Goal: Task Accomplishment & Management: Manage account settings

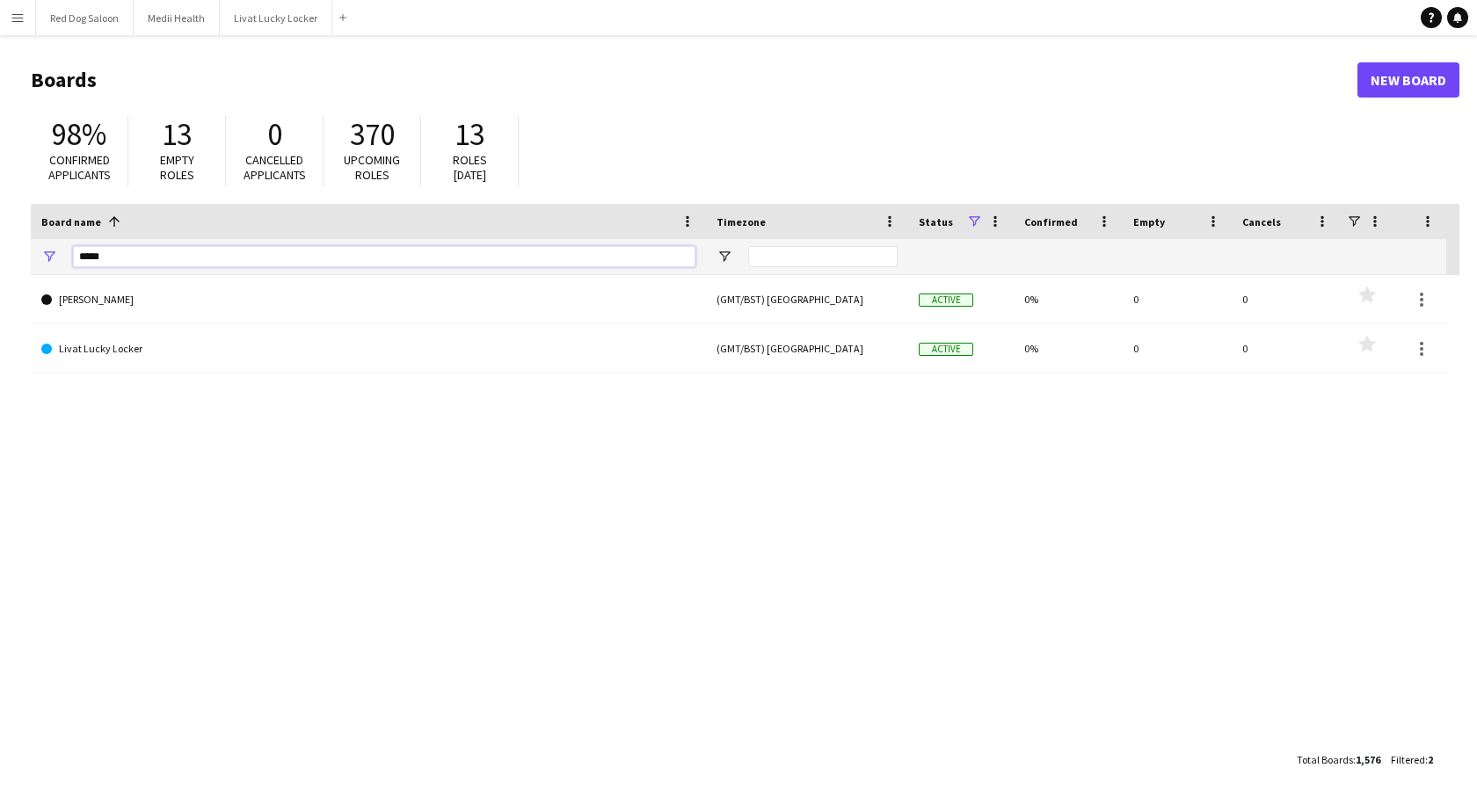
drag, startPoint x: 187, startPoint y: 256, endPoint x: -114, endPoint y: 209, distance: 305.0
click at [0, 209] on html "Menu Boards Boards Boards All jobs Status Workforce Workforce My Workforce Recr…" at bounding box center [738, 402] width 1477 height 804
type input "*********"
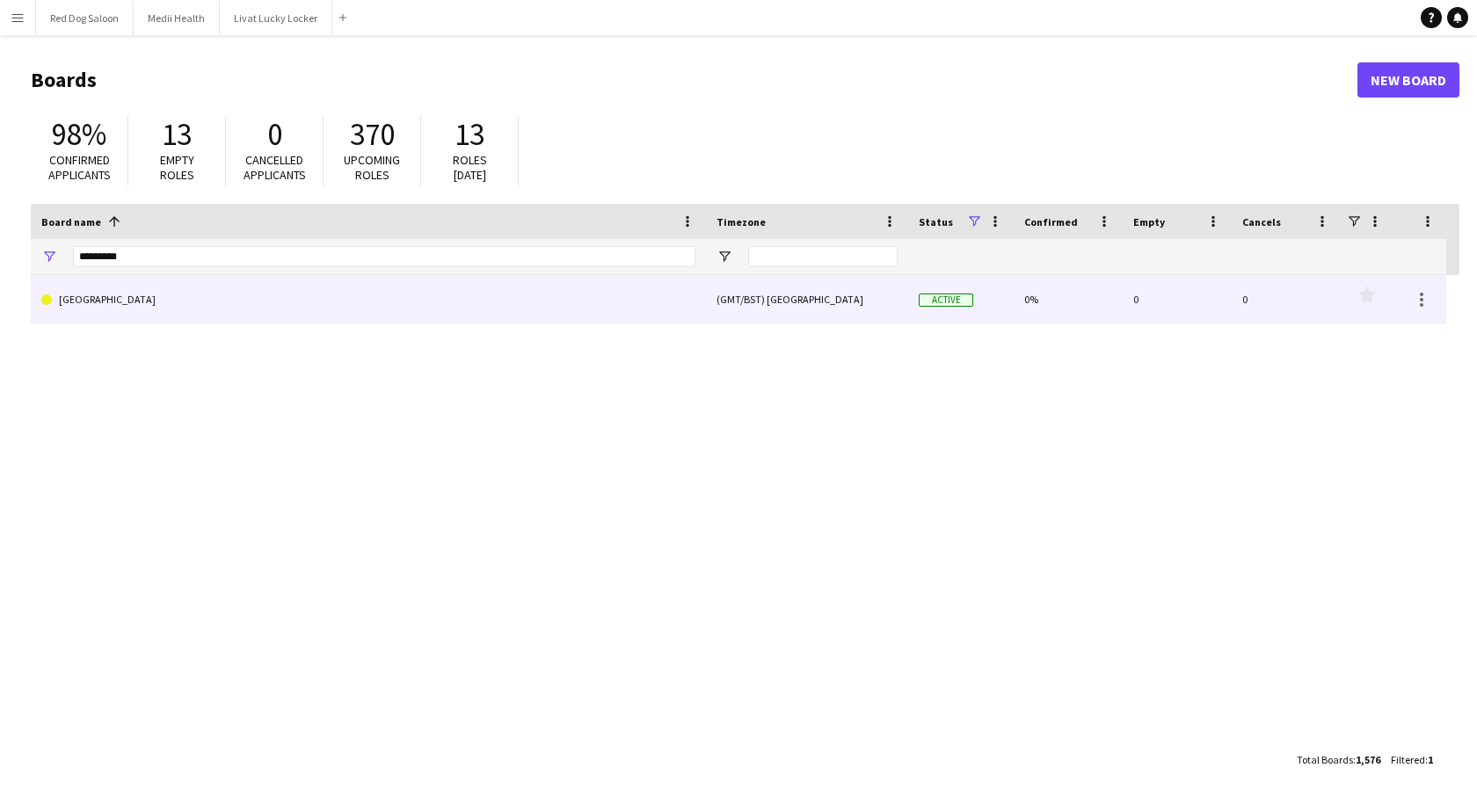
click at [312, 302] on link "[GEOGRAPHIC_DATA]" at bounding box center [368, 299] width 654 height 49
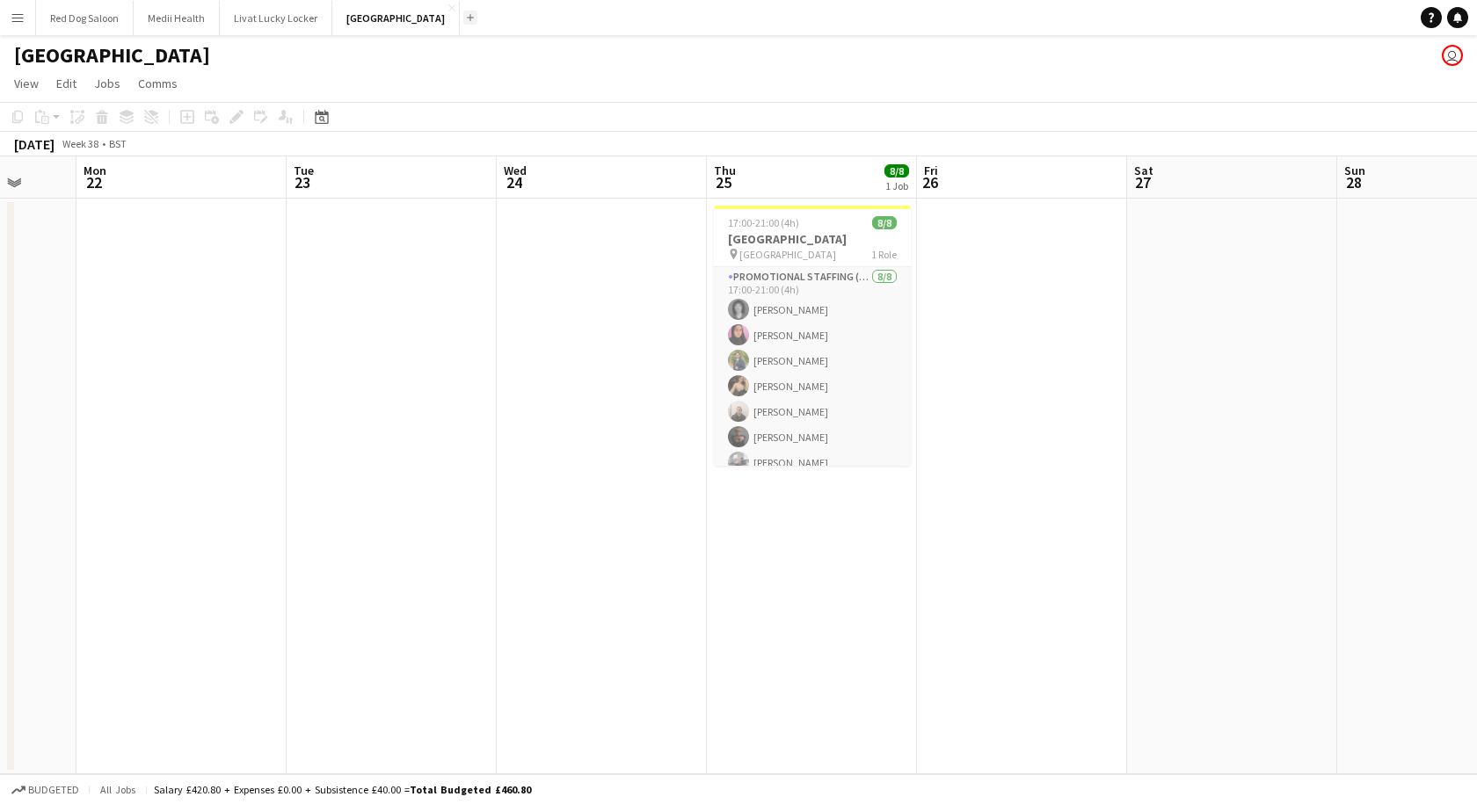
click at [467, 18] on app-icon "Add" at bounding box center [470, 17] width 7 height 7
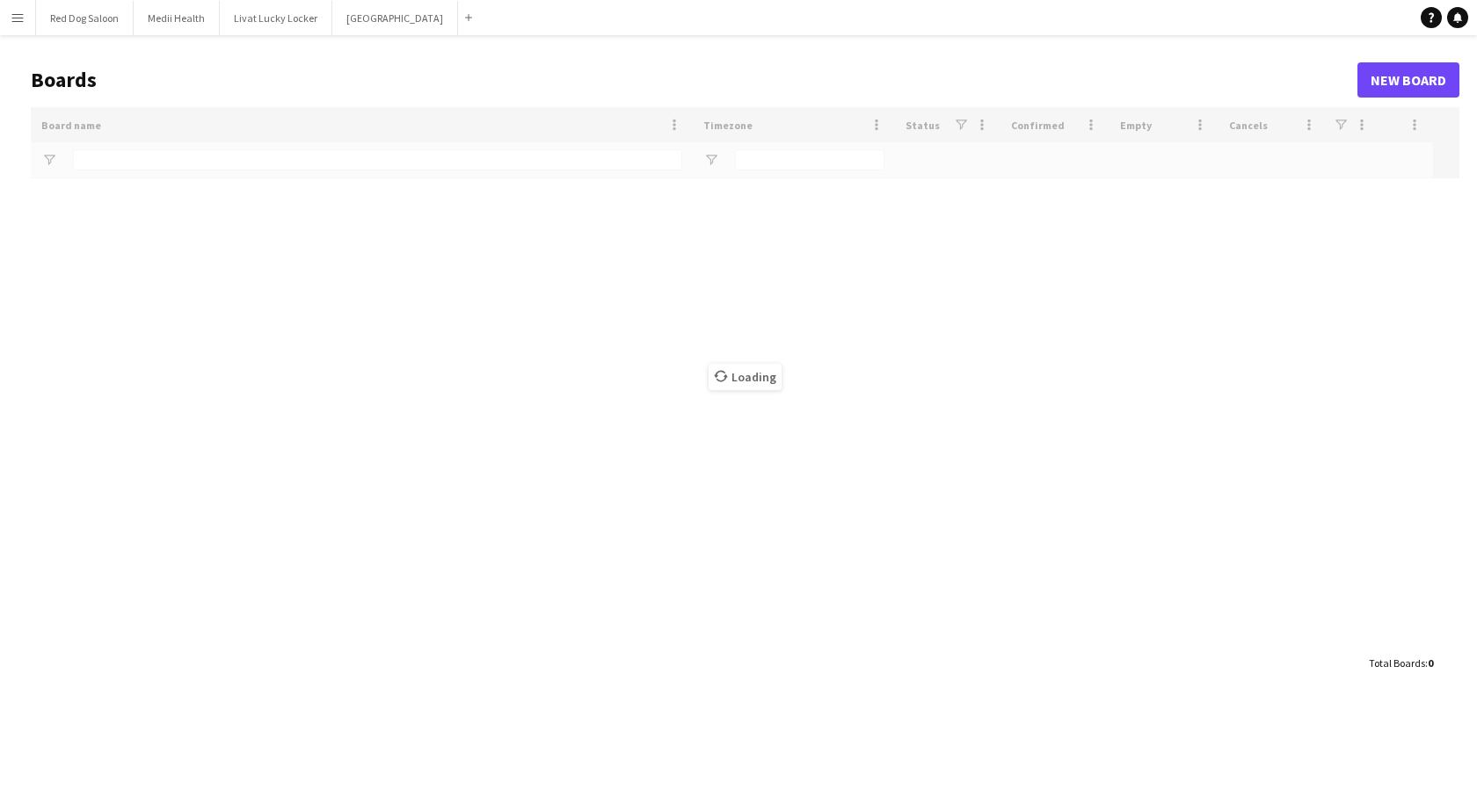
type input "*********"
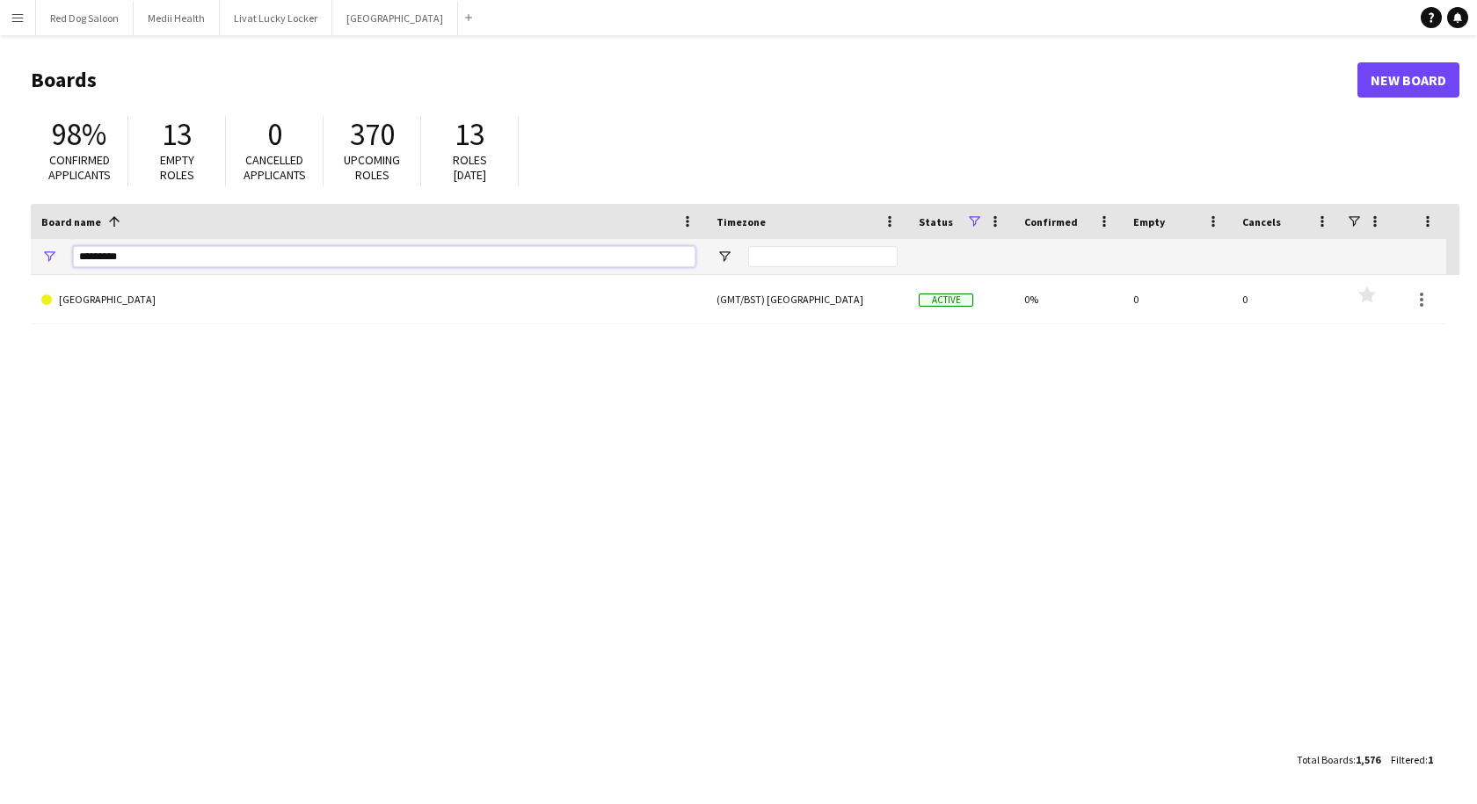
drag, startPoint x: 171, startPoint y: 253, endPoint x: 32, endPoint y: 270, distance: 139.9
click at [32, 270] on div "*********" at bounding box center [368, 256] width 675 height 35
click at [19, 30] on button "Menu" at bounding box center [17, 17] width 35 height 35
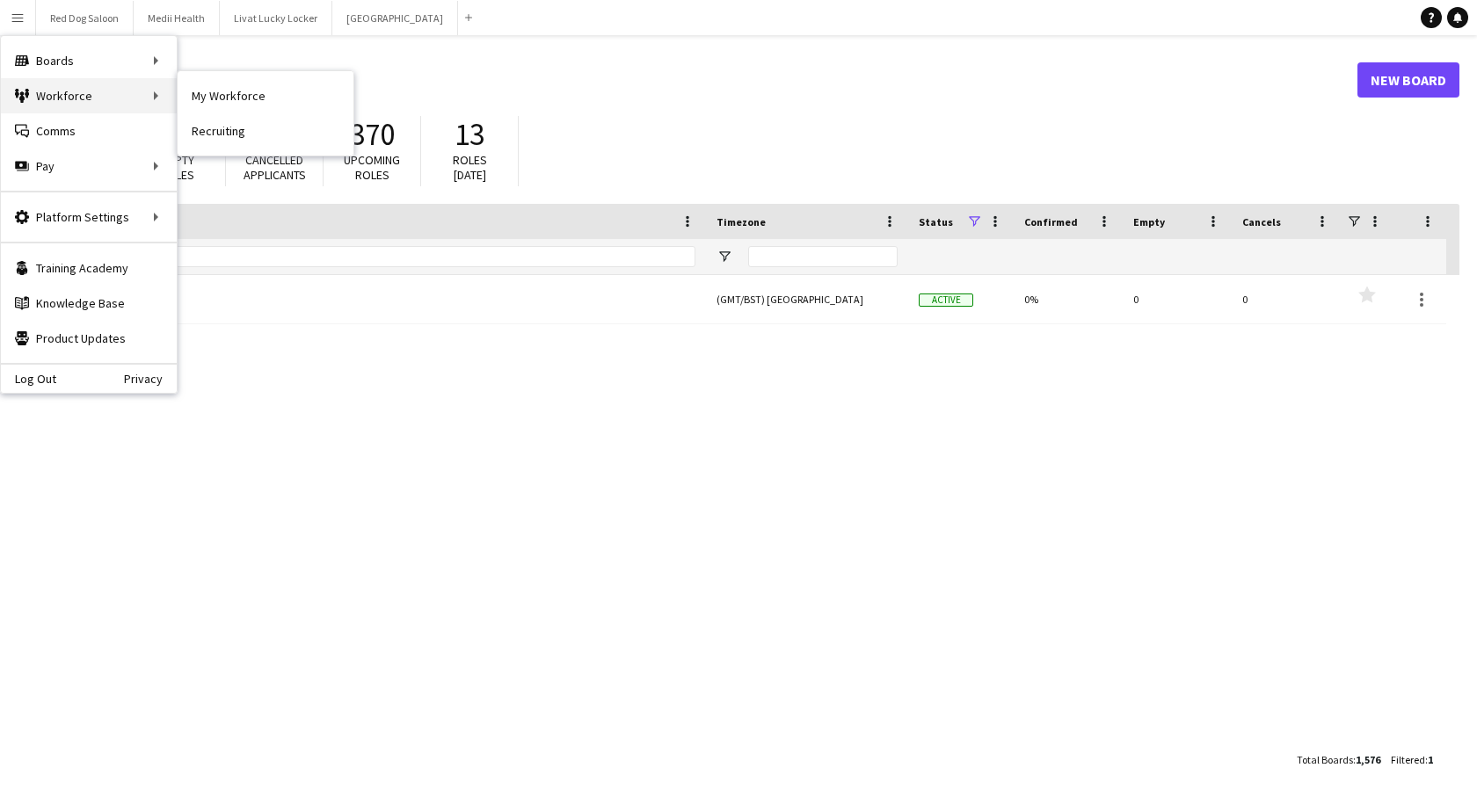
click at [45, 95] on div "Workforce Workforce" at bounding box center [89, 95] width 176 height 35
click at [146, 95] on div "Workforce Workforce" at bounding box center [89, 95] width 176 height 35
click at [205, 100] on link "My Workforce" at bounding box center [266, 95] width 176 height 35
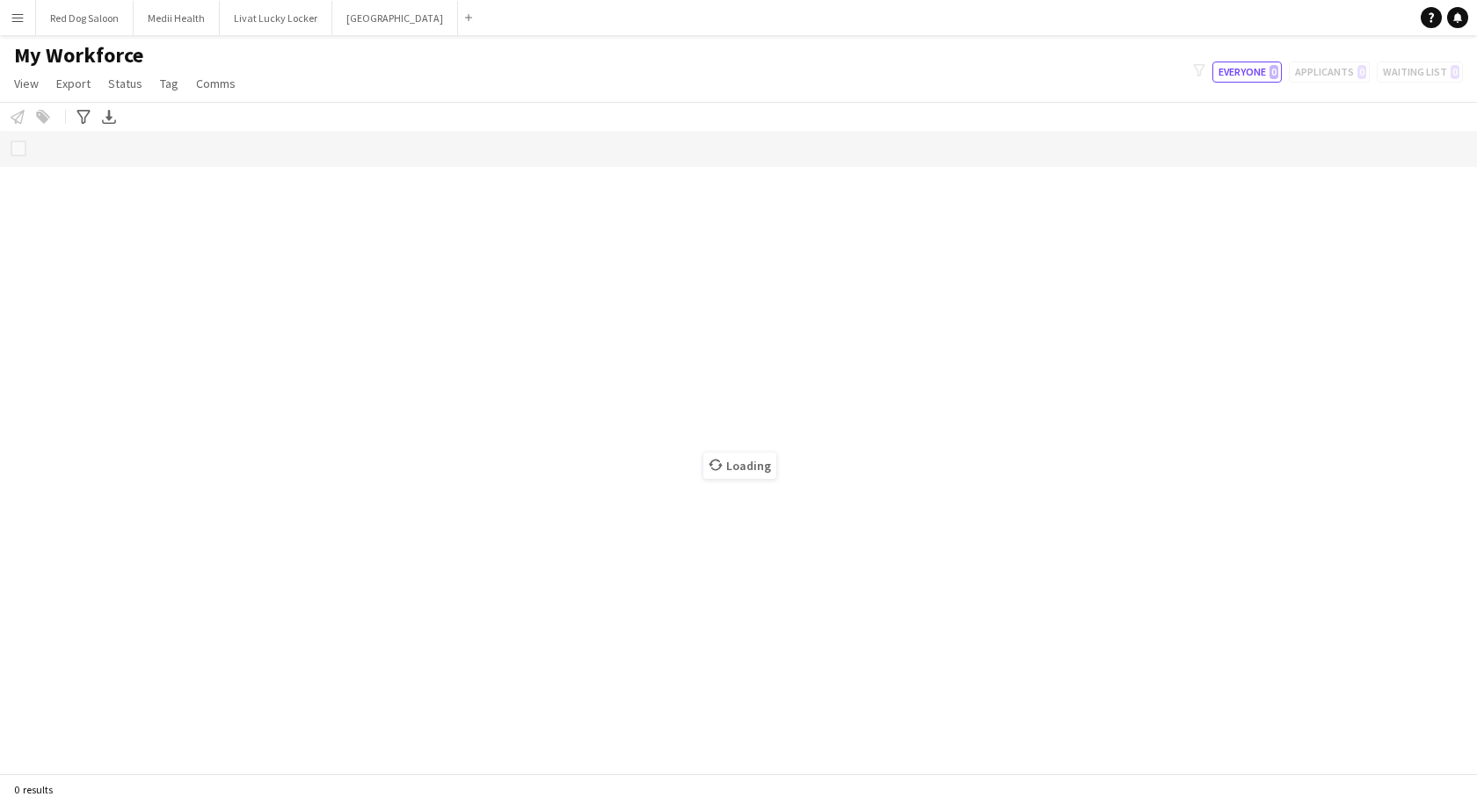
drag, startPoint x: 632, startPoint y: 146, endPoint x: 839, endPoint y: 91, distance: 214.5
click at [839, 91] on main "My Workforce View Views Default view New view Update view Delete view Edit name…" at bounding box center [738, 407] width 1477 height 745
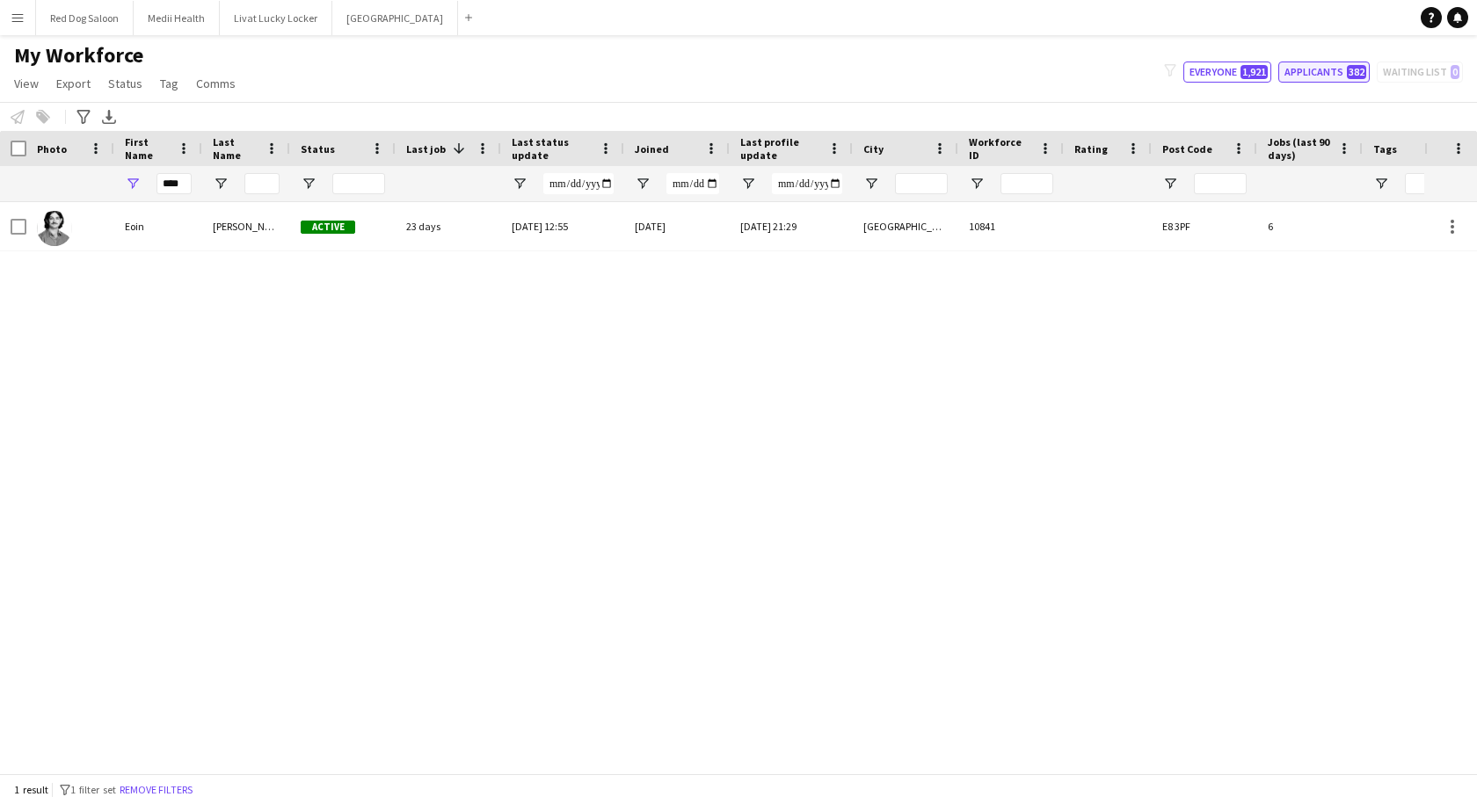
click at [1321, 68] on button "Applicants 382" at bounding box center [1323, 72] width 91 height 21
type input "**********"
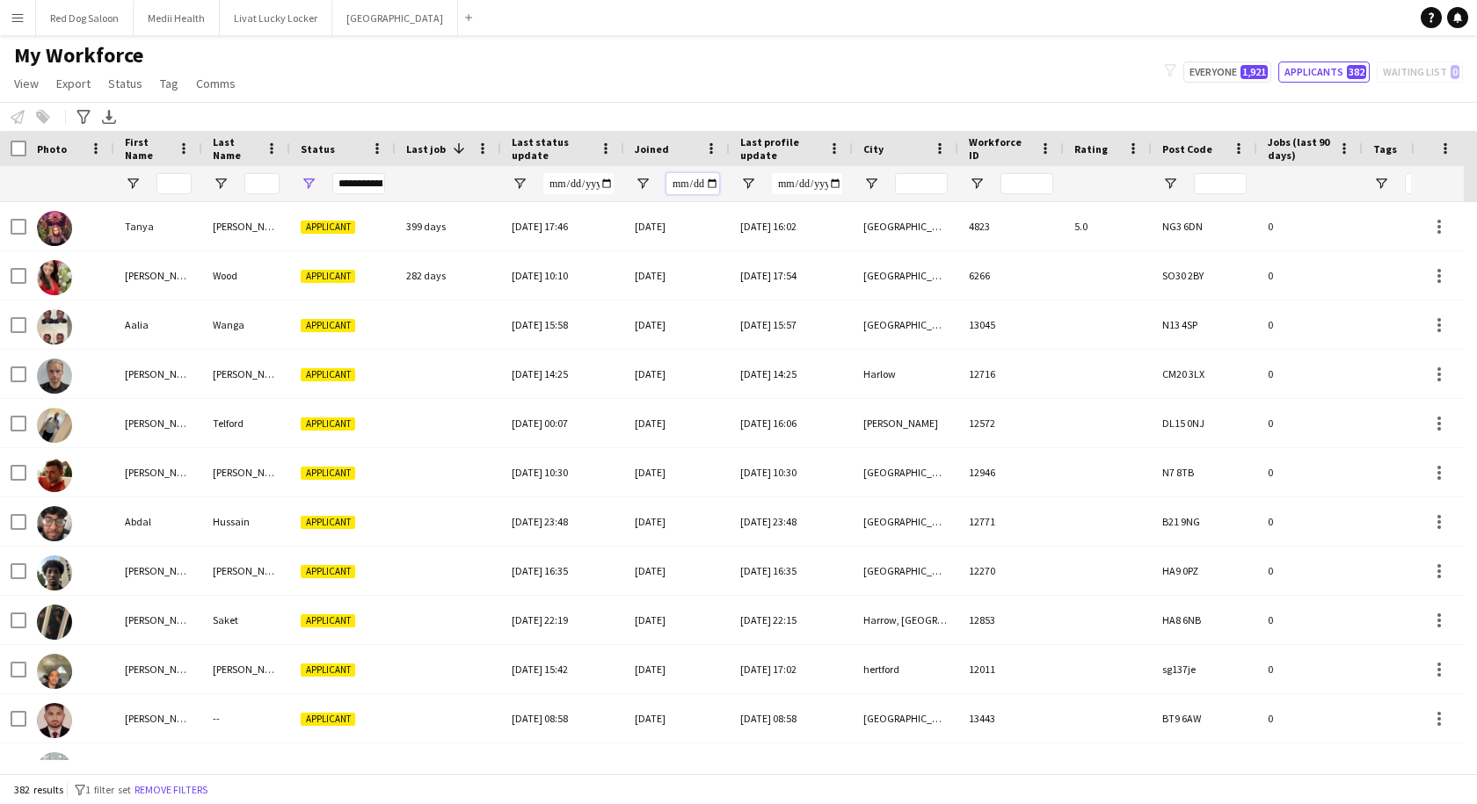
click at [708, 185] on input "Joined Filter Input" at bounding box center [692, 183] width 53 height 21
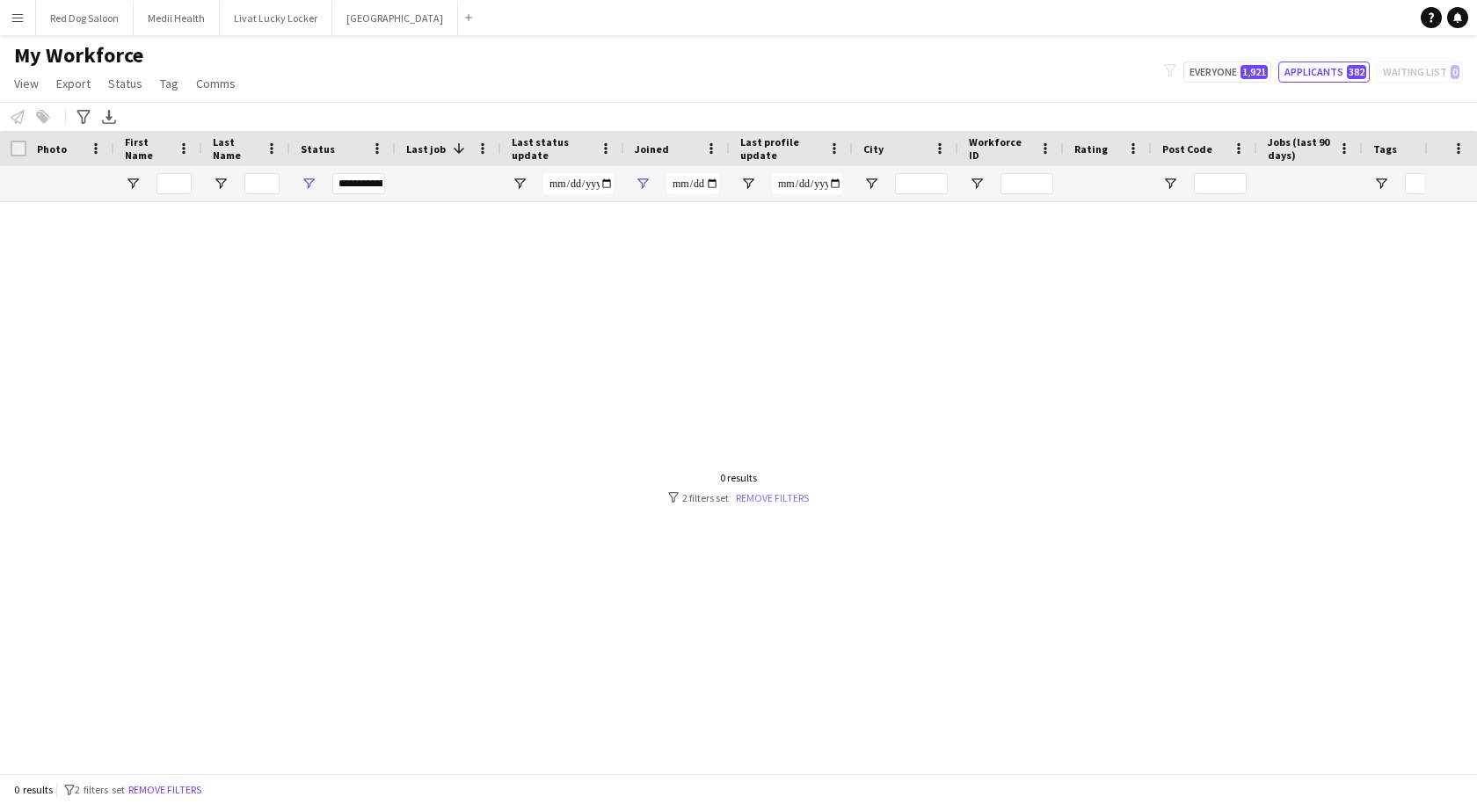
type input "**********"
click at [755, 497] on link "Remove filters" at bounding box center [772, 497] width 73 height 13
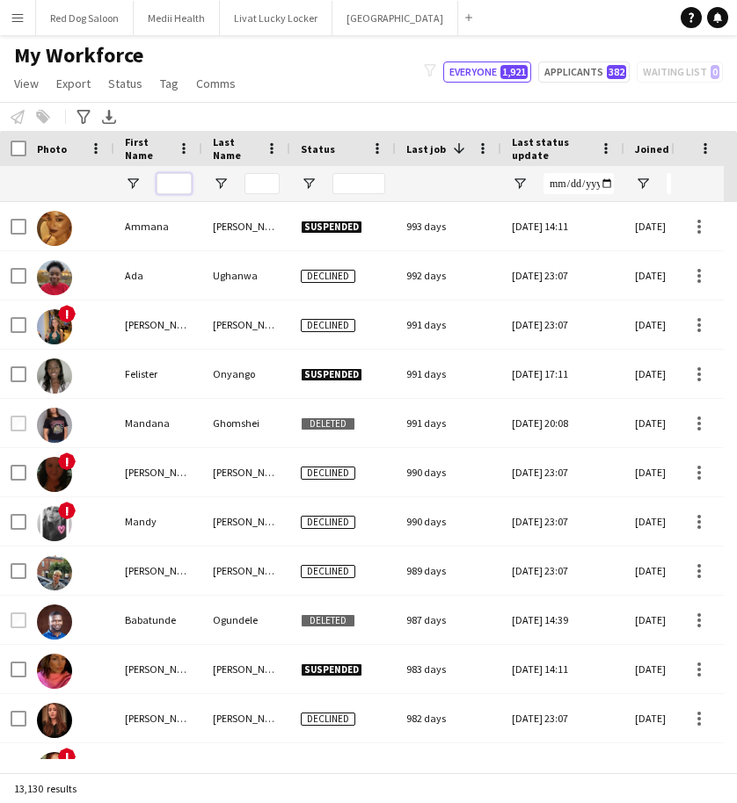
click at [184, 185] on input "First Name Filter Input" at bounding box center [173, 183] width 35 height 21
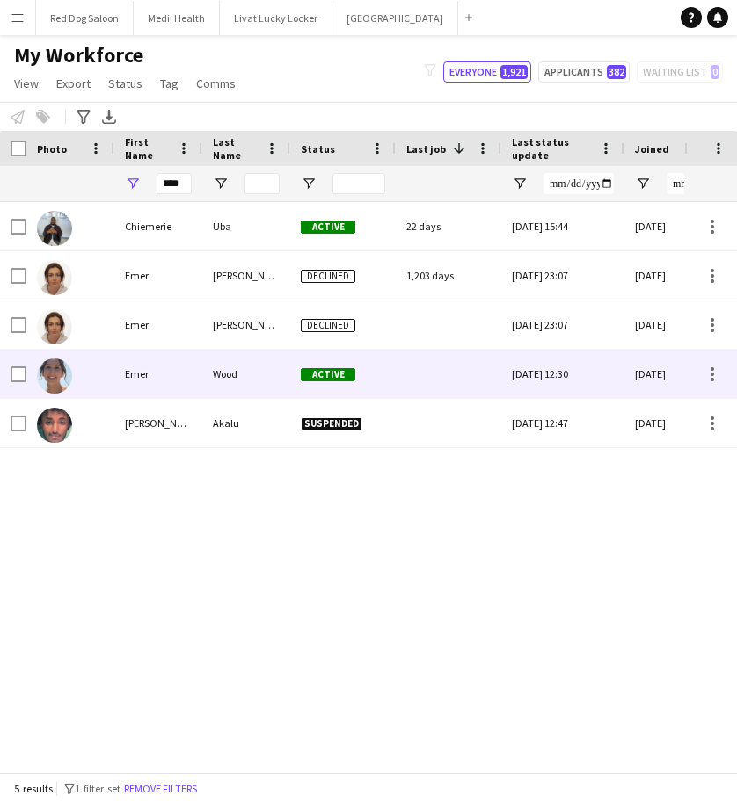
click at [217, 381] on div "Wood" at bounding box center [246, 374] width 88 height 48
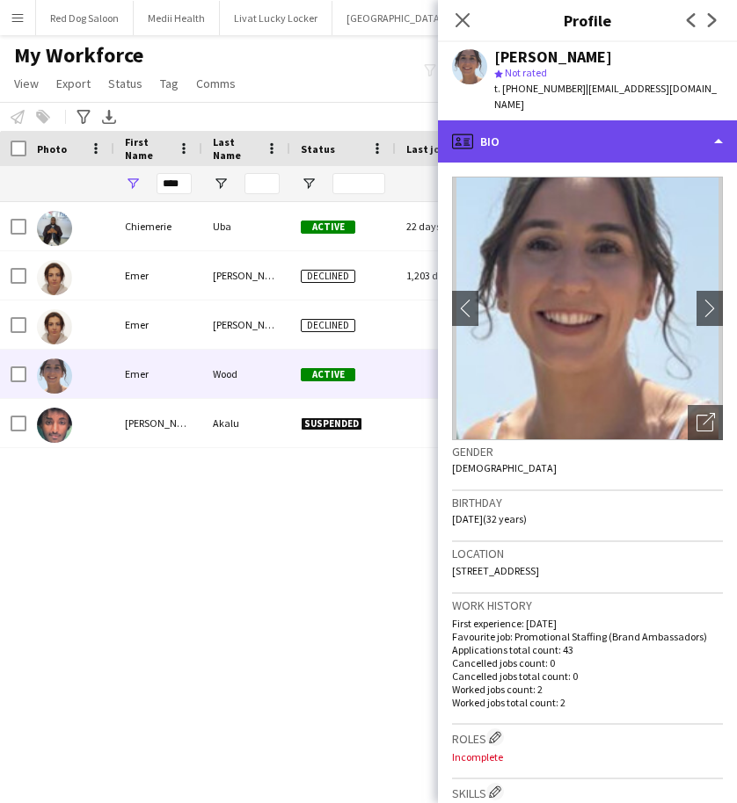
click at [577, 134] on div "profile Bio" at bounding box center [587, 141] width 299 height 42
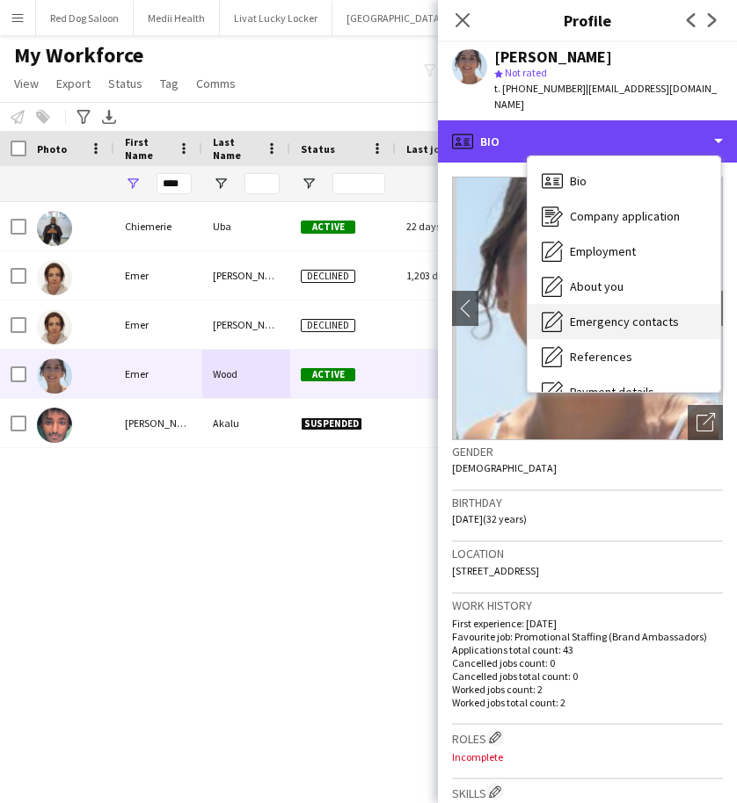
scroll to position [236, 0]
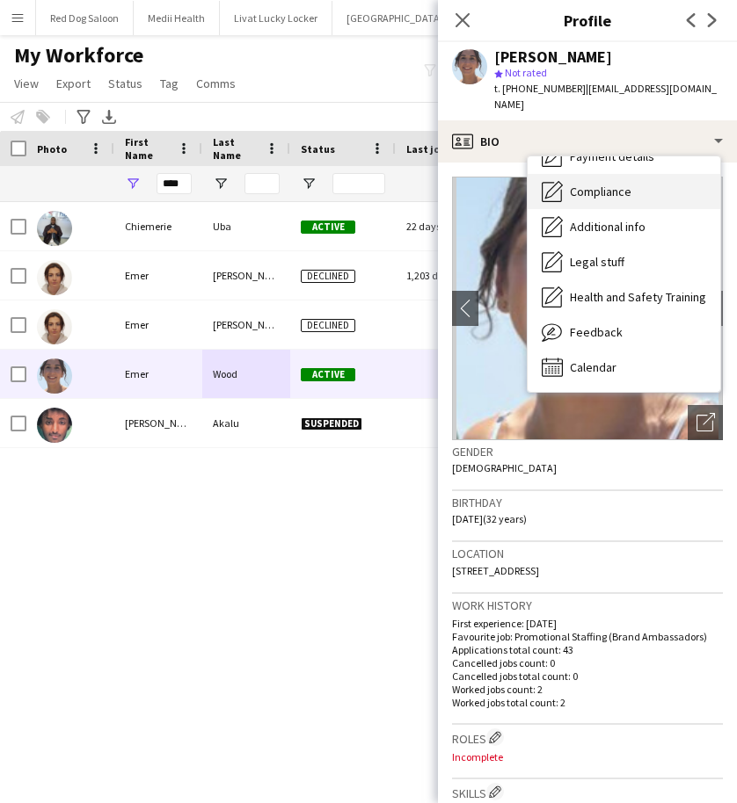
click at [572, 184] on span "Compliance" at bounding box center [601, 192] width 62 height 16
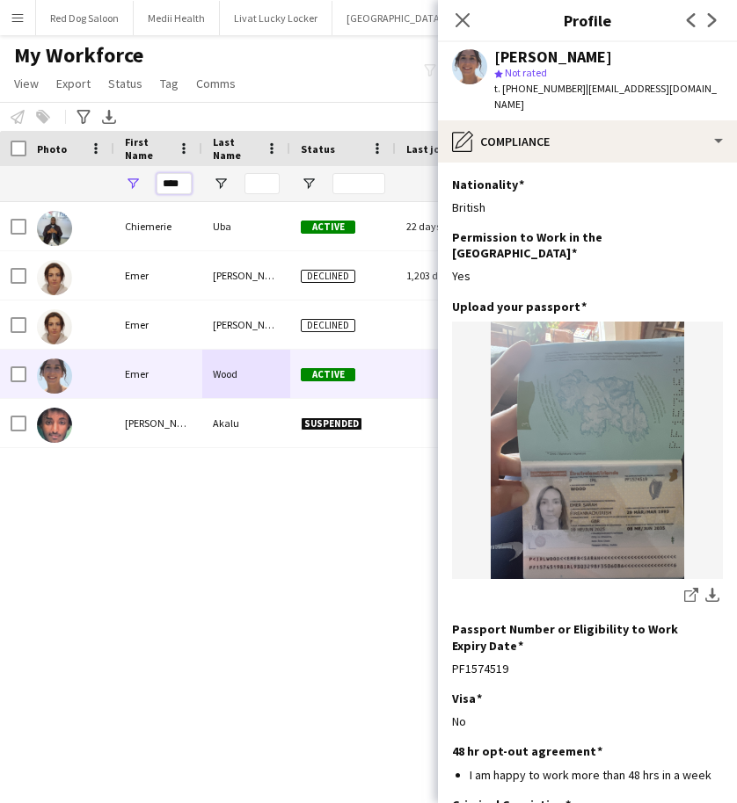
drag, startPoint x: 158, startPoint y: 184, endPoint x: 247, endPoint y: 200, distance: 90.2
type input "****"
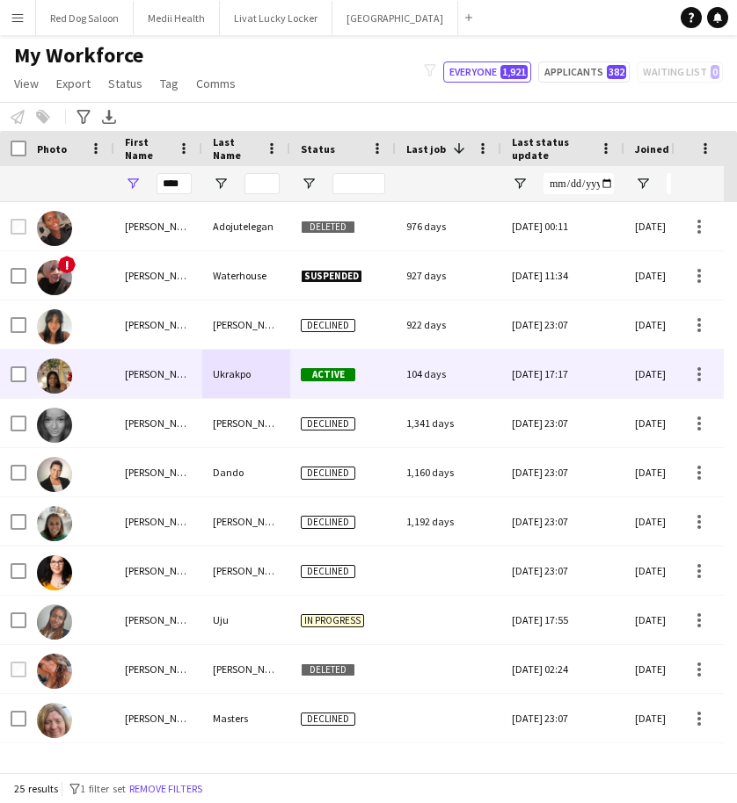
click at [230, 381] on div "Ukrakpo" at bounding box center [246, 374] width 88 height 48
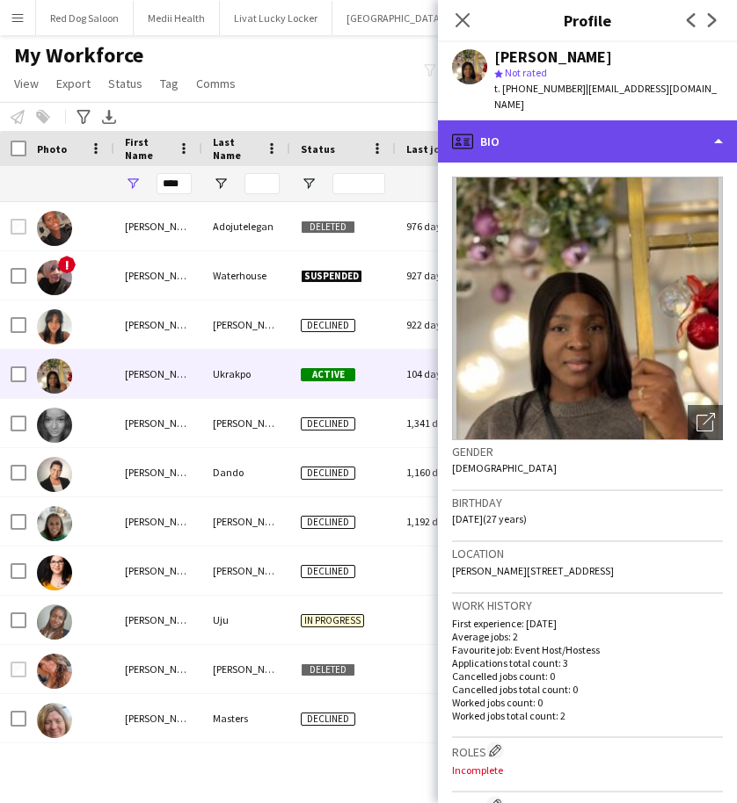
click at [594, 130] on div "profile Bio" at bounding box center [587, 141] width 299 height 42
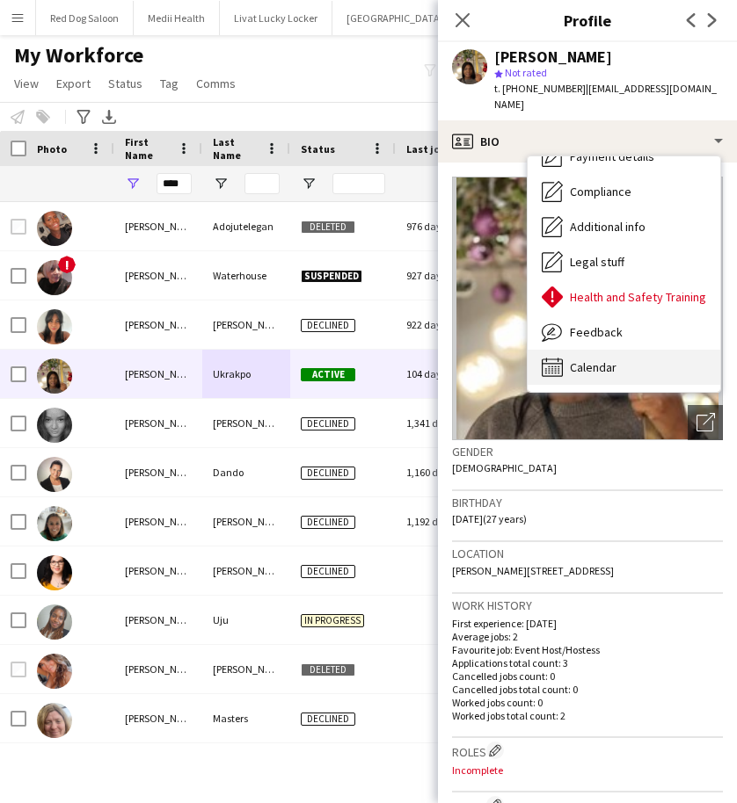
click at [587, 359] on span "Calendar" at bounding box center [593, 367] width 47 height 16
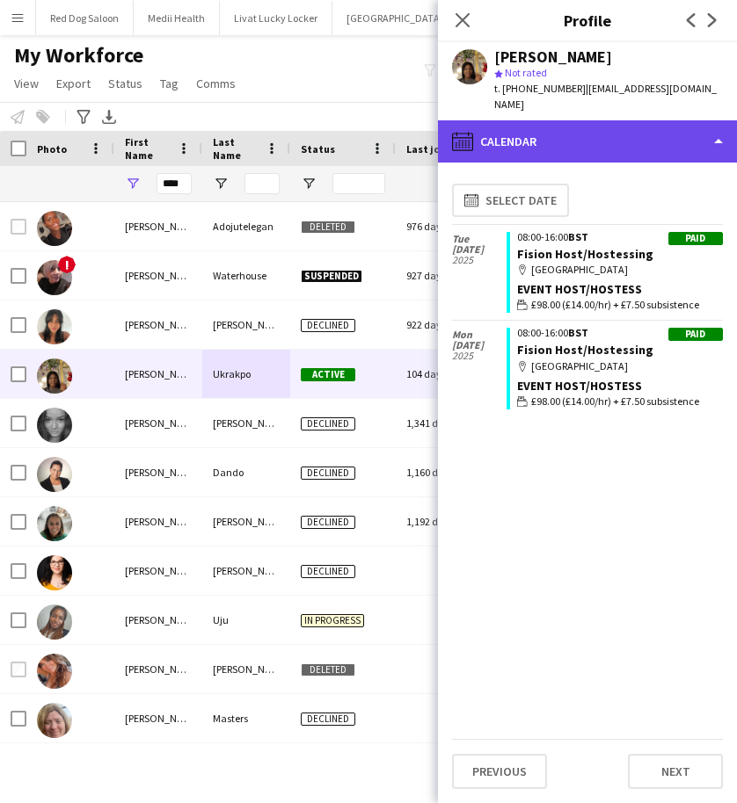
click at [656, 130] on div "calendar-full Calendar" at bounding box center [587, 141] width 299 height 42
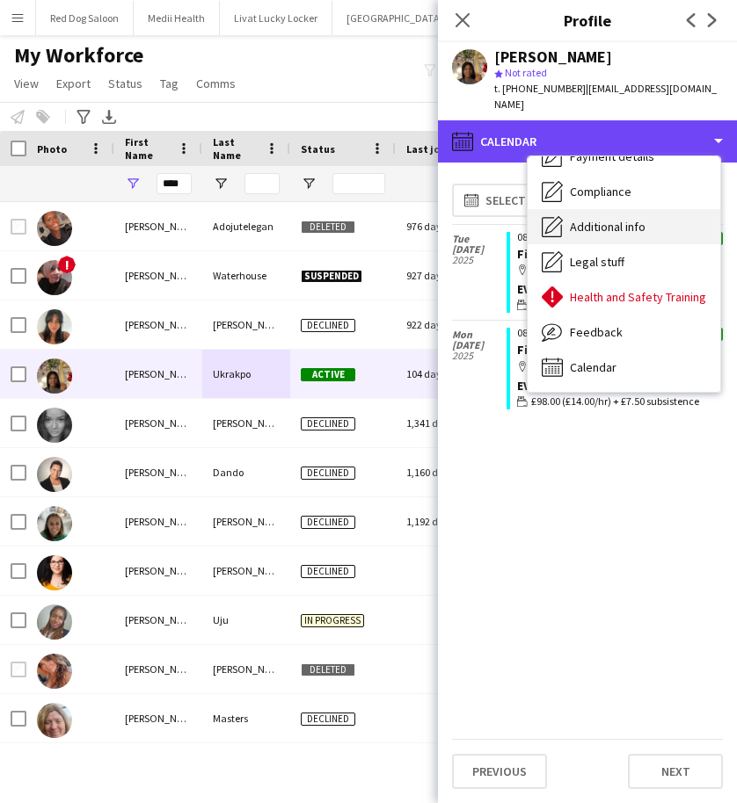
scroll to position [0, 0]
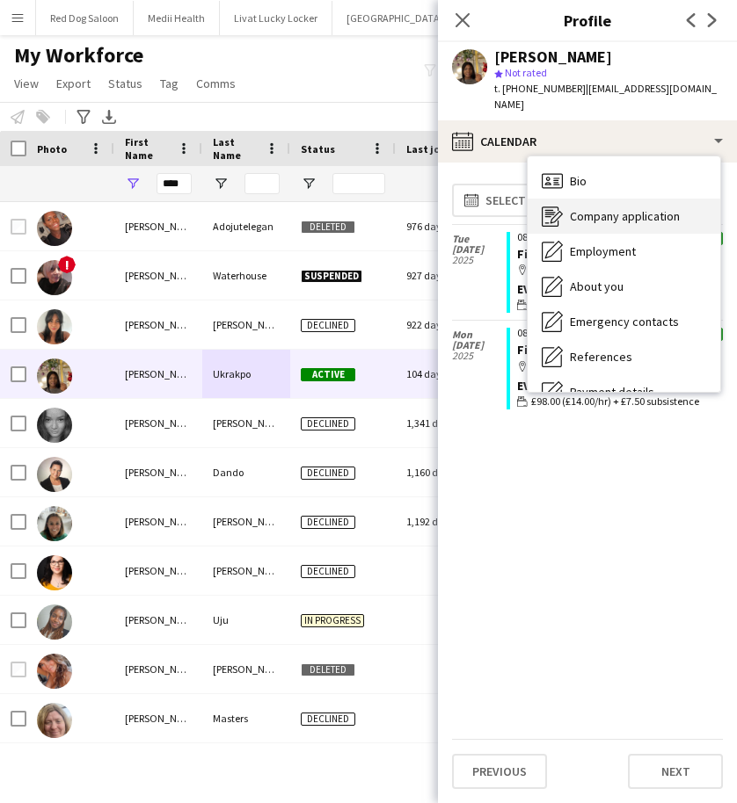
click at [597, 208] on span "Company application" at bounding box center [625, 216] width 110 height 16
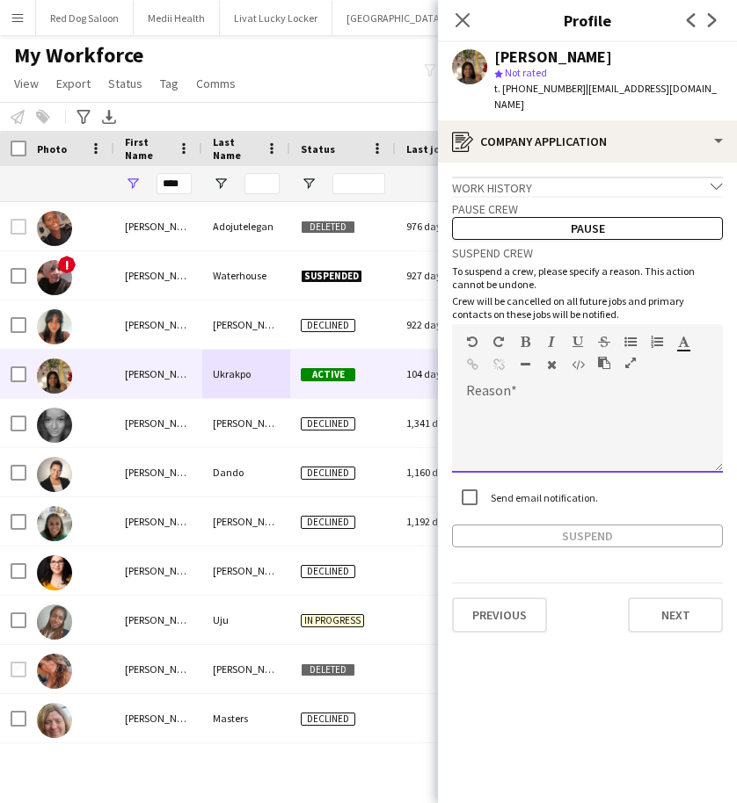
click at [477, 390] on span at bounding box center [466, 402] width 28 height 25
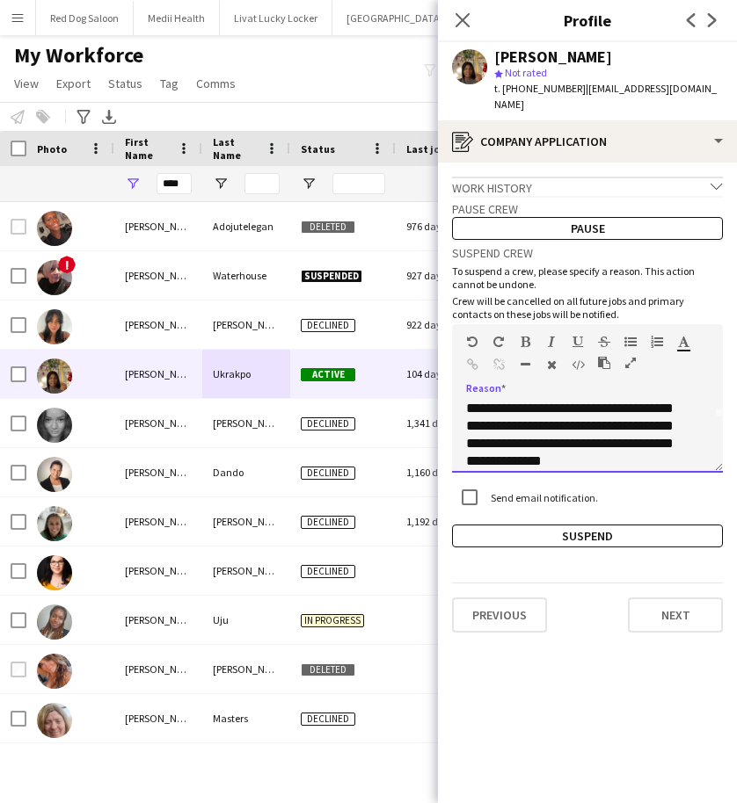
scroll to position [73, 0]
click at [592, 448] on div "**********" at bounding box center [580, 408] width 229 height 123
click at [630, 454] on div "**********" at bounding box center [580, 408] width 229 height 123
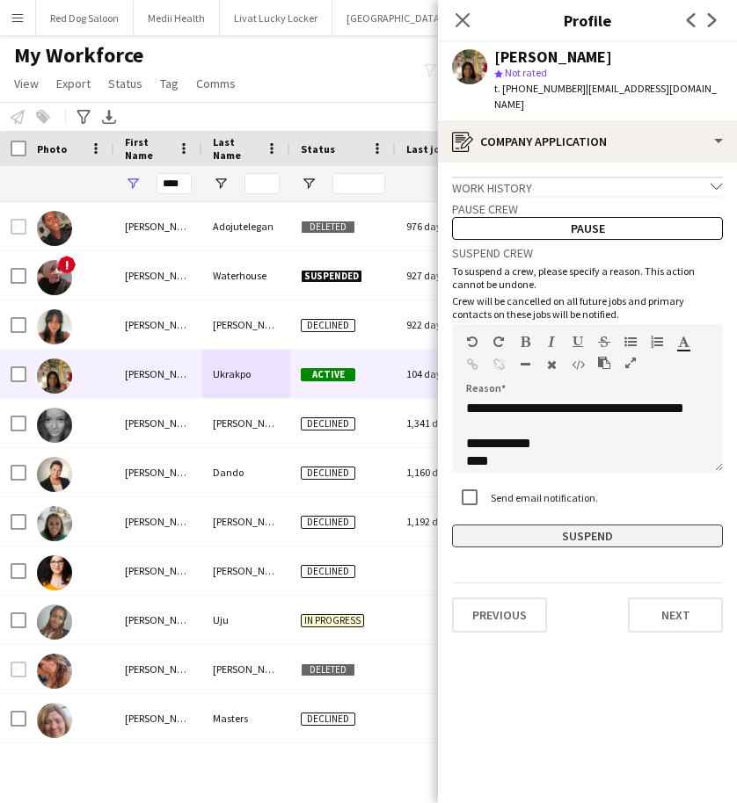
click at [561, 525] on button "Suspend" at bounding box center [587, 536] width 271 height 23
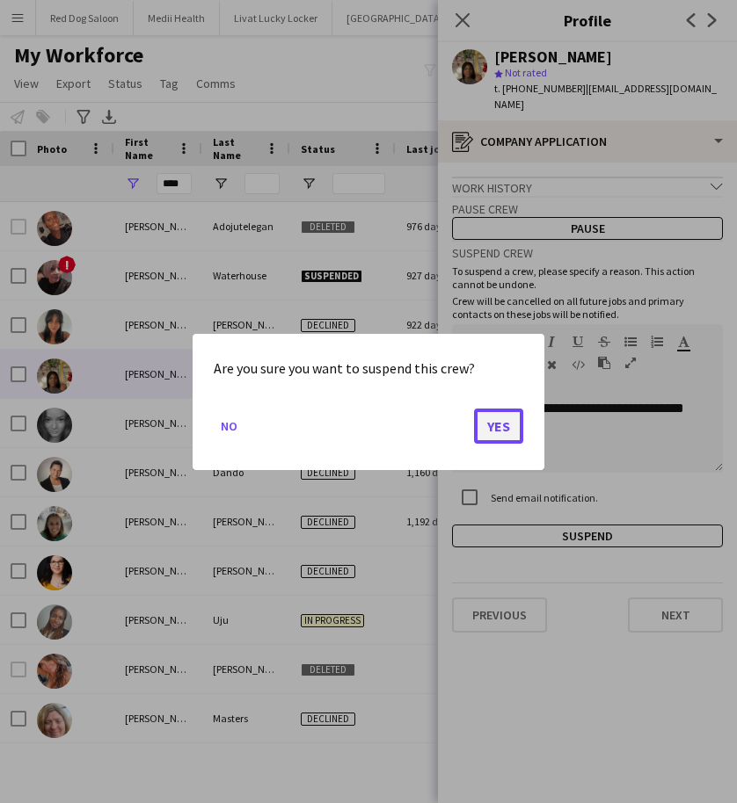
click at [500, 425] on button "Yes" at bounding box center [498, 425] width 49 height 35
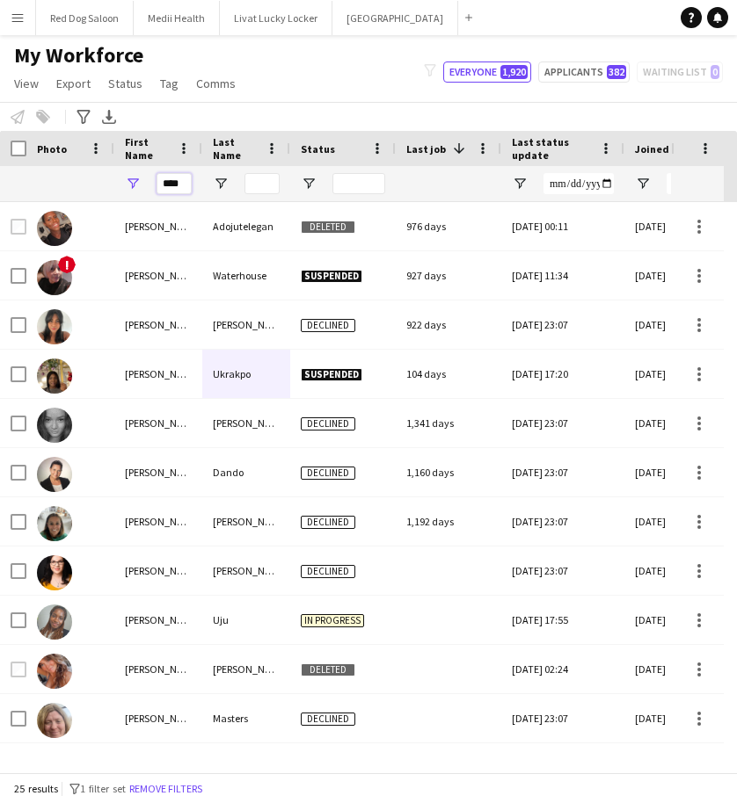
drag, startPoint x: 185, startPoint y: 184, endPoint x: 139, endPoint y: 186, distance: 45.8
click at [139, 186] on div "****" at bounding box center [158, 183] width 88 height 35
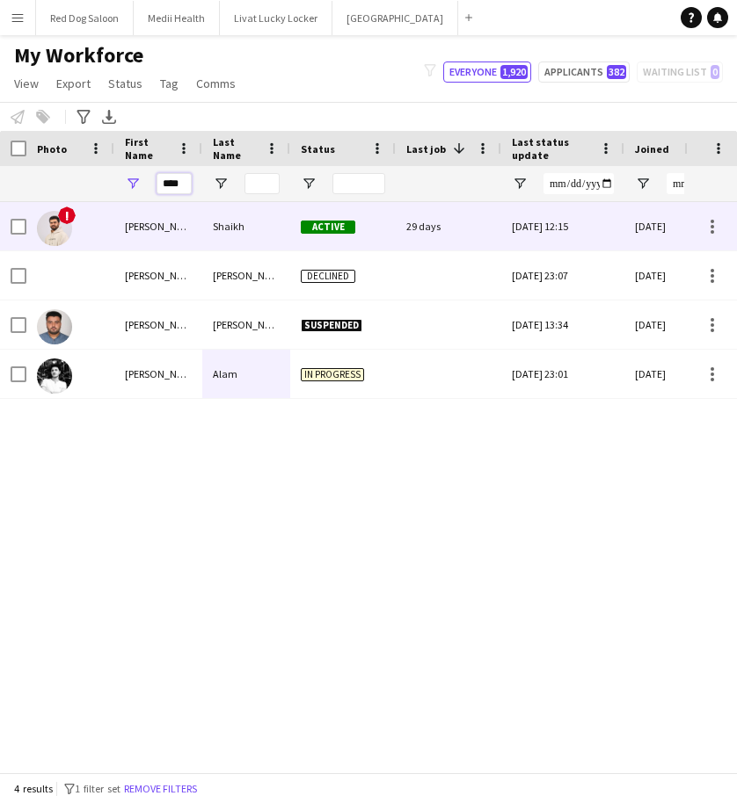
type input "****"
click at [152, 223] on div "[PERSON_NAME]" at bounding box center [158, 226] width 88 height 48
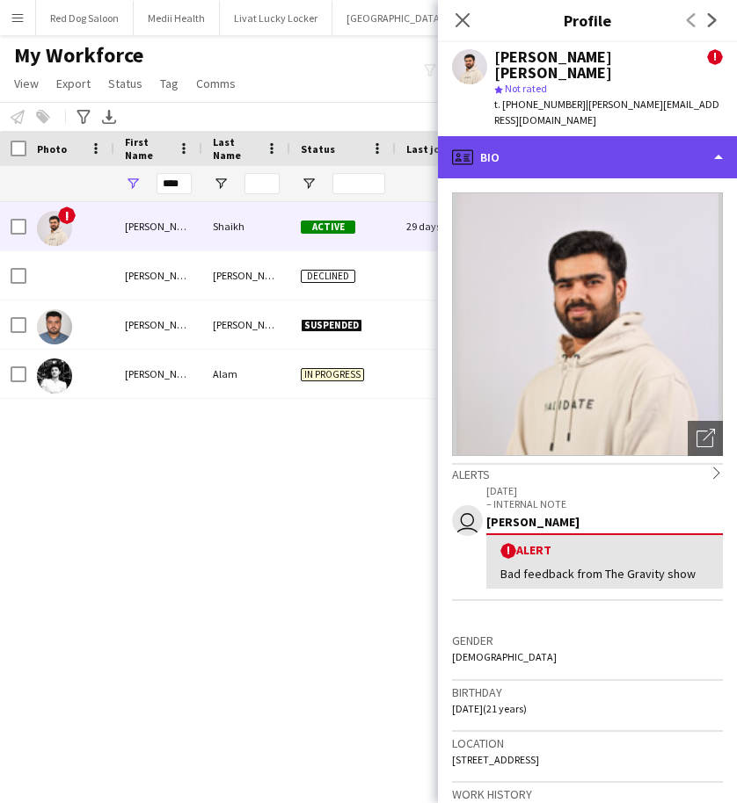
click at [599, 136] on div "profile Bio" at bounding box center [587, 157] width 299 height 42
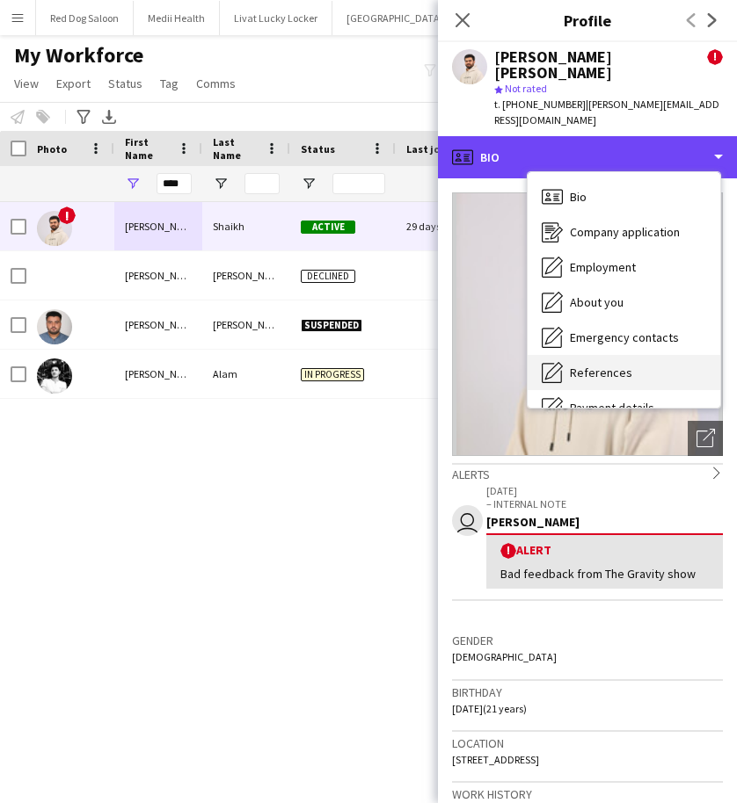
scroll to position [236, 0]
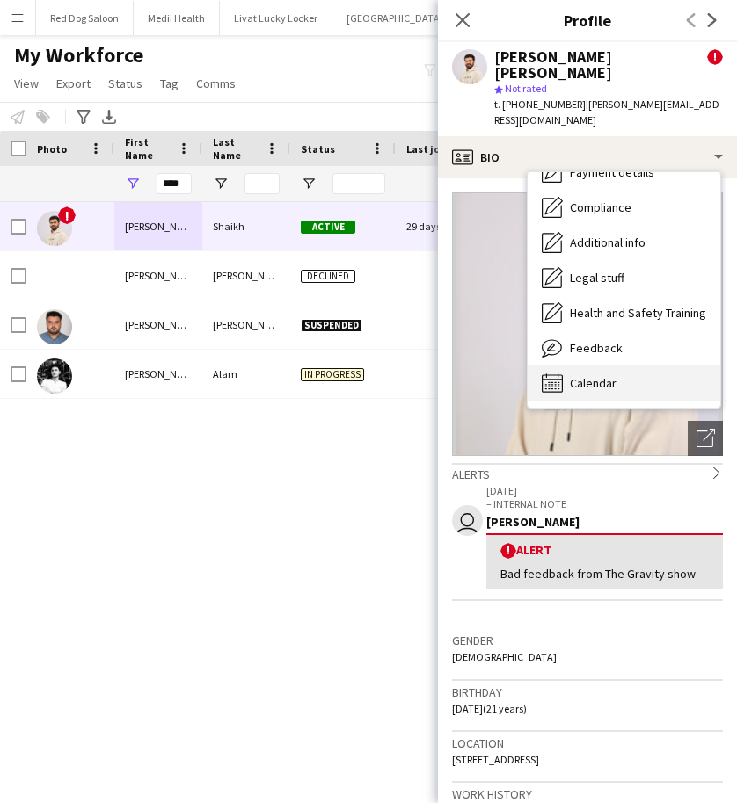
click at [599, 375] on span "Calendar" at bounding box center [593, 383] width 47 height 16
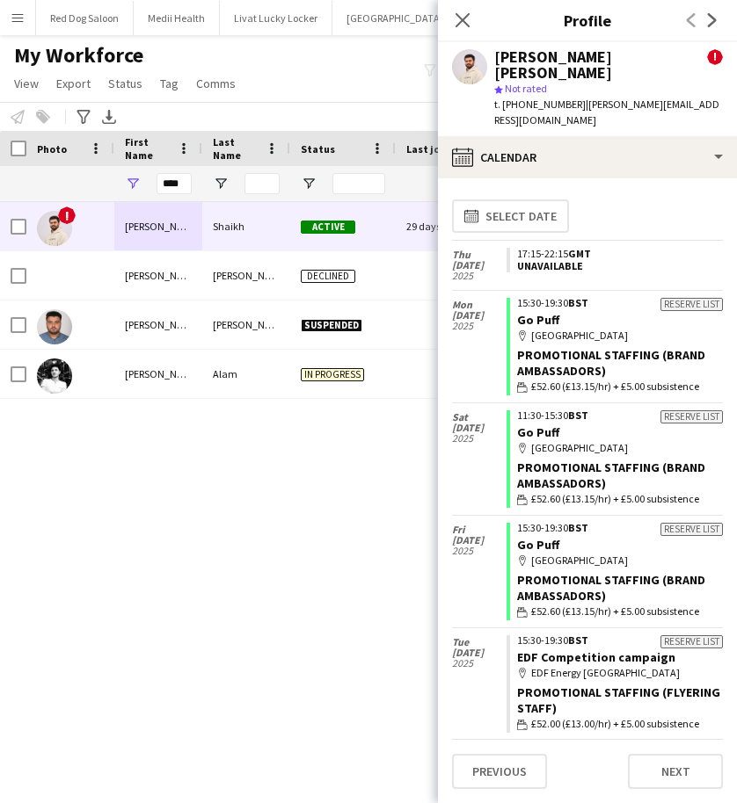
scroll to position [1, 0]
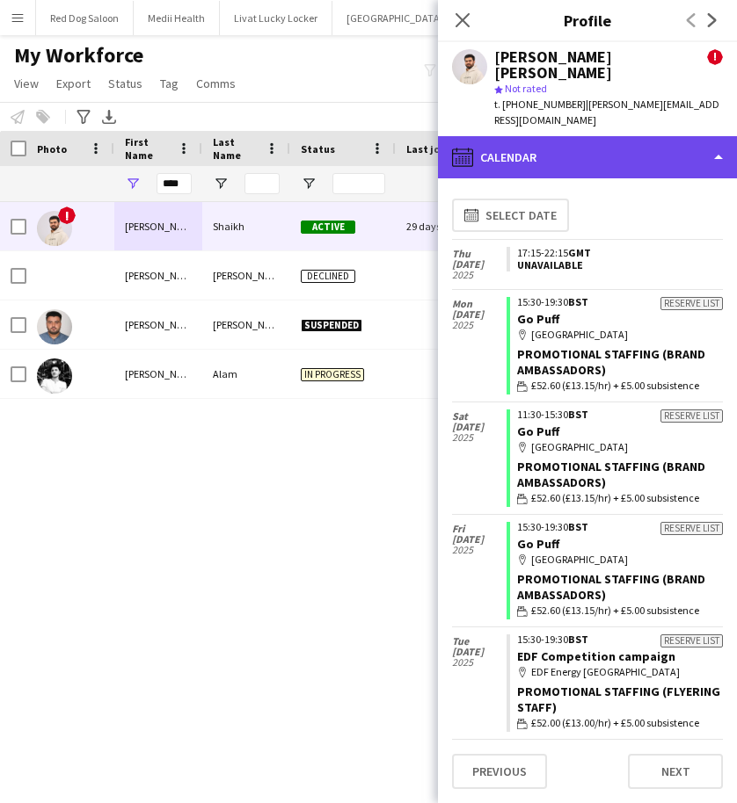
click at [582, 136] on div "calendar-full Calendar" at bounding box center [587, 157] width 299 height 42
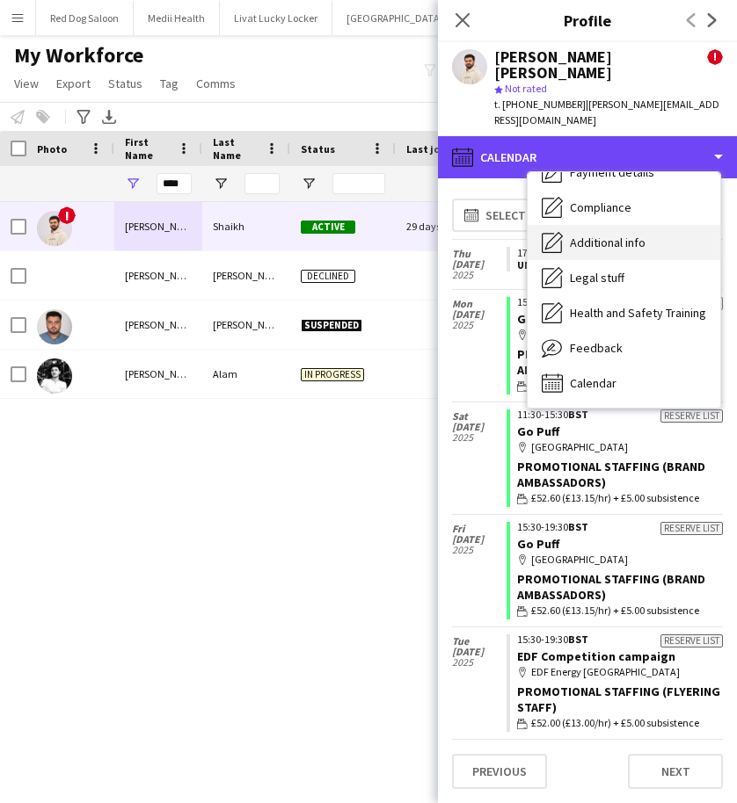
scroll to position [0, 0]
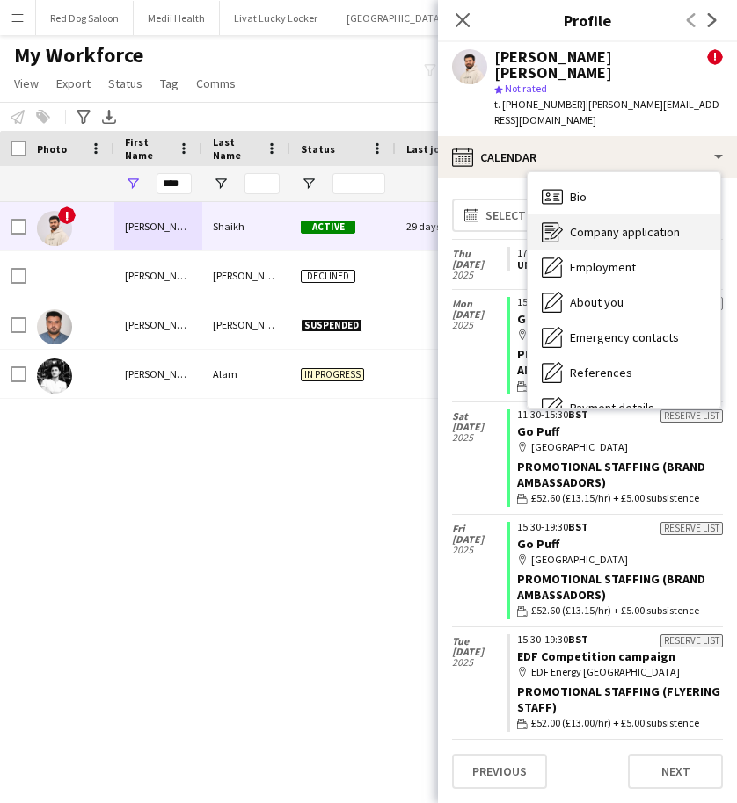
click at [587, 224] on span "Company application" at bounding box center [625, 232] width 110 height 16
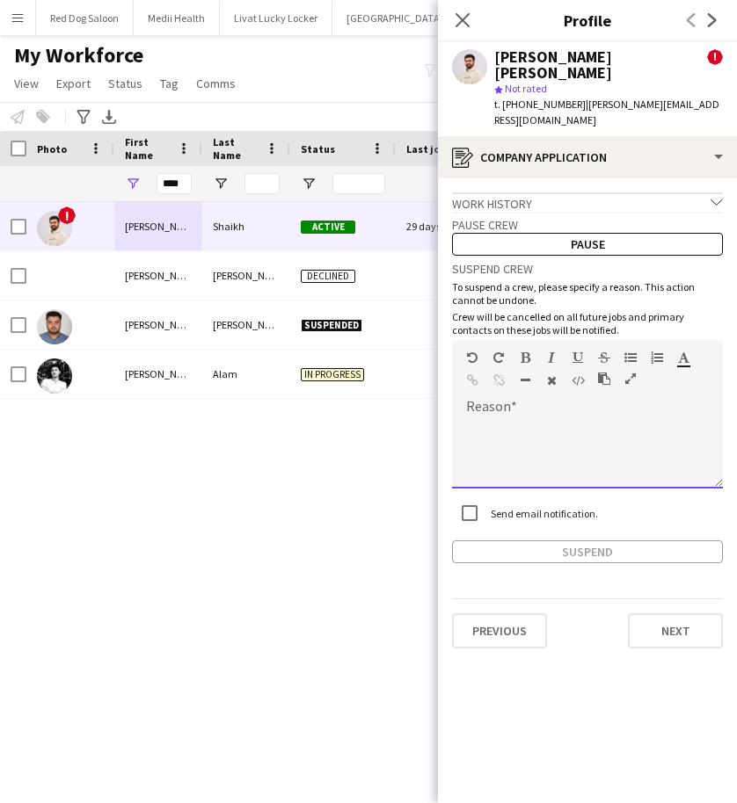
click at [530, 406] on div at bounding box center [587, 447] width 271 height 83
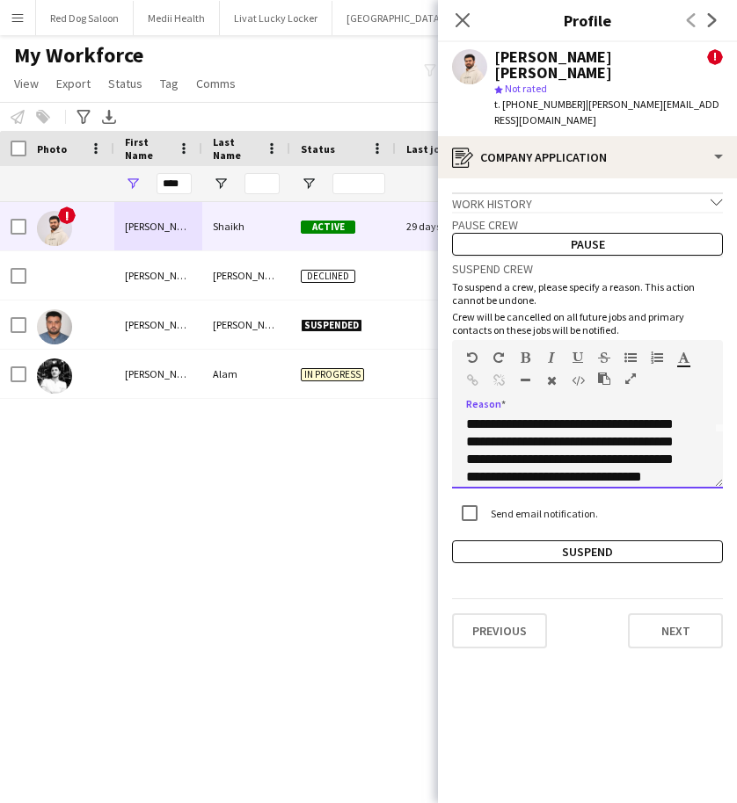
scroll to position [73, 0]
click at [600, 445] on div "**********" at bounding box center [580, 424] width 229 height 123
click at [642, 448] on div "**********" at bounding box center [580, 424] width 229 height 123
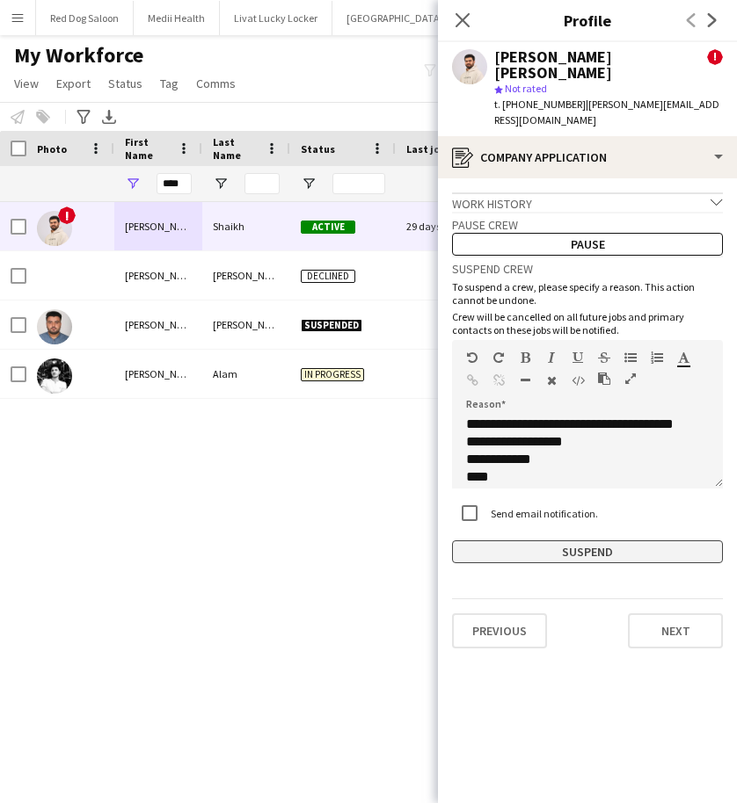
click at [567, 541] on button "Suspend" at bounding box center [587, 552] width 271 height 23
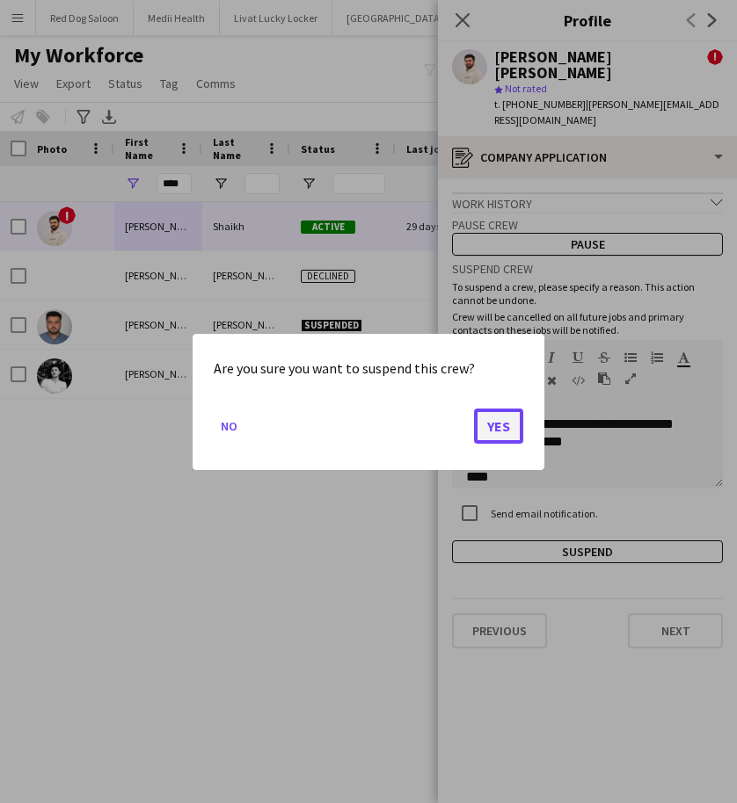
click at [502, 425] on button "Yes" at bounding box center [498, 425] width 49 height 35
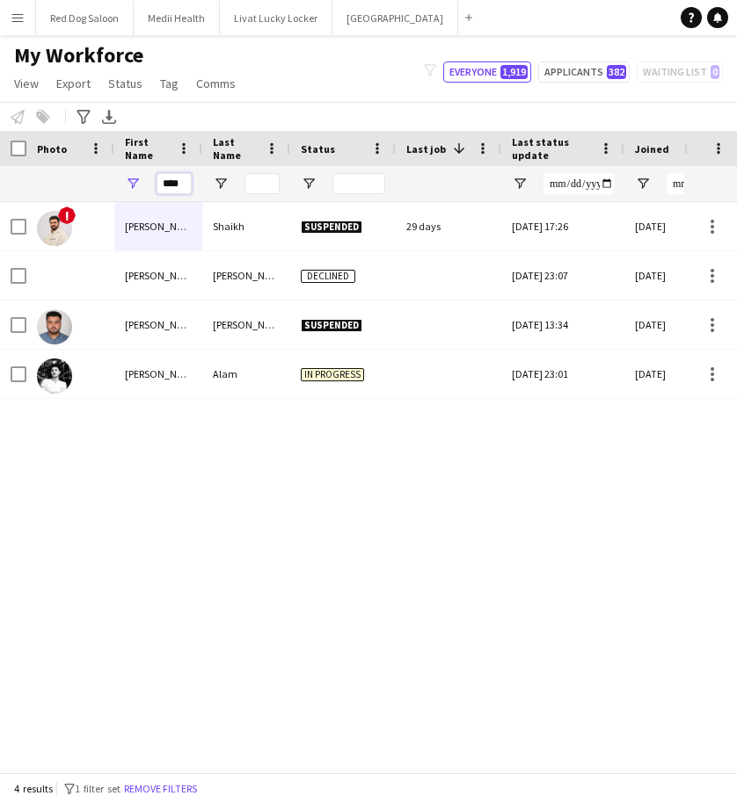
drag, startPoint x: 184, startPoint y: 179, endPoint x: 64, endPoint y: 194, distance: 120.5
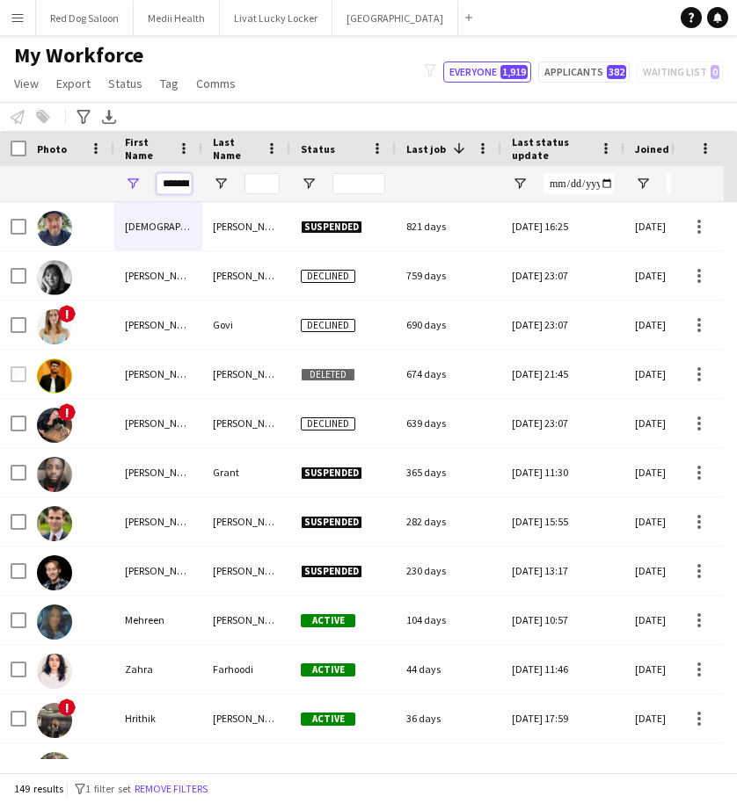
scroll to position [0, 4]
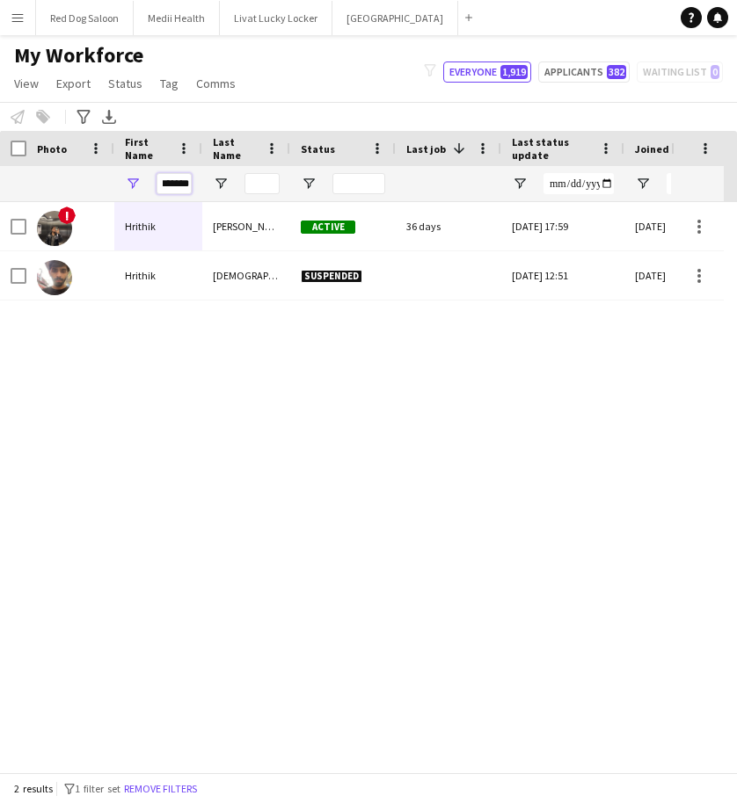
type input "*******"
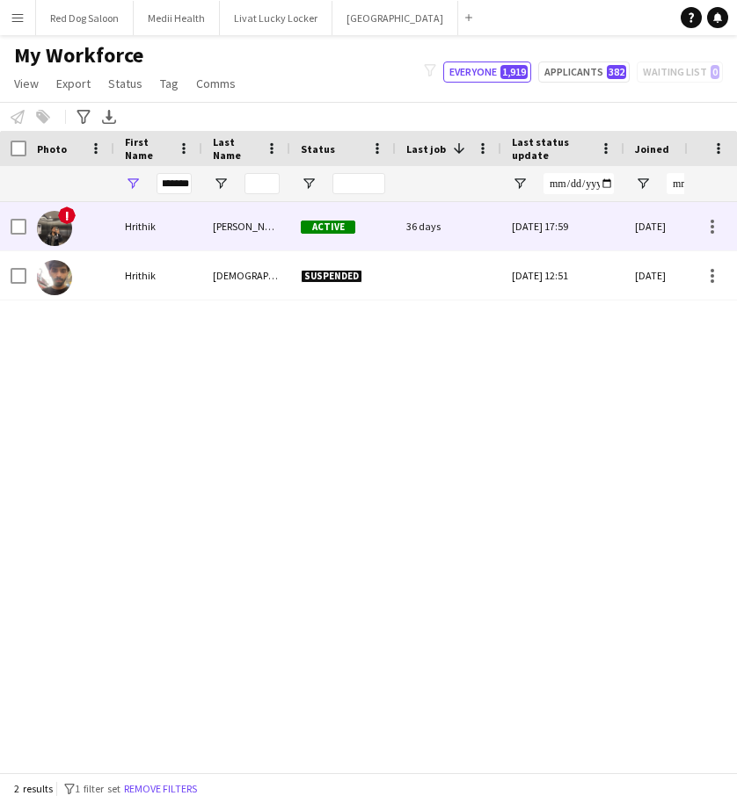
click at [140, 222] on div "Hrithik" at bounding box center [158, 226] width 88 height 48
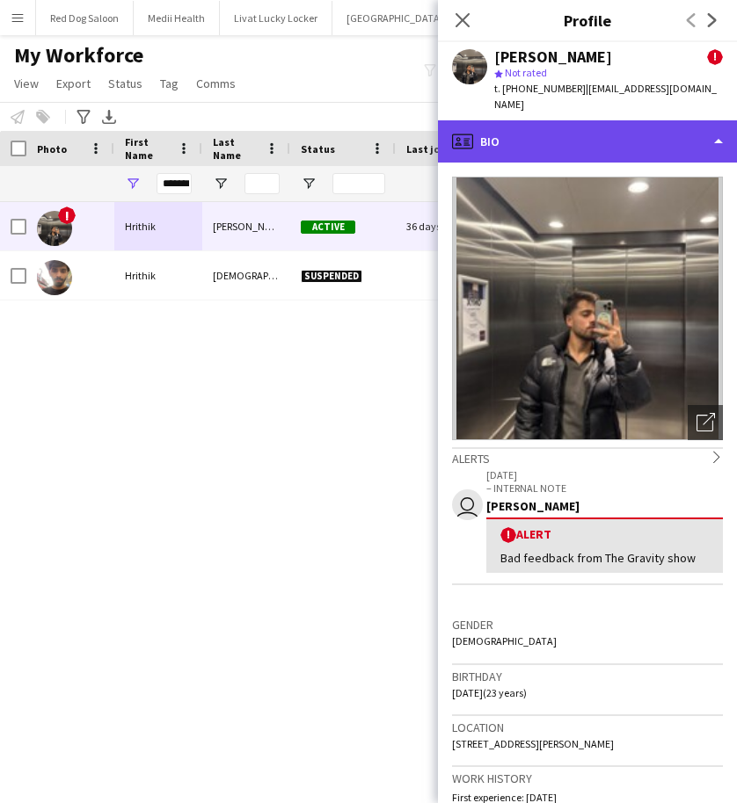
click at [573, 122] on div "profile Bio" at bounding box center [587, 141] width 299 height 42
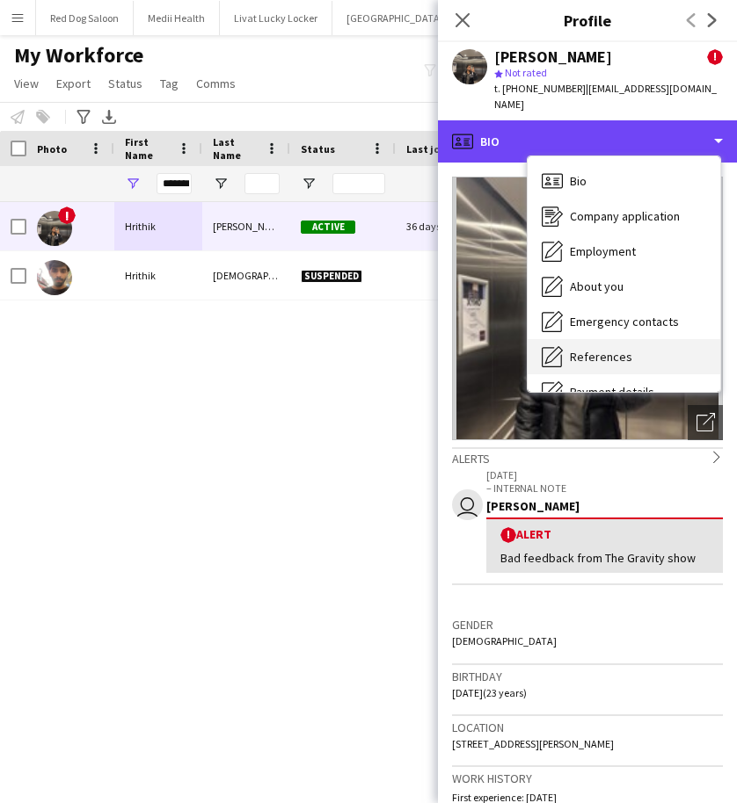
scroll to position [236, 0]
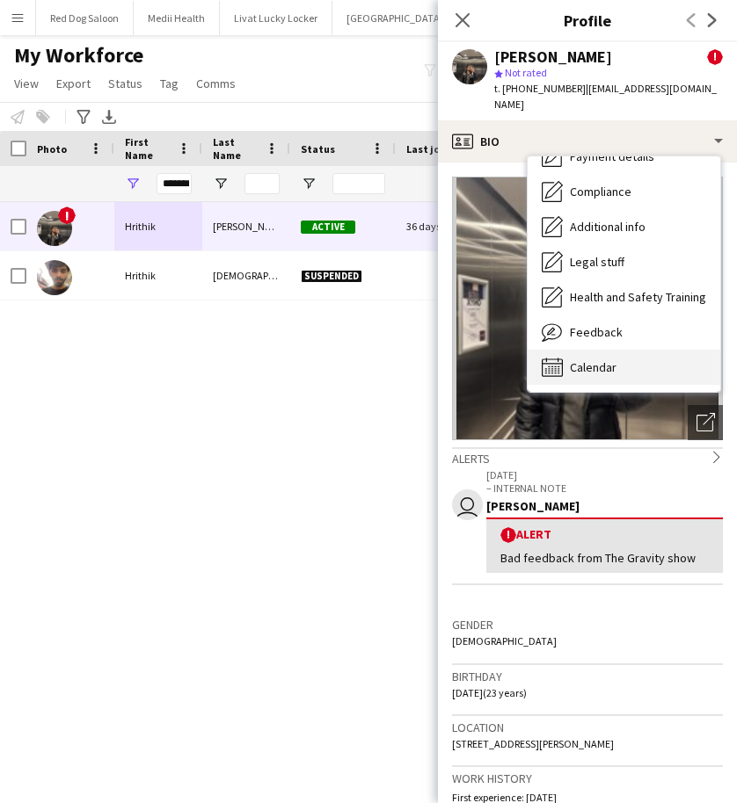
click at [578, 359] on span "Calendar" at bounding box center [593, 367] width 47 height 16
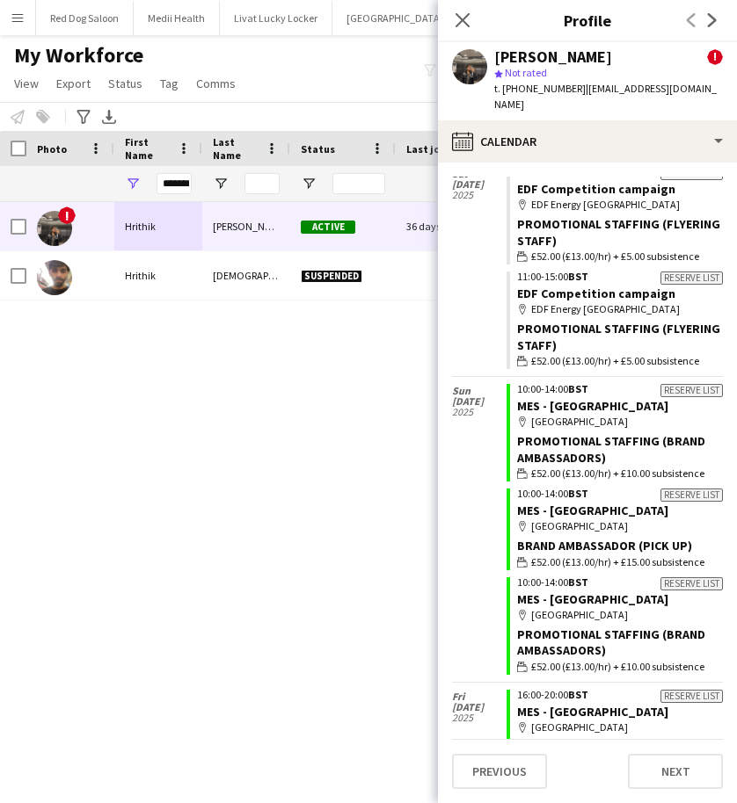
scroll to position [1693, 0]
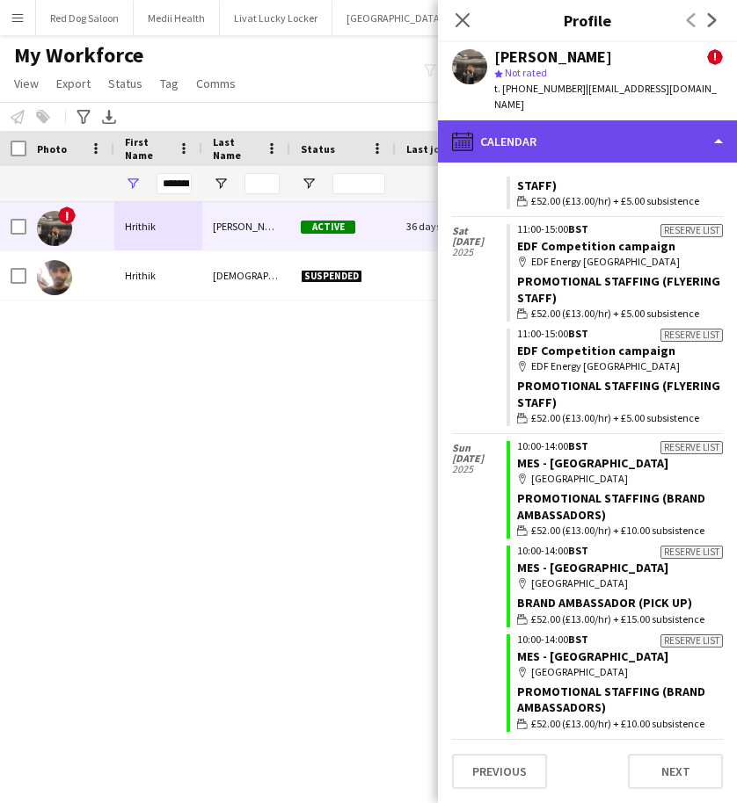
click at [606, 127] on div "calendar-full Calendar" at bounding box center [587, 141] width 299 height 42
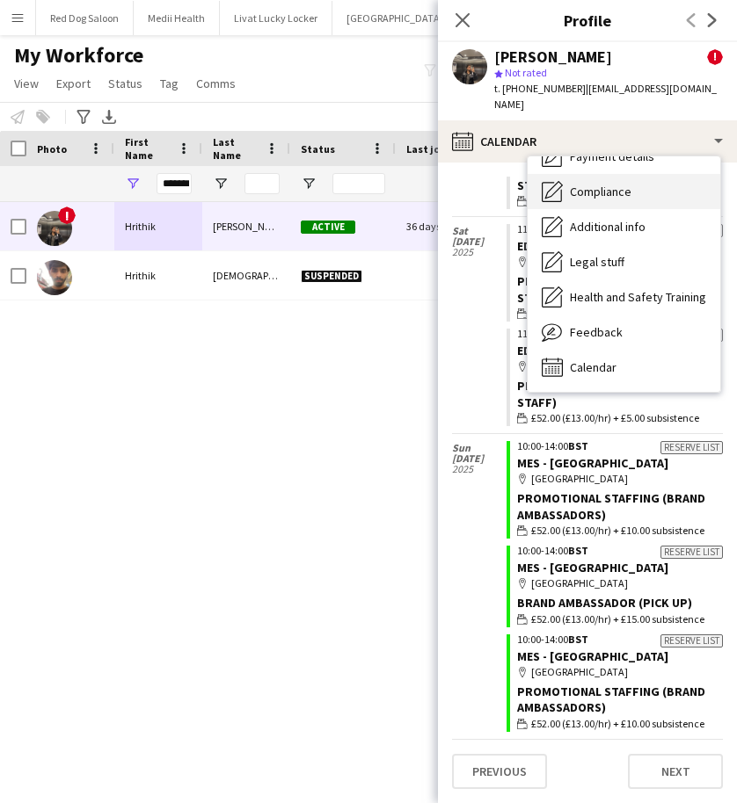
click at [585, 184] on span "Compliance" at bounding box center [601, 192] width 62 height 16
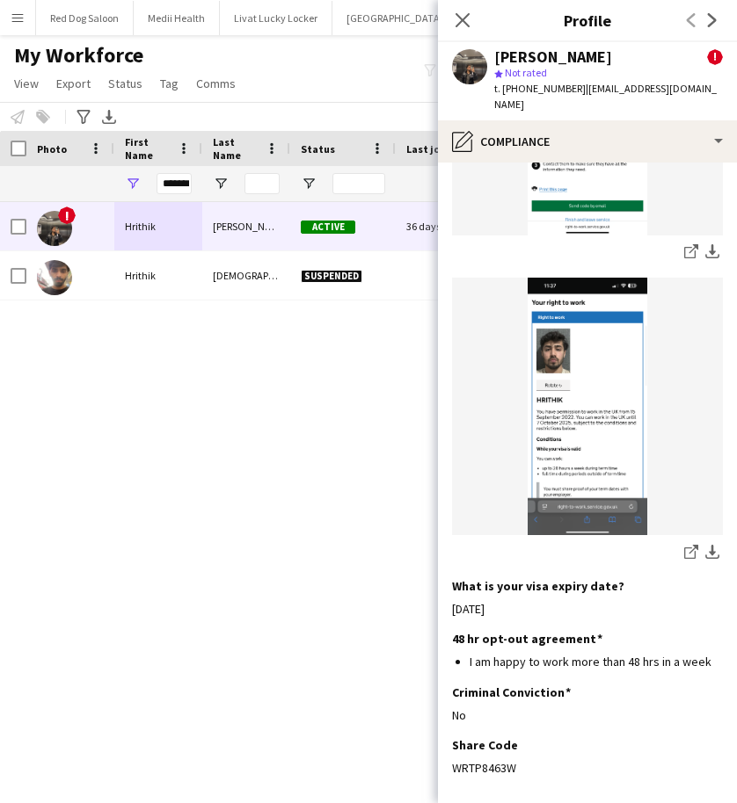
scroll to position [844, 0]
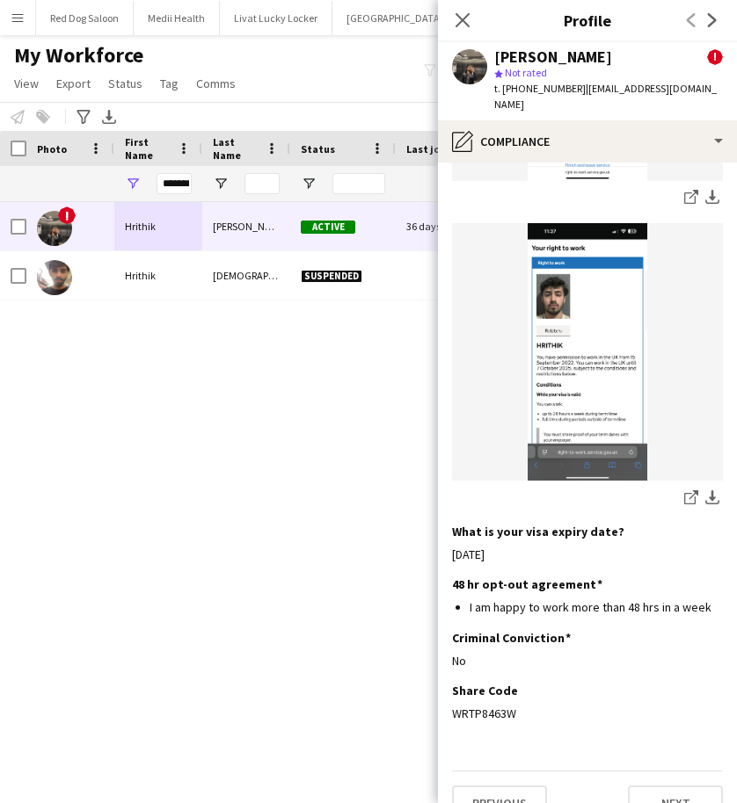
click at [594, 312] on img at bounding box center [587, 352] width 271 height 258
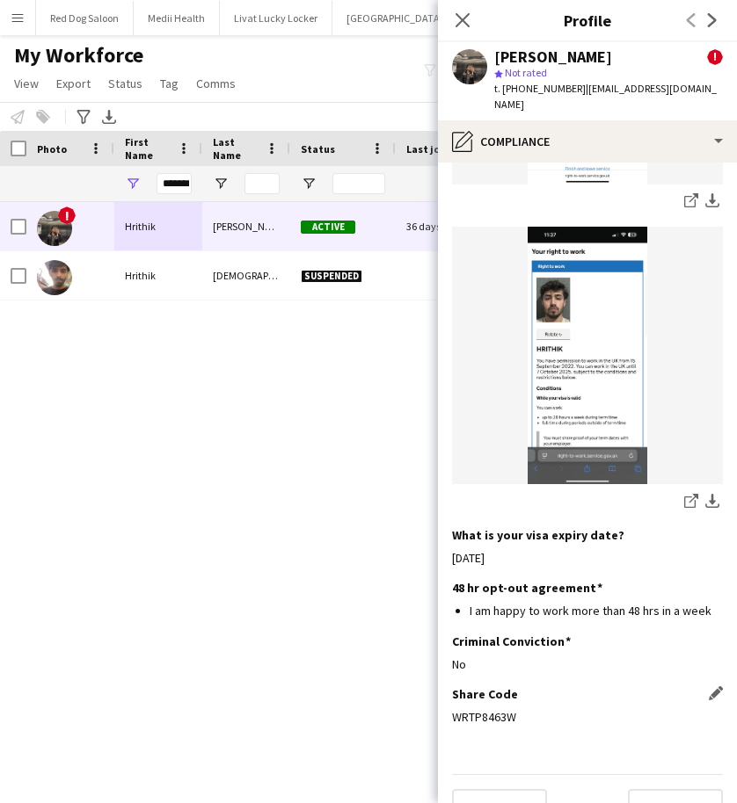
drag, startPoint x: 513, startPoint y: 686, endPoint x: 454, endPoint y: 682, distance: 59.1
click at [454, 709] on div "WRTP8463W" at bounding box center [587, 717] width 271 height 16
copy div "WRTP8463W"
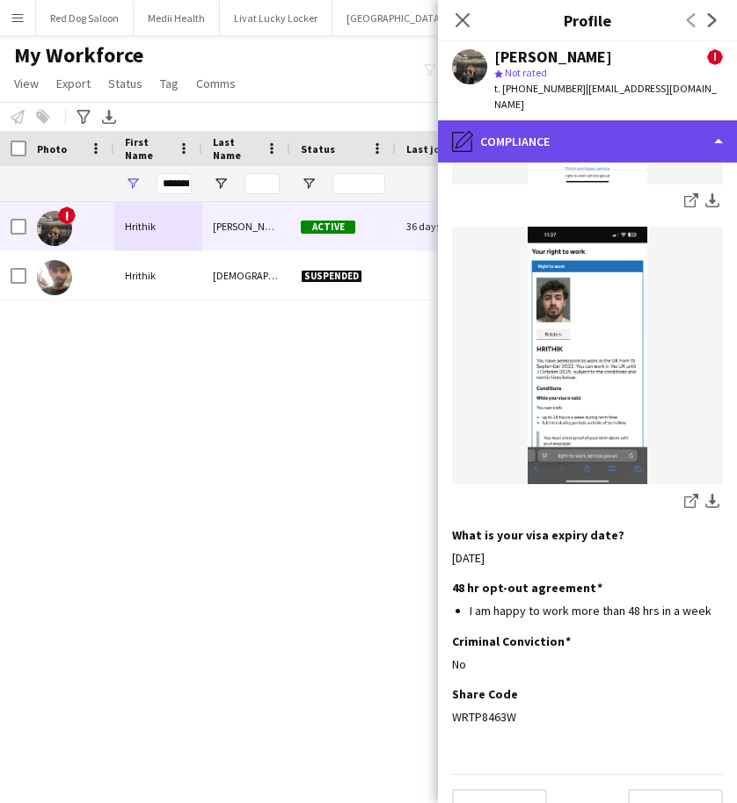
click at [608, 133] on div "pencil4 Compliance" at bounding box center [587, 141] width 299 height 42
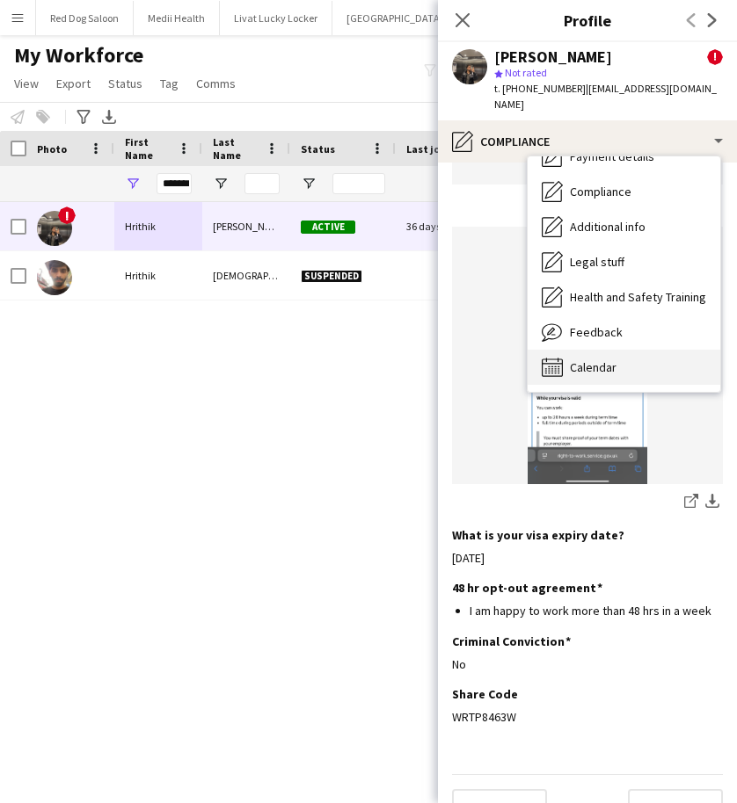
click at [607, 359] on span "Calendar" at bounding box center [593, 367] width 47 height 16
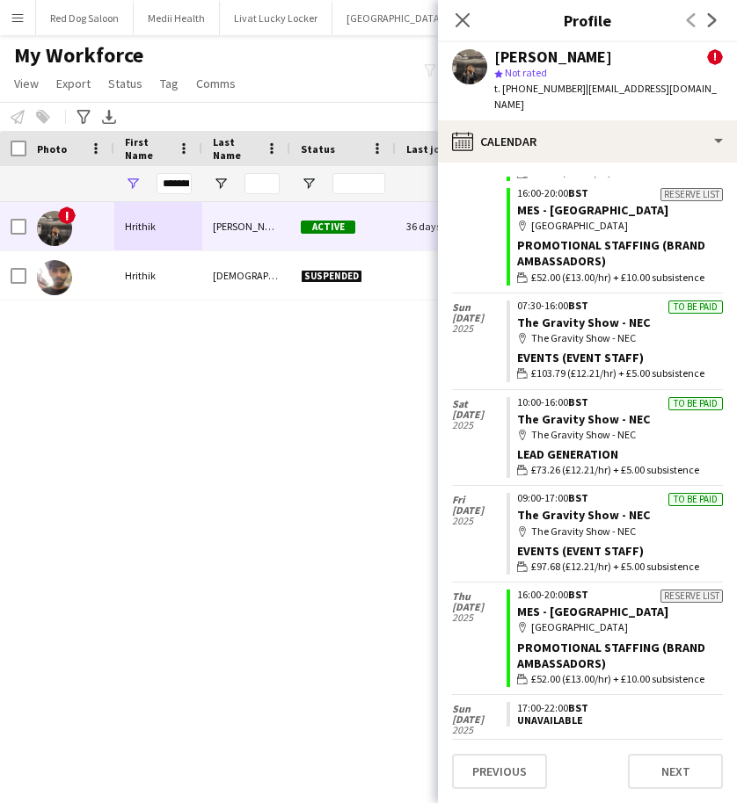
scroll to position [2340, 0]
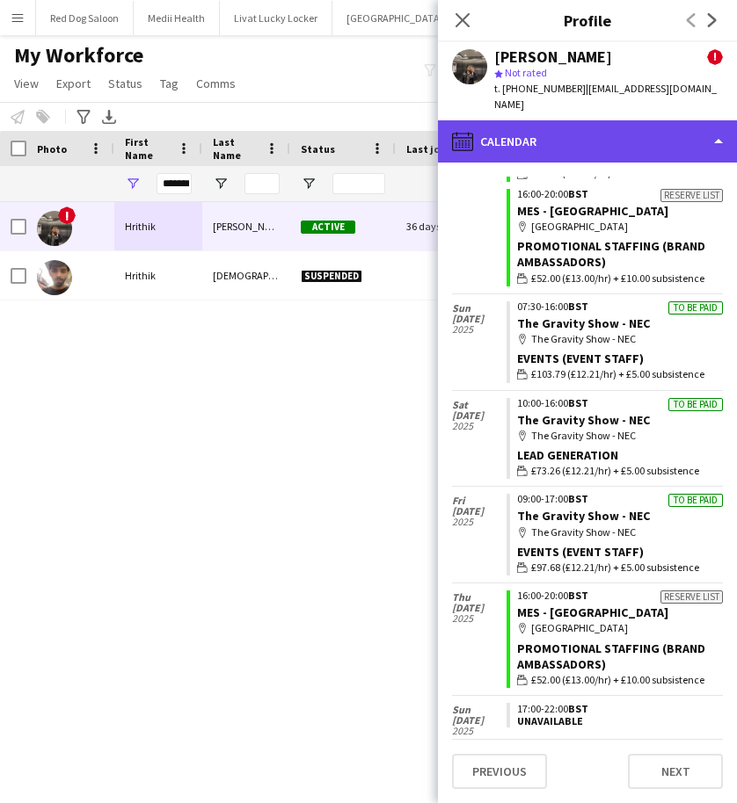
click at [513, 120] on div "calendar-full Calendar" at bounding box center [587, 141] width 299 height 42
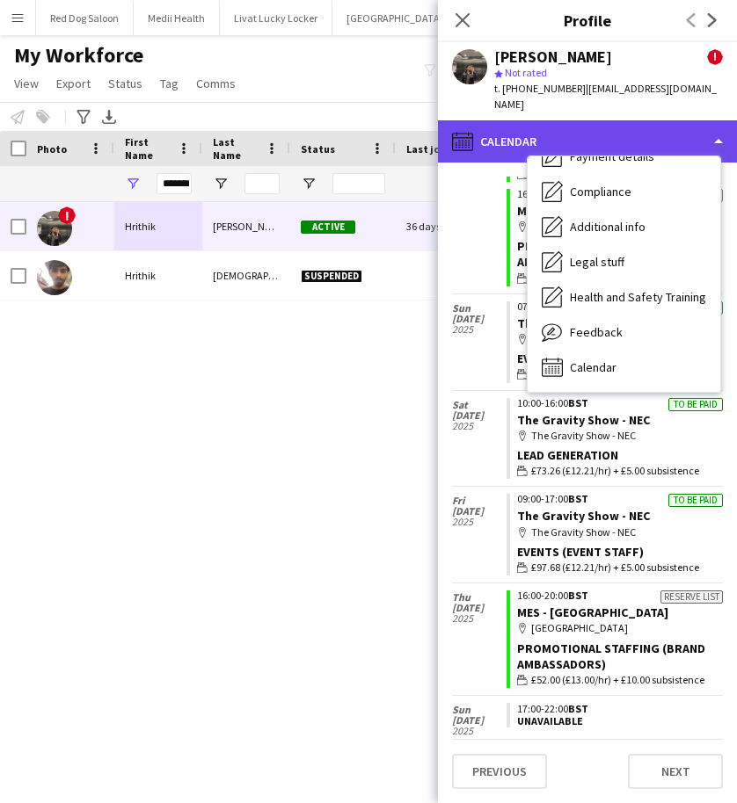
click at [641, 120] on div "calendar-full Calendar" at bounding box center [587, 141] width 299 height 42
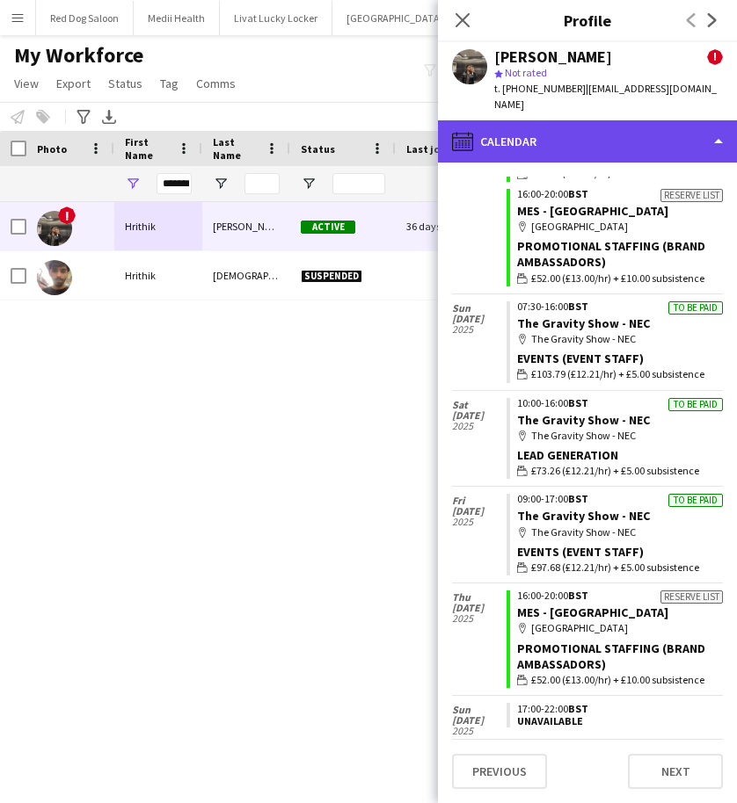
click at [628, 123] on div "calendar-full Calendar" at bounding box center [587, 141] width 299 height 42
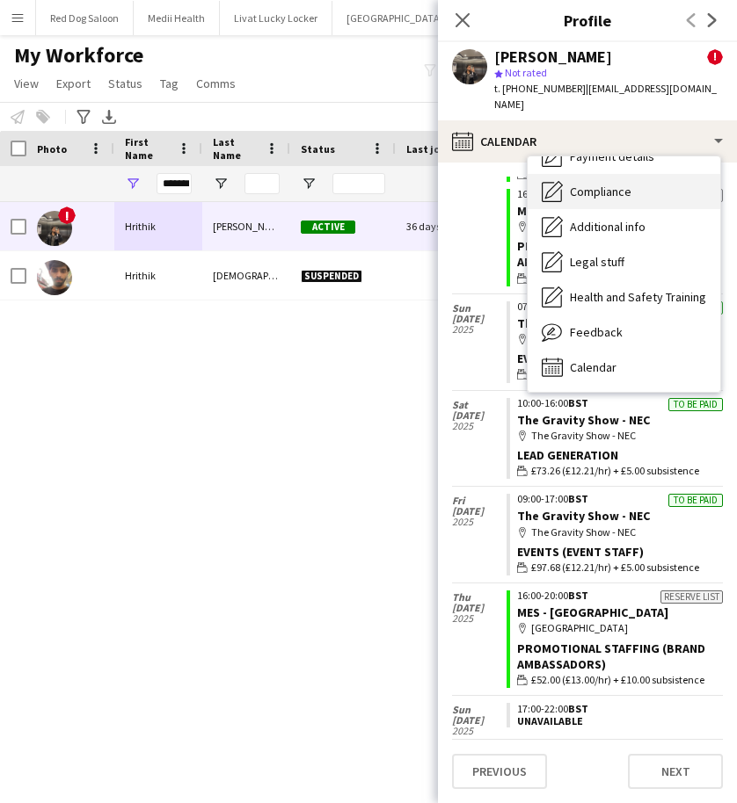
click at [617, 185] on div "Compliance Compliance" at bounding box center [623, 191] width 192 height 35
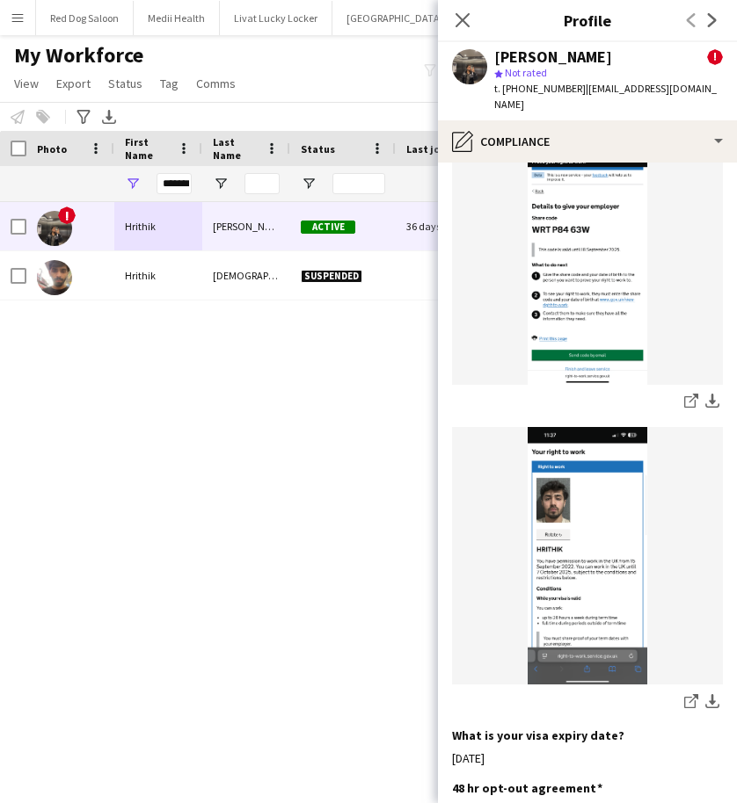
scroll to position [639, 0]
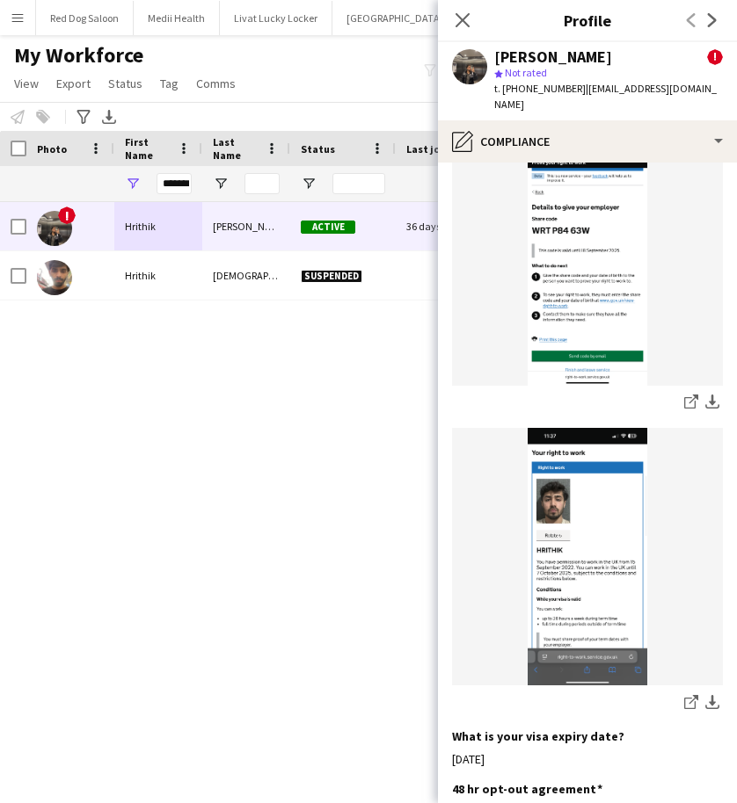
click at [590, 494] on img at bounding box center [587, 557] width 271 height 258
click at [581, 515] on img at bounding box center [587, 557] width 271 height 258
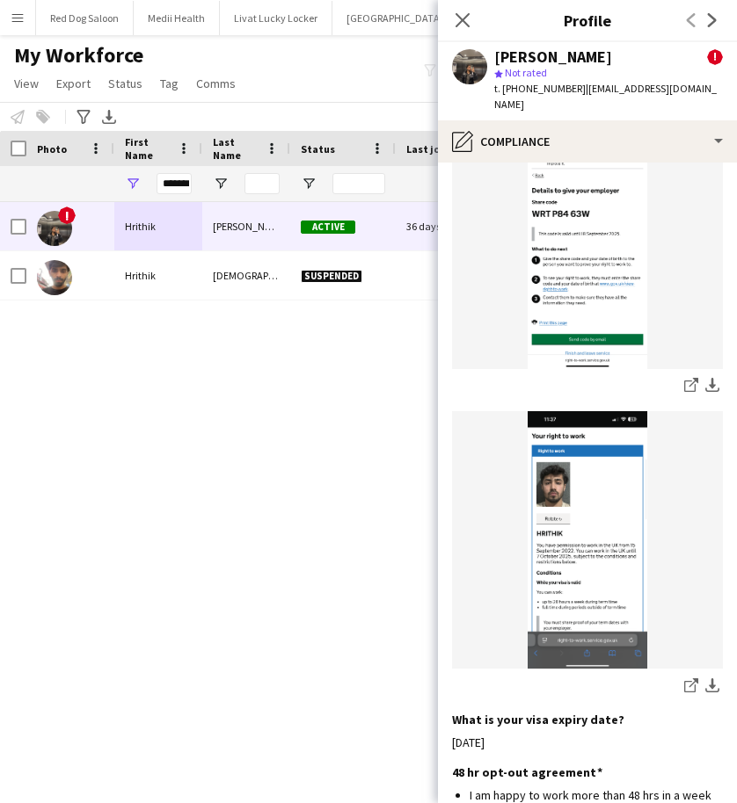
scroll to position [659, 0]
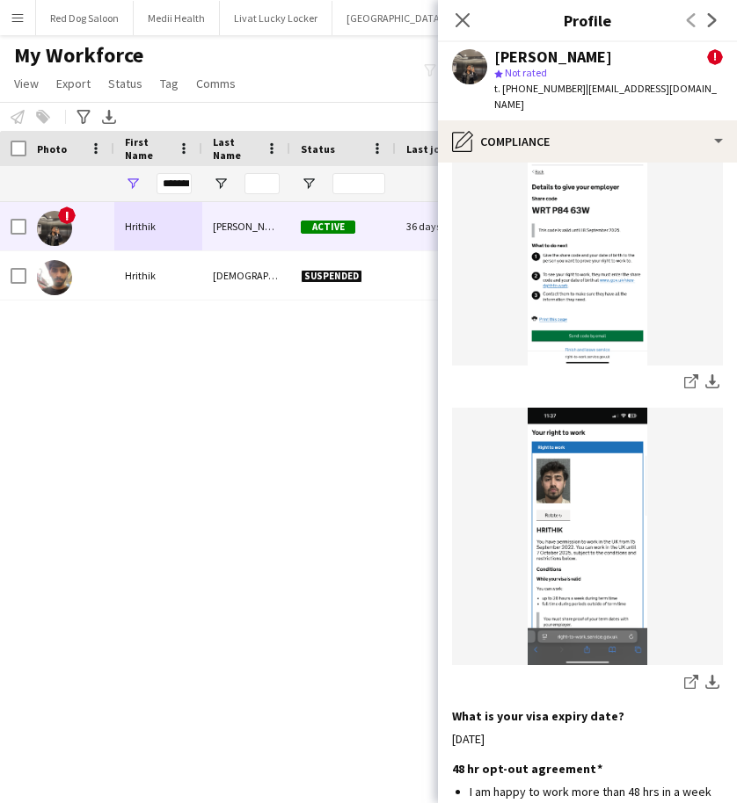
click at [642, 374] on div "share-external-link-1 download-bottom share-external-link-1 download-bottom" at bounding box center [587, 401] width 271 height 586
click at [591, 471] on img at bounding box center [587, 537] width 271 height 258
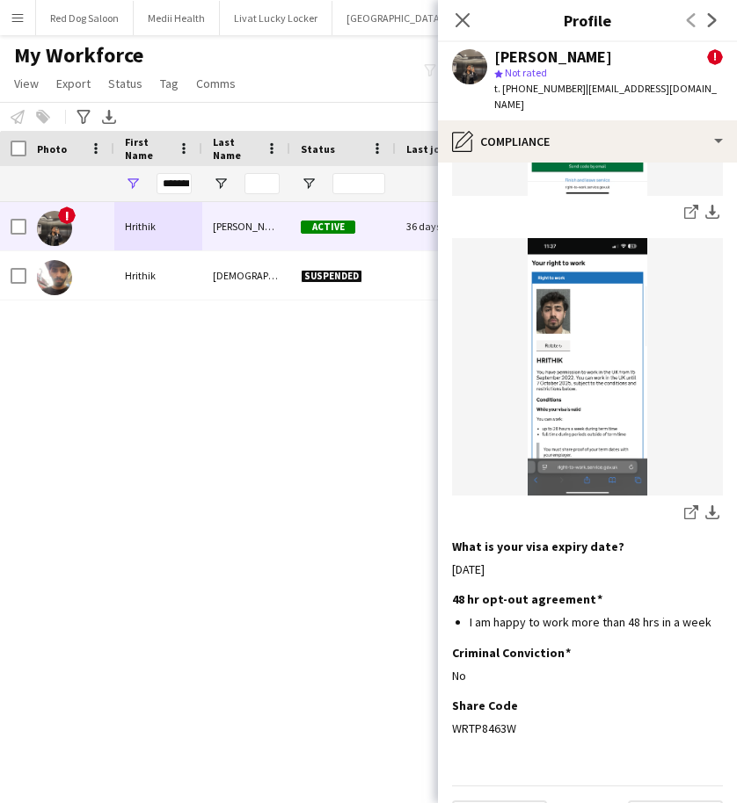
scroll to position [831, 0]
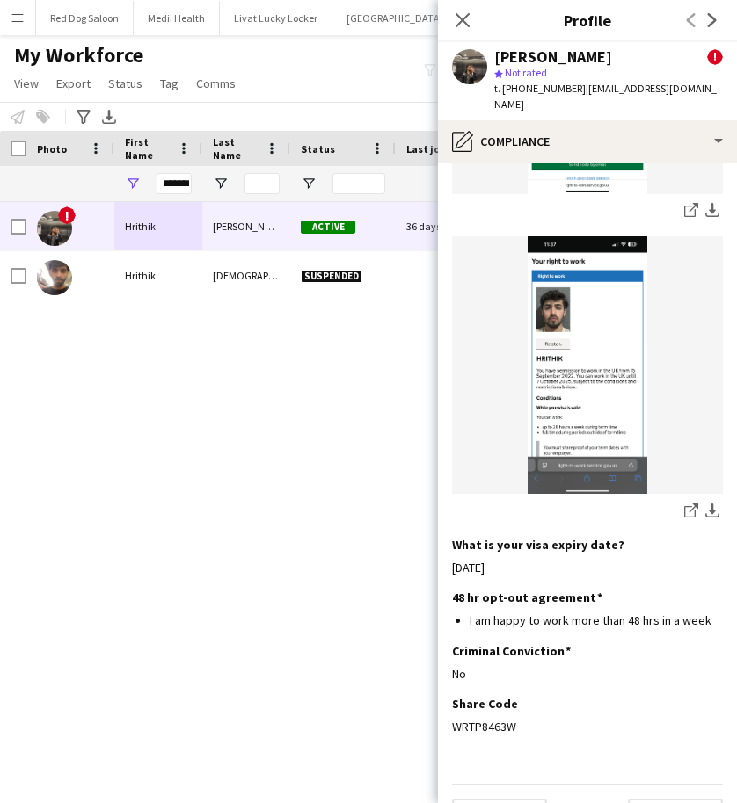
click at [585, 391] on img at bounding box center [587, 365] width 271 height 258
click at [705, 203] on app-icon "download-bottom" at bounding box center [712, 211] width 14 height 17
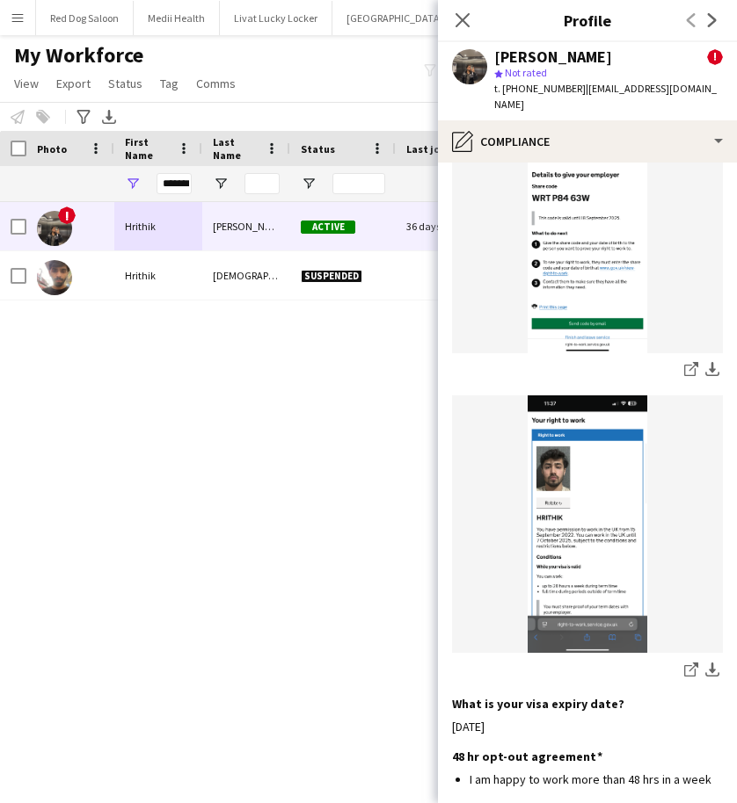
scroll to position [844, 0]
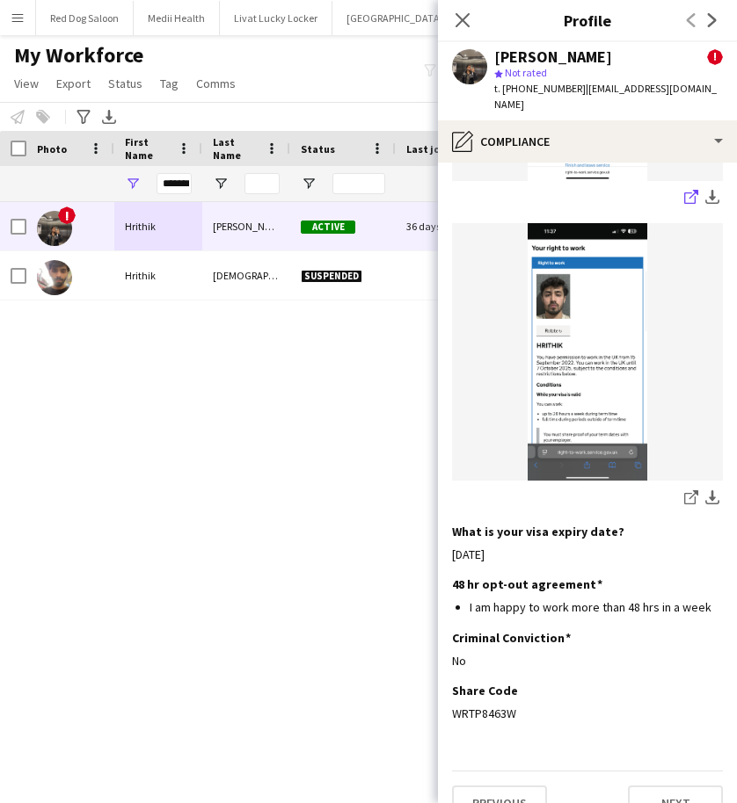
click at [689, 190] on icon at bounding box center [693, 194] width 9 height 9
click at [684, 491] on icon "share-external-link-1" at bounding box center [691, 498] width 14 height 14
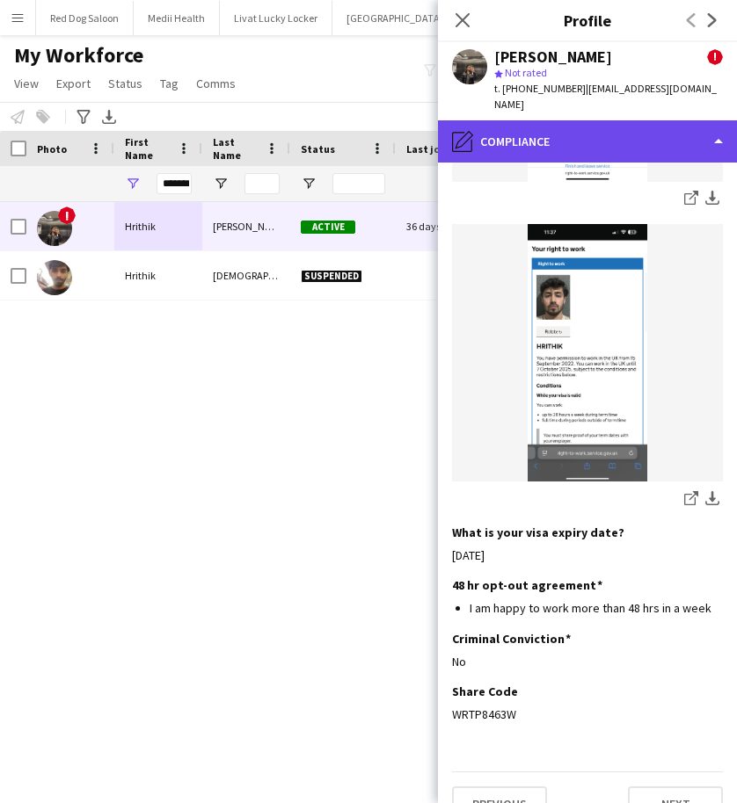
click at [551, 120] on div "pencil4 Compliance" at bounding box center [587, 141] width 299 height 42
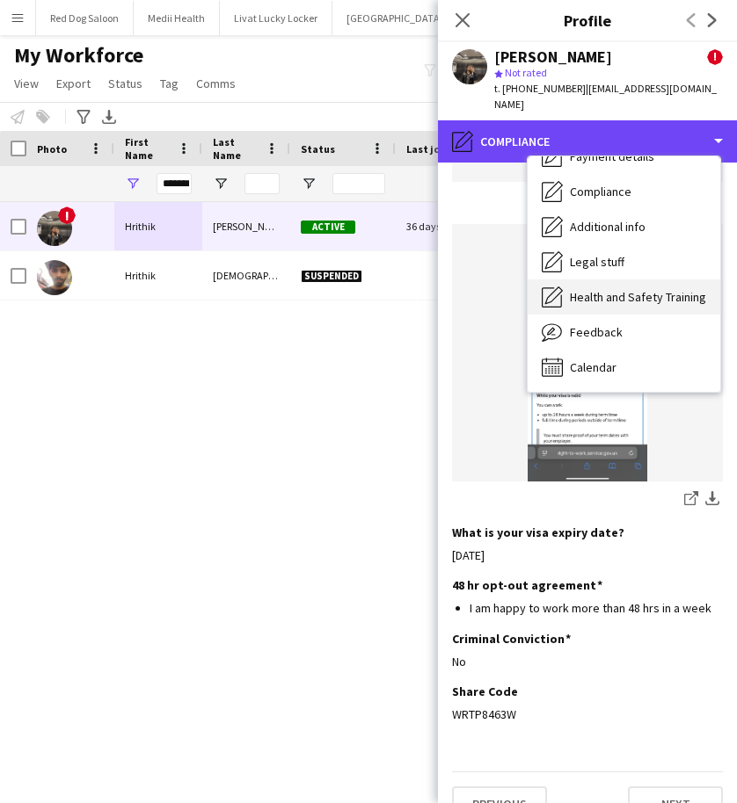
scroll to position [0, 0]
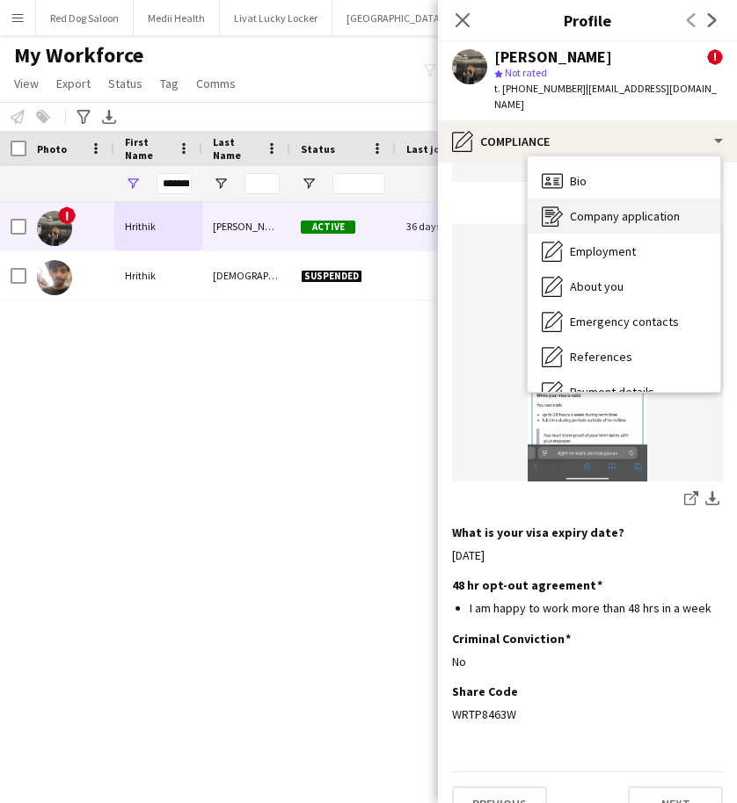
click at [597, 208] on span "Company application" at bounding box center [625, 216] width 110 height 16
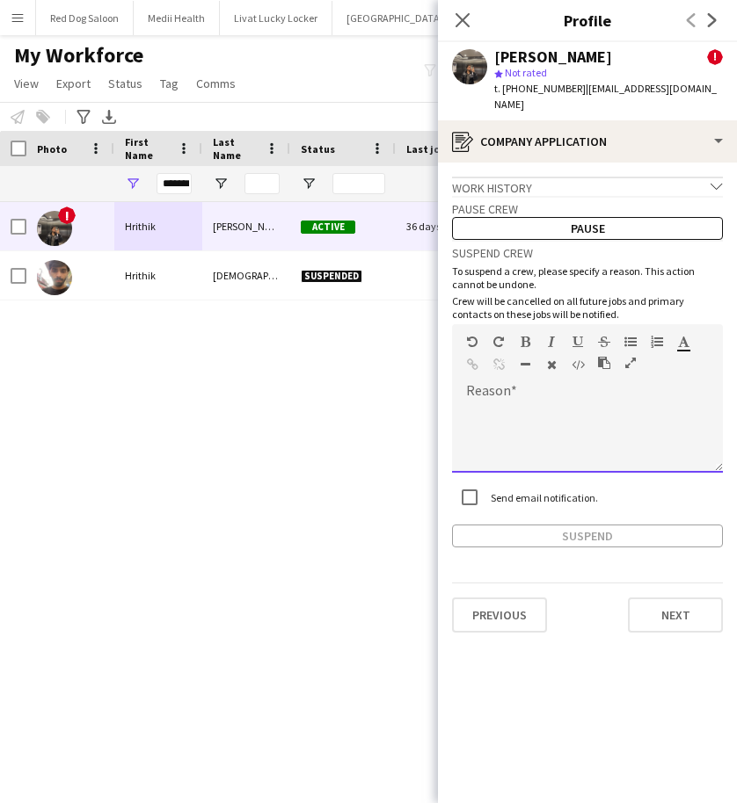
click at [499, 390] on div at bounding box center [587, 431] width 271 height 83
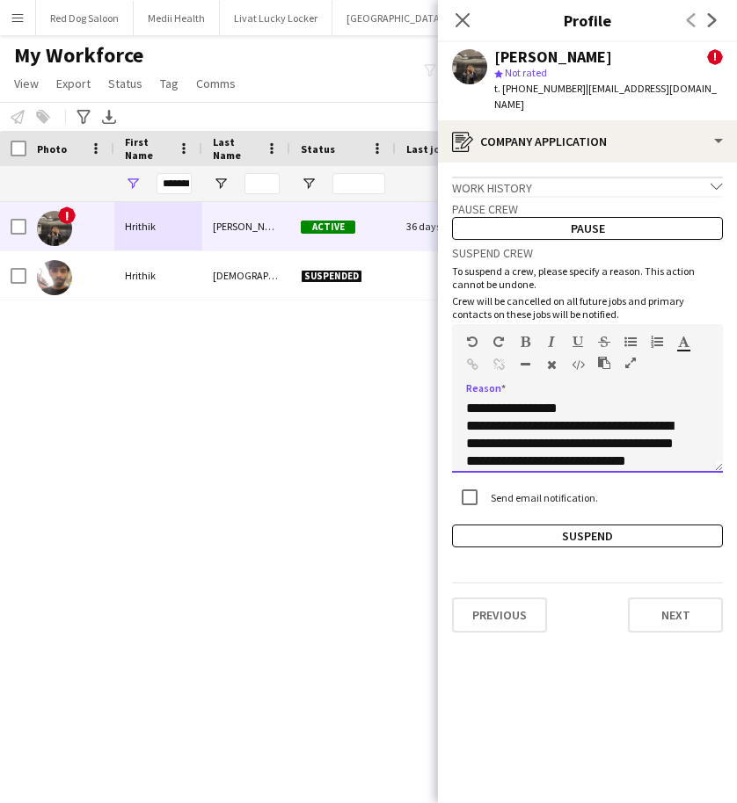
scroll to position [20, 0]
click at [499, 390] on div "**********" at bounding box center [587, 431] width 271 height 83
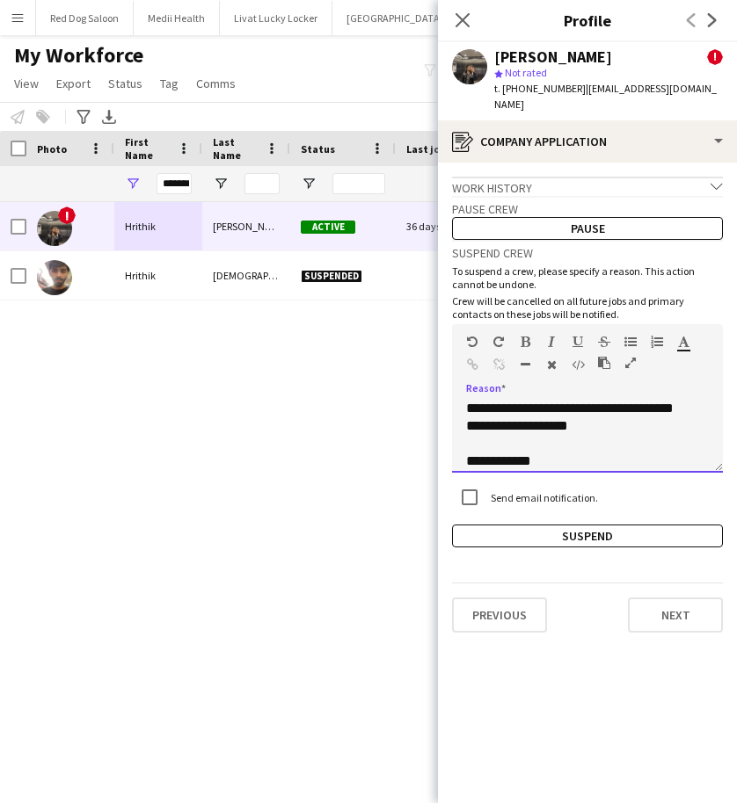
scroll to position [108, 0]
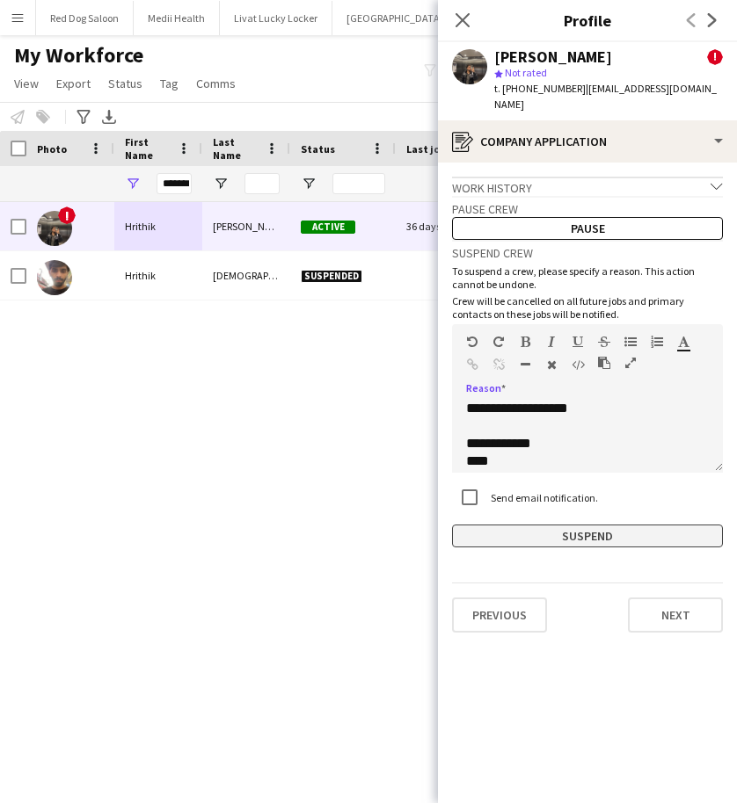
click at [558, 525] on button "Suspend" at bounding box center [587, 536] width 271 height 23
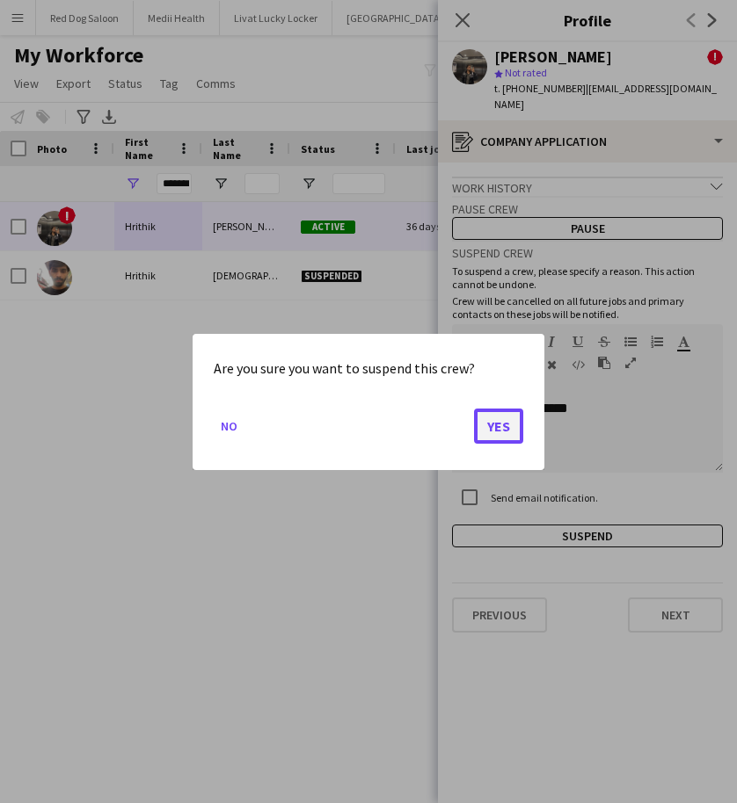
click at [495, 435] on button "Yes" at bounding box center [498, 425] width 49 height 35
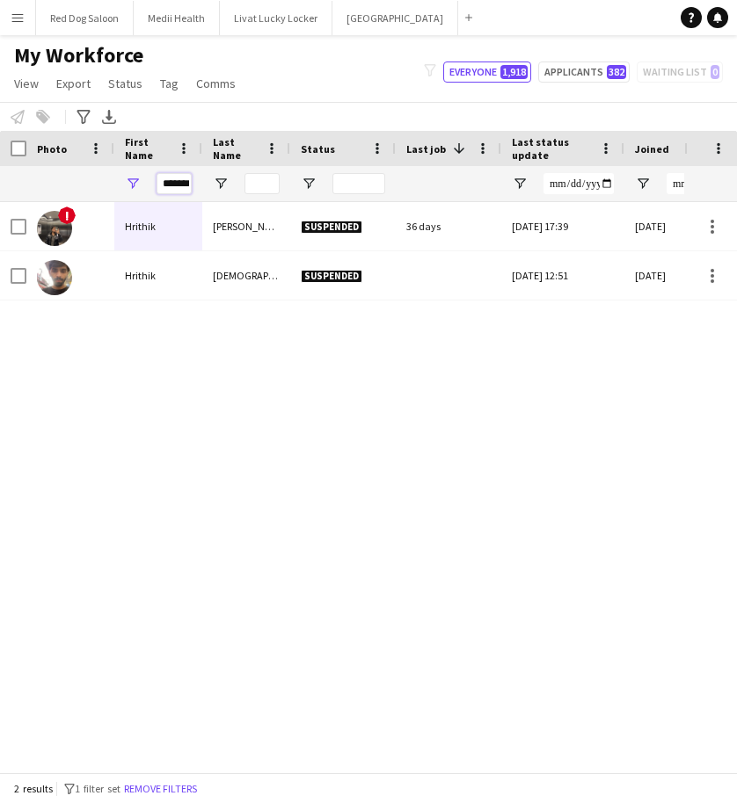
scroll to position [0, 4]
drag, startPoint x: 163, startPoint y: 185, endPoint x: 242, endPoint y: 187, distance: 79.1
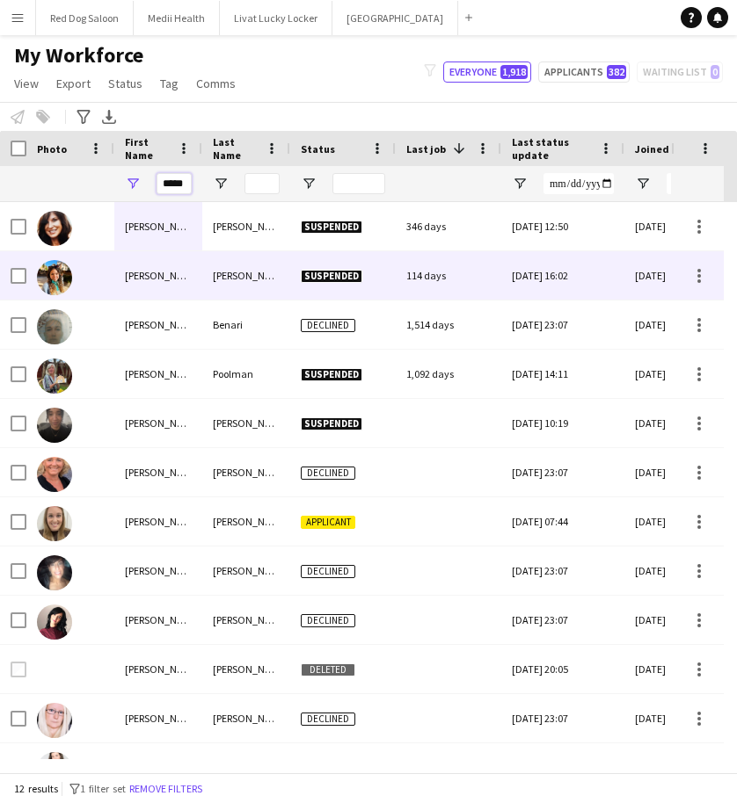
type input "*****"
click at [235, 279] on div "[PERSON_NAME]" at bounding box center [246, 275] width 88 height 48
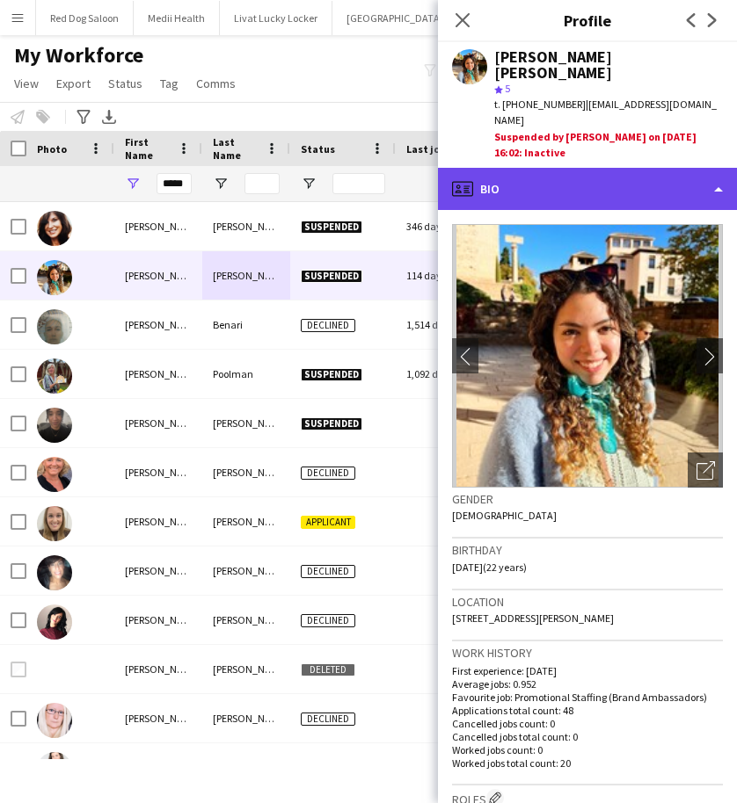
click at [624, 168] on div "profile Bio" at bounding box center [587, 189] width 299 height 42
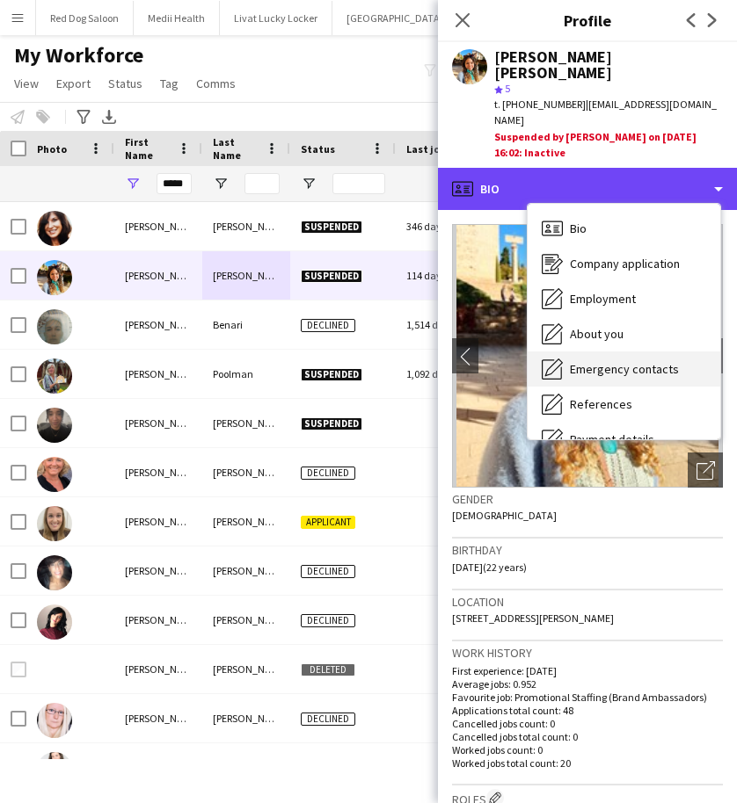
scroll to position [236, 0]
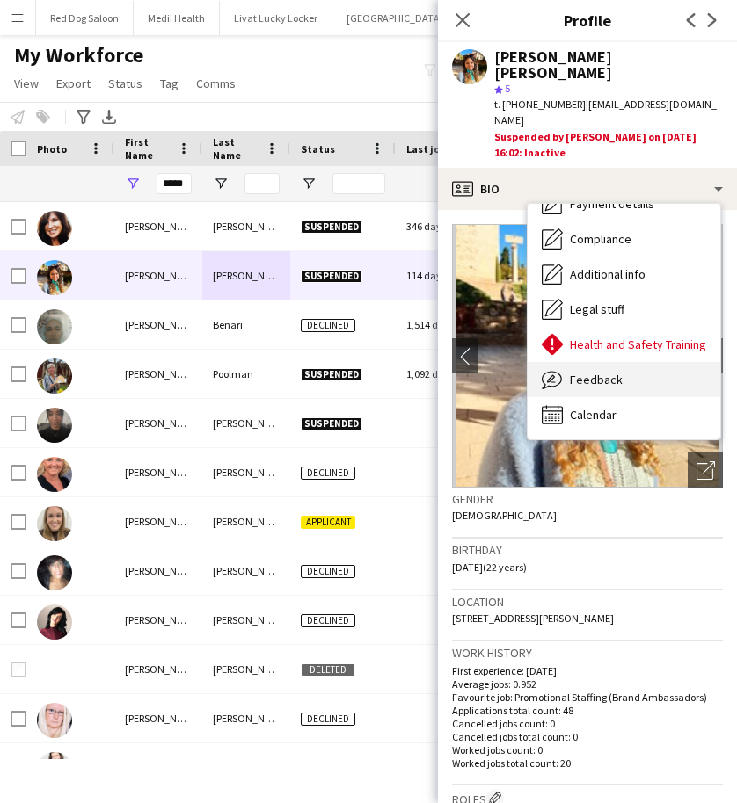
click at [594, 372] on span "Feedback" at bounding box center [596, 380] width 53 height 16
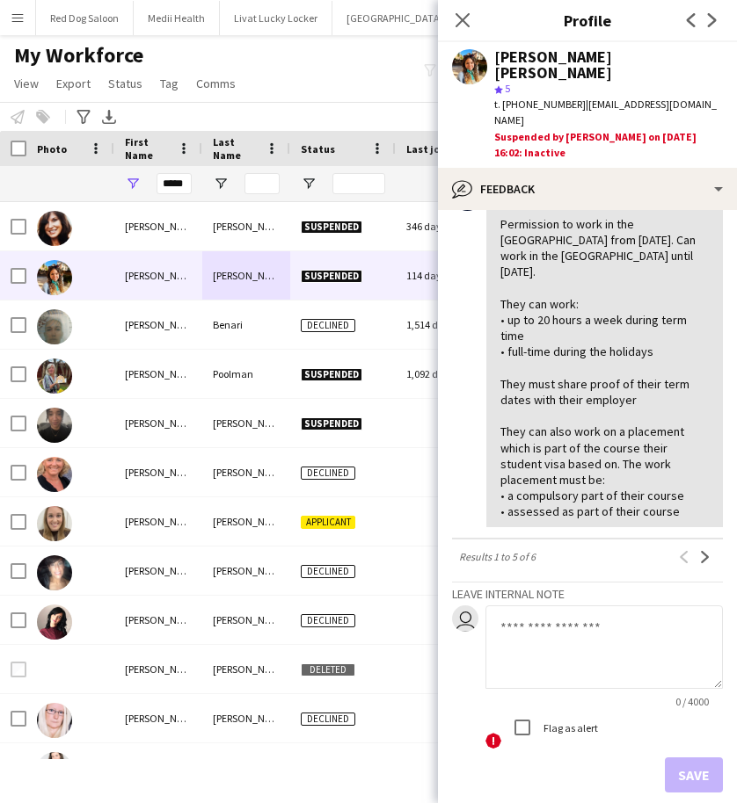
scroll to position [709, 0]
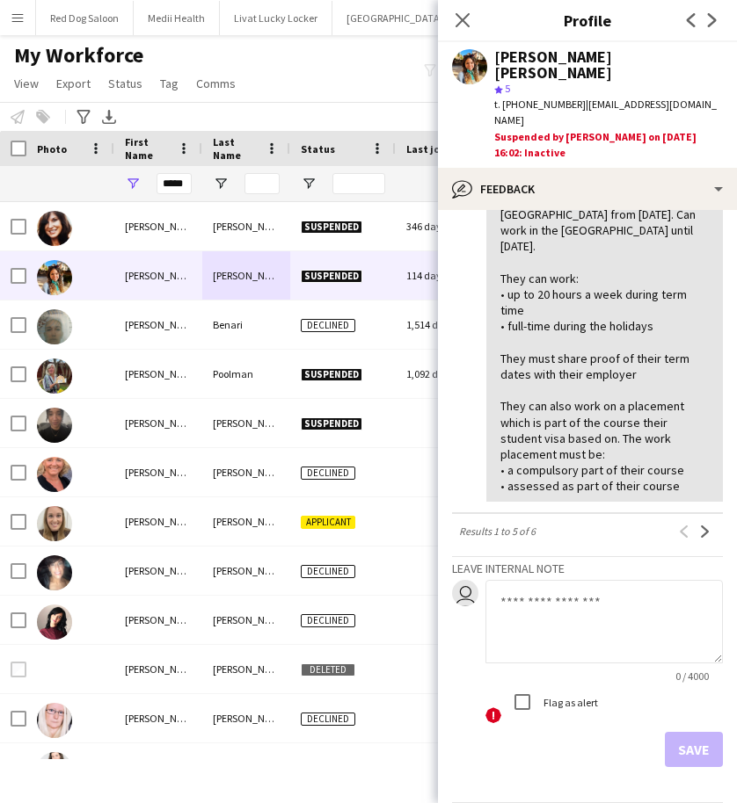
click at [534, 580] on textarea at bounding box center [603, 621] width 237 height 83
type textarea "**********"
click at [669, 732] on button "Save" at bounding box center [693, 749] width 58 height 35
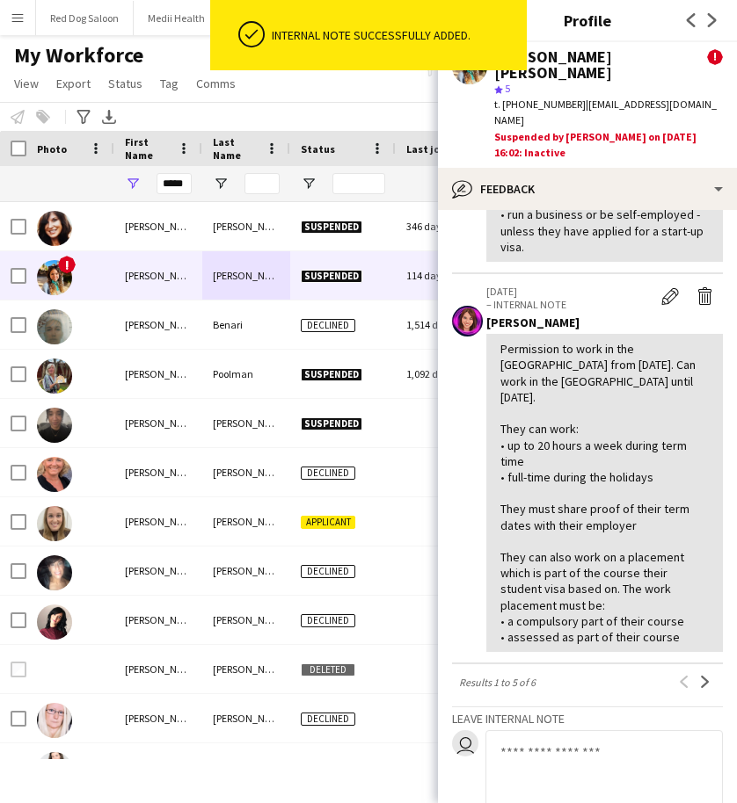
scroll to position [860, 0]
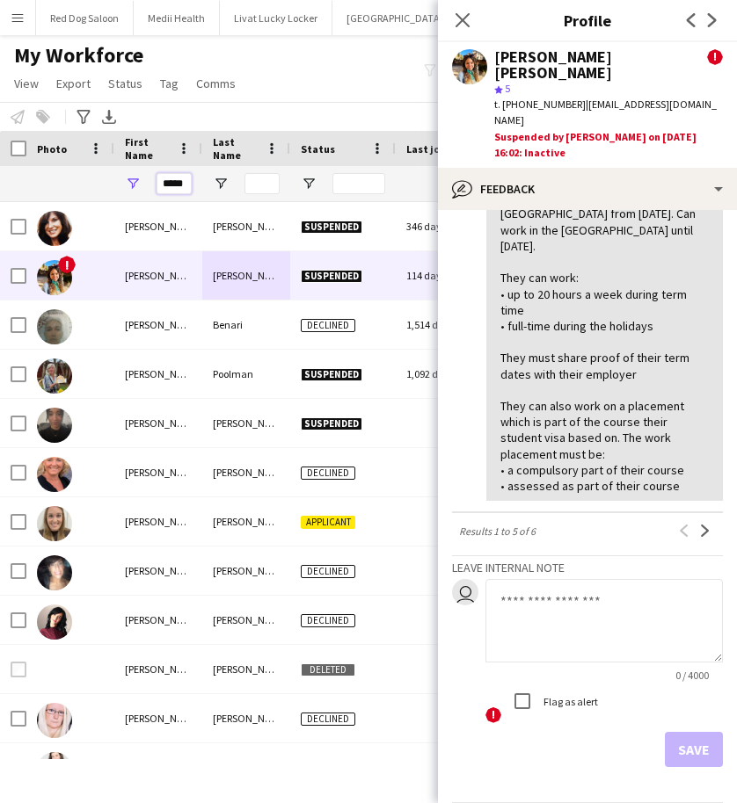
drag, startPoint x: 163, startPoint y: 185, endPoint x: 294, endPoint y: 187, distance: 130.1
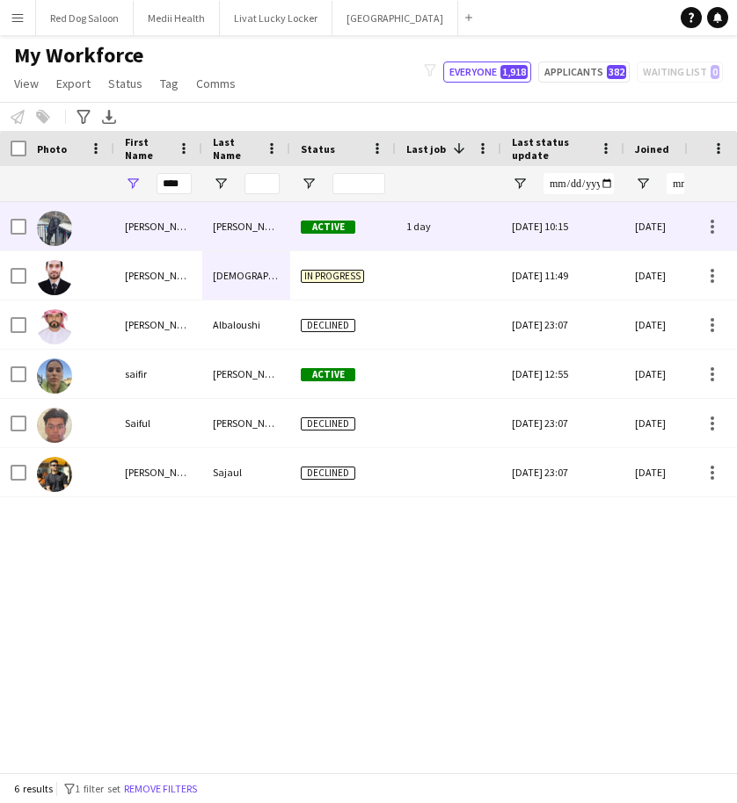
click at [179, 229] on div "[PERSON_NAME]" at bounding box center [158, 226] width 88 height 48
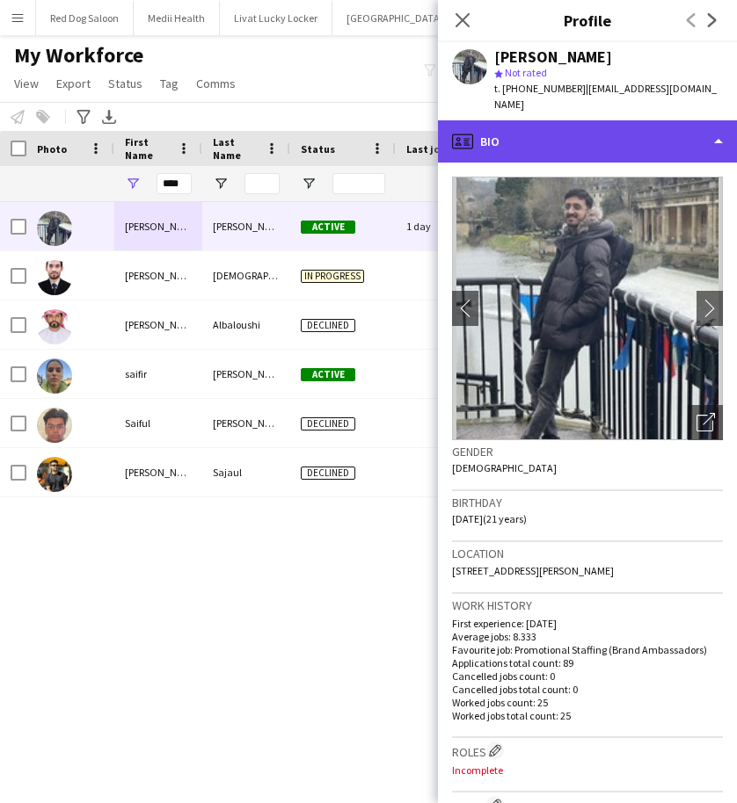
click at [587, 140] on div "profile Bio" at bounding box center [587, 141] width 299 height 42
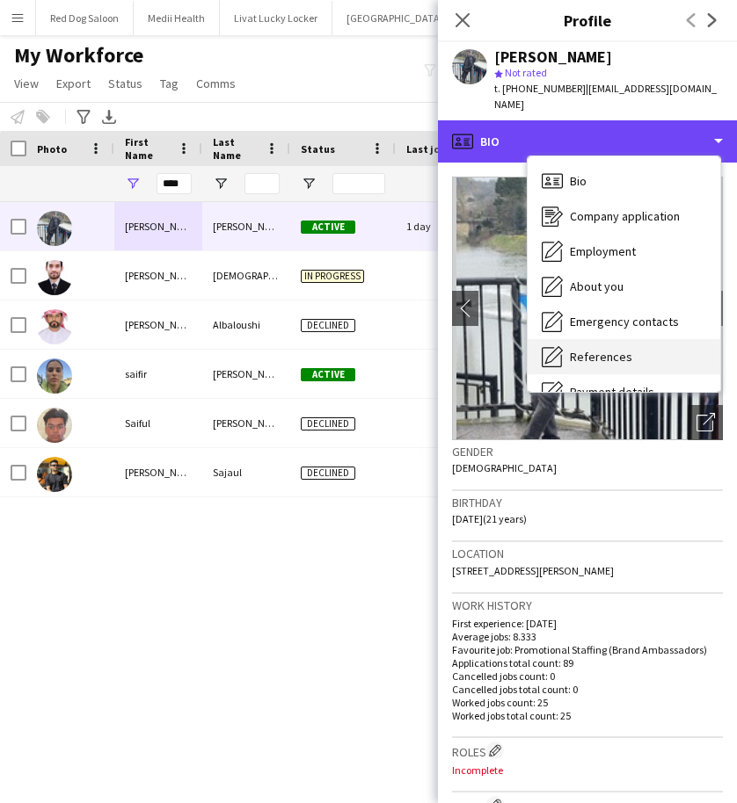
scroll to position [236, 0]
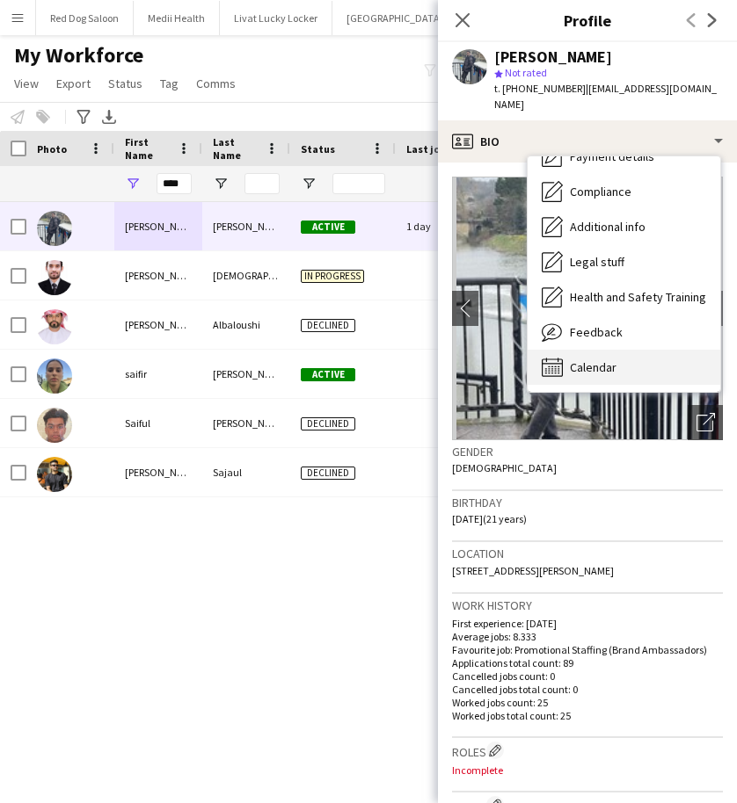
click at [605, 359] on span "Calendar" at bounding box center [593, 367] width 47 height 16
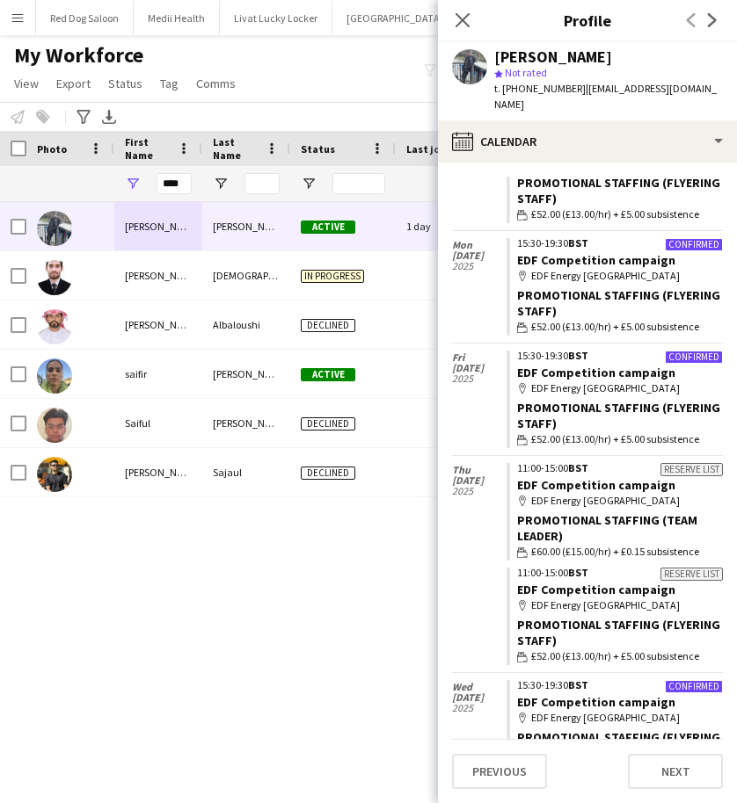
scroll to position [0, 0]
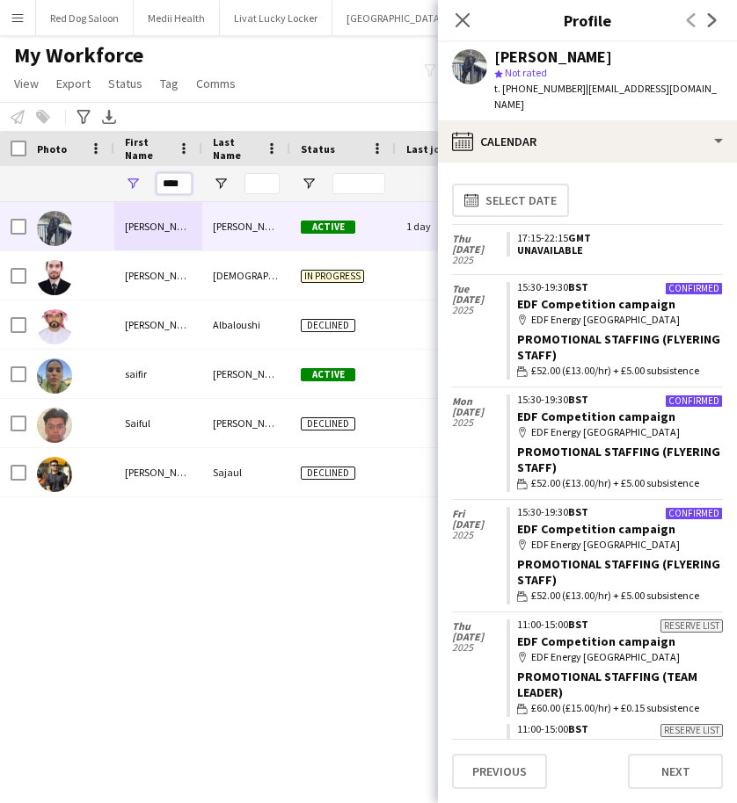
drag, startPoint x: 184, startPoint y: 184, endPoint x: 135, endPoint y: 189, distance: 48.6
click at [135, 189] on div "****" at bounding box center [158, 183] width 88 height 35
type input "****"
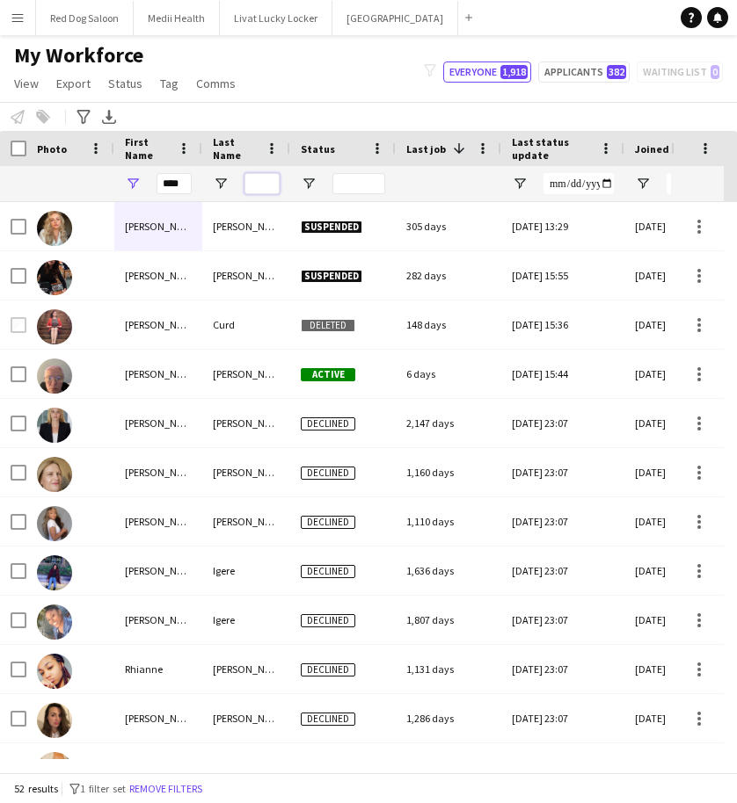
click at [264, 184] on input "Last Name Filter Input" at bounding box center [261, 183] width 35 height 21
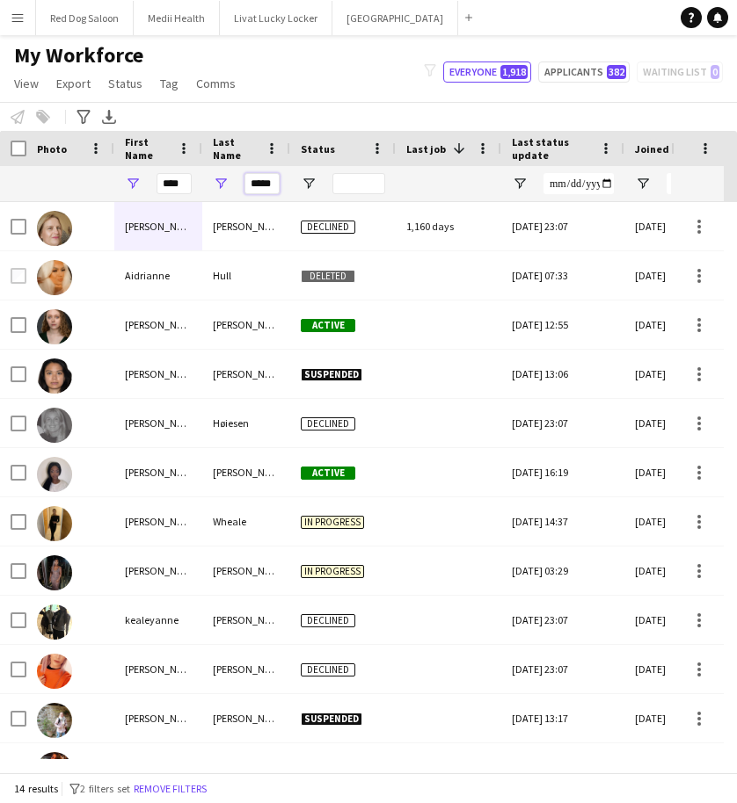
type input "*****"
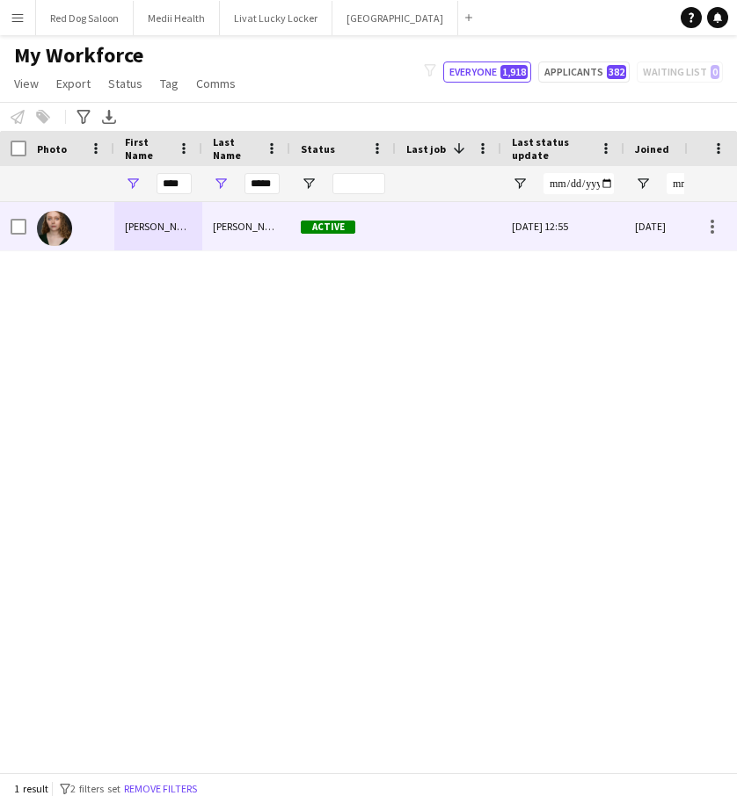
click at [231, 217] on div "[PERSON_NAME]" at bounding box center [246, 226] width 88 height 48
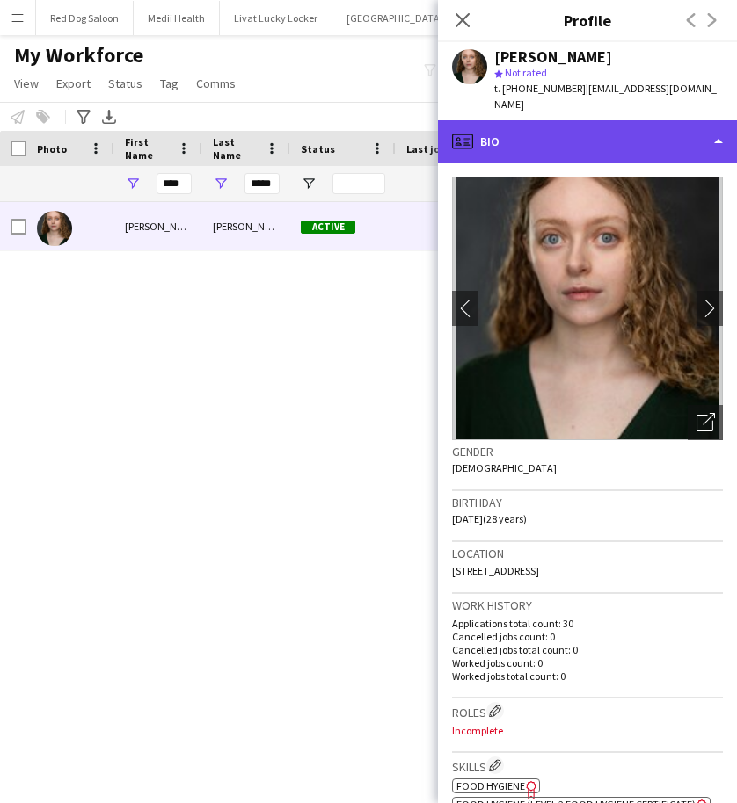
click at [558, 130] on div "profile Bio" at bounding box center [587, 141] width 299 height 42
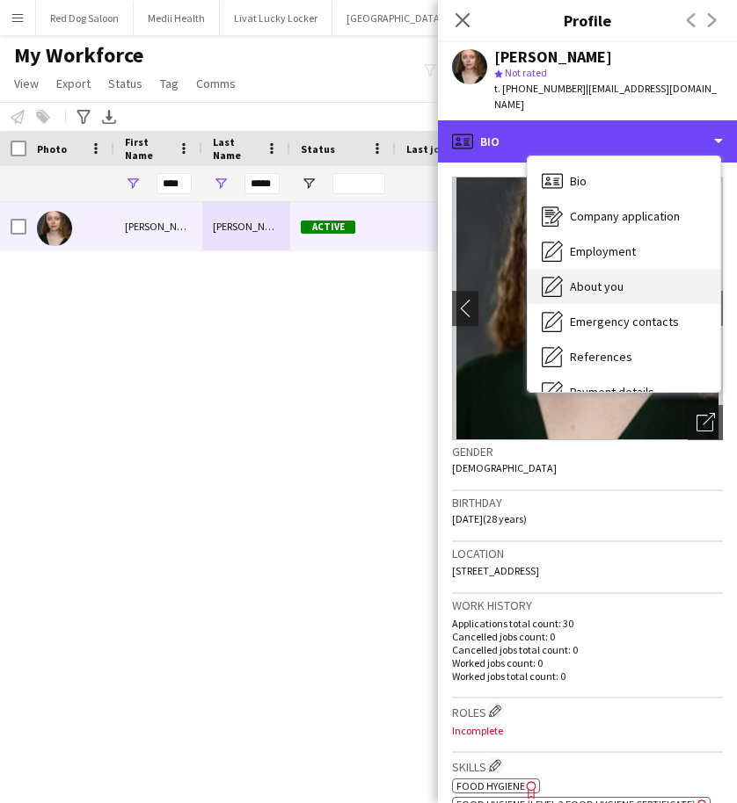
scroll to position [236, 0]
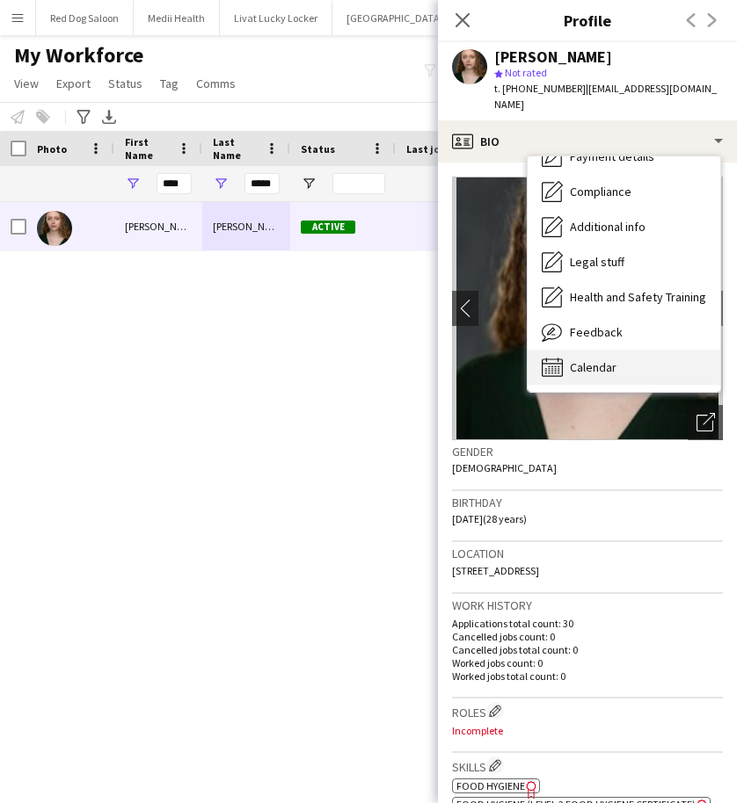
click at [595, 359] on span "Calendar" at bounding box center [593, 367] width 47 height 16
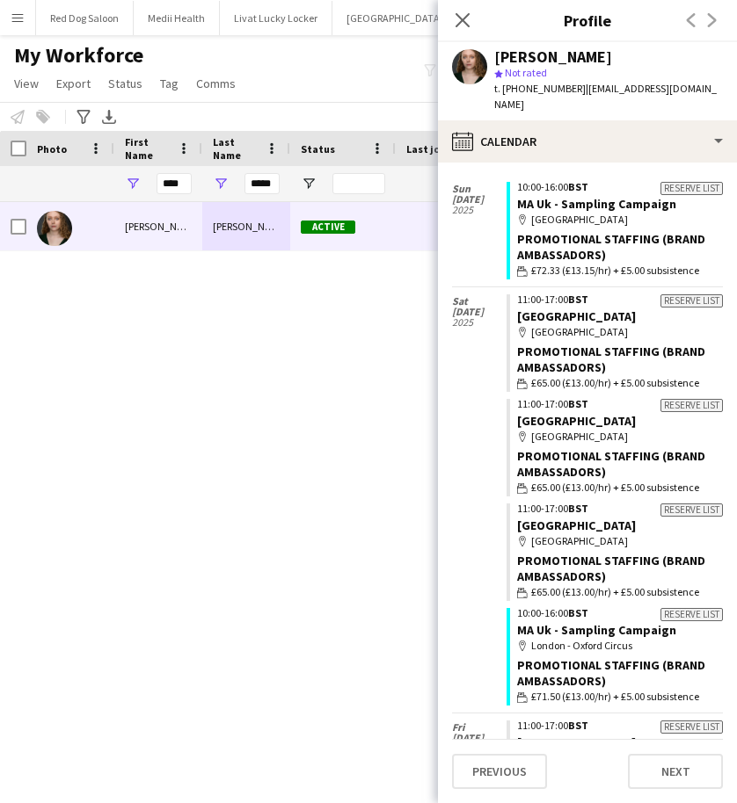
scroll to position [0, 0]
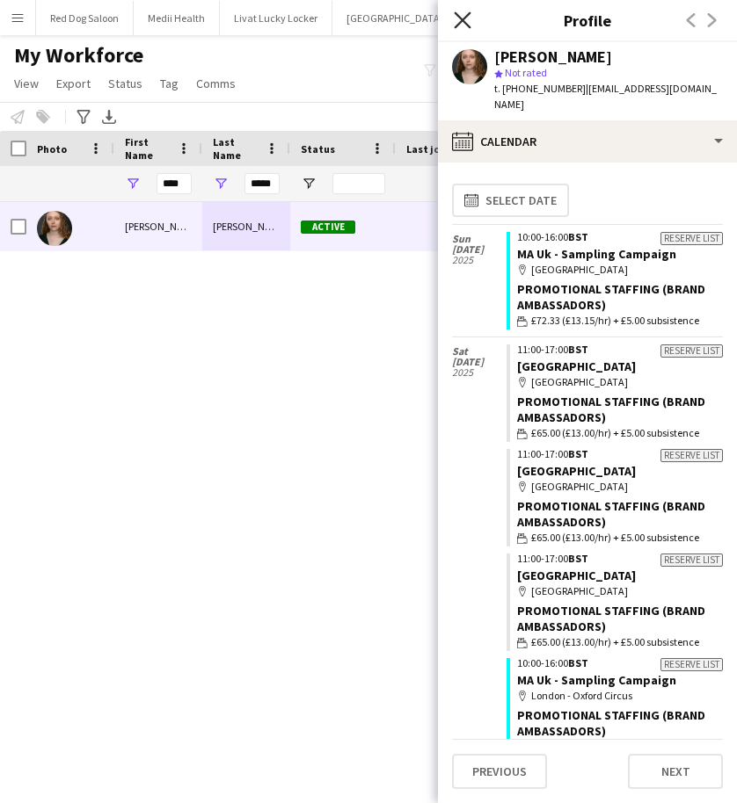
click at [461, 20] on icon at bounding box center [462, 19] width 17 height 17
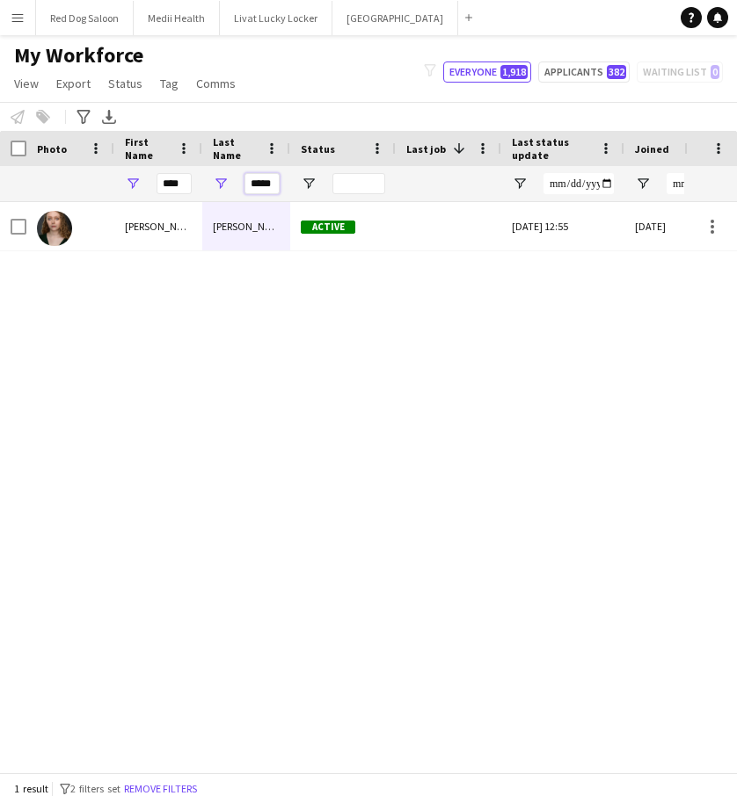
drag, startPoint x: 275, startPoint y: 184, endPoint x: 226, endPoint y: 186, distance: 49.3
click at [226, 186] on div "*****" at bounding box center [246, 183] width 88 height 35
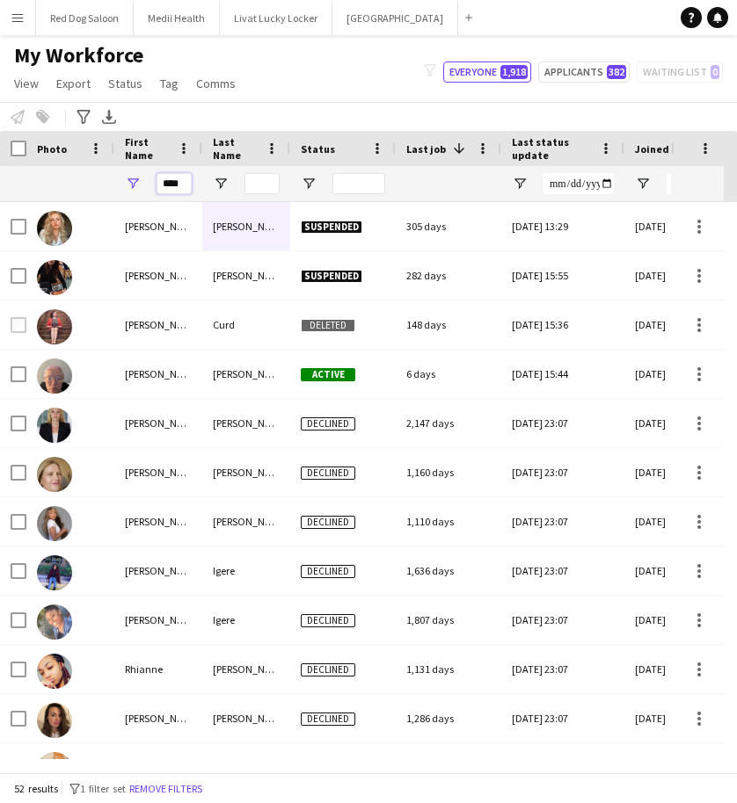
drag, startPoint x: 185, startPoint y: 185, endPoint x: 118, endPoint y: 174, distance: 67.6
click at [118, 174] on div "****" at bounding box center [158, 183] width 88 height 35
type input "*****"
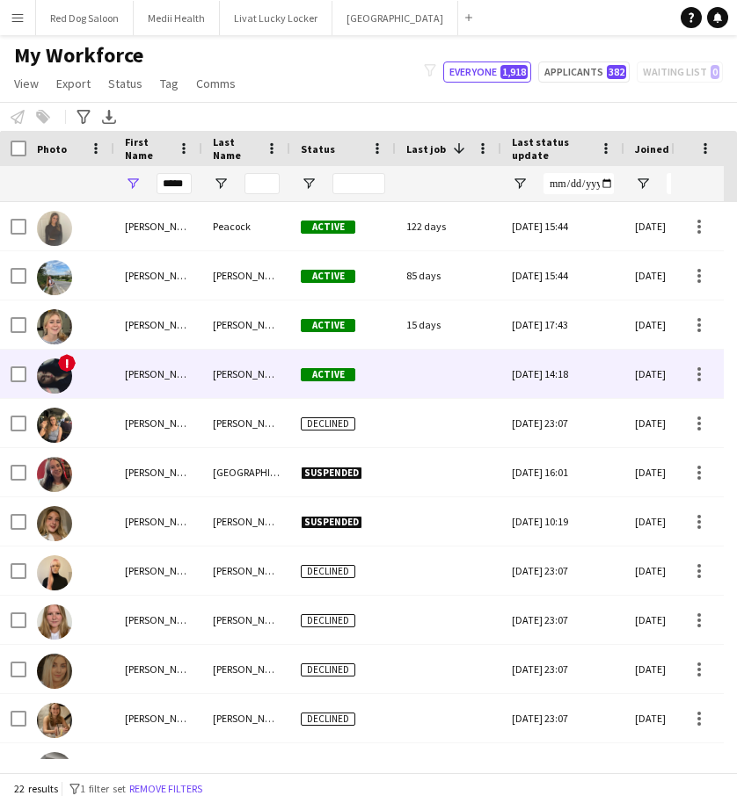
click at [243, 370] on div "[PERSON_NAME]" at bounding box center [246, 374] width 88 height 48
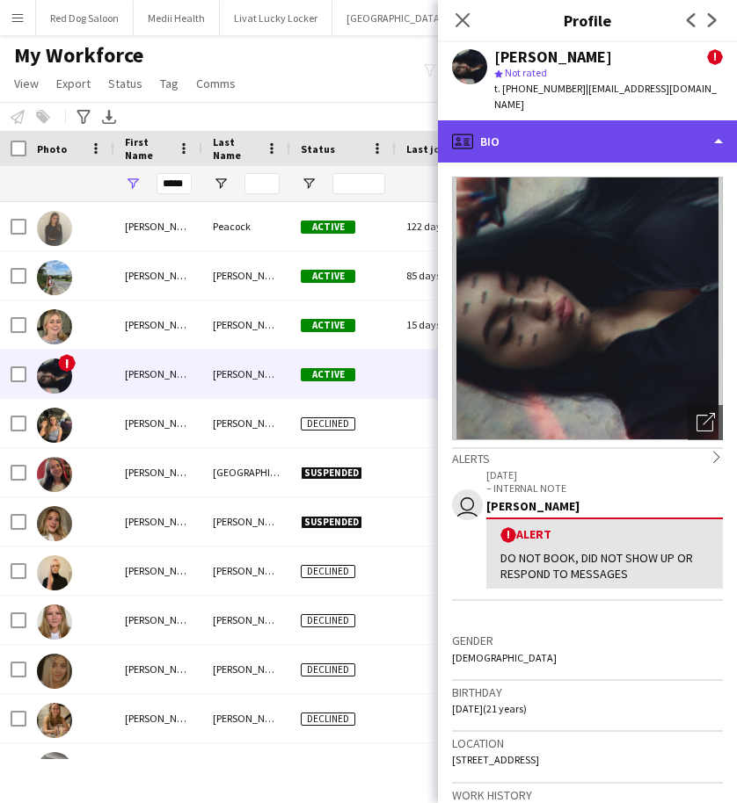
click at [593, 128] on div "profile Bio" at bounding box center [587, 141] width 299 height 42
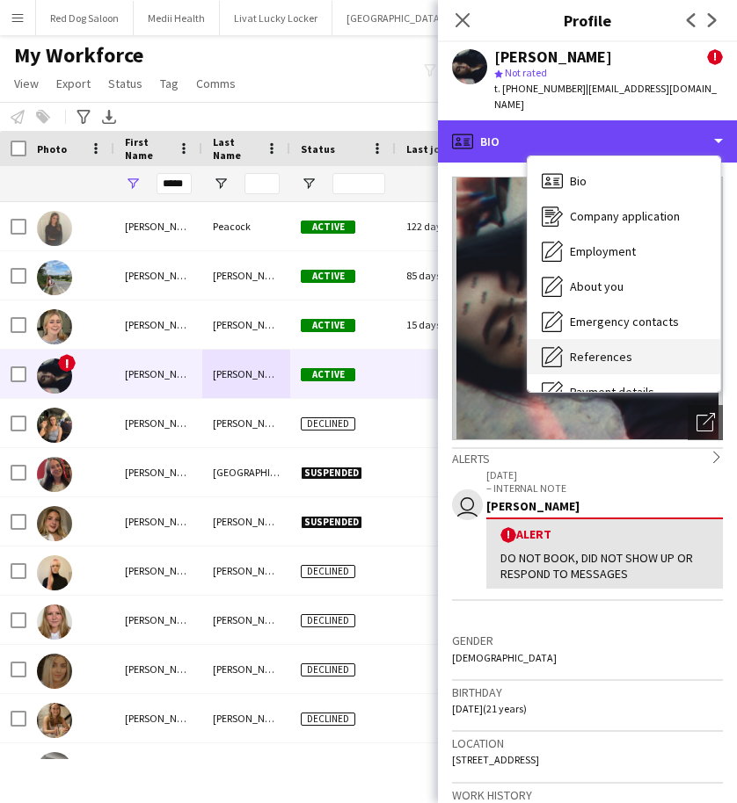
scroll to position [236, 0]
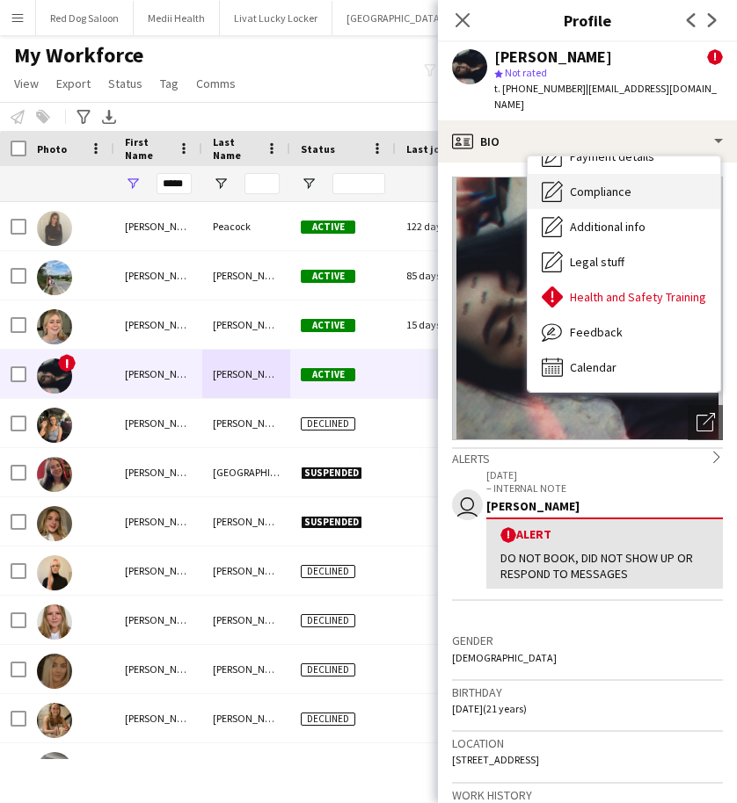
click at [584, 184] on span "Compliance" at bounding box center [601, 192] width 62 height 16
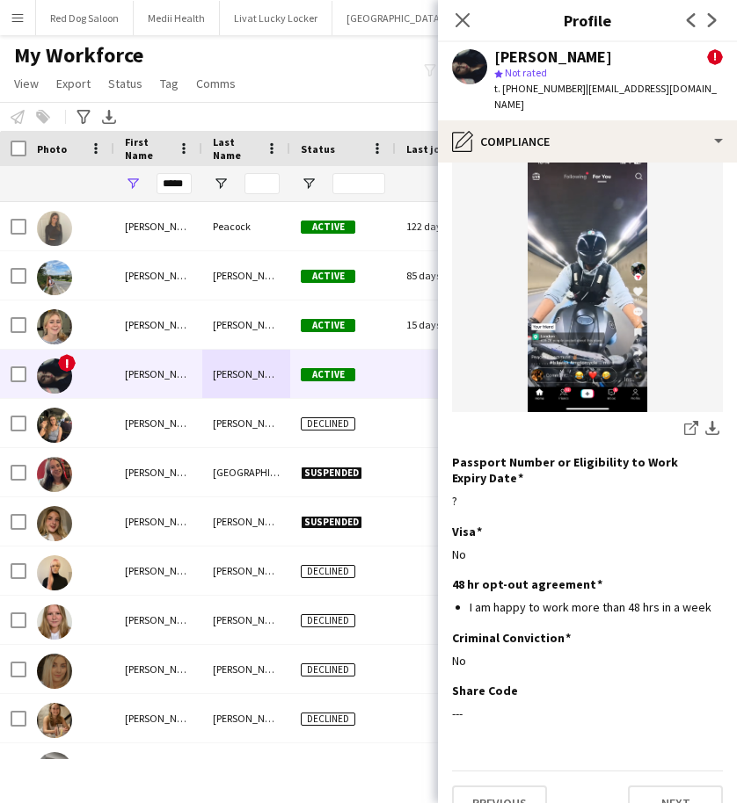
scroll to position [1067, 0]
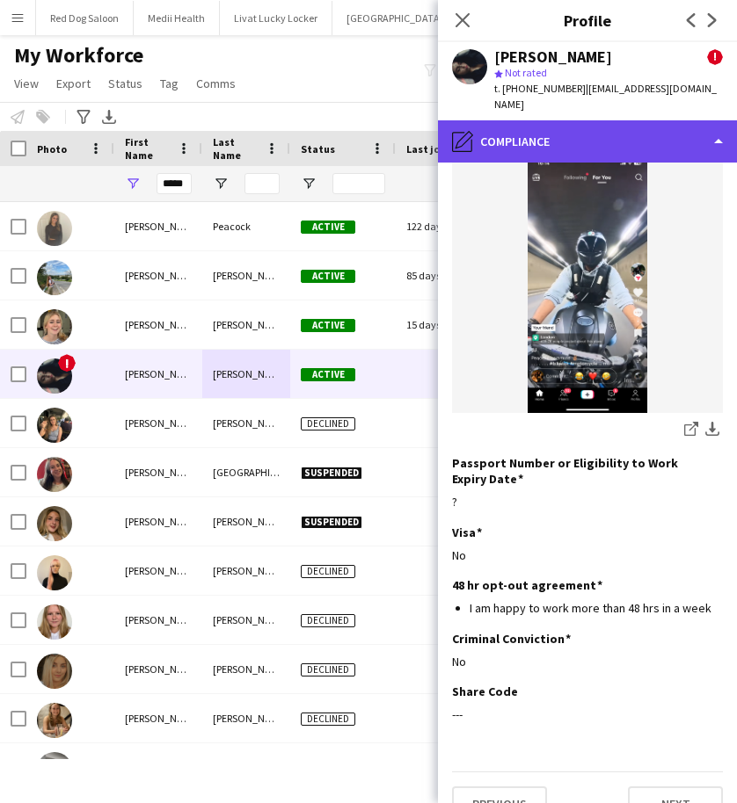
click at [584, 129] on div "pencil4 Compliance" at bounding box center [587, 141] width 299 height 42
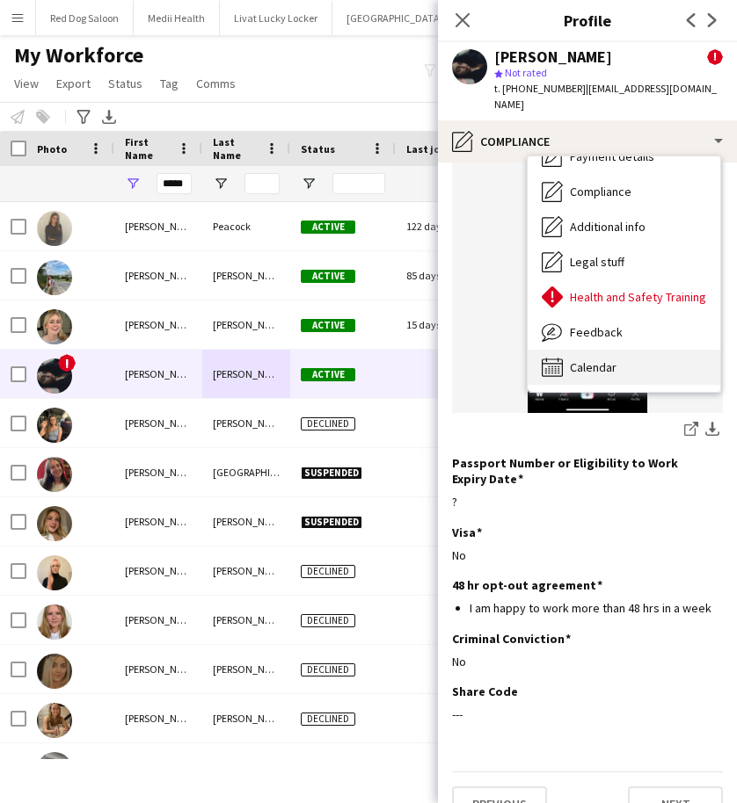
click at [605, 359] on span "Calendar" at bounding box center [593, 367] width 47 height 16
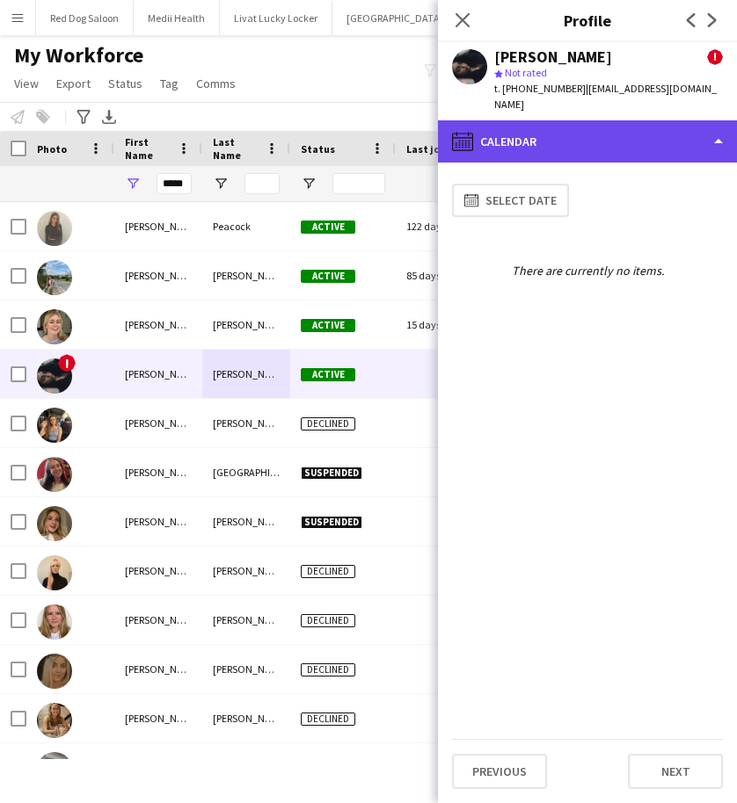
click at [555, 122] on div "calendar-full Calendar" at bounding box center [587, 141] width 299 height 42
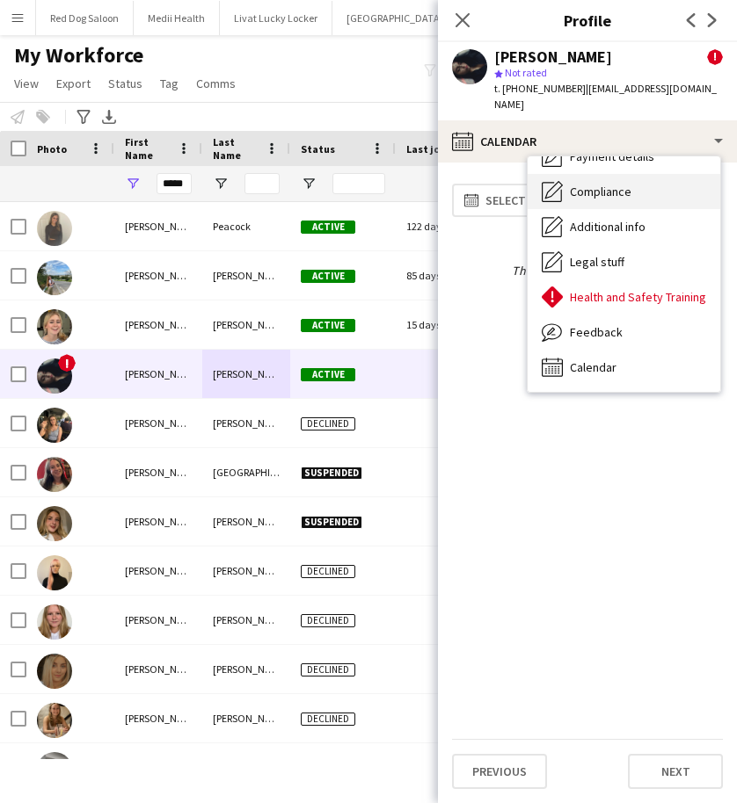
click at [608, 184] on span "Compliance" at bounding box center [601, 192] width 62 height 16
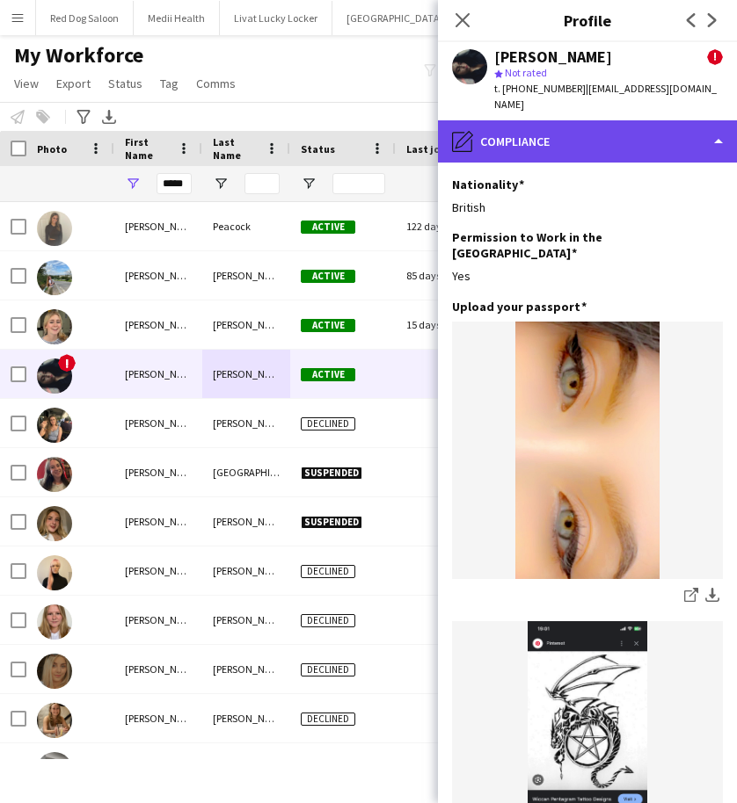
click at [582, 131] on div "pencil4 Compliance" at bounding box center [587, 141] width 299 height 42
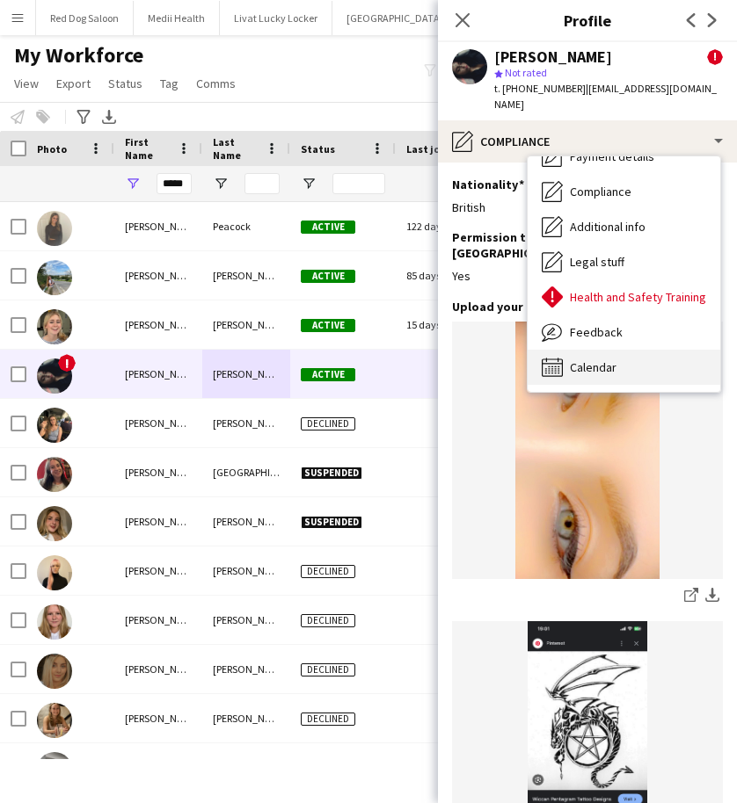
click at [619, 365] on div "Calendar Calendar" at bounding box center [623, 367] width 192 height 35
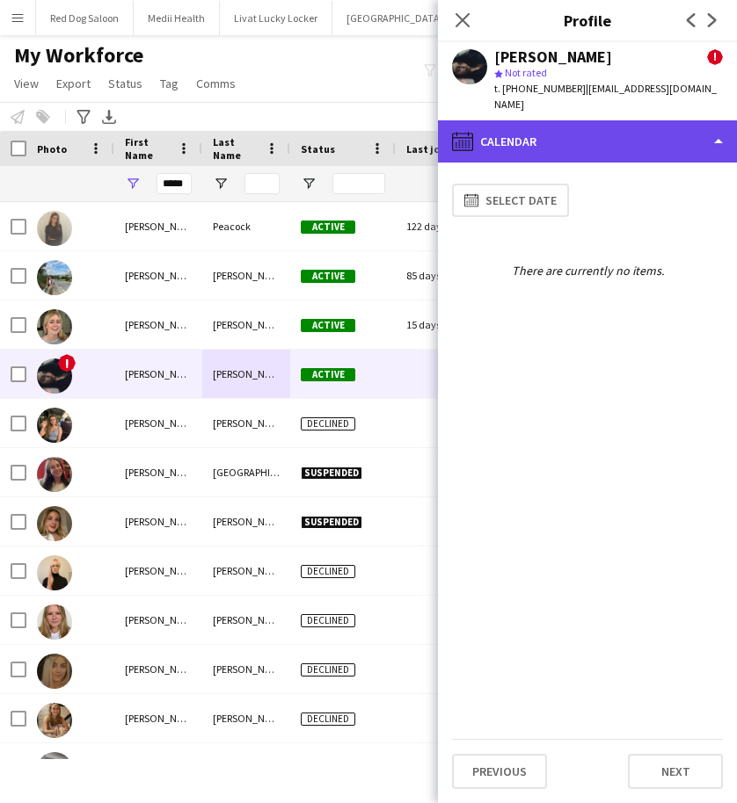
click at [638, 120] on div "calendar-full Calendar" at bounding box center [587, 141] width 299 height 42
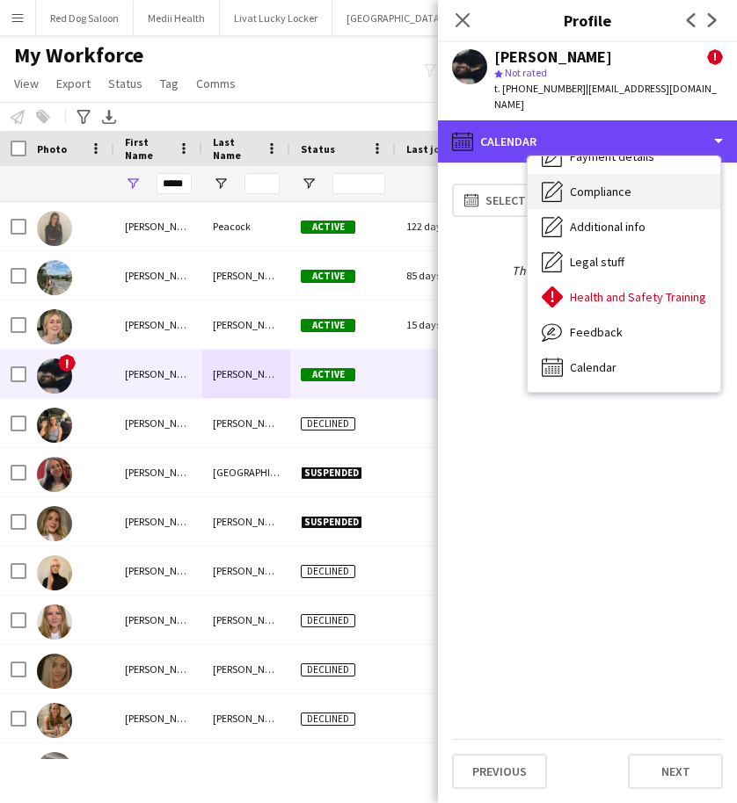
scroll to position [0, 0]
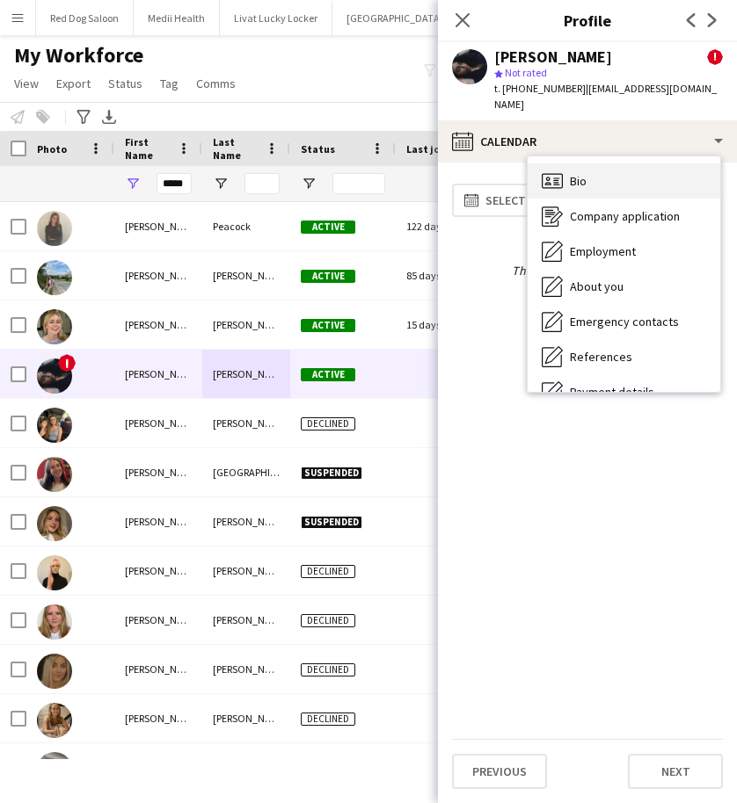
click at [582, 173] on span "Bio" at bounding box center [578, 181] width 17 height 16
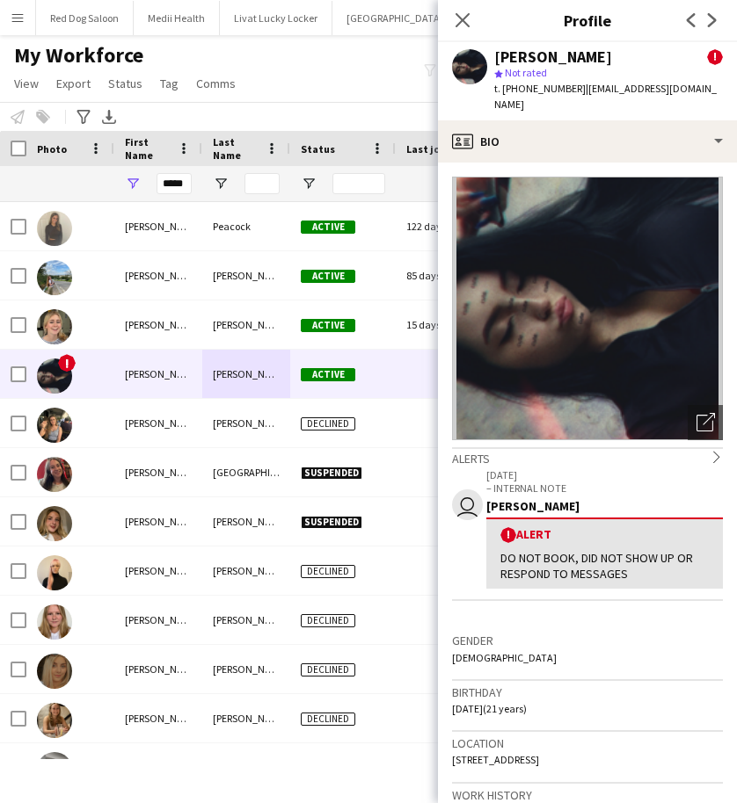
click at [577, 550] on div "DO NOT BOOK, DID NOT SHOW UP OR RESPOND TO MESSAGES" at bounding box center [604, 566] width 208 height 32
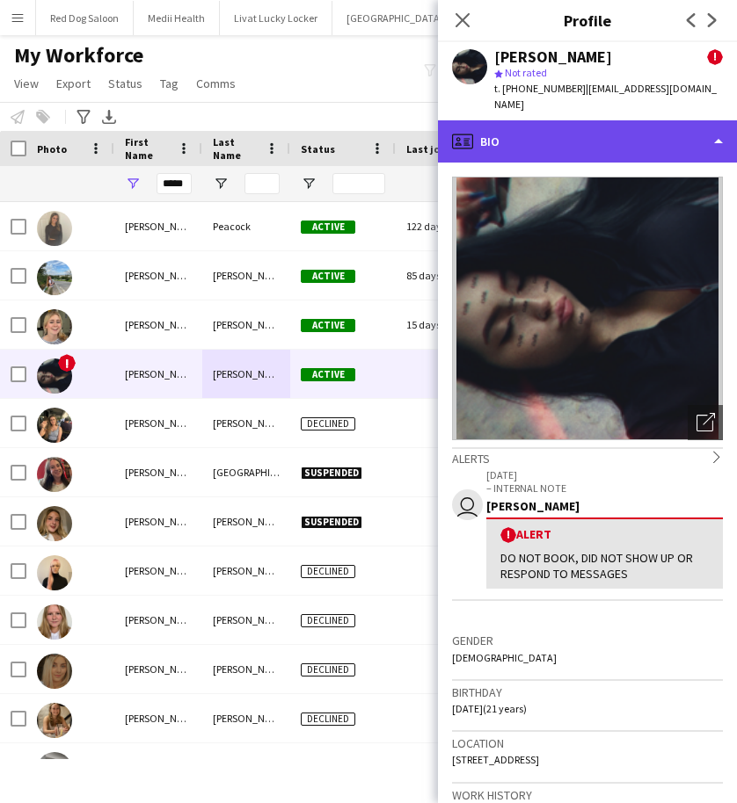
click at [586, 126] on div "profile Bio" at bounding box center [587, 141] width 299 height 42
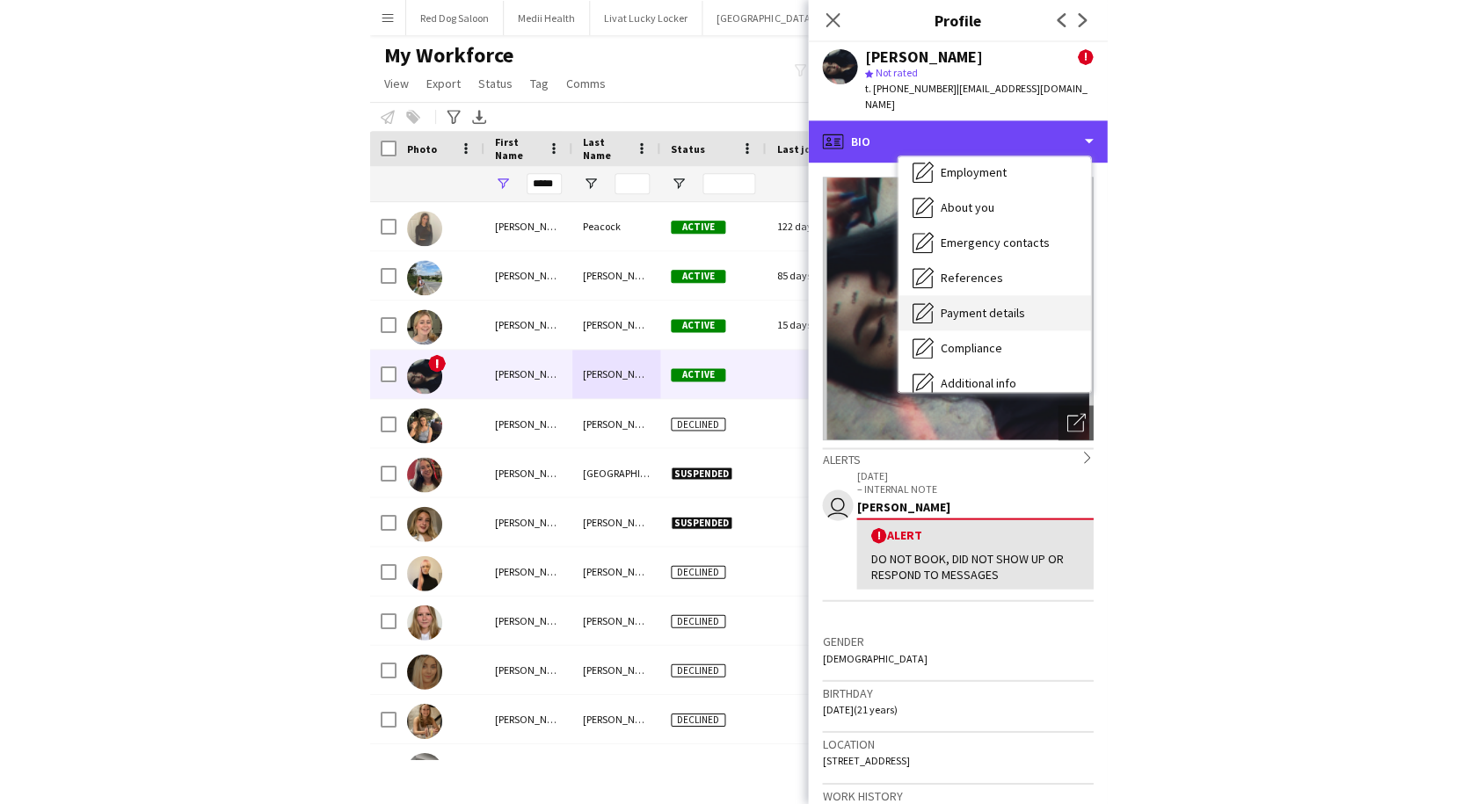
scroll to position [236, 0]
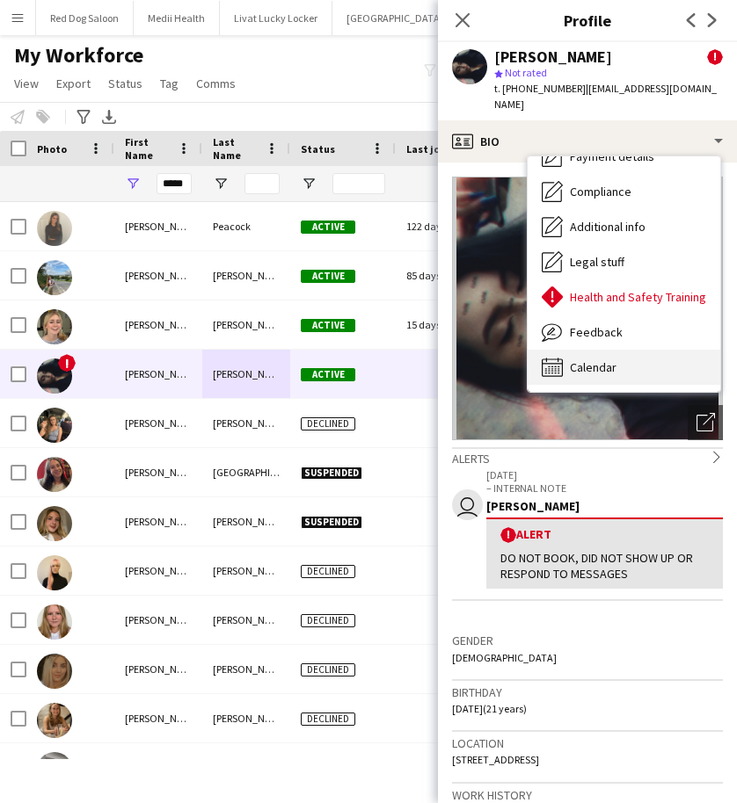
click at [604, 359] on span "Calendar" at bounding box center [593, 367] width 47 height 16
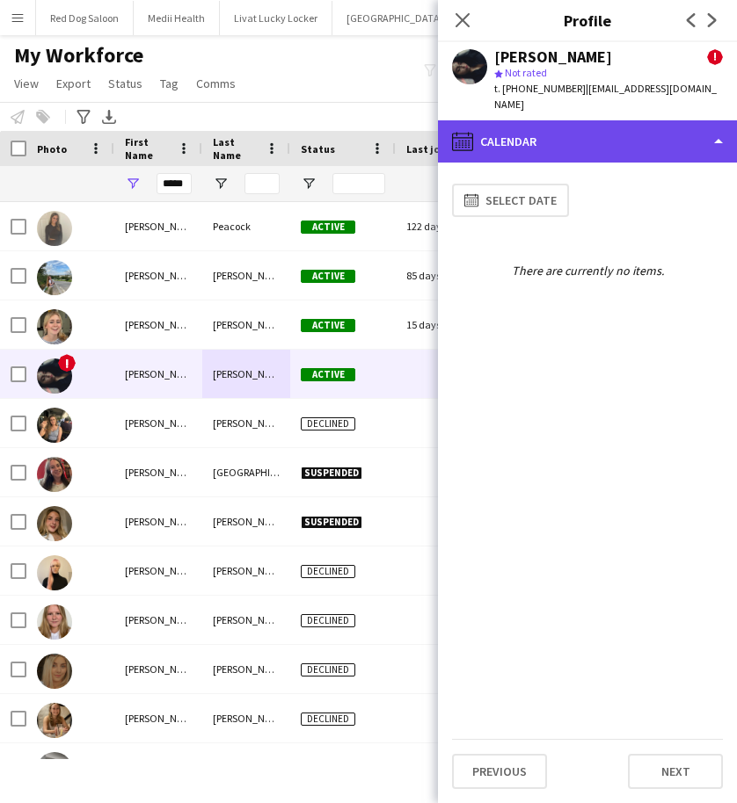
click at [534, 127] on div "calendar-full Calendar" at bounding box center [587, 141] width 299 height 42
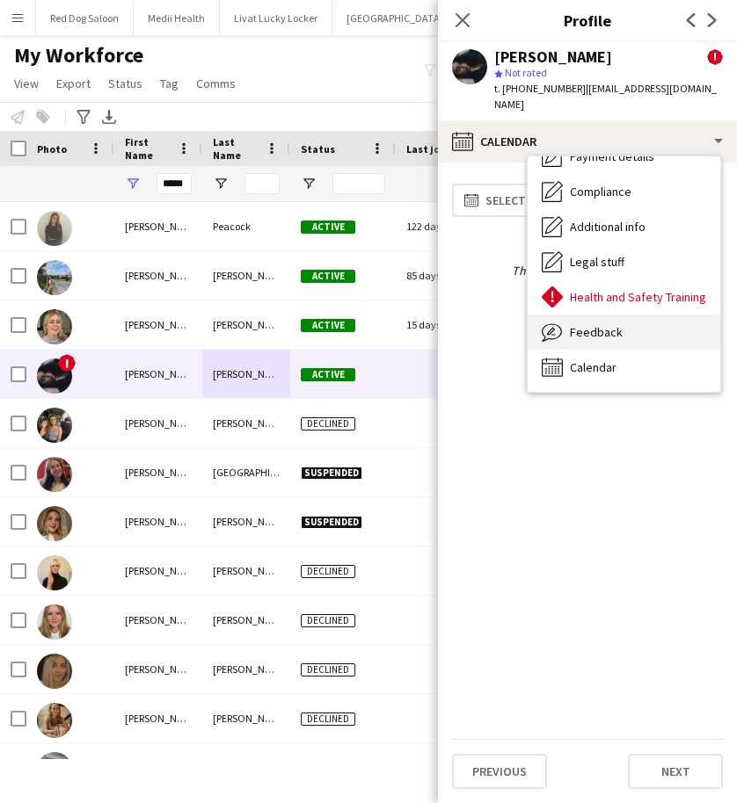
click at [600, 324] on span "Feedback" at bounding box center [596, 332] width 53 height 16
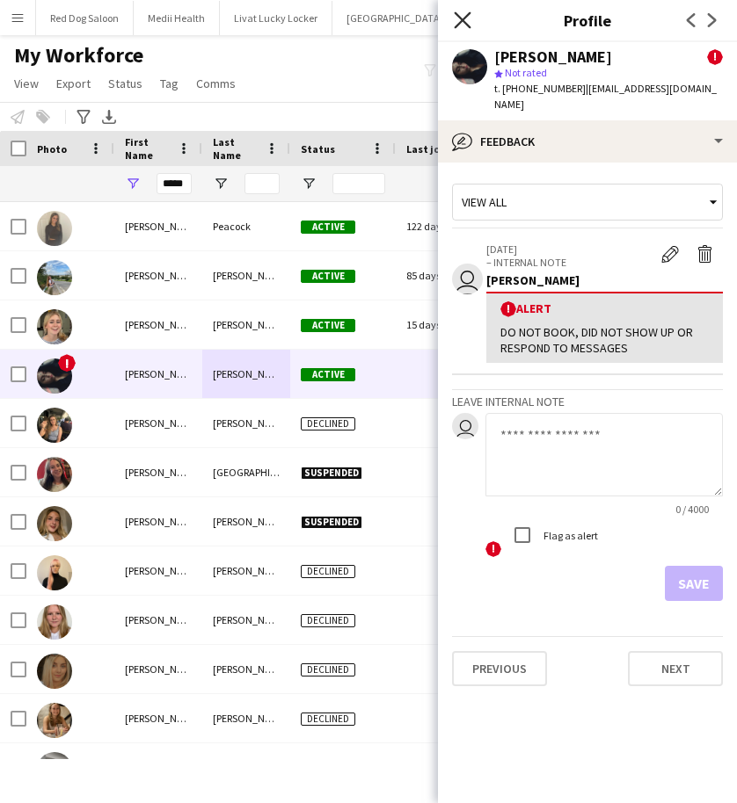
click at [466, 22] on icon "Close pop-in" at bounding box center [462, 19] width 17 height 17
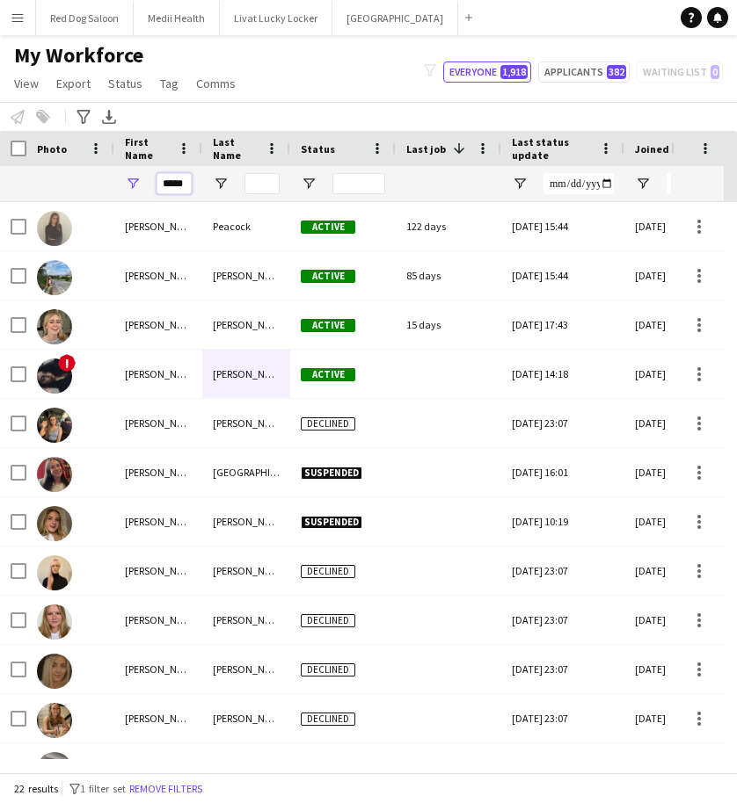
drag, startPoint x: 184, startPoint y: 185, endPoint x: 153, endPoint y: 185, distance: 30.8
click at [153, 185] on div "*****" at bounding box center [158, 183] width 88 height 35
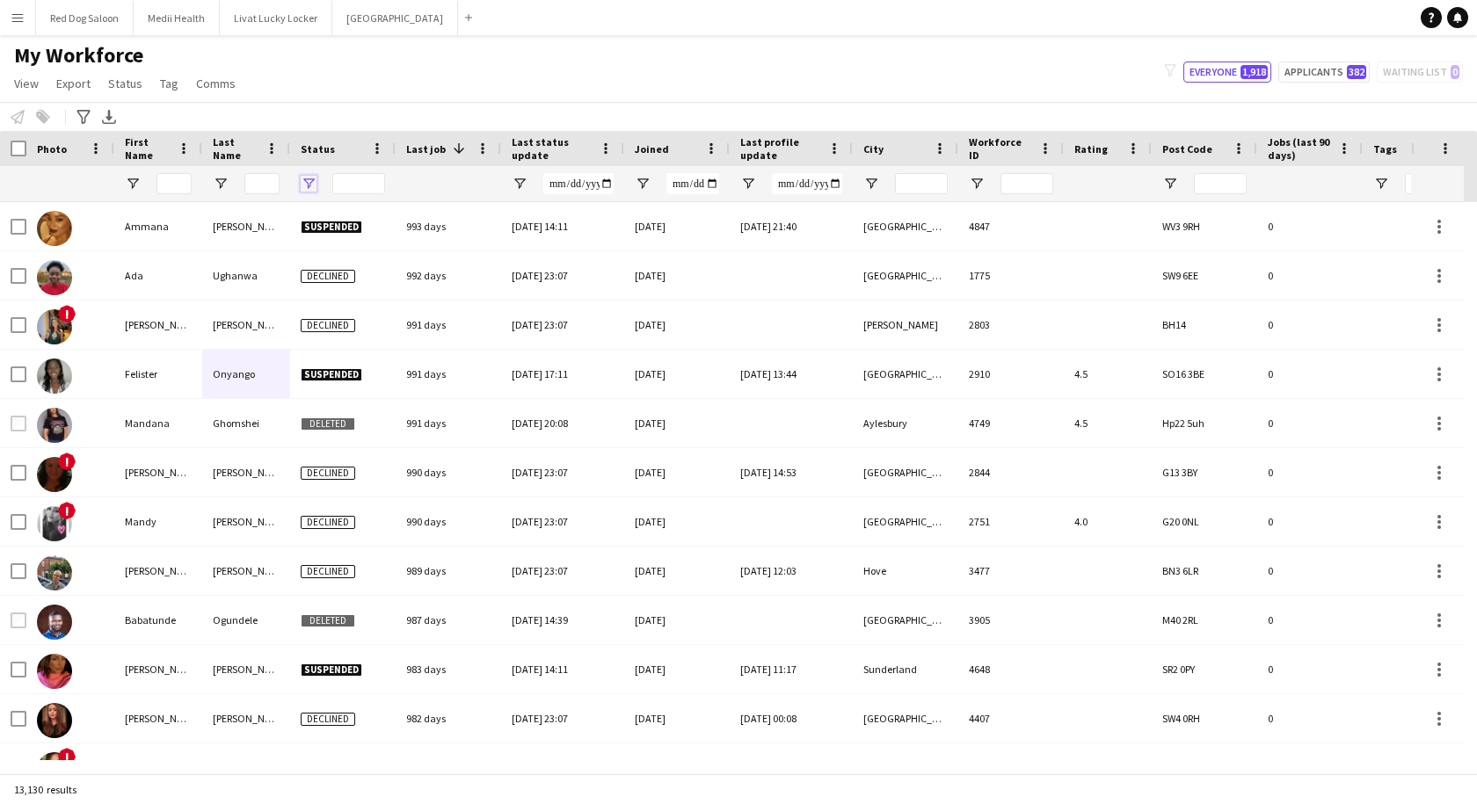
click at [308, 184] on span "Open Filter Menu" at bounding box center [309, 184] width 16 height 16
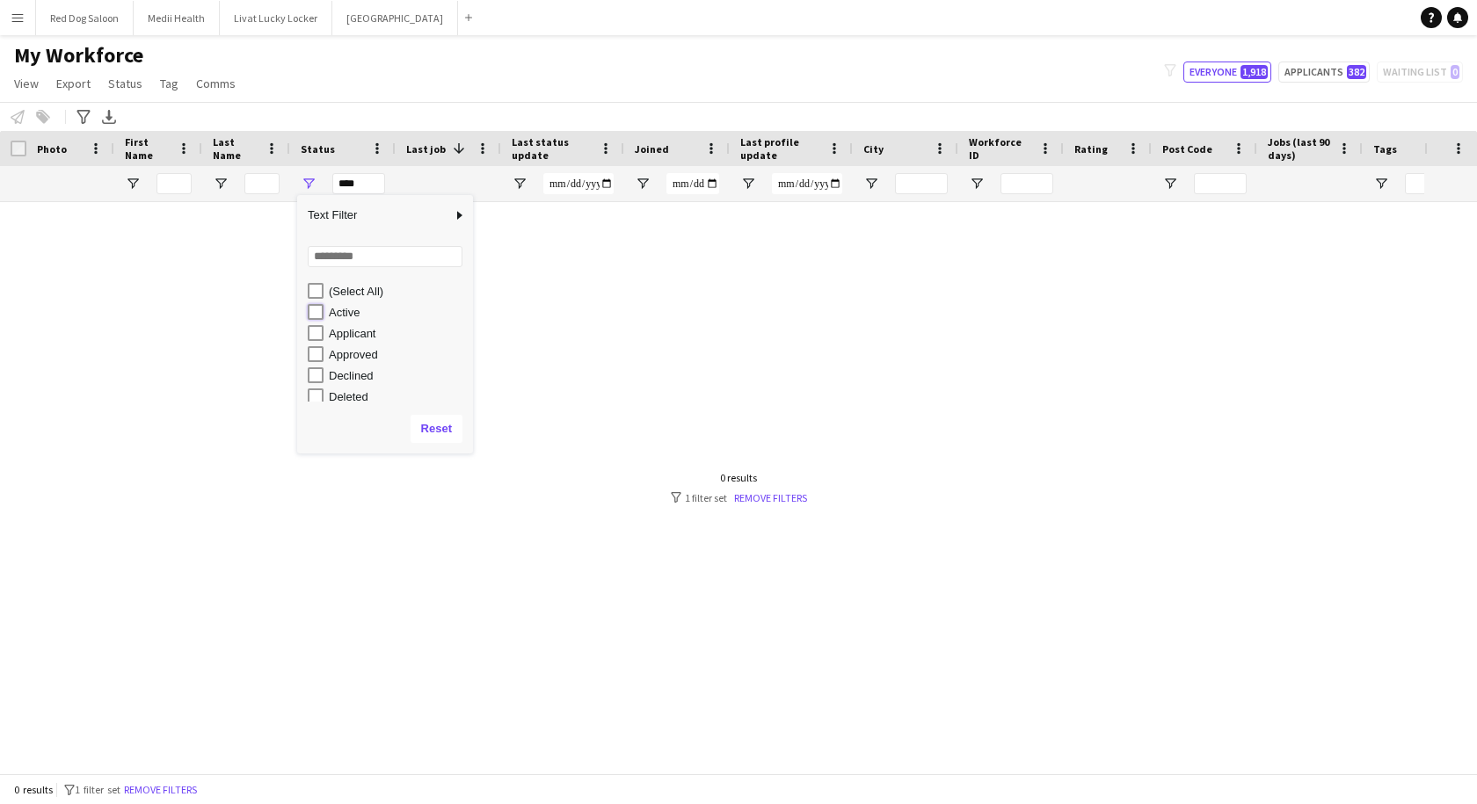
type input "**********"
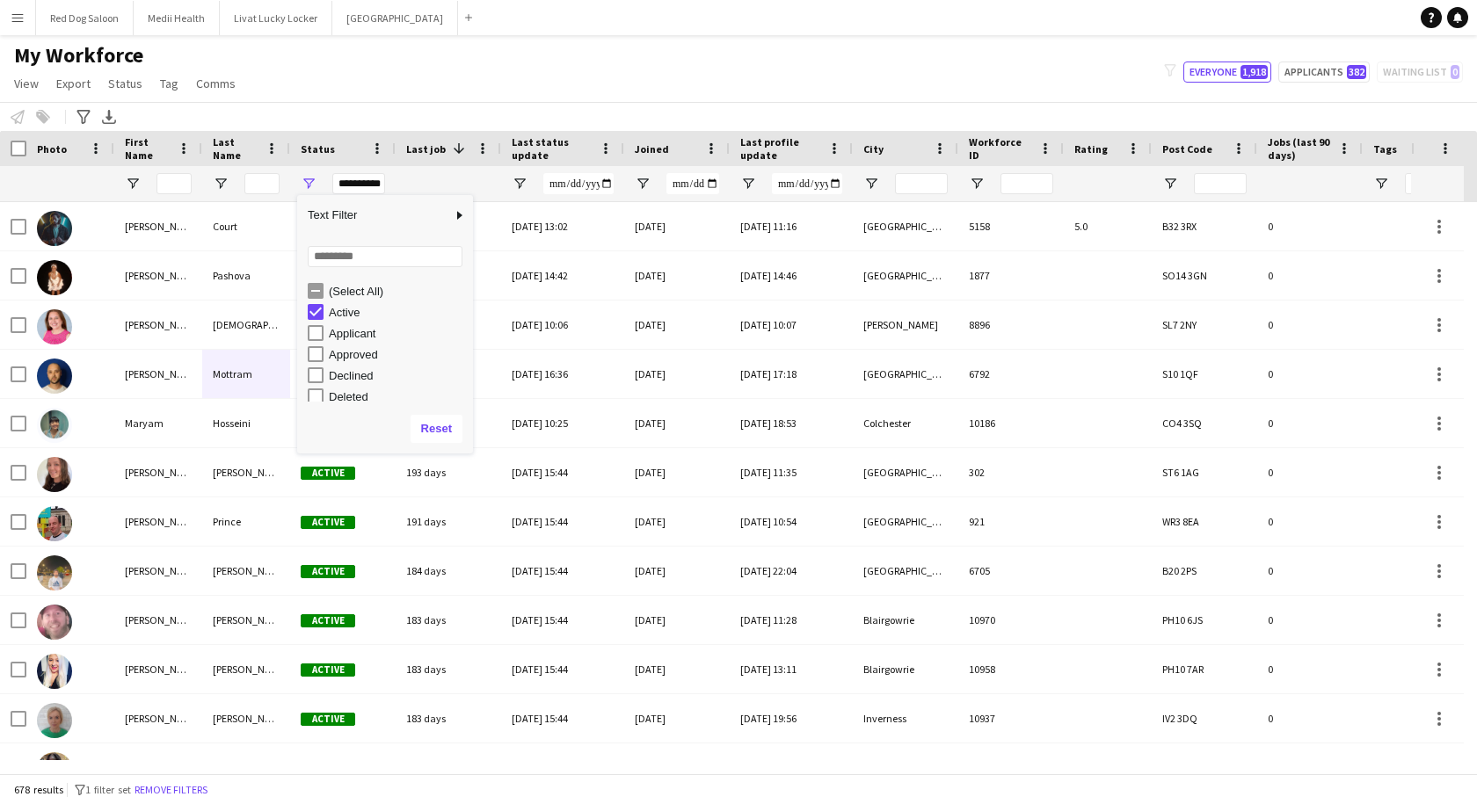
click at [497, 106] on div "Notify workforce Add to tag Select at least one crew to tag him or her. Advance…" at bounding box center [738, 116] width 1477 height 29
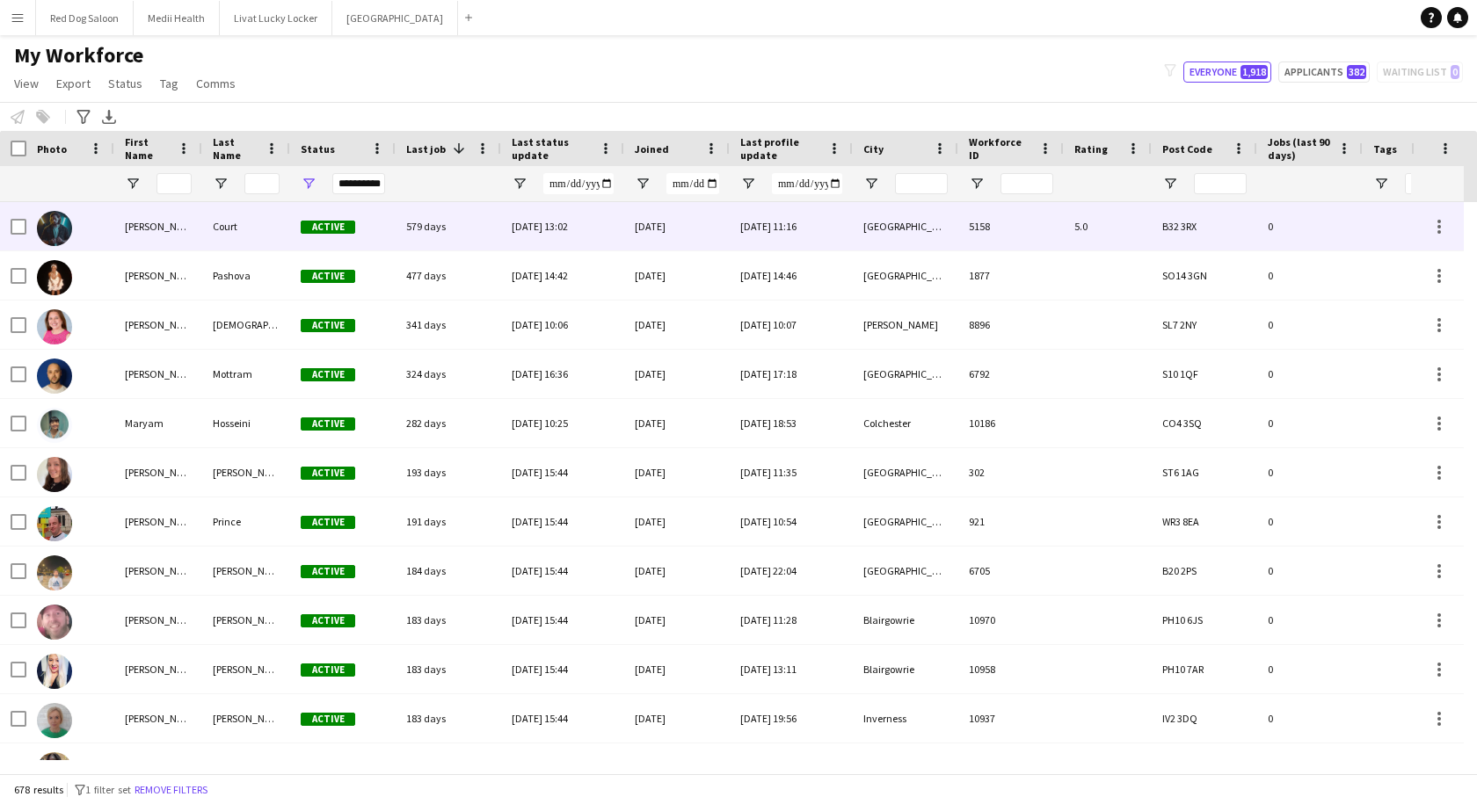
click at [185, 234] on div "[PERSON_NAME]" at bounding box center [158, 226] width 88 height 48
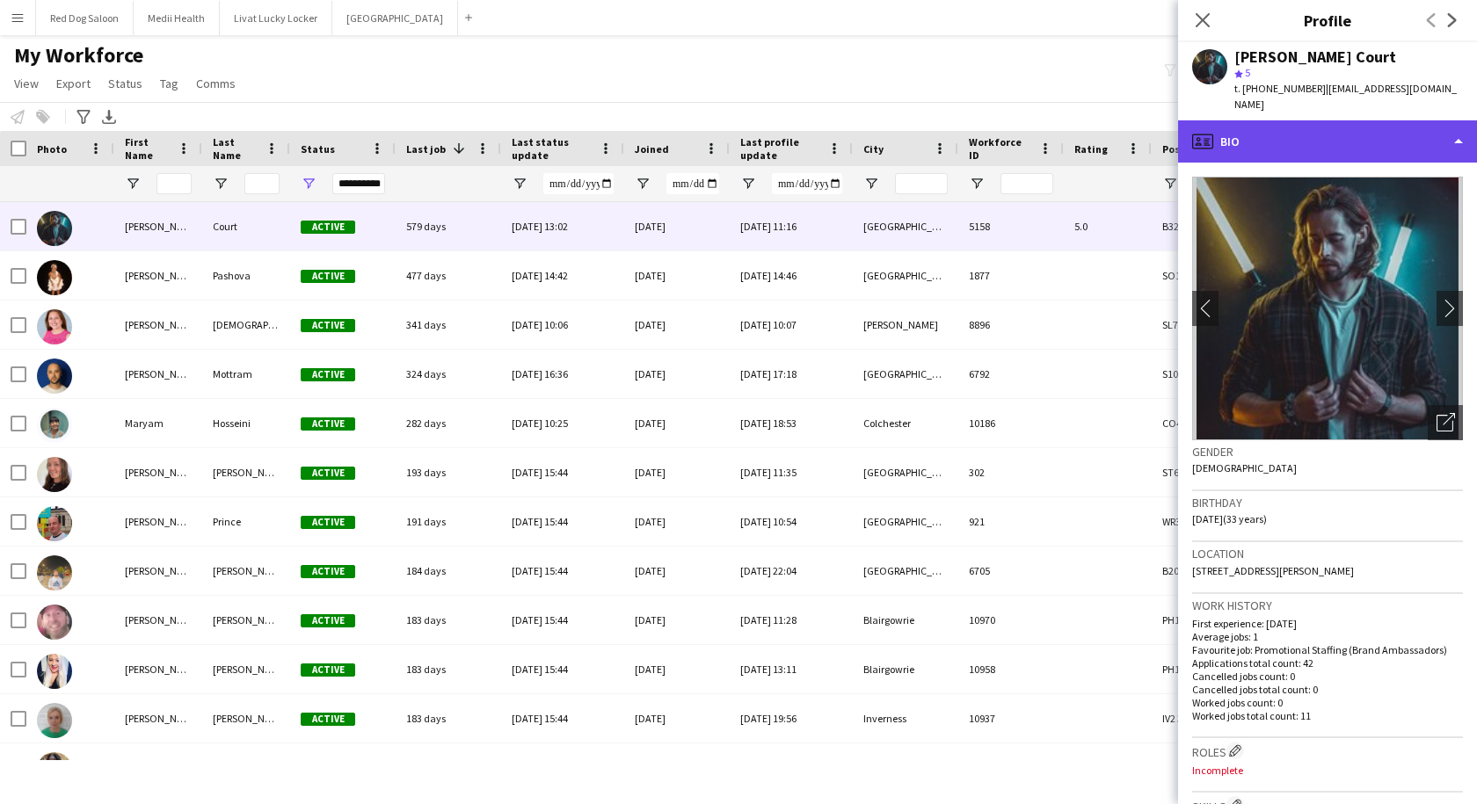
click at [1276, 130] on div "profile Bio" at bounding box center [1327, 141] width 299 height 42
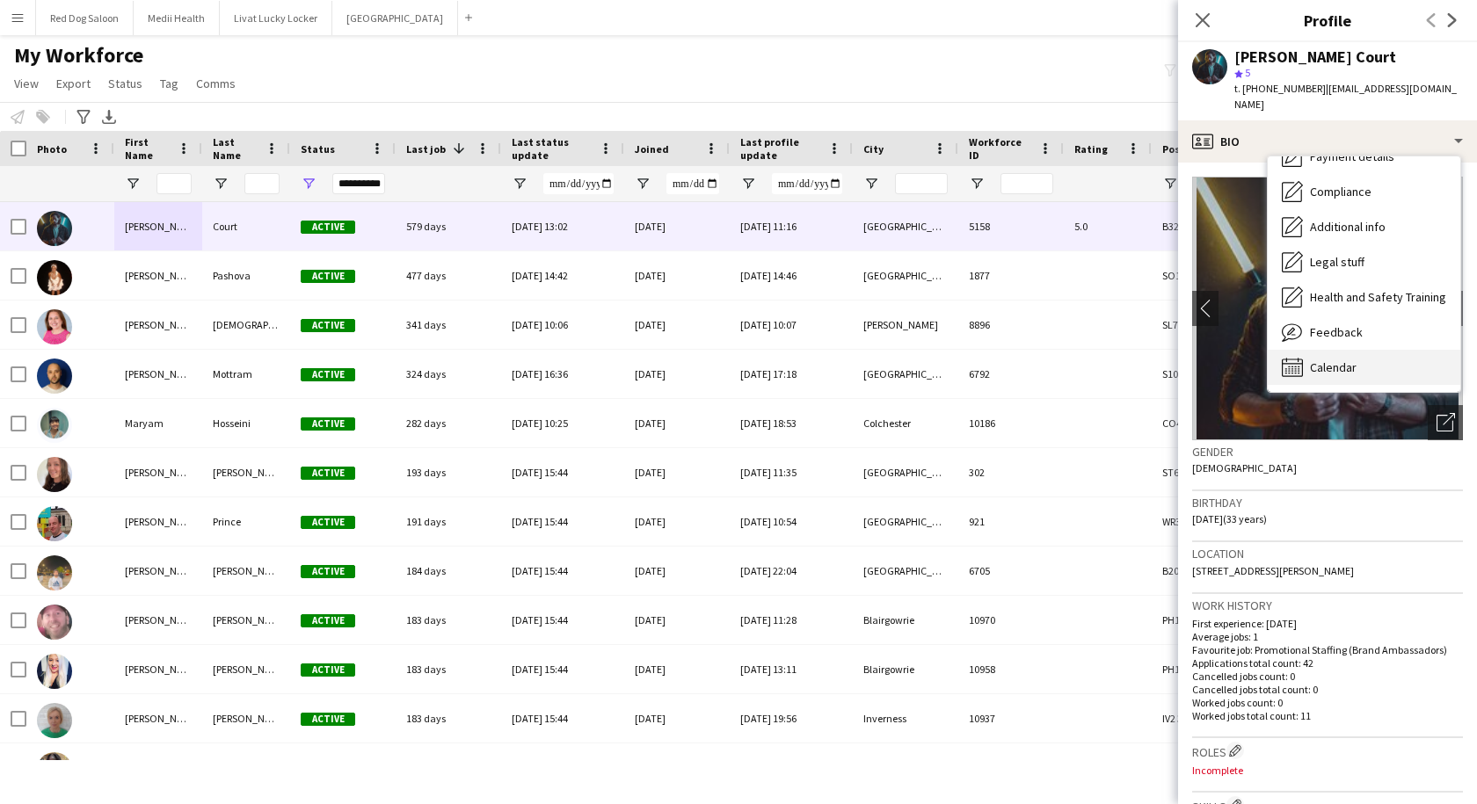
click at [1355, 359] on span "Calendar" at bounding box center [1333, 367] width 47 height 16
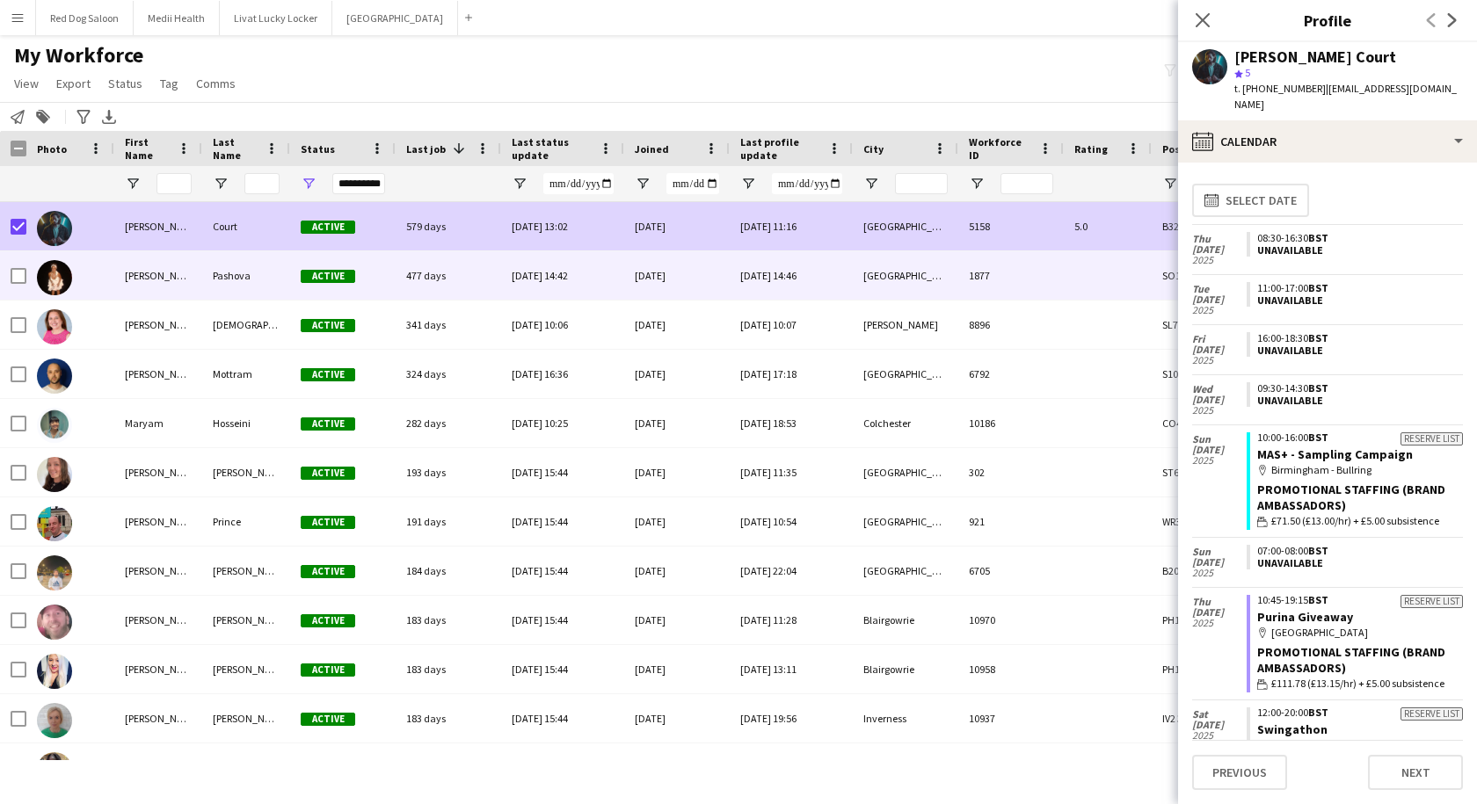
click at [149, 285] on div "[PERSON_NAME]" at bounding box center [158, 275] width 88 height 48
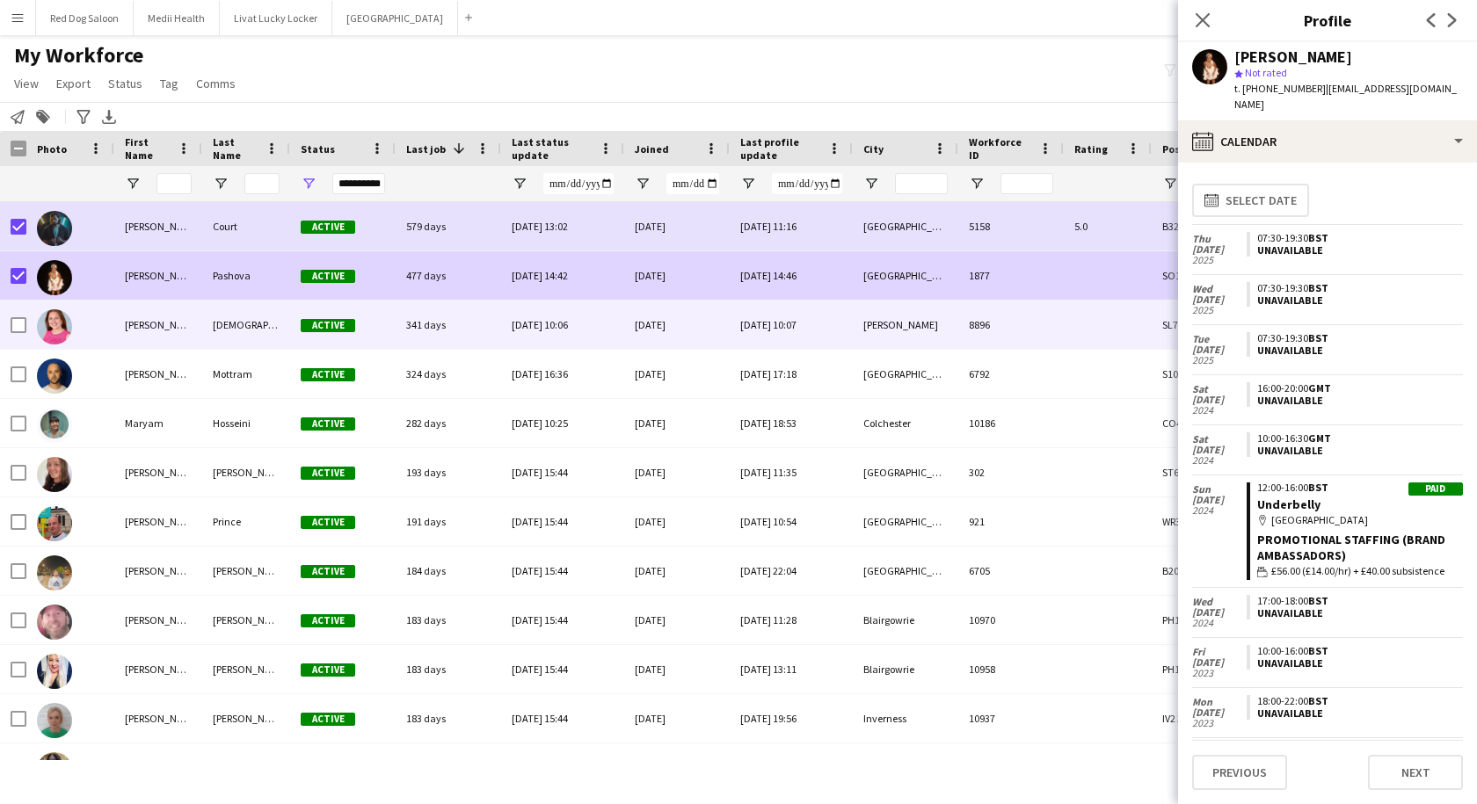
click at [113, 324] on div at bounding box center [70, 325] width 88 height 48
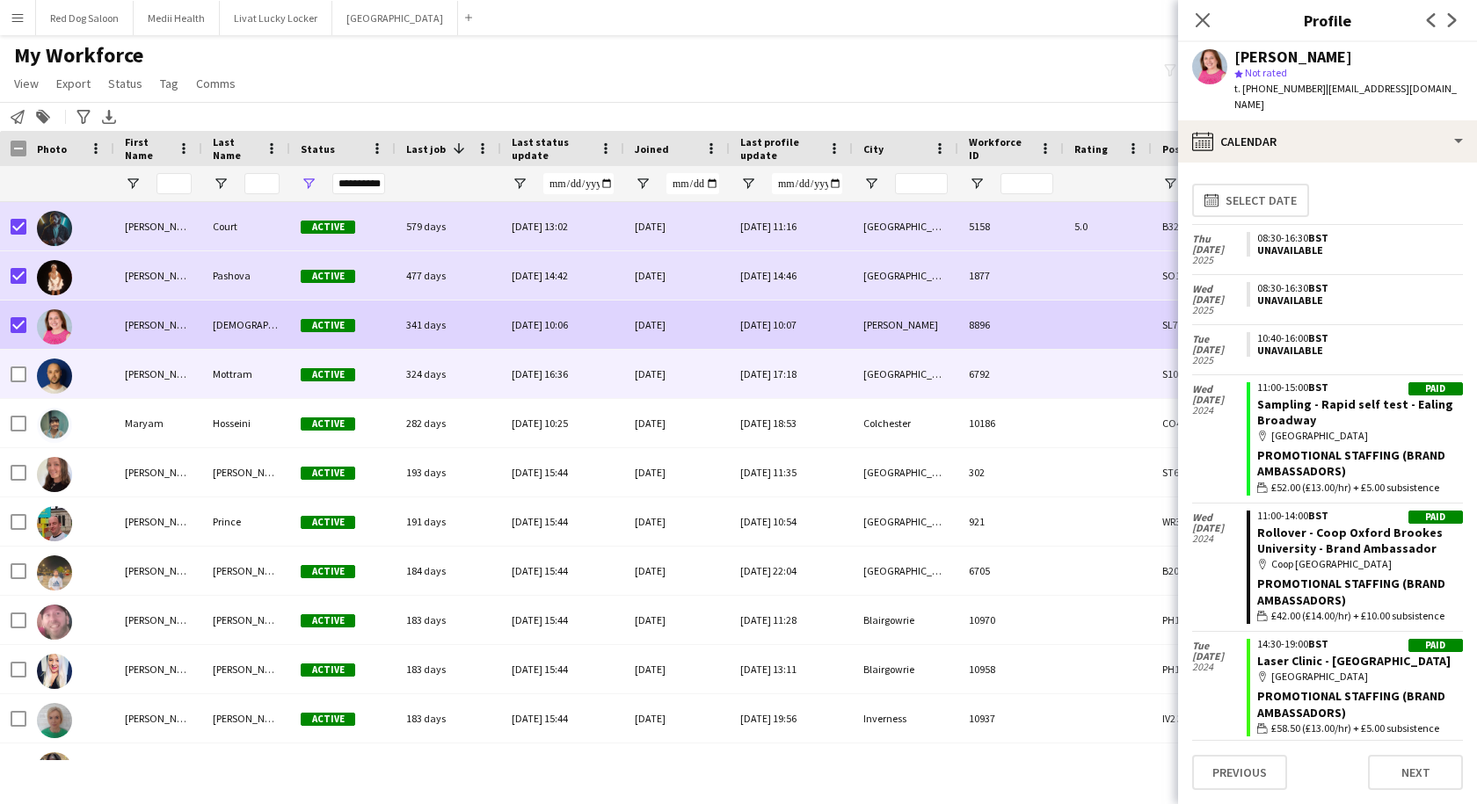
click at [144, 378] on div "[PERSON_NAME]" at bounding box center [158, 374] width 88 height 48
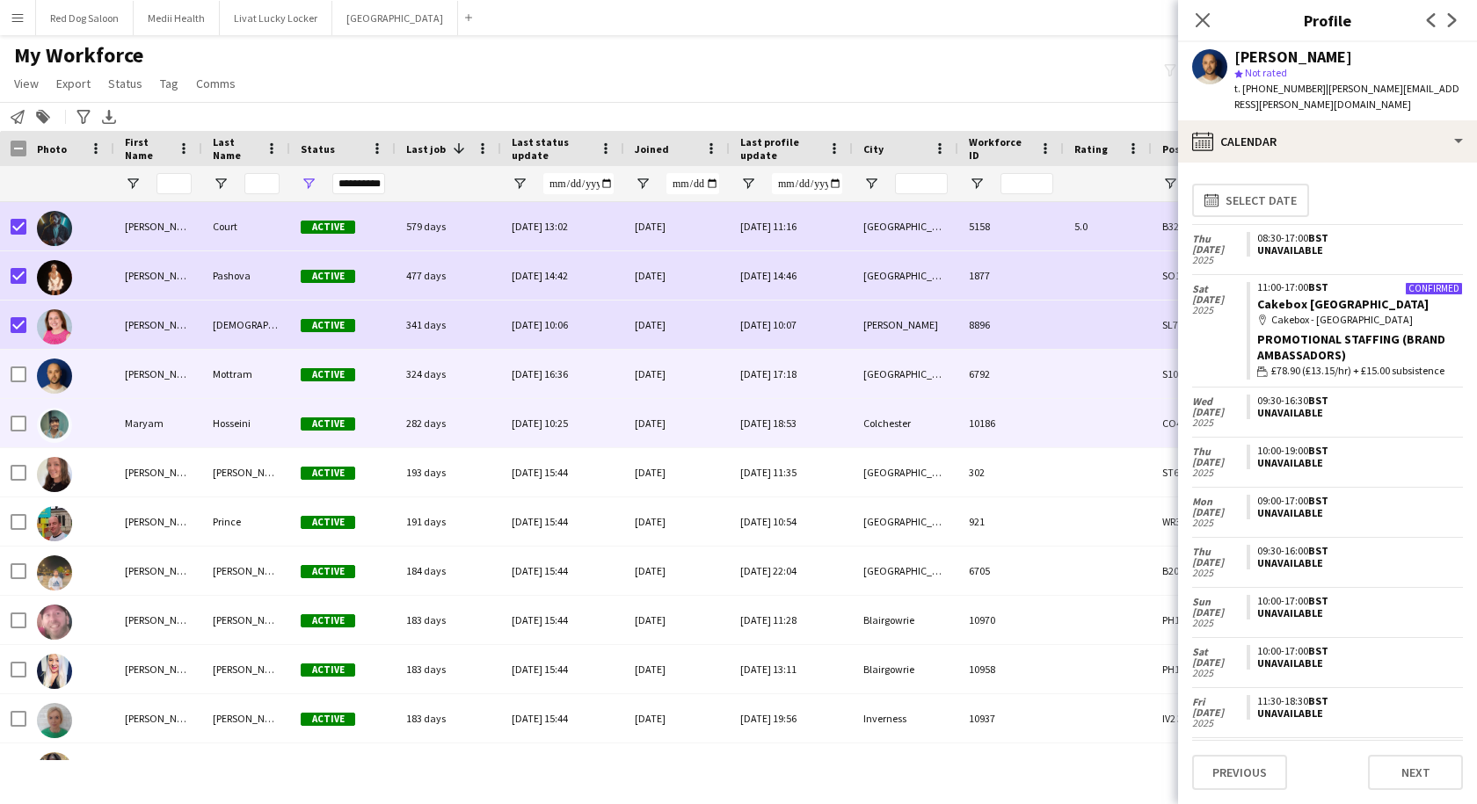
click at [127, 423] on div "Maryam" at bounding box center [158, 423] width 88 height 48
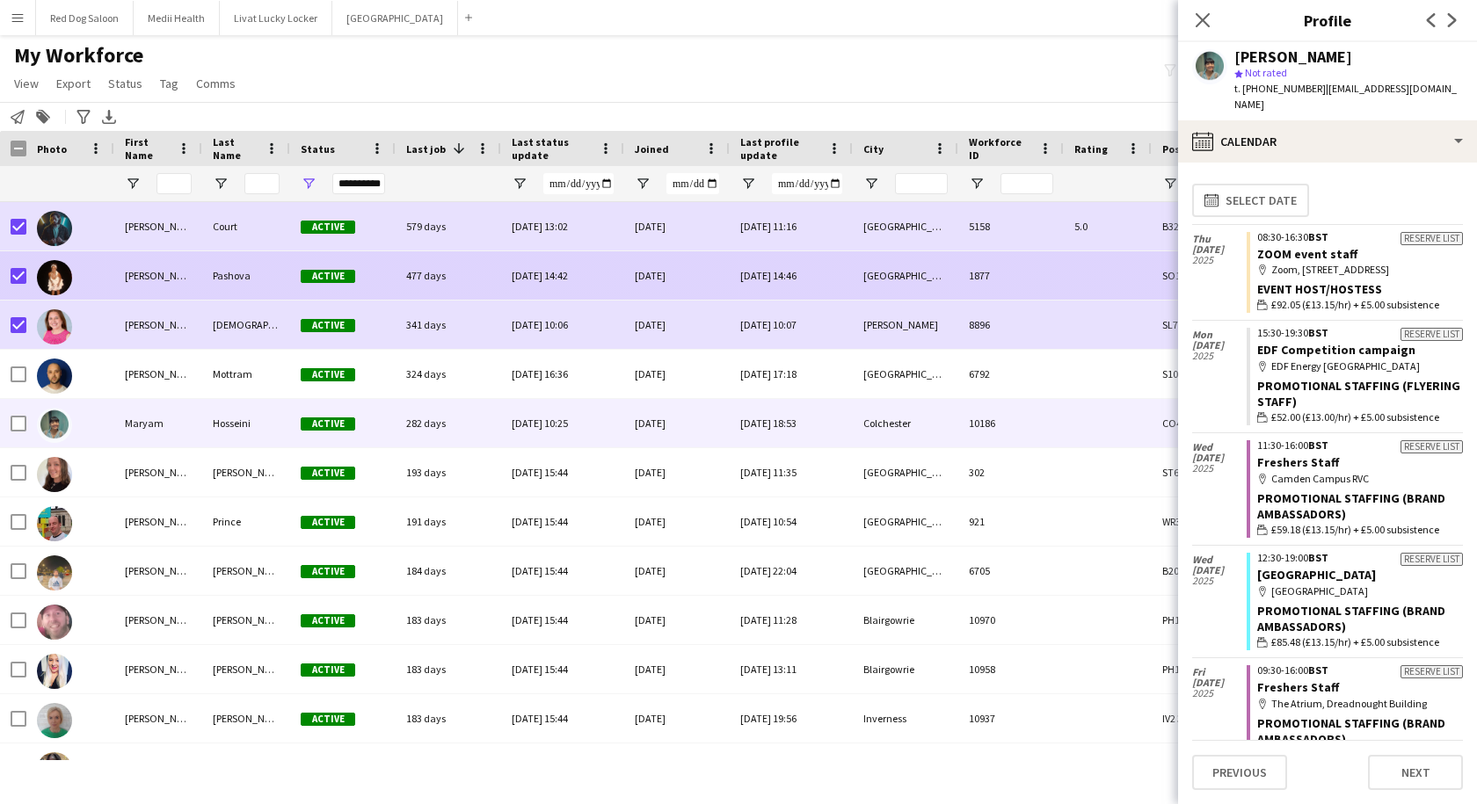
click at [142, 281] on div "[PERSON_NAME]" at bounding box center [158, 275] width 88 height 48
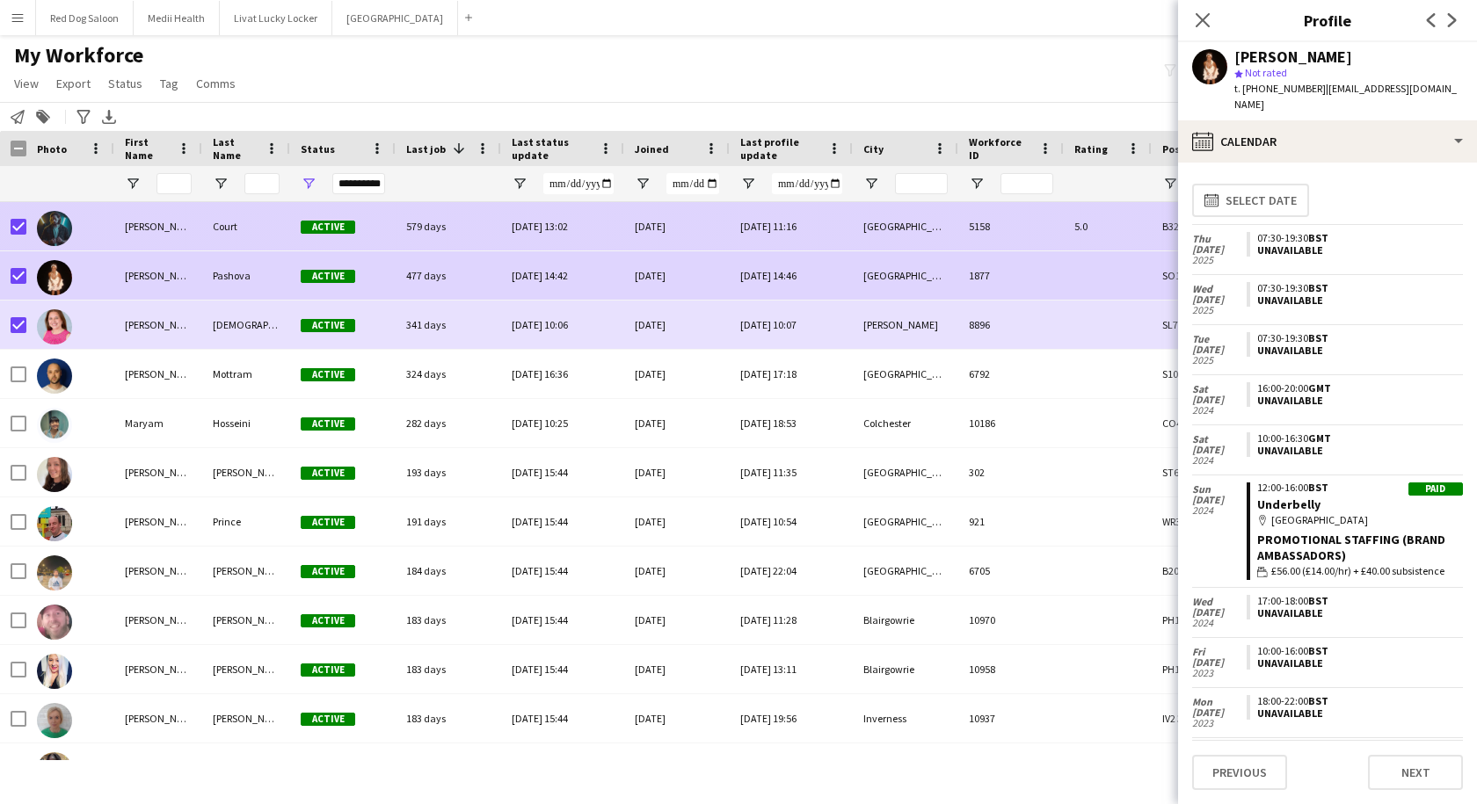
click at [139, 228] on div "[PERSON_NAME]" at bounding box center [158, 226] width 88 height 48
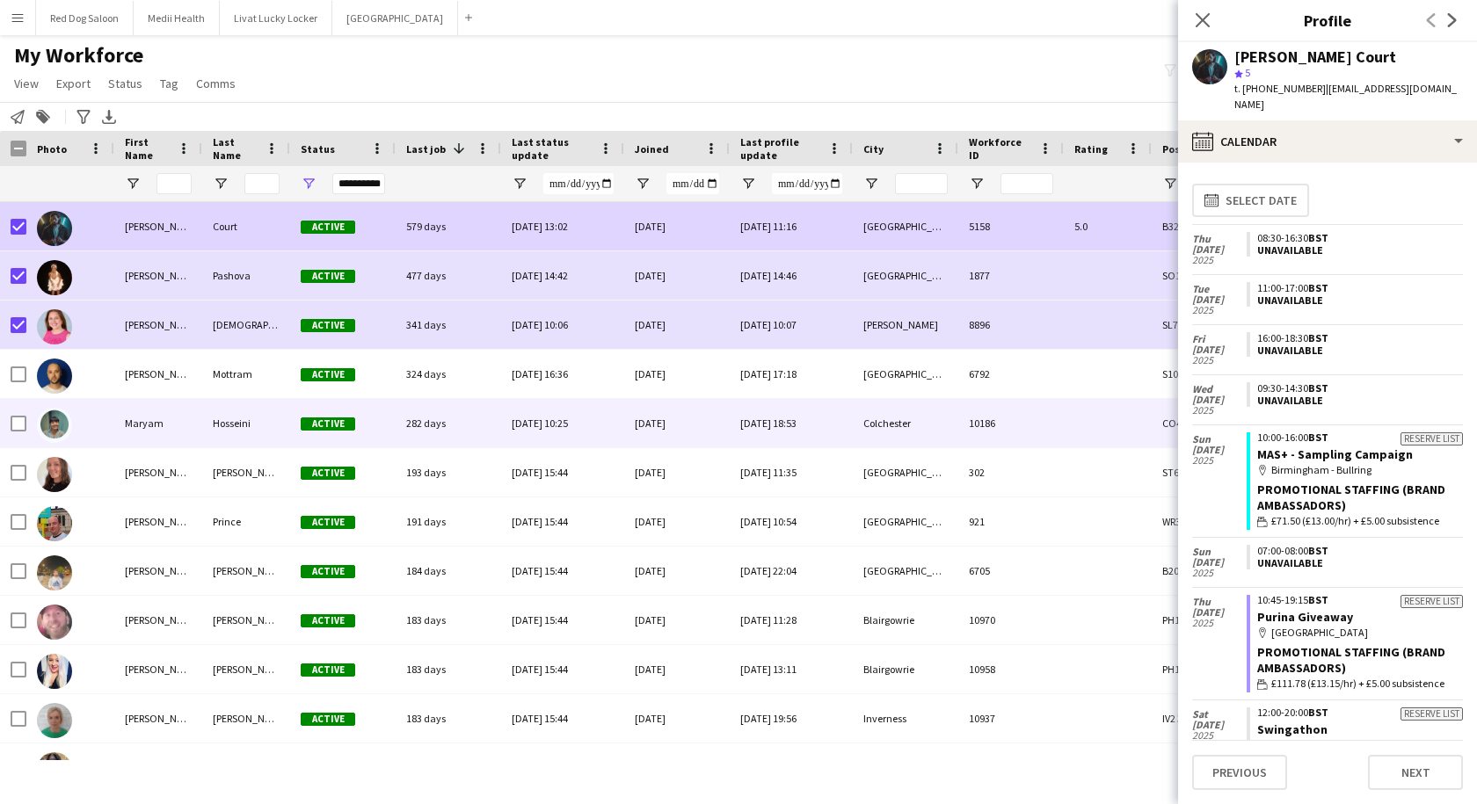
click at [138, 420] on div "Maryam" at bounding box center [158, 423] width 88 height 48
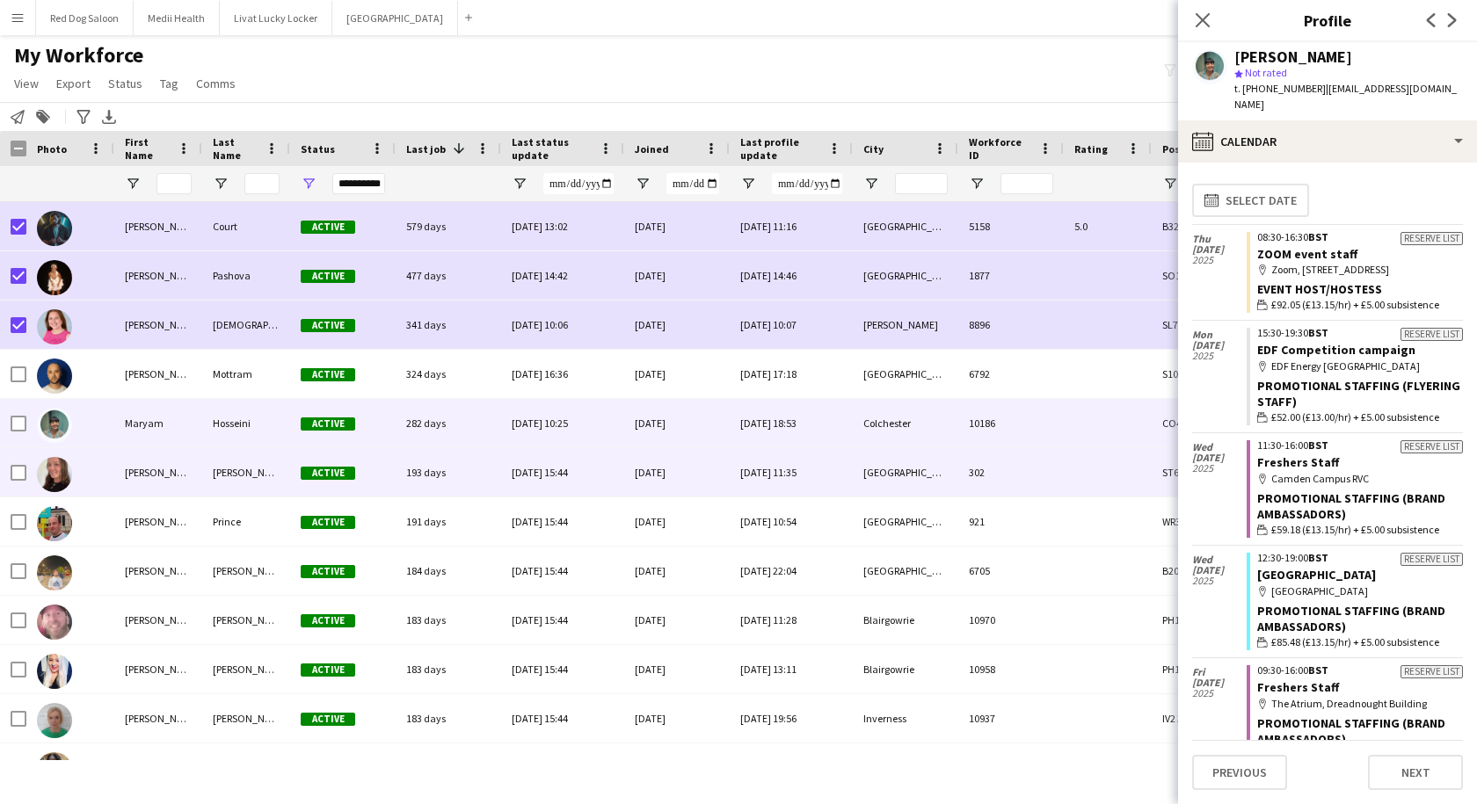
click at [151, 475] on div "[PERSON_NAME]" at bounding box center [158, 472] width 88 height 48
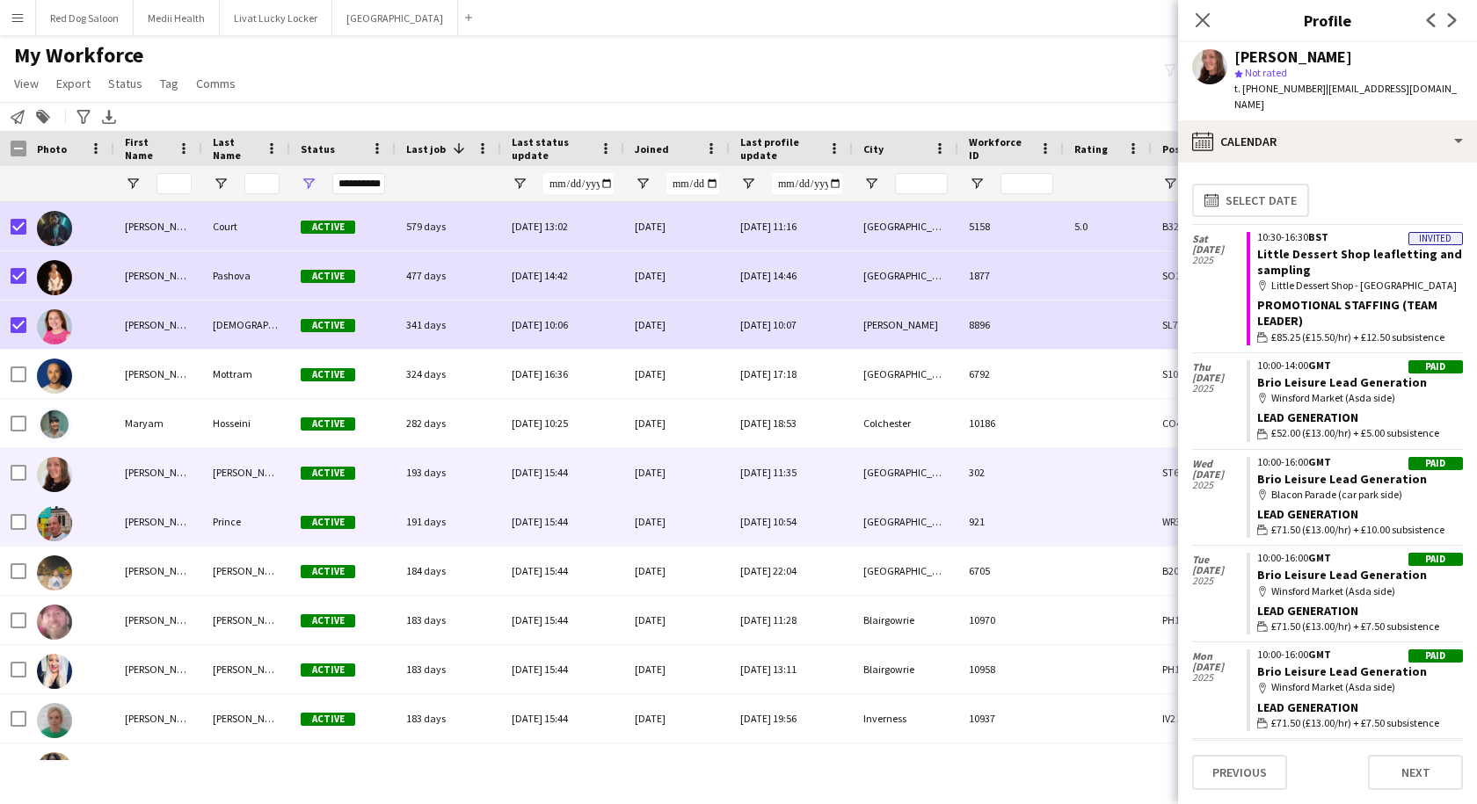
click at [160, 528] on div "[PERSON_NAME]" at bounding box center [158, 521] width 88 height 48
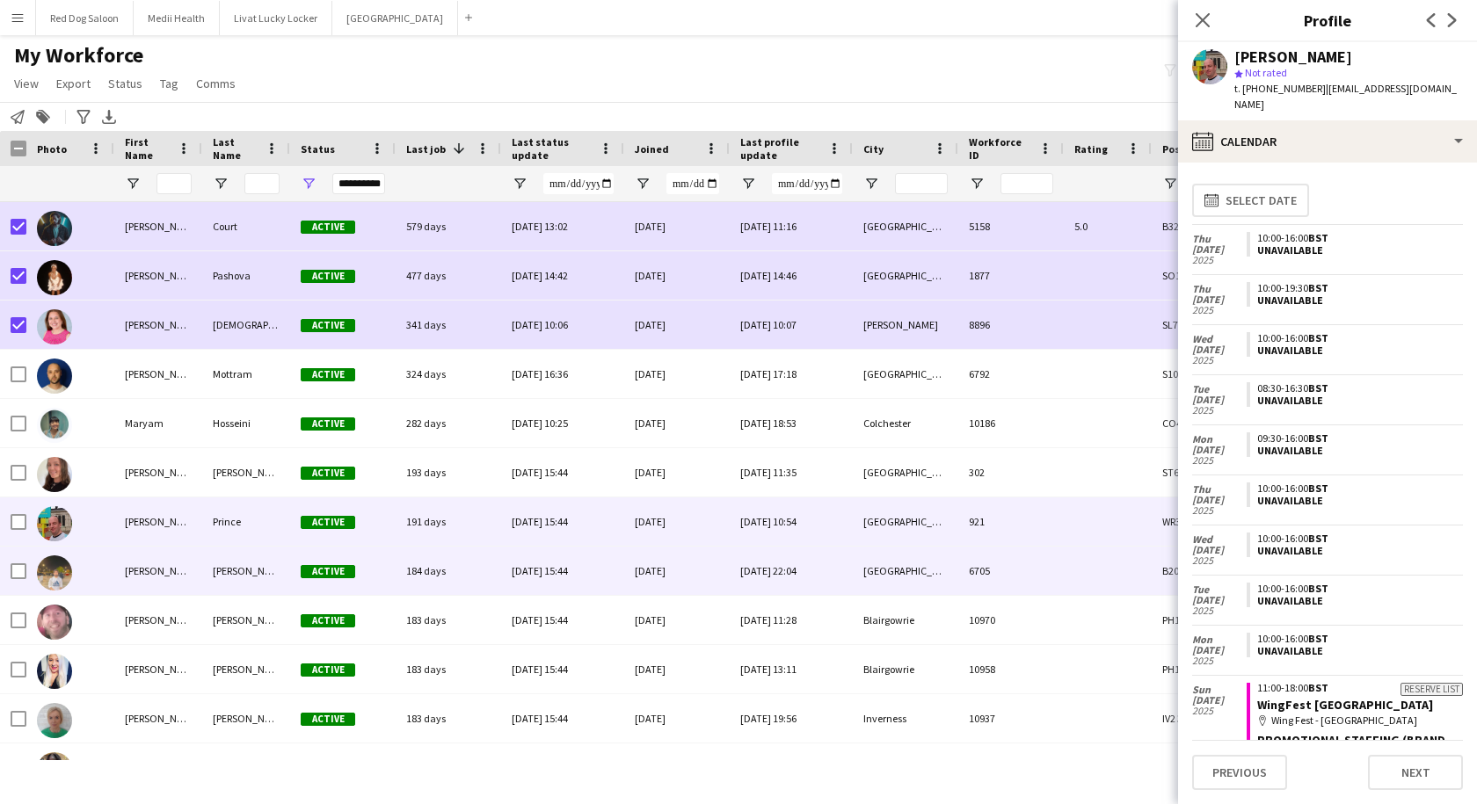
click at [161, 570] on div "[PERSON_NAME]" at bounding box center [158, 571] width 88 height 48
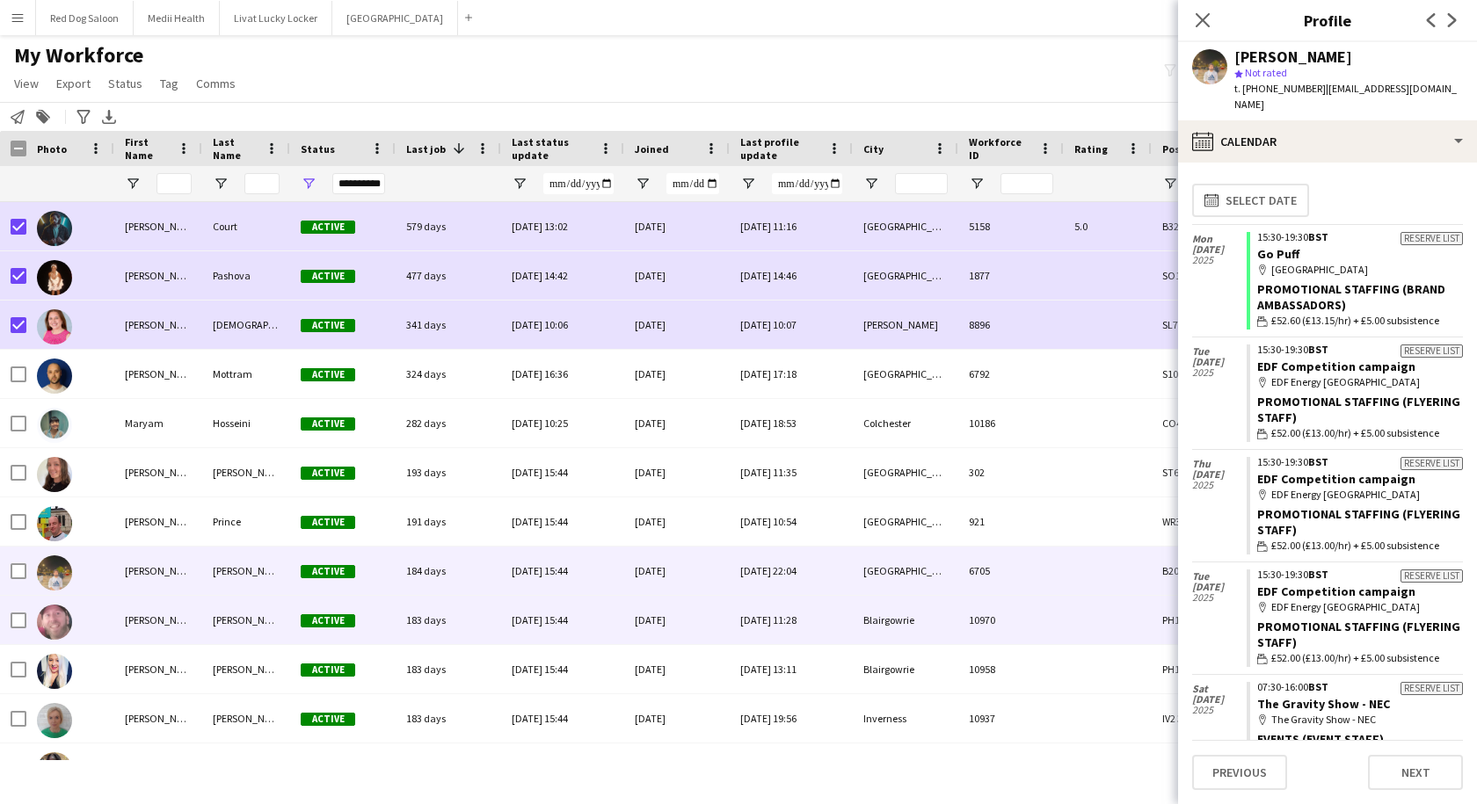
click at [167, 614] on div "[PERSON_NAME]" at bounding box center [158, 620] width 88 height 48
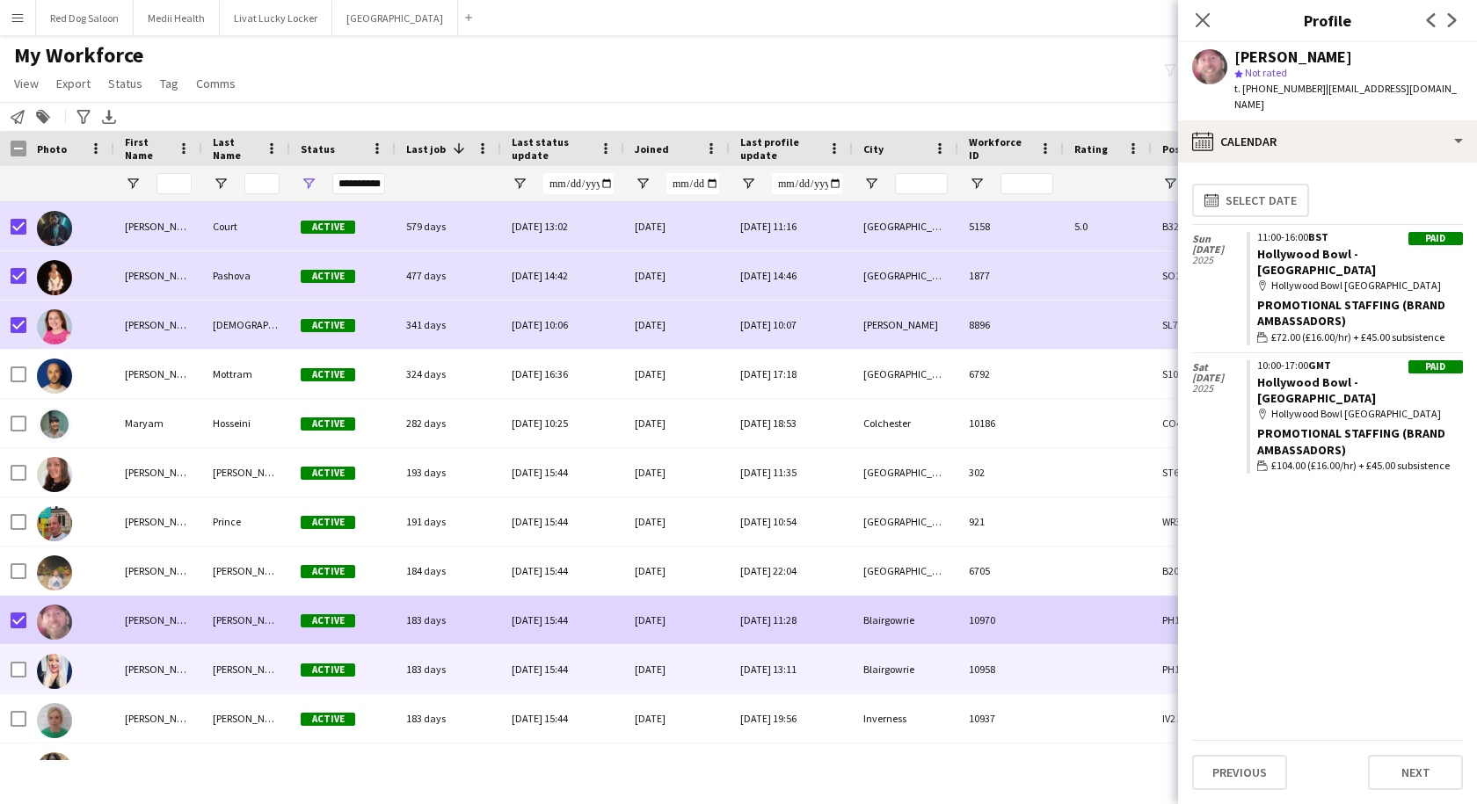
click at [127, 676] on div "[PERSON_NAME]" at bounding box center [158, 669] width 88 height 48
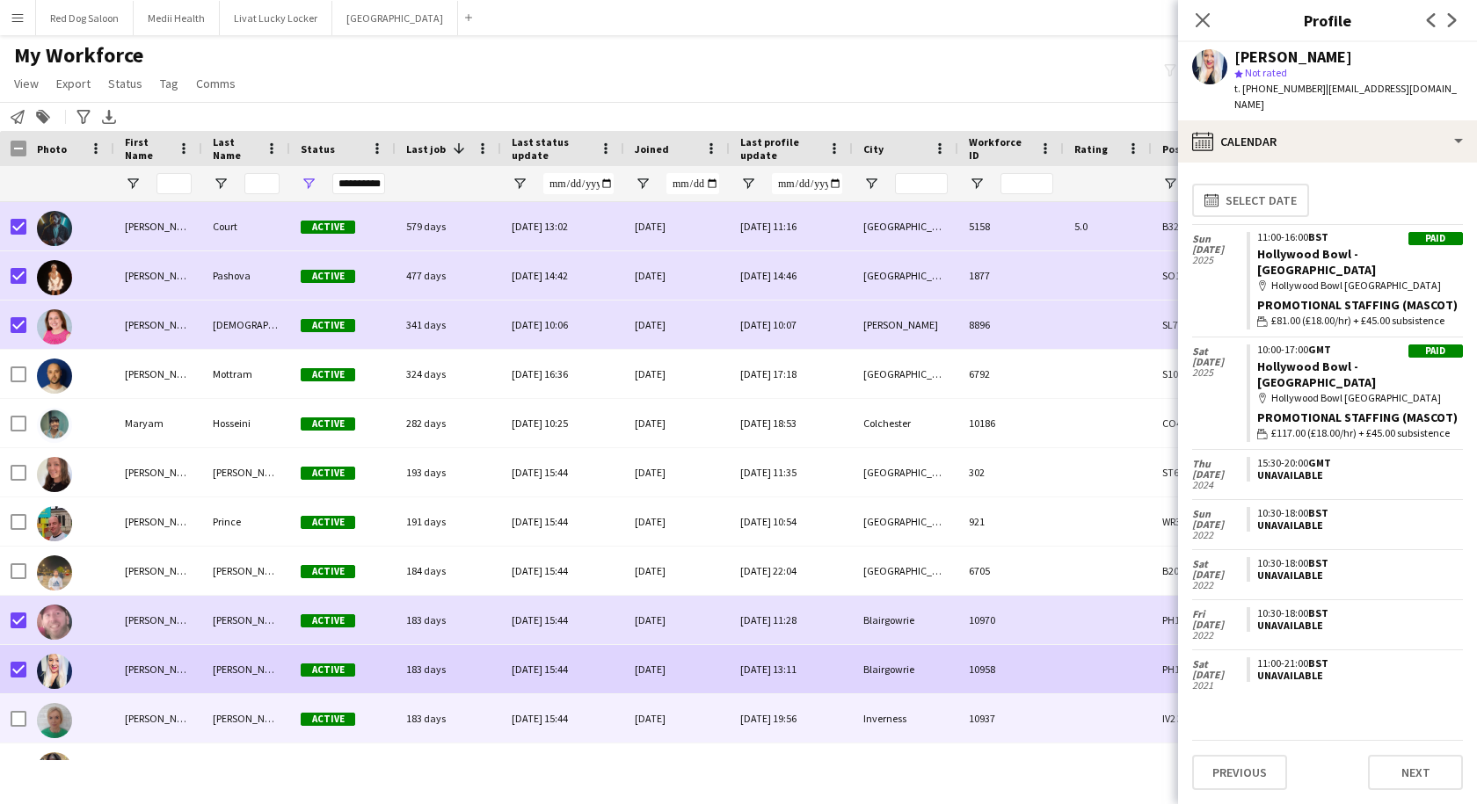
click at [148, 712] on div "[PERSON_NAME]" at bounding box center [158, 718] width 88 height 48
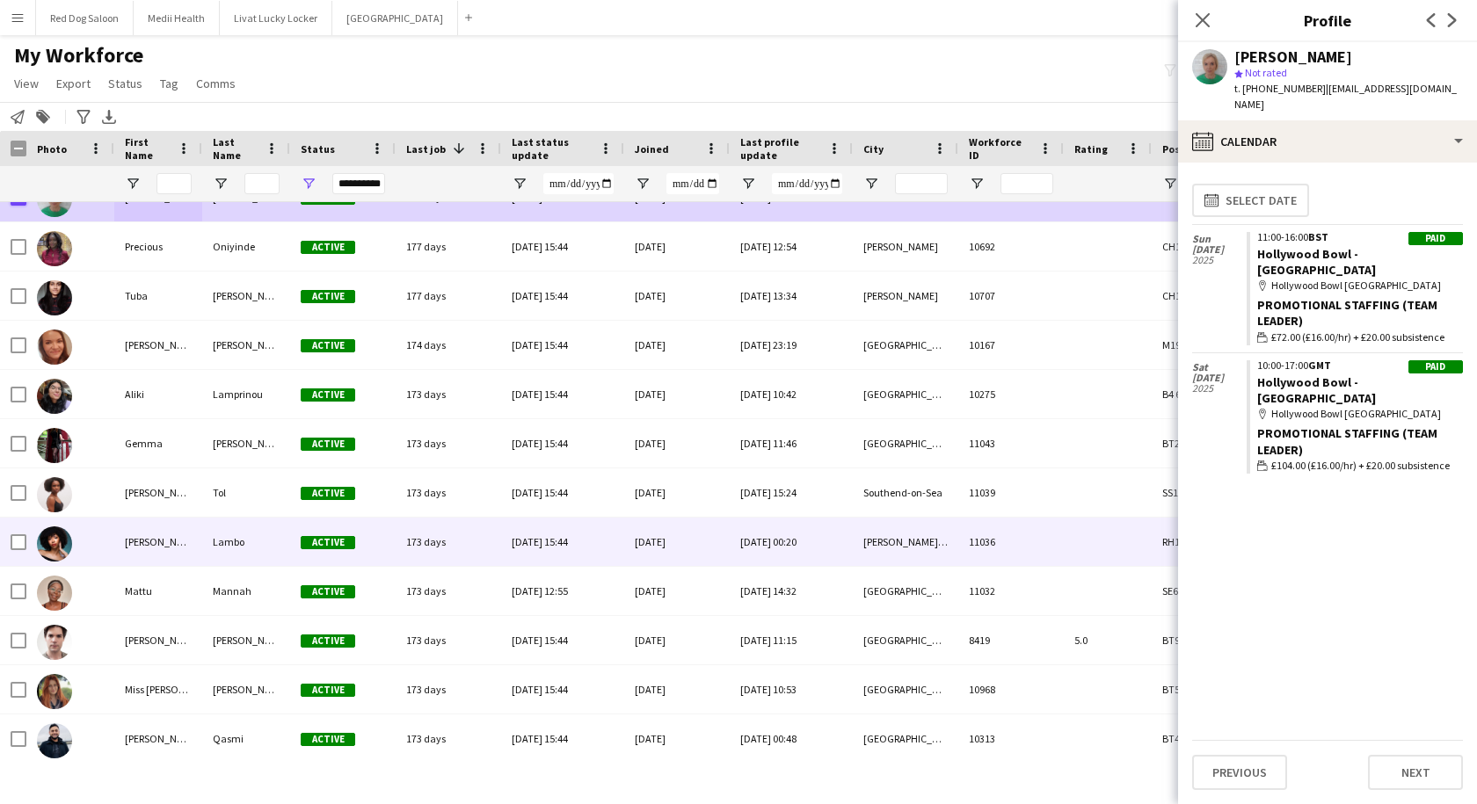
scroll to position [0, 0]
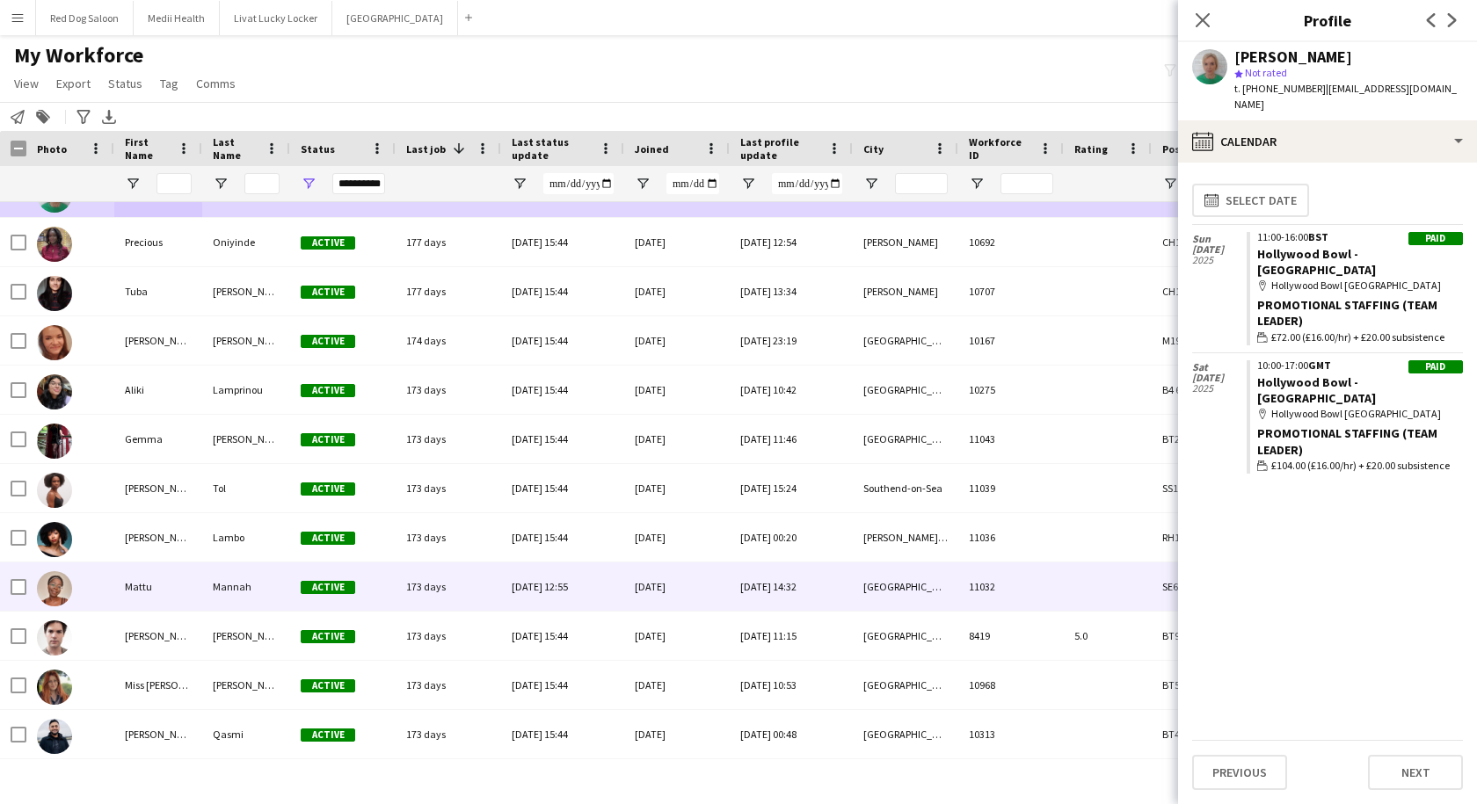
click at [211, 589] on div "Mannah" at bounding box center [246, 587] width 88 height 48
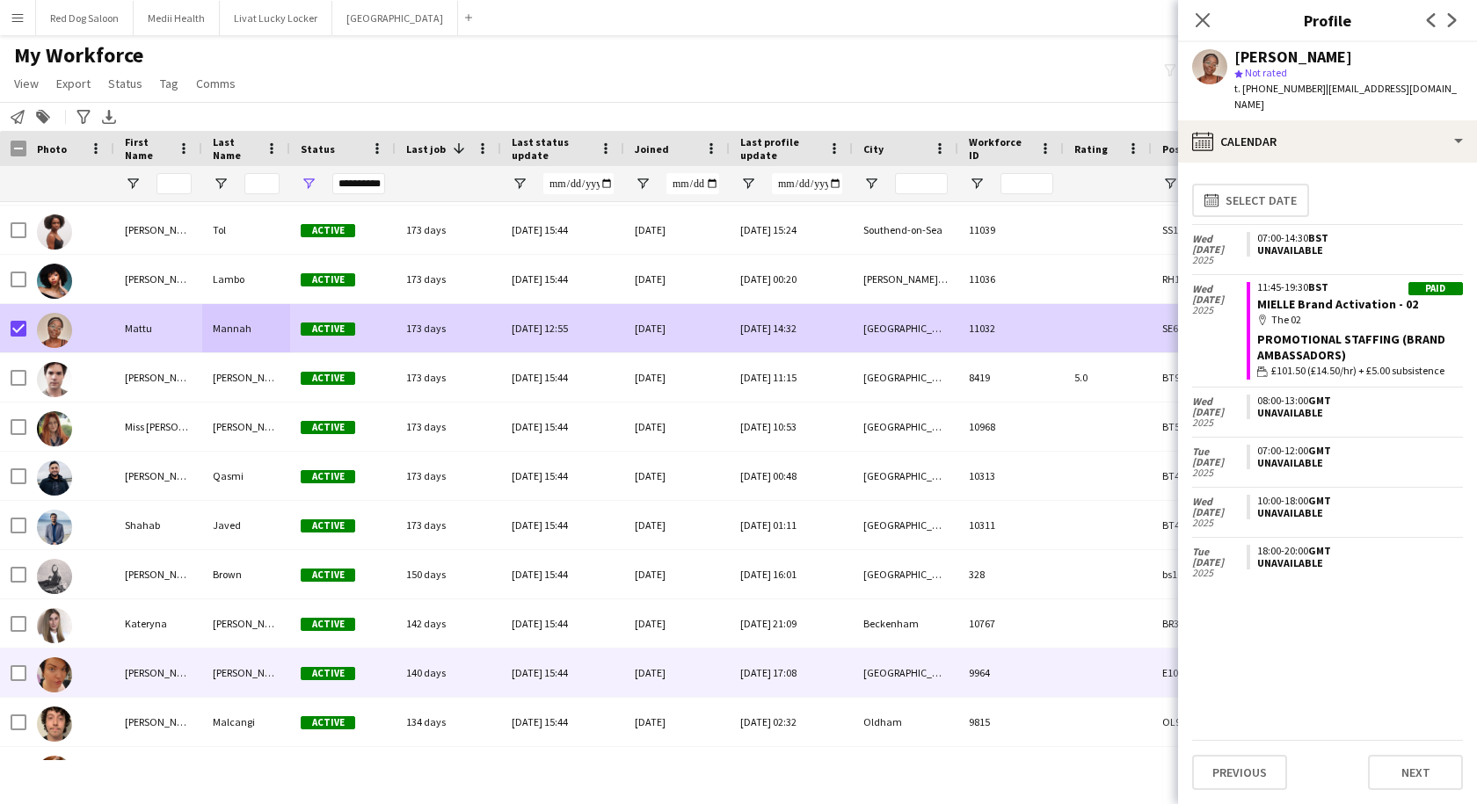
click at [165, 673] on div "[PERSON_NAME]" at bounding box center [158, 673] width 88 height 48
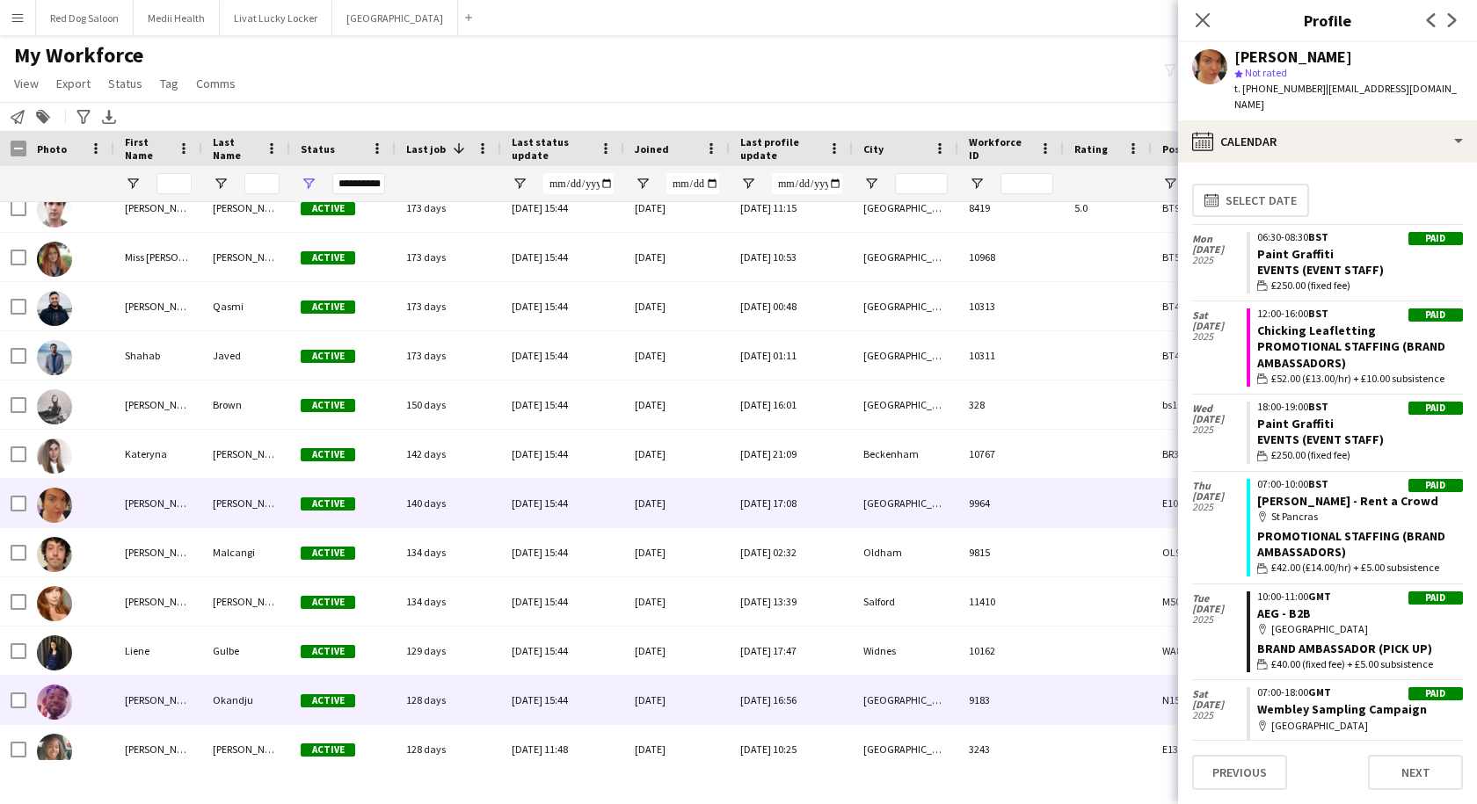
click at [171, 703] on div "[PERSON_NAME]" at bounding box center [158, 700] width 88 height 48
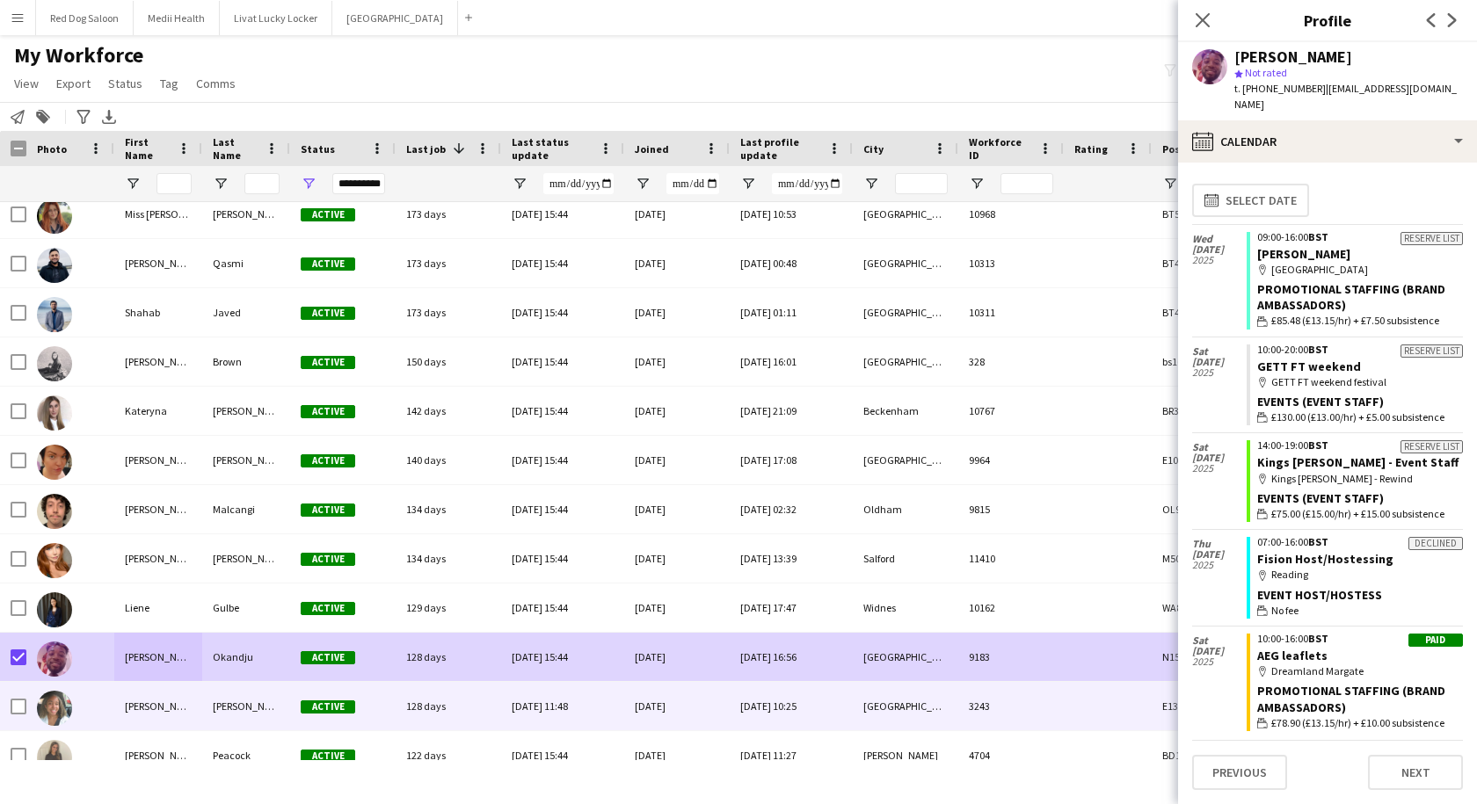
click at [159, 708] on div "[PERSON_NAME]" at bounding box center [158, 706] width 88 height 48
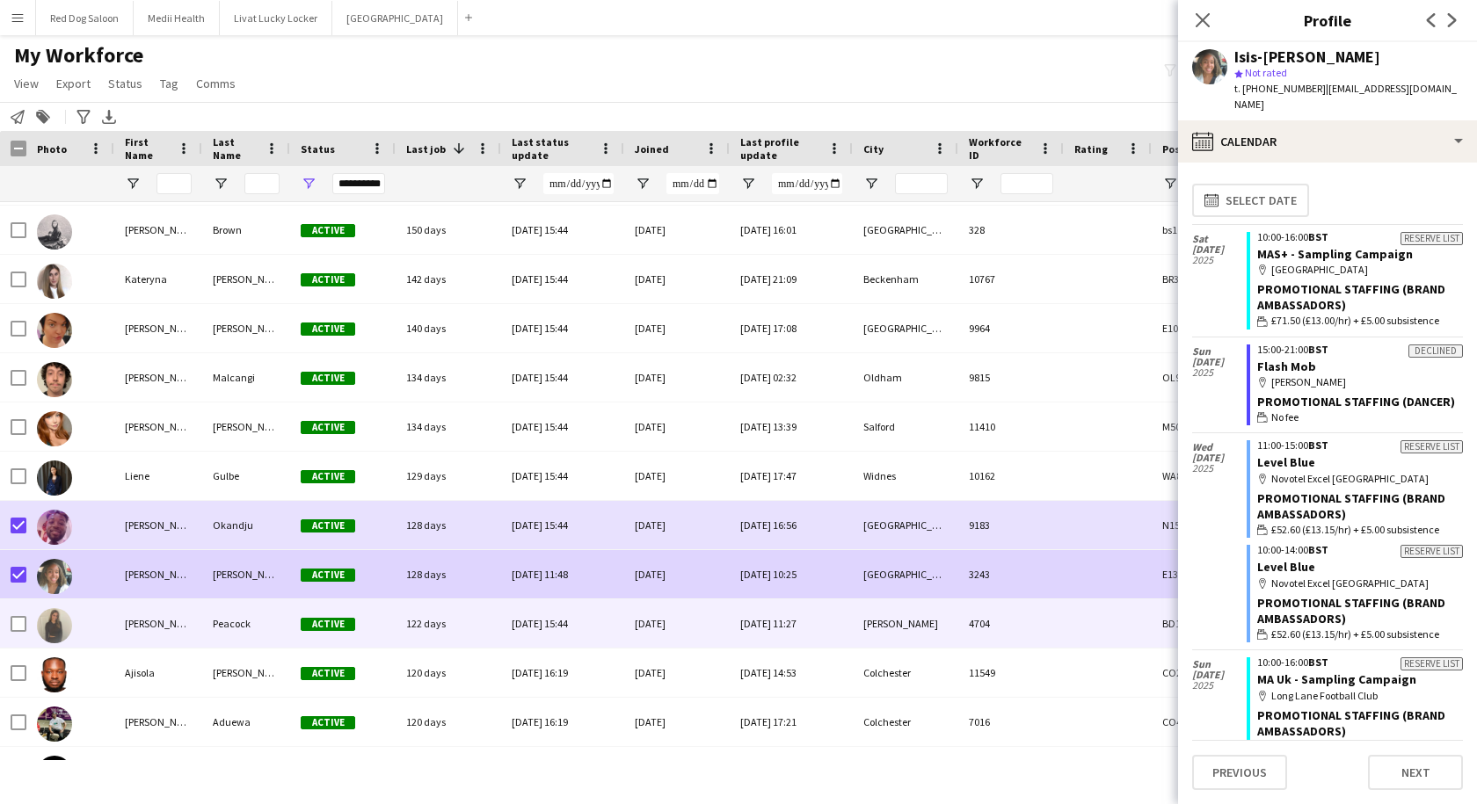
click at [141, 613] on div "[PERSON_NAME]" at bounding box center [158, 623] width 88 height 48
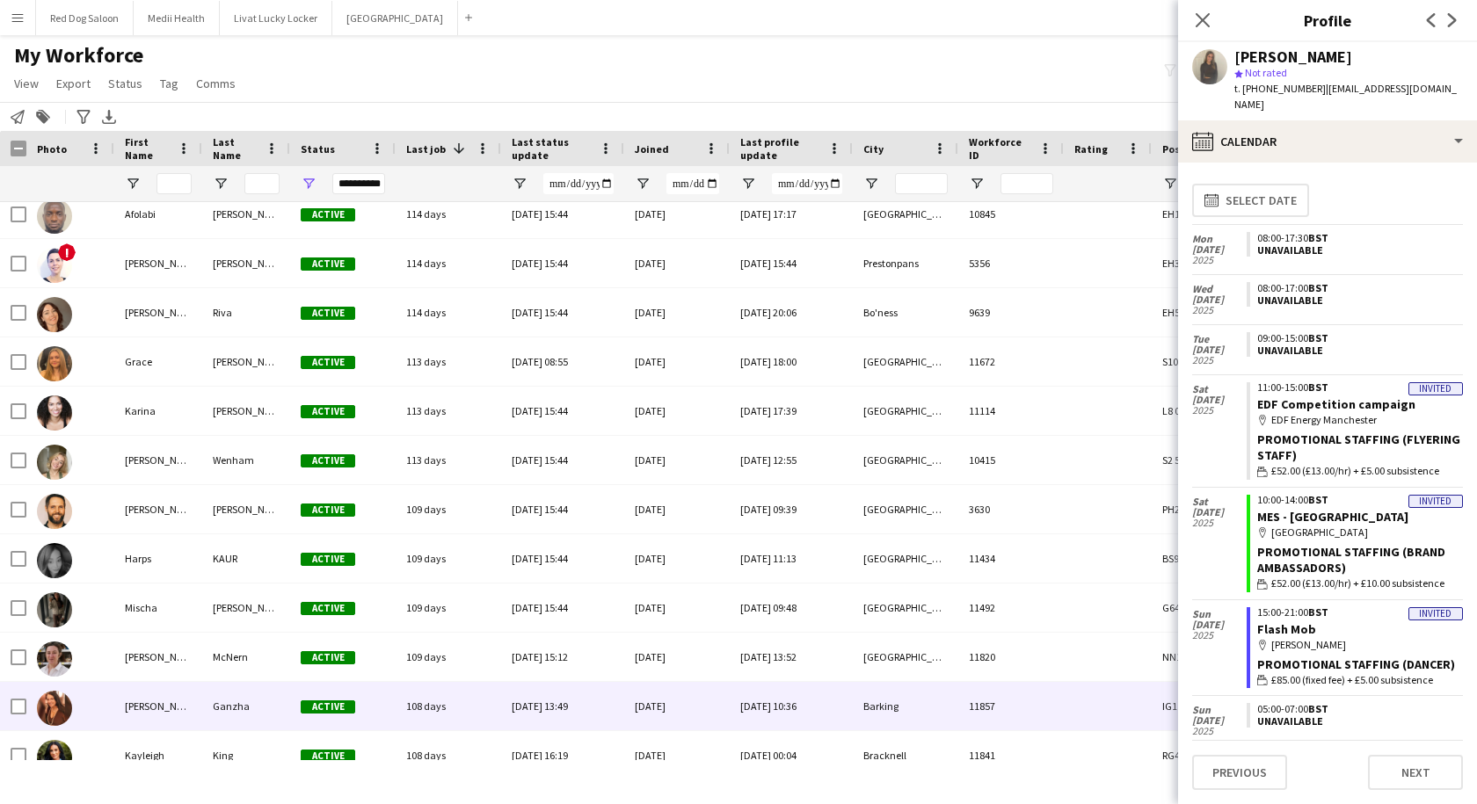
click at [159, 710] on div "[PERSON_NAME]" at bounding box center [158, 706] width 88 height 48
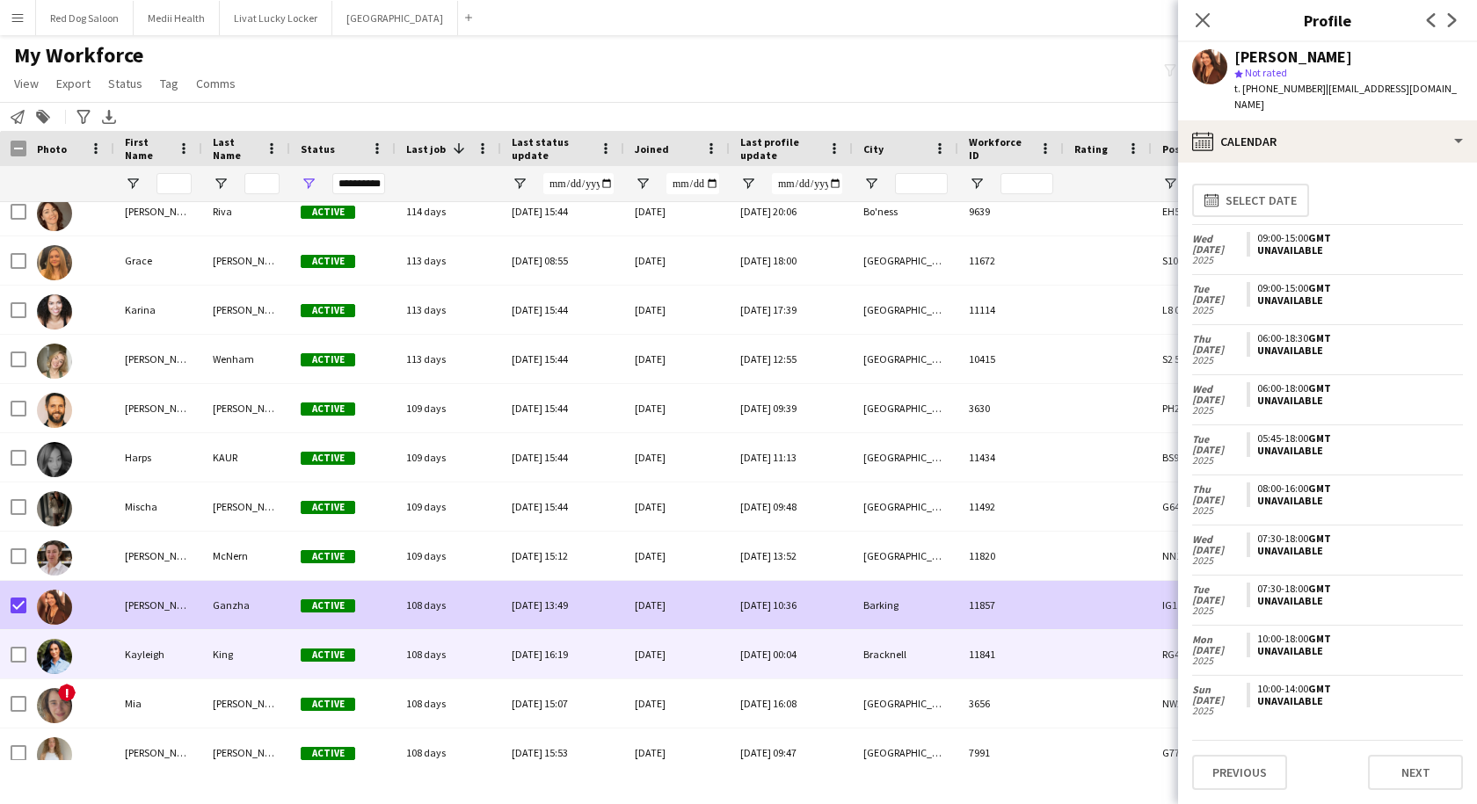
click at [393, 663] on div "Active" at bounding box center [342, 654] width 105 height 48
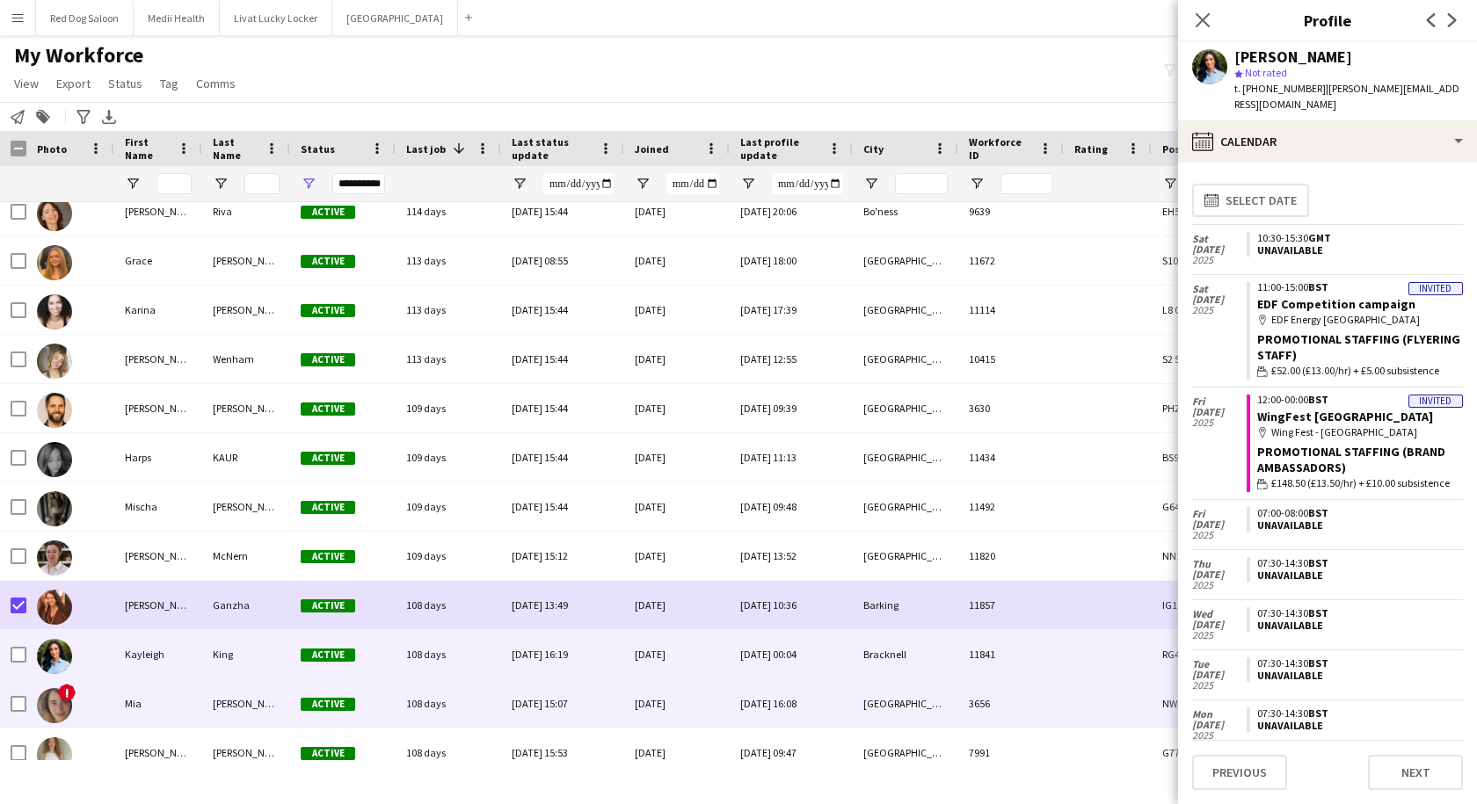
click at [389, 700] on div "Active" at bounding box center [342, 703] width 105 height 48
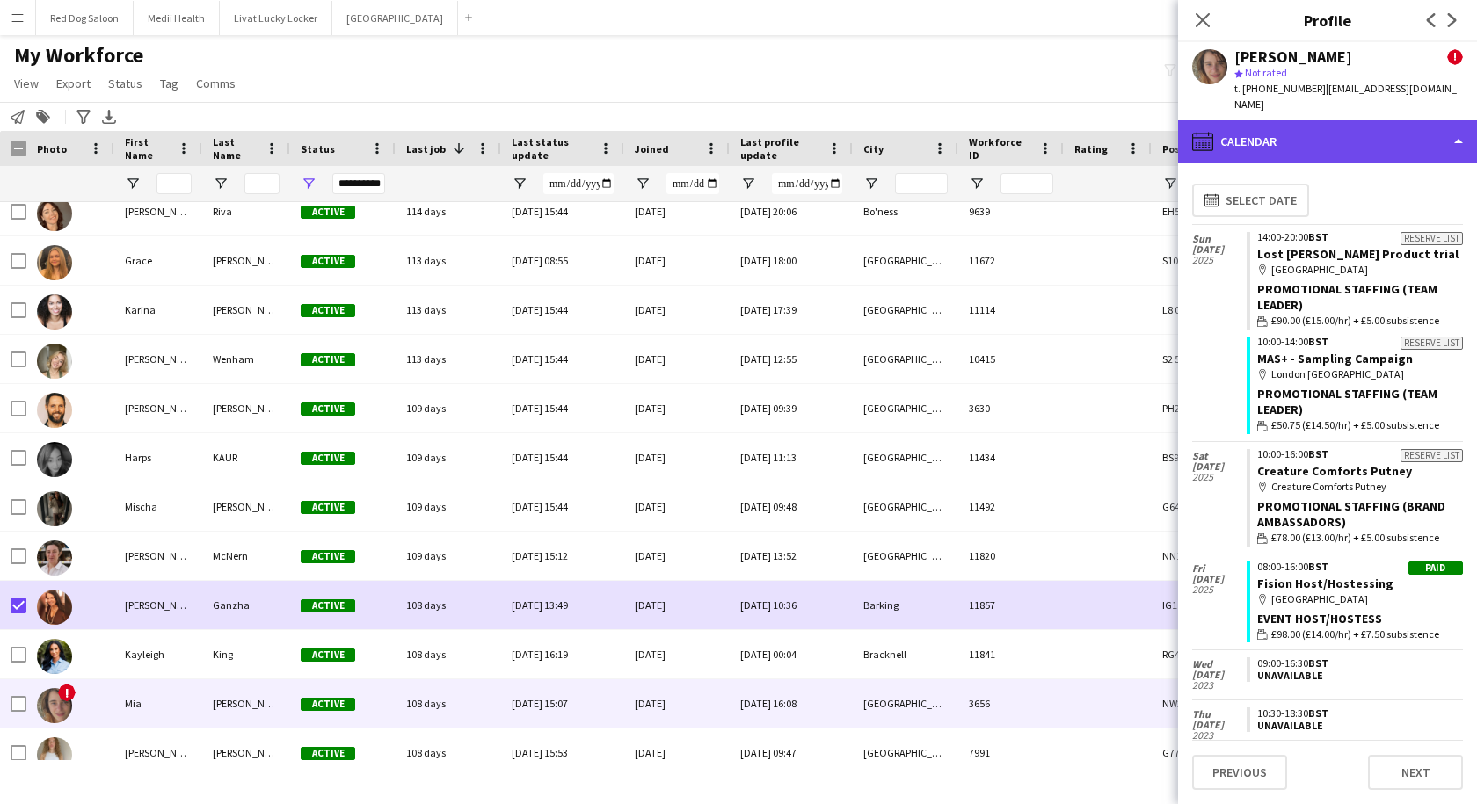
click at [1322, 120] on div "calendar-full Calendar" at bounding box center [1327, 141] width 299 height 42
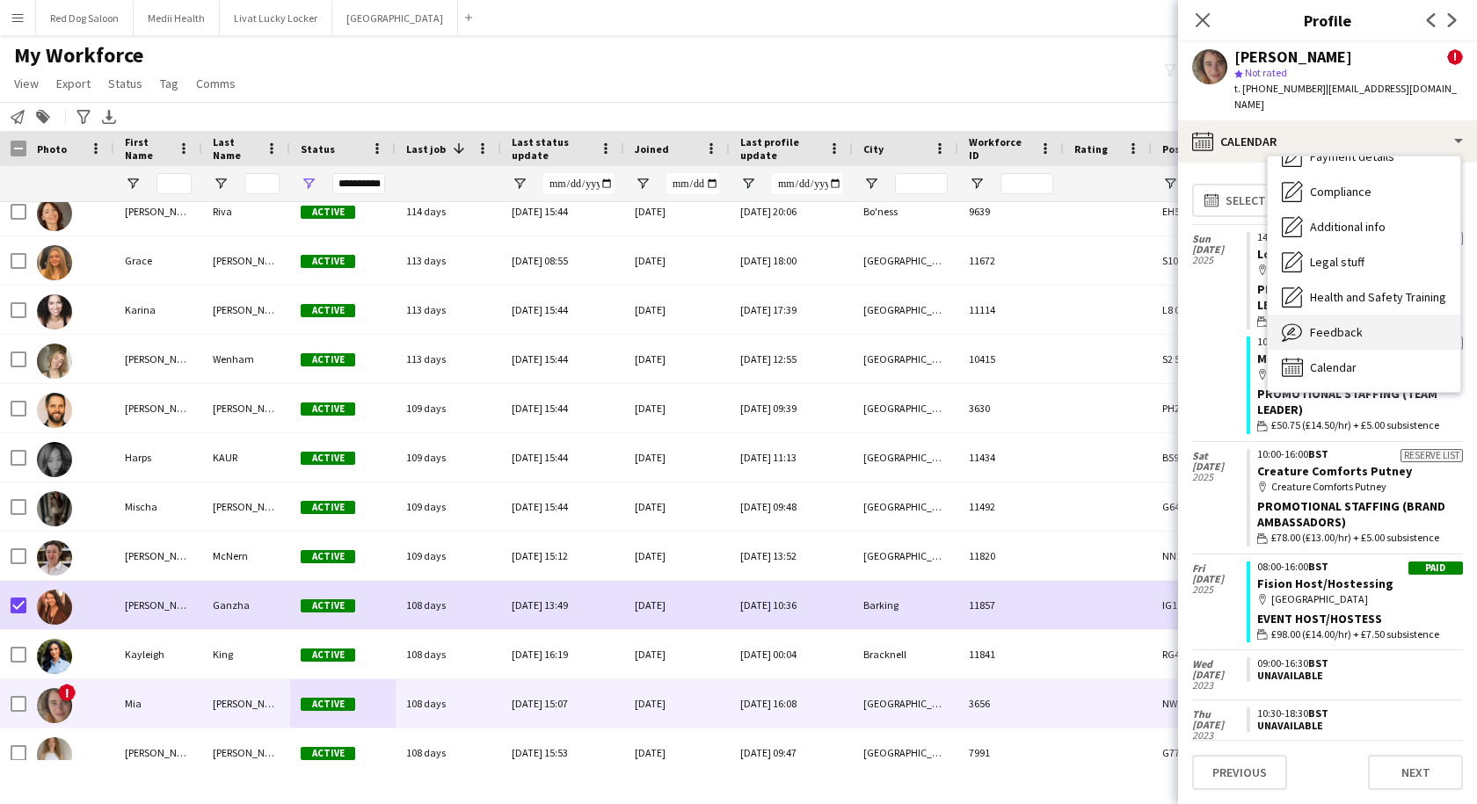
click at [1322, 315] on div "Feedback Feedback" at bounding box center [1363, 332] width 192 height 35
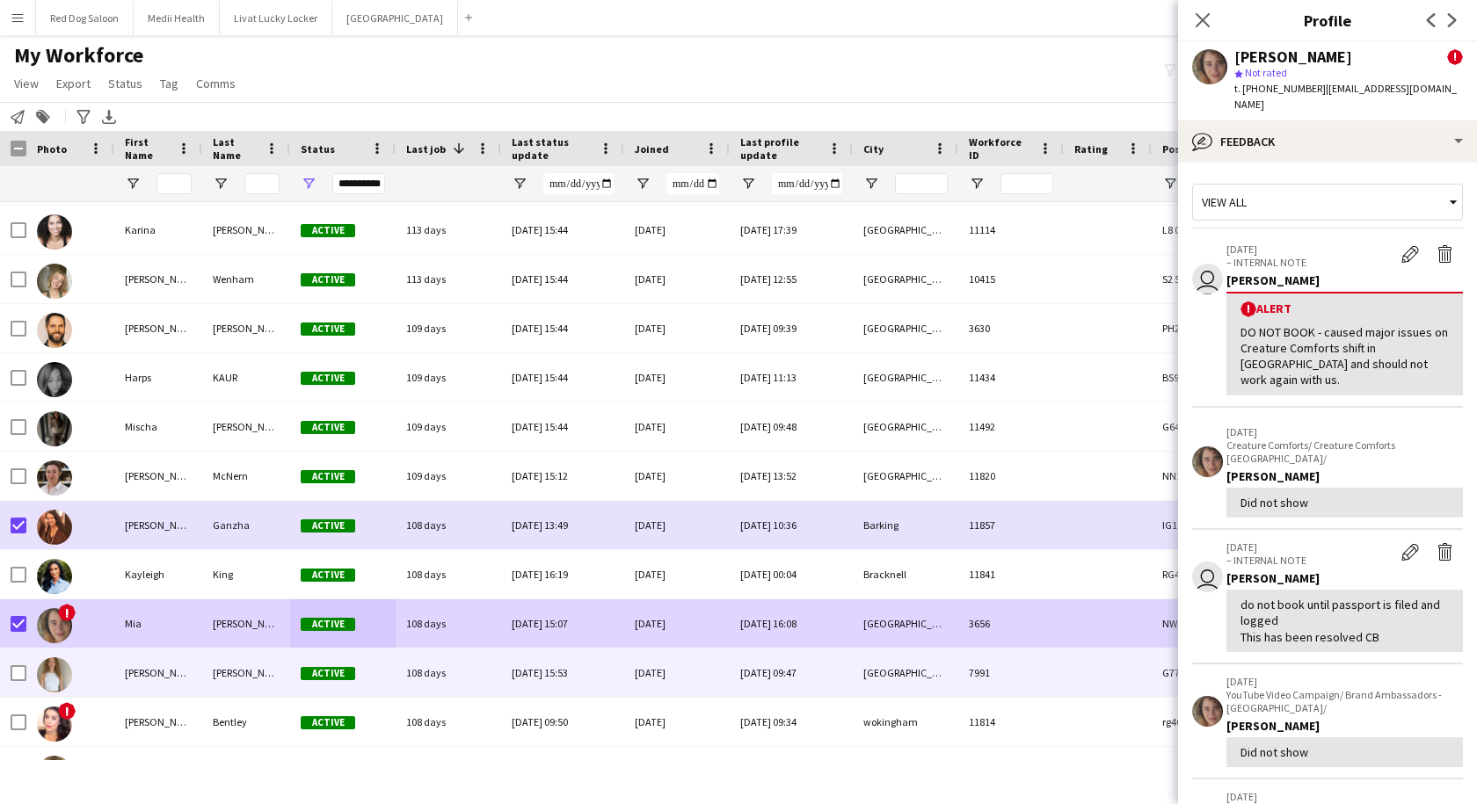
click at [138, 679] on div "[PERSON_NAME]" at bounding box center [158, 673] width 88 height 48
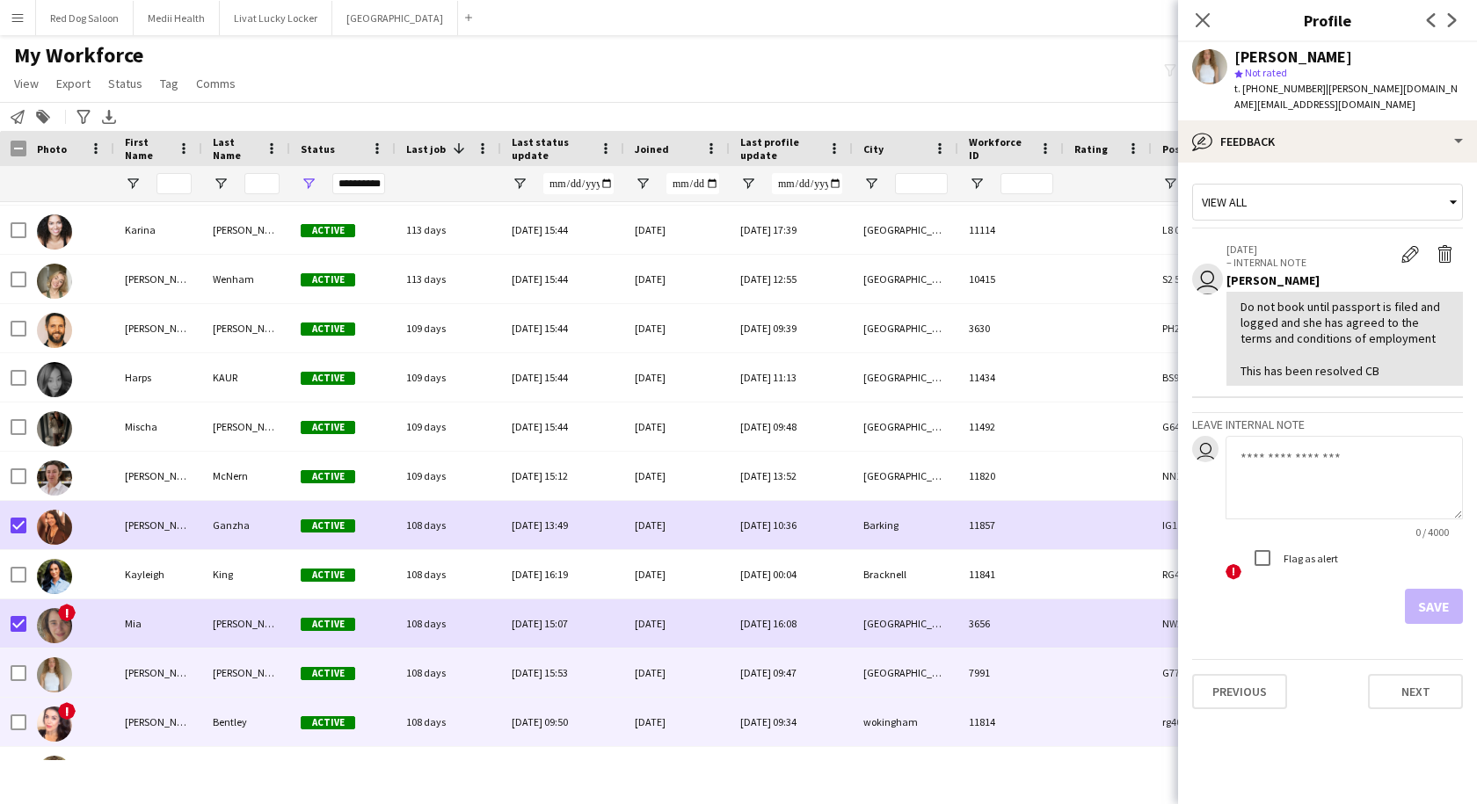
click at [142, 713] on div "[PERSON_NAME]" at bounding box center [158, 722] width 88 height 48
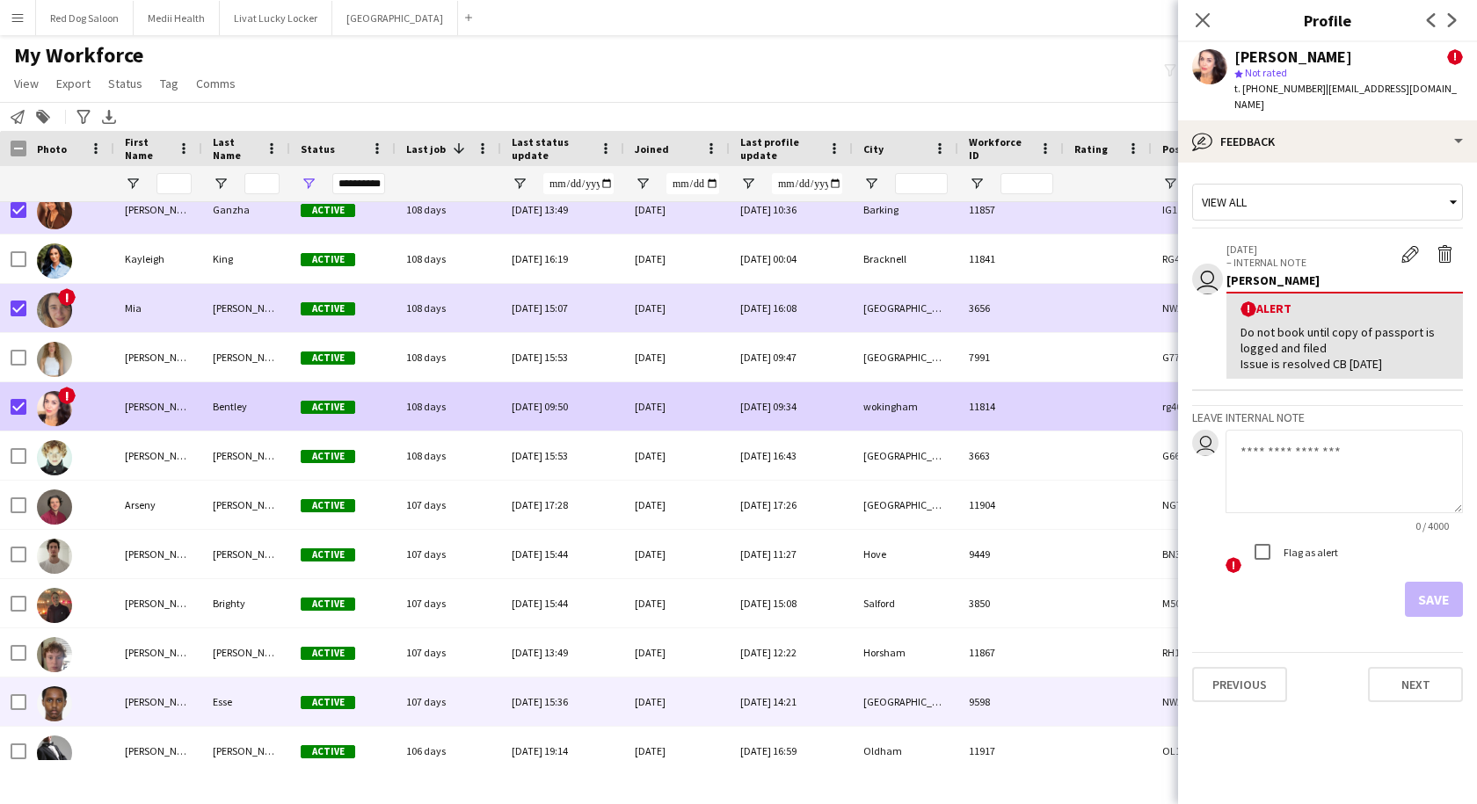
click at [185, 700] on div "[PERSON_NAME]" at bounding box center [158, 702] width 88 height 48
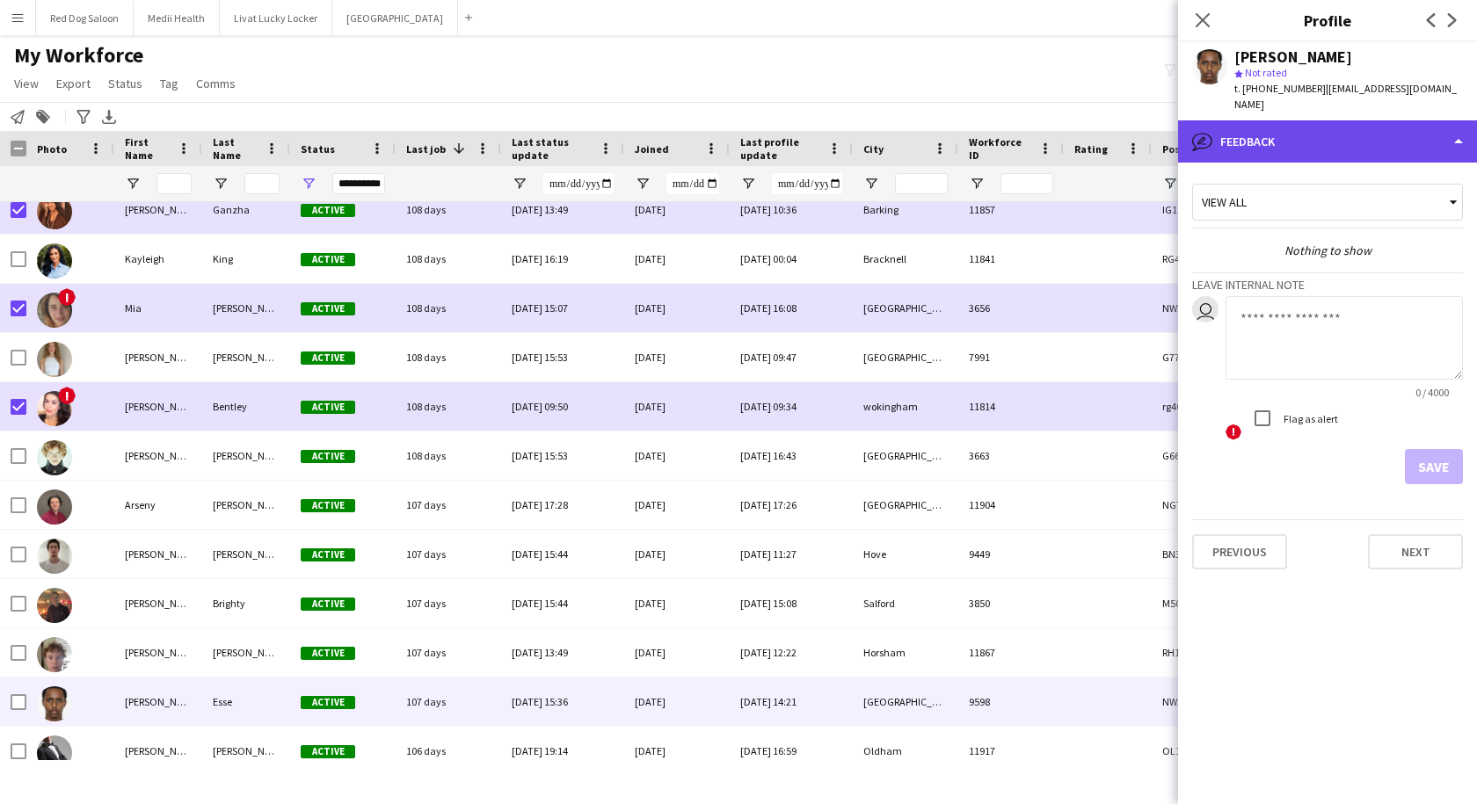
click at [1298, 137] on div "bubble-pencil Feedback" at bounding box center [1327, 141] width 299 height 42
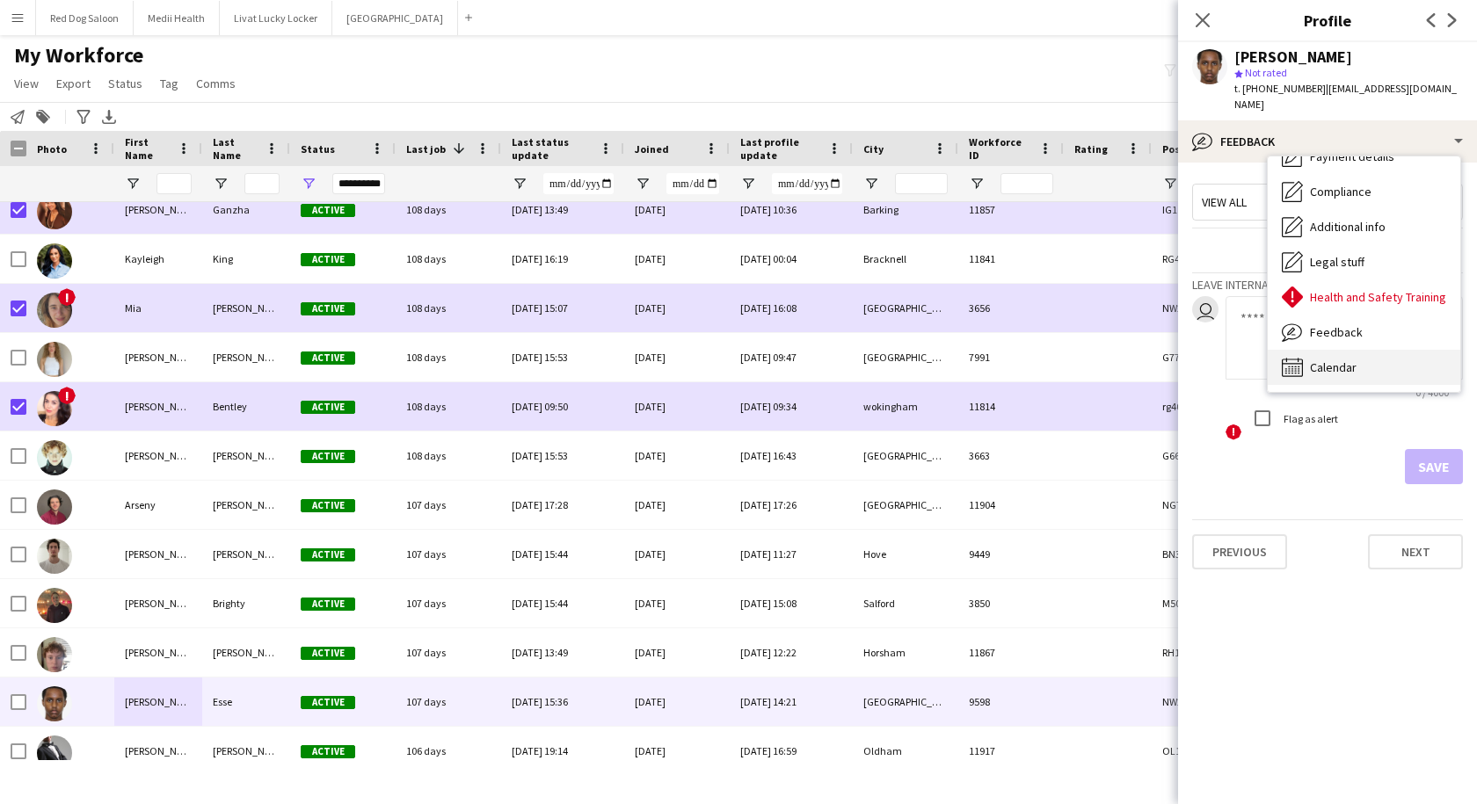
click at [1328, 359] on span "Calendar" at bounding box center [1333, 367] width 47 height 16
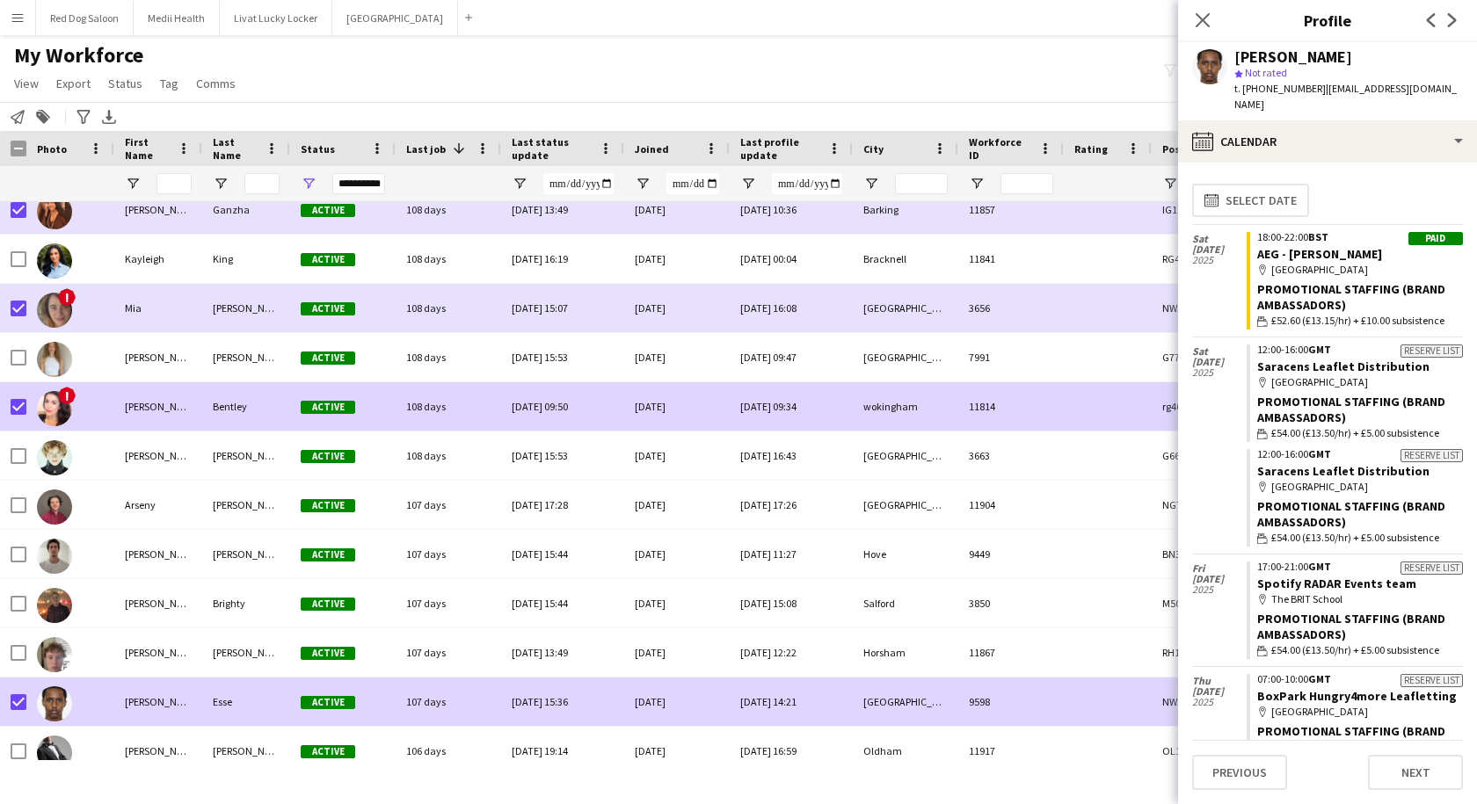
click at [148, 415] on div "[PERSON_NAME]" at bounding box center [158, 406] width 88 height 48
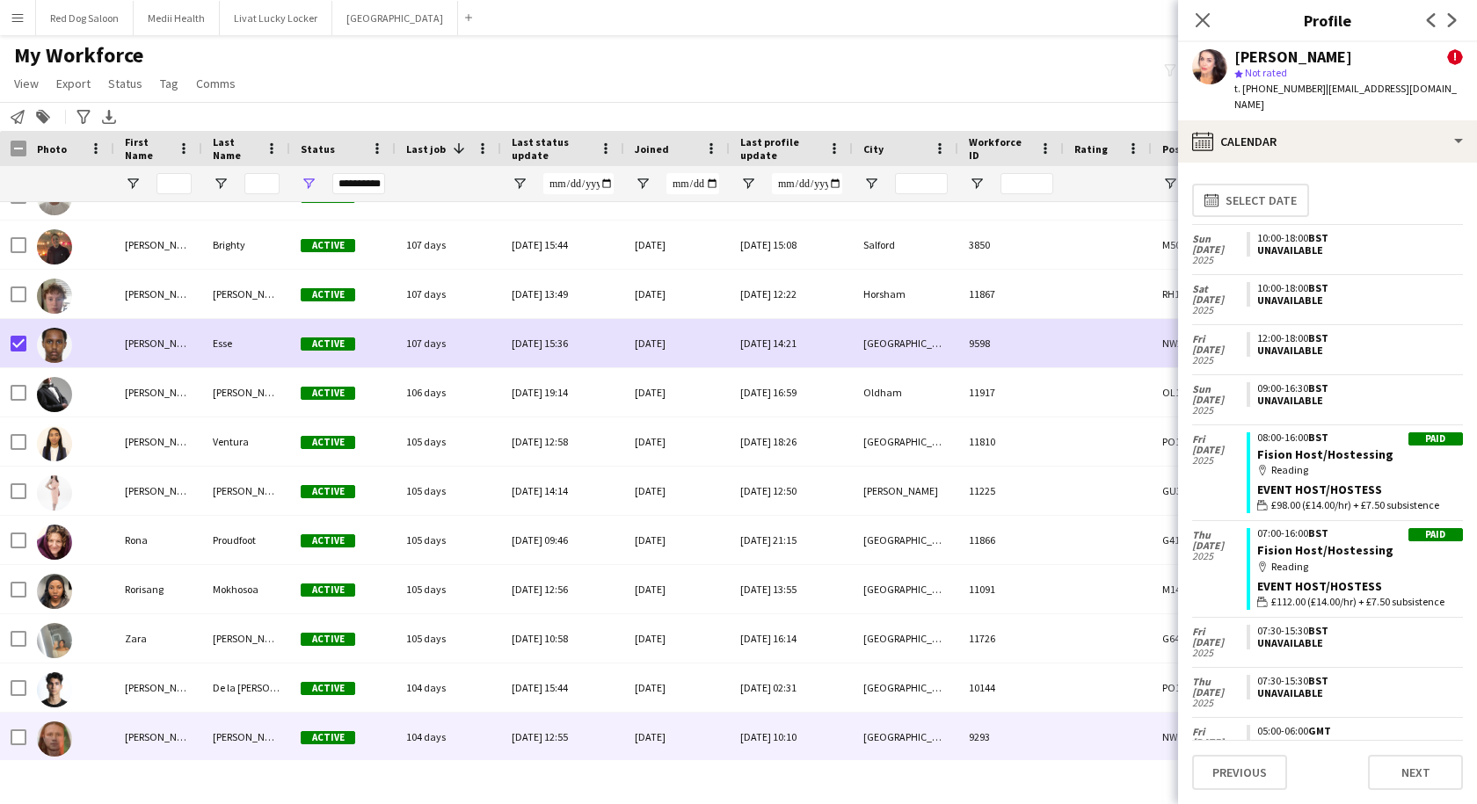
click at [171, 741] on div "[PERSON_NAME]" at bounding box center [158, 737] width 88 height 48
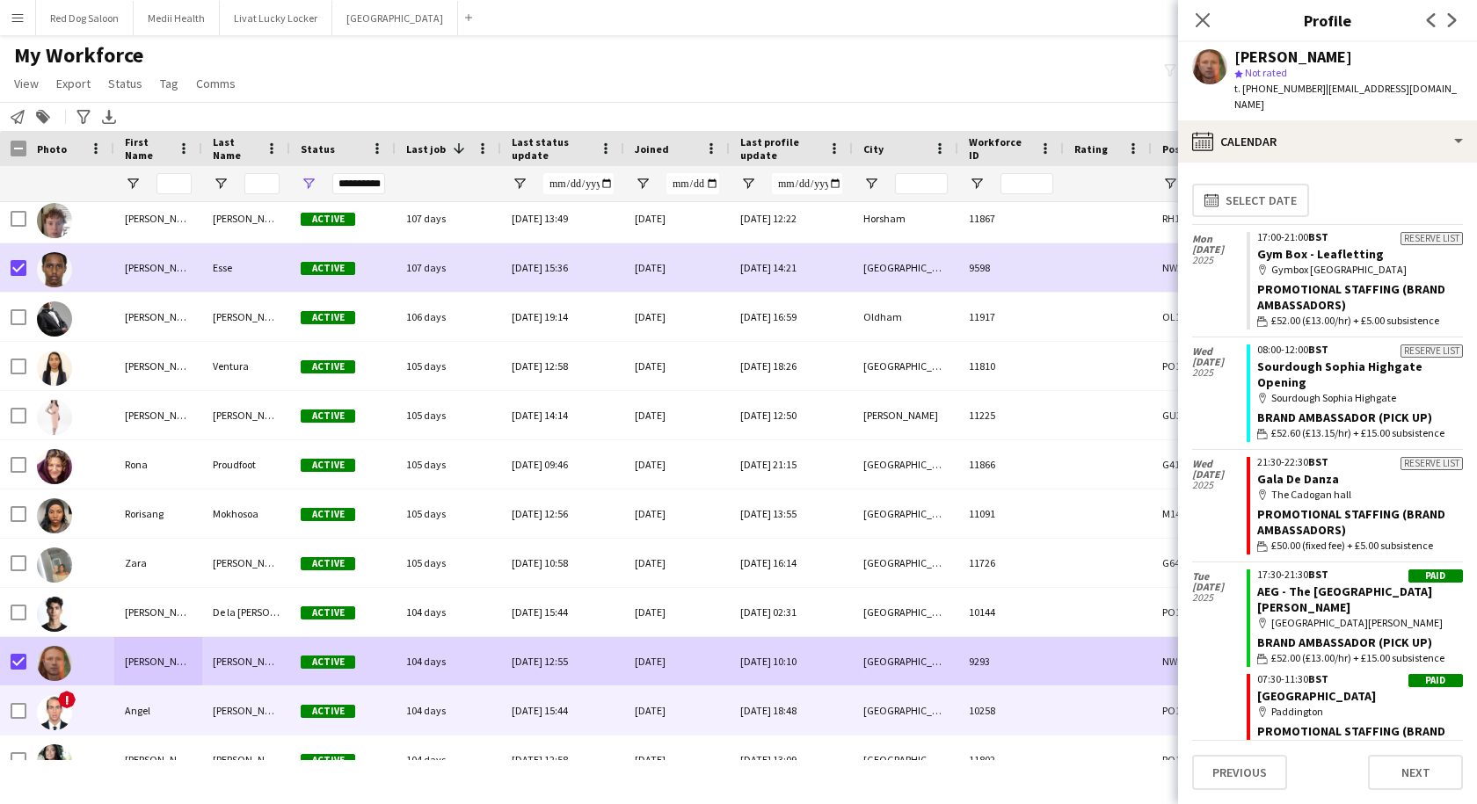
click at [133, 714] on div "Angel" at bounding box center [158, 710] width 88 height 48
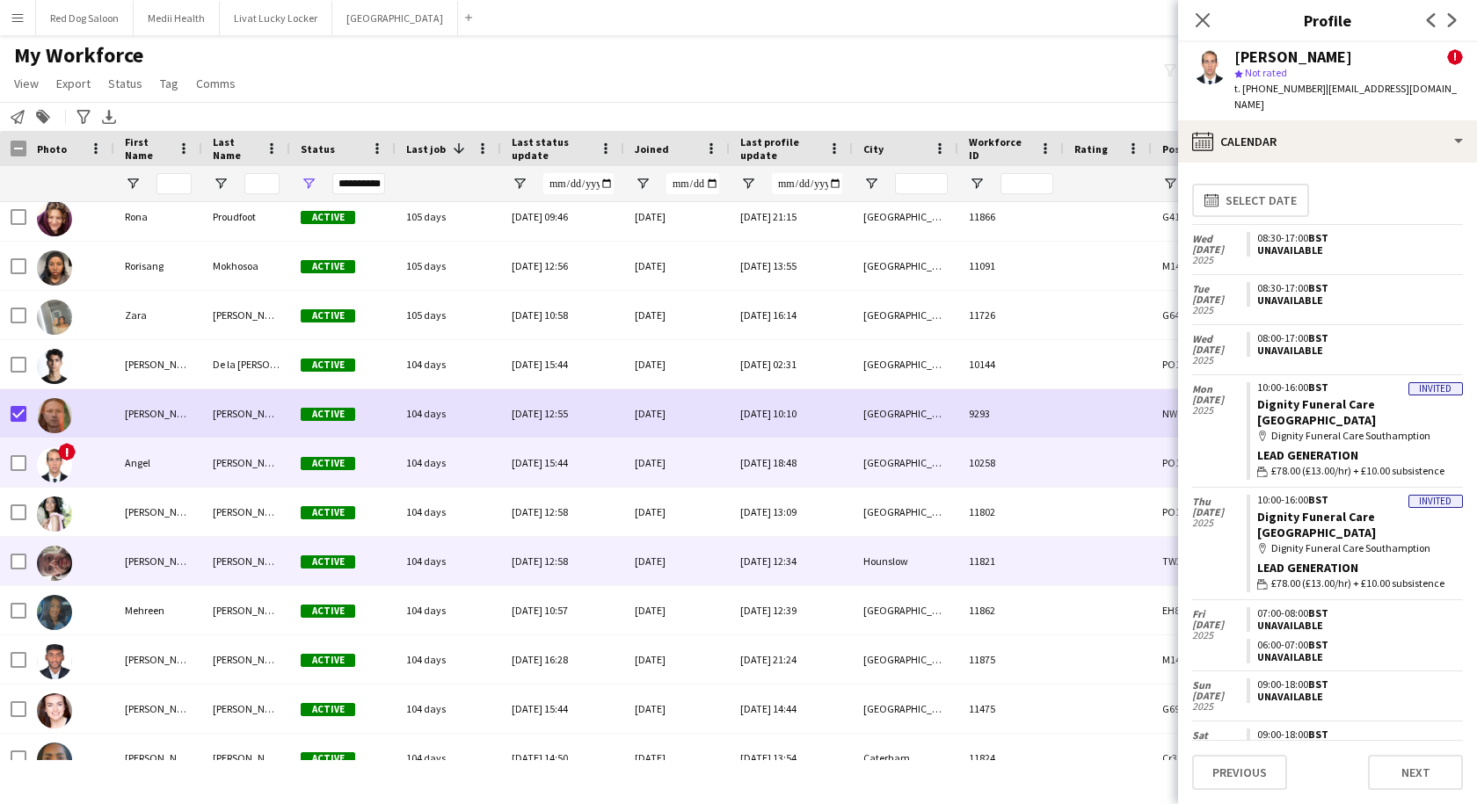
click at [169, 555] on div "[PERSON_NAME]" at bounding box center [158, 561] width 88 height 48
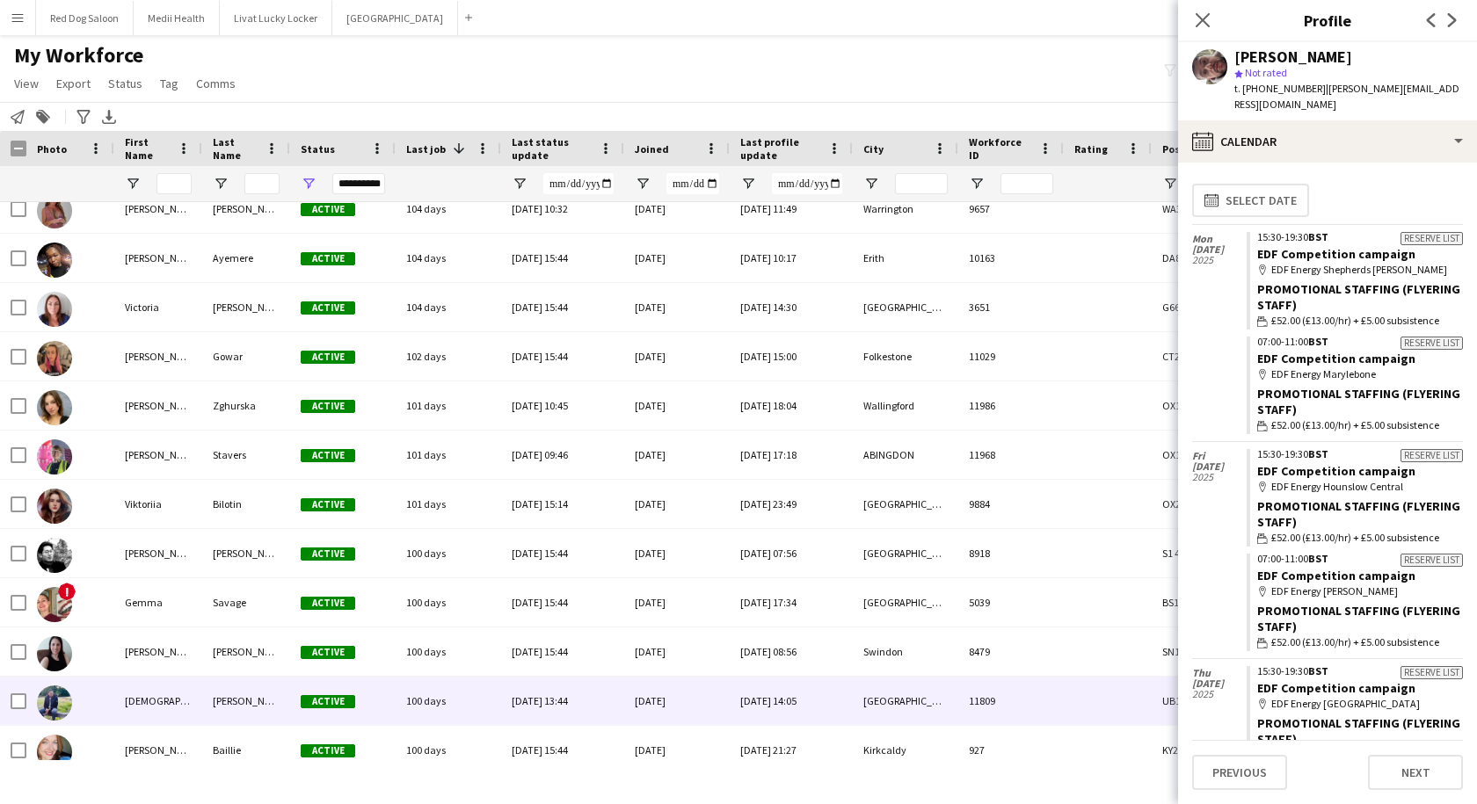
click at [206, 693] on div "[PERSON_NAME]" at bounding box center [246, 701] width 88 height 48
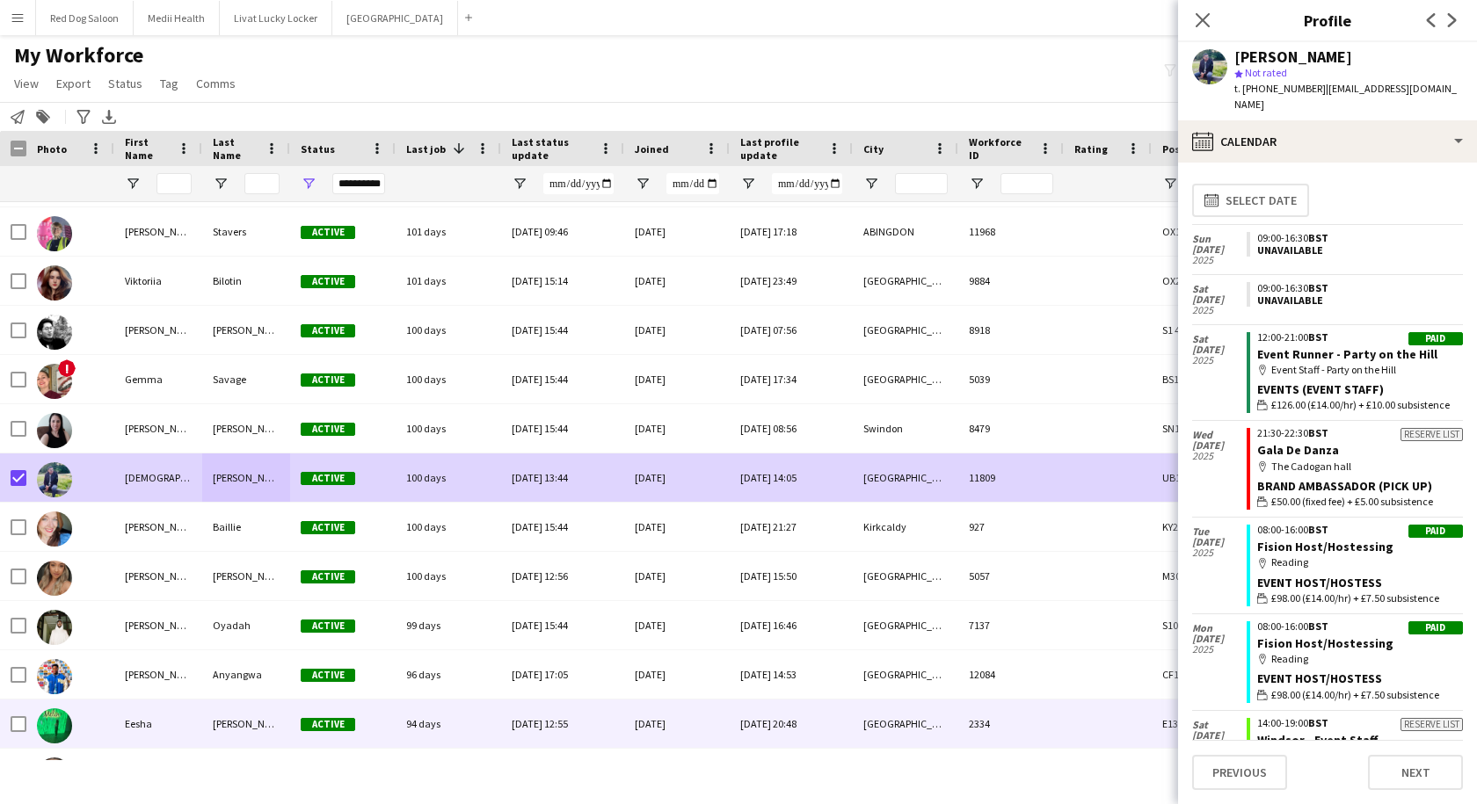
click at [165, 731] on div "Eesha" at bounding box center [158, 724] width 88 height 48
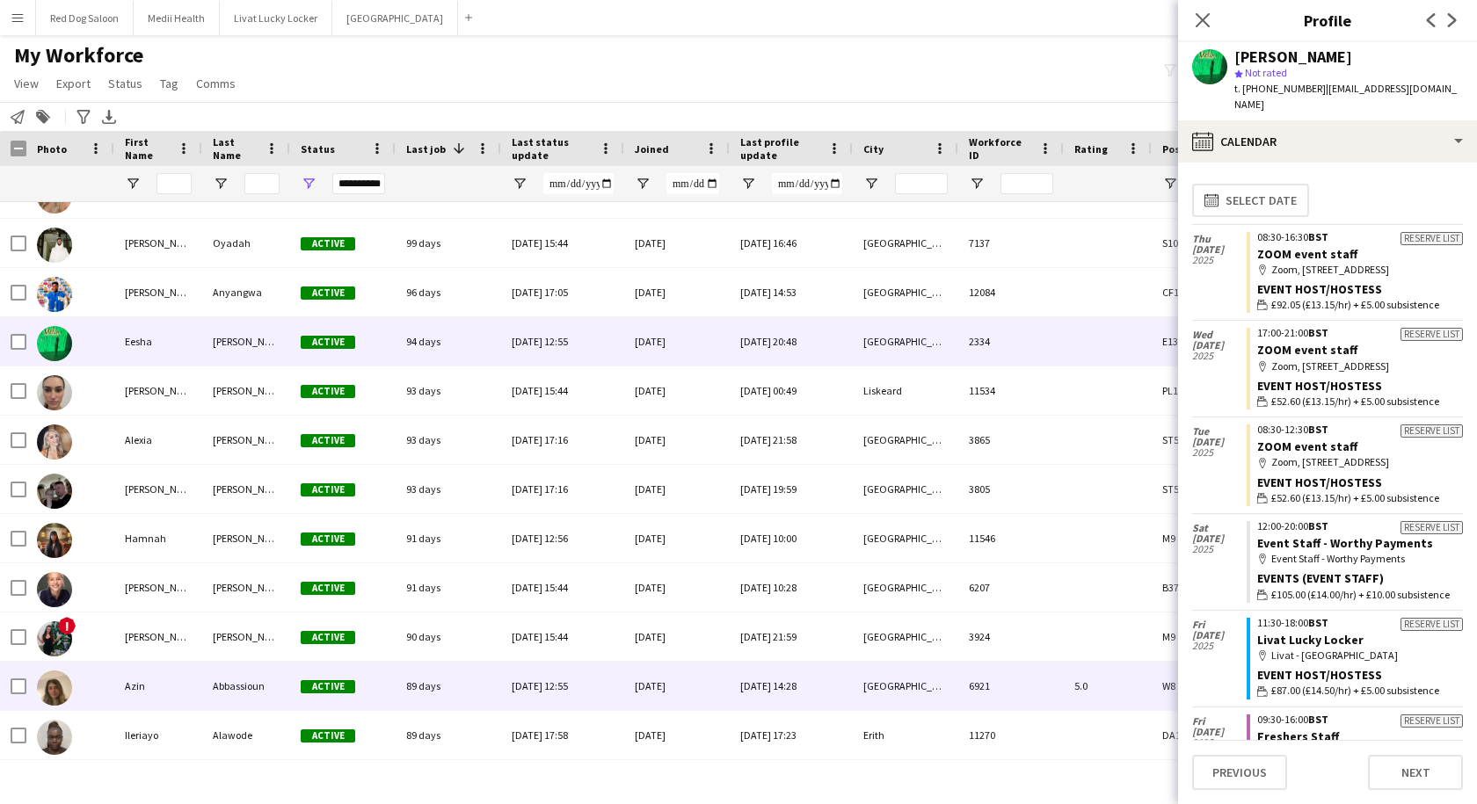
click at [152, 685] on div "Azin" at bounding box center [158, 686] width 88 height 48
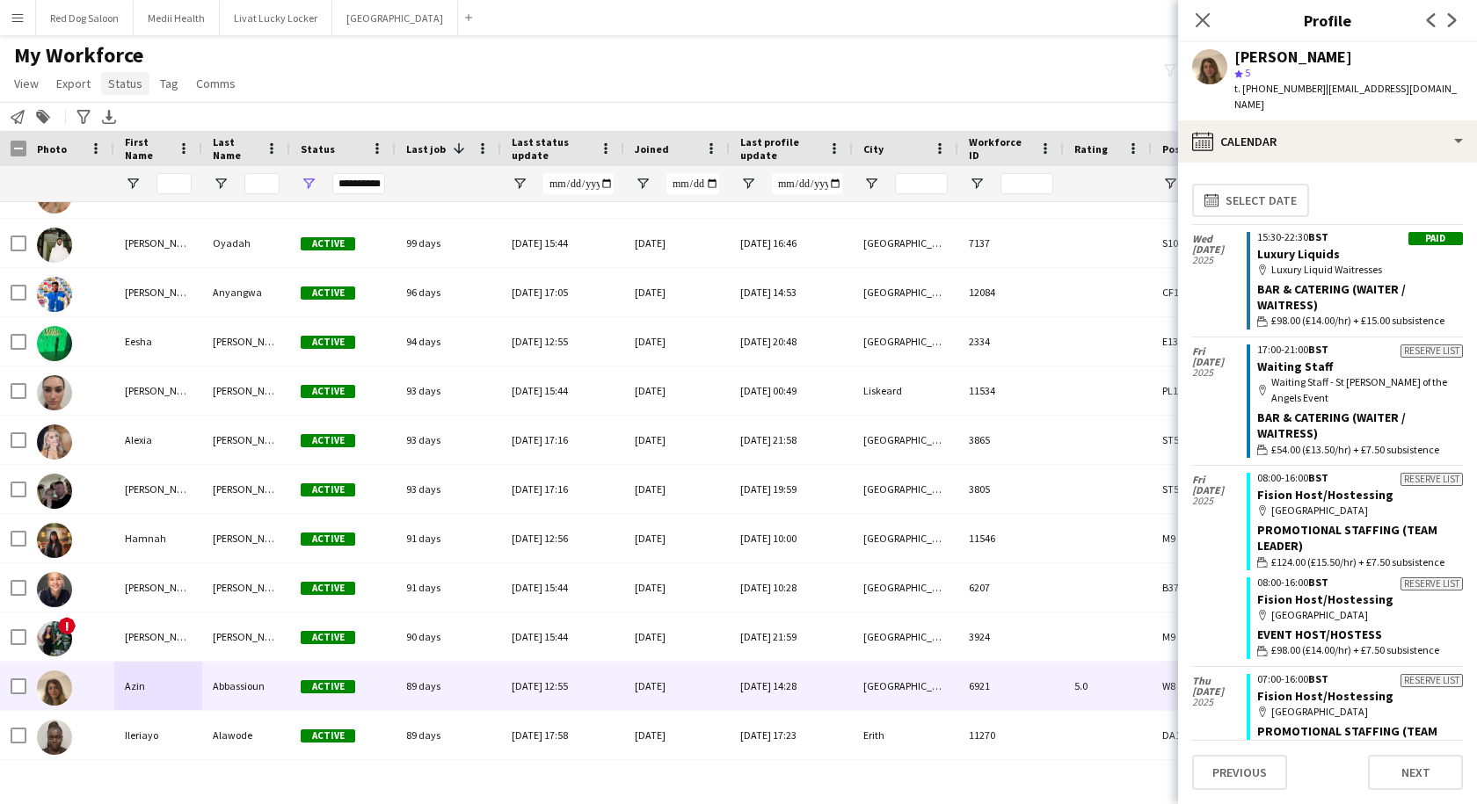
click at [113, 79] on span "Status" at bounding box center [125, 84] width 34 height 16
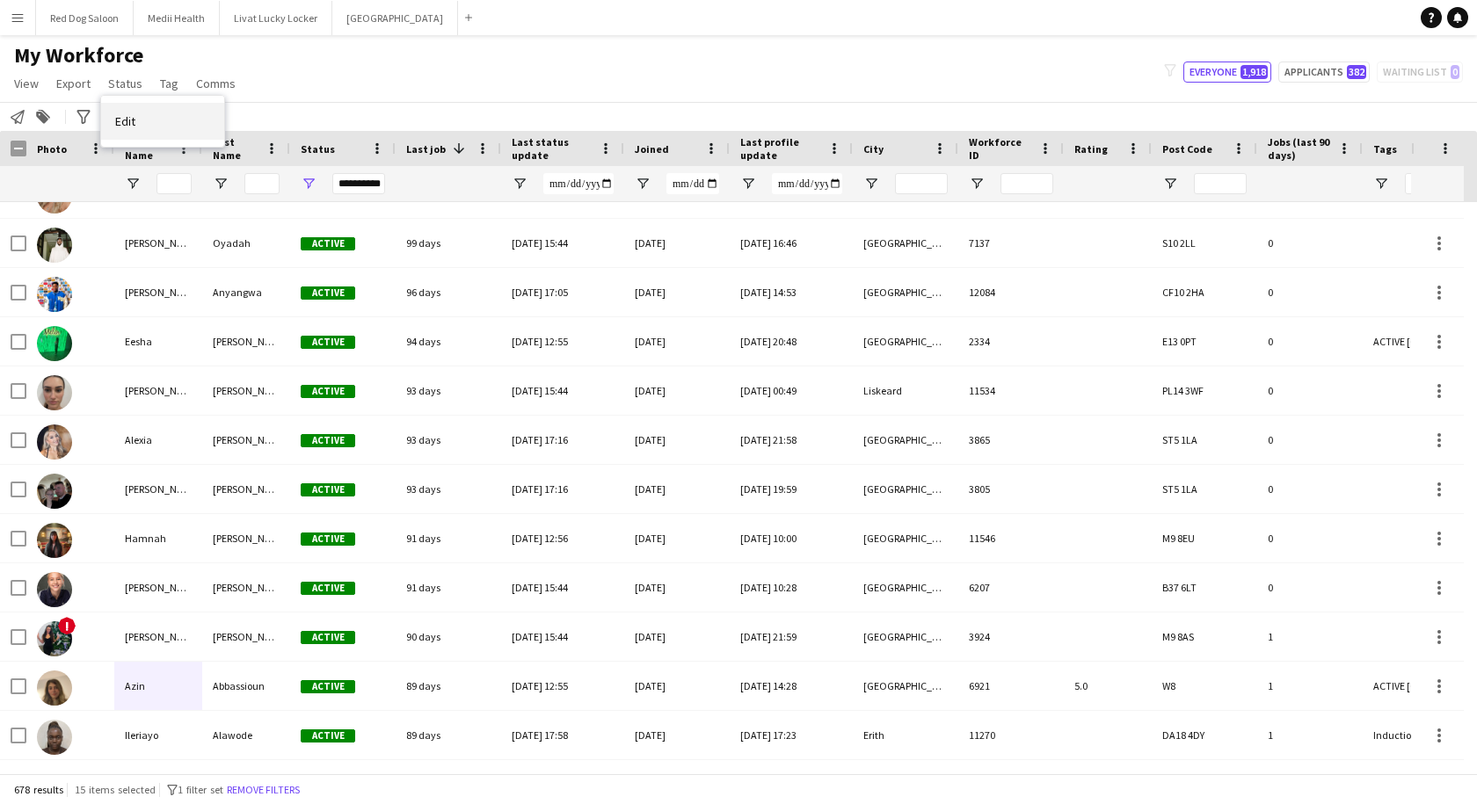
click at [127, 123] on span "Edit" at bounding box center [125, 121] width 20 height 16
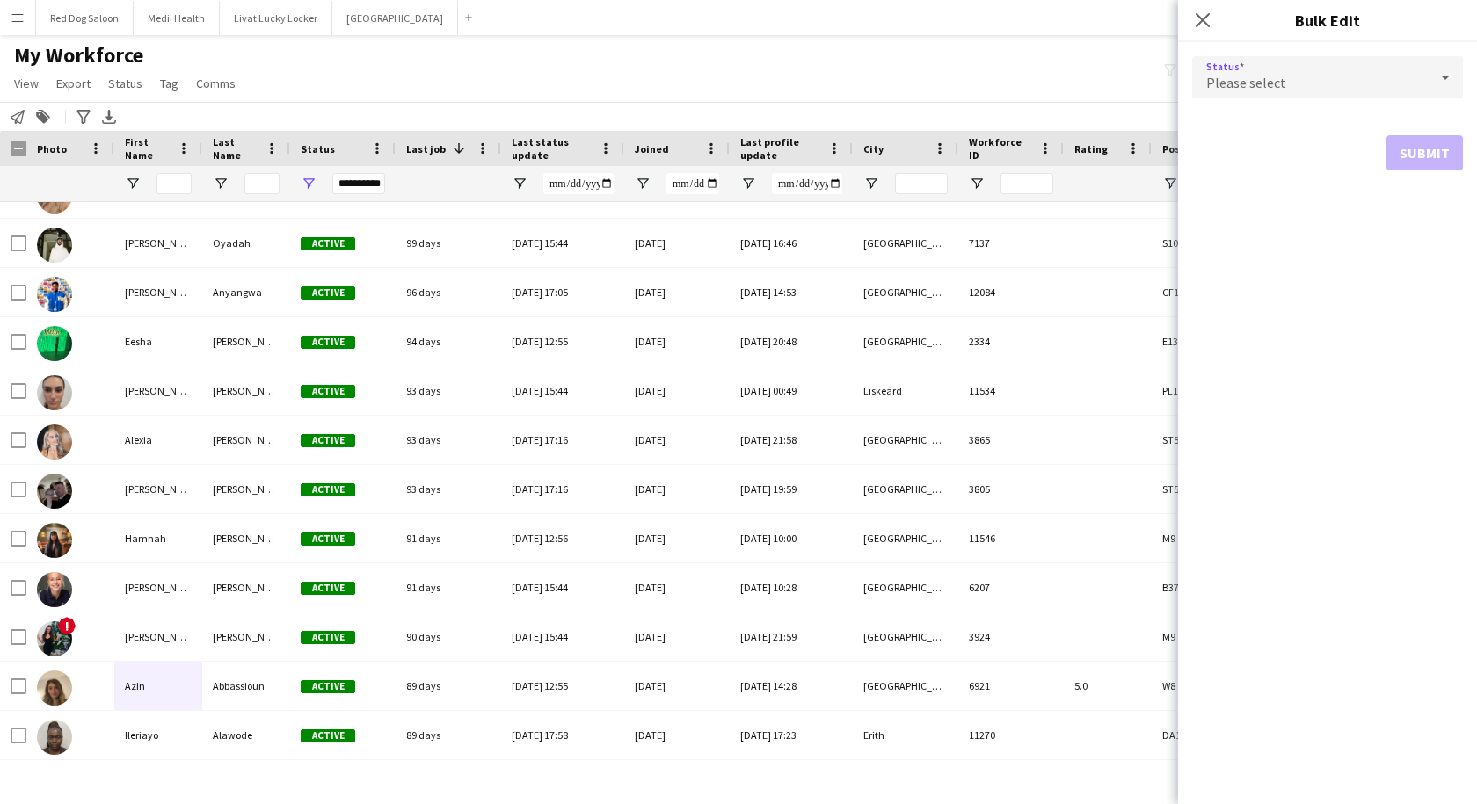
click at [1253, 73] on div "Please select" at bounding box center [1310, 77] width 236 height 42
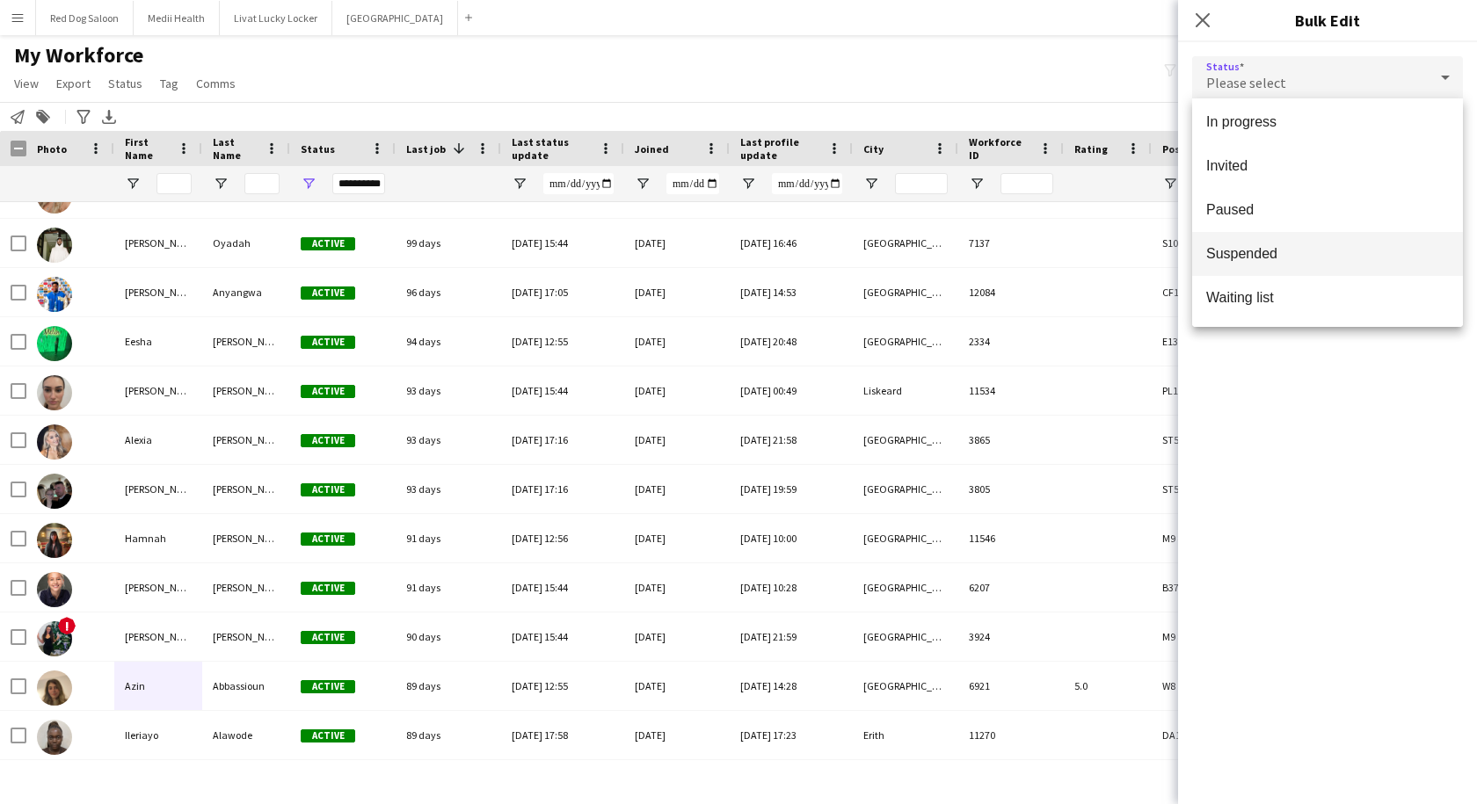
click at [1250, 257] on span "Suspended" at bounding box center [1327, 253] width 243 height 17
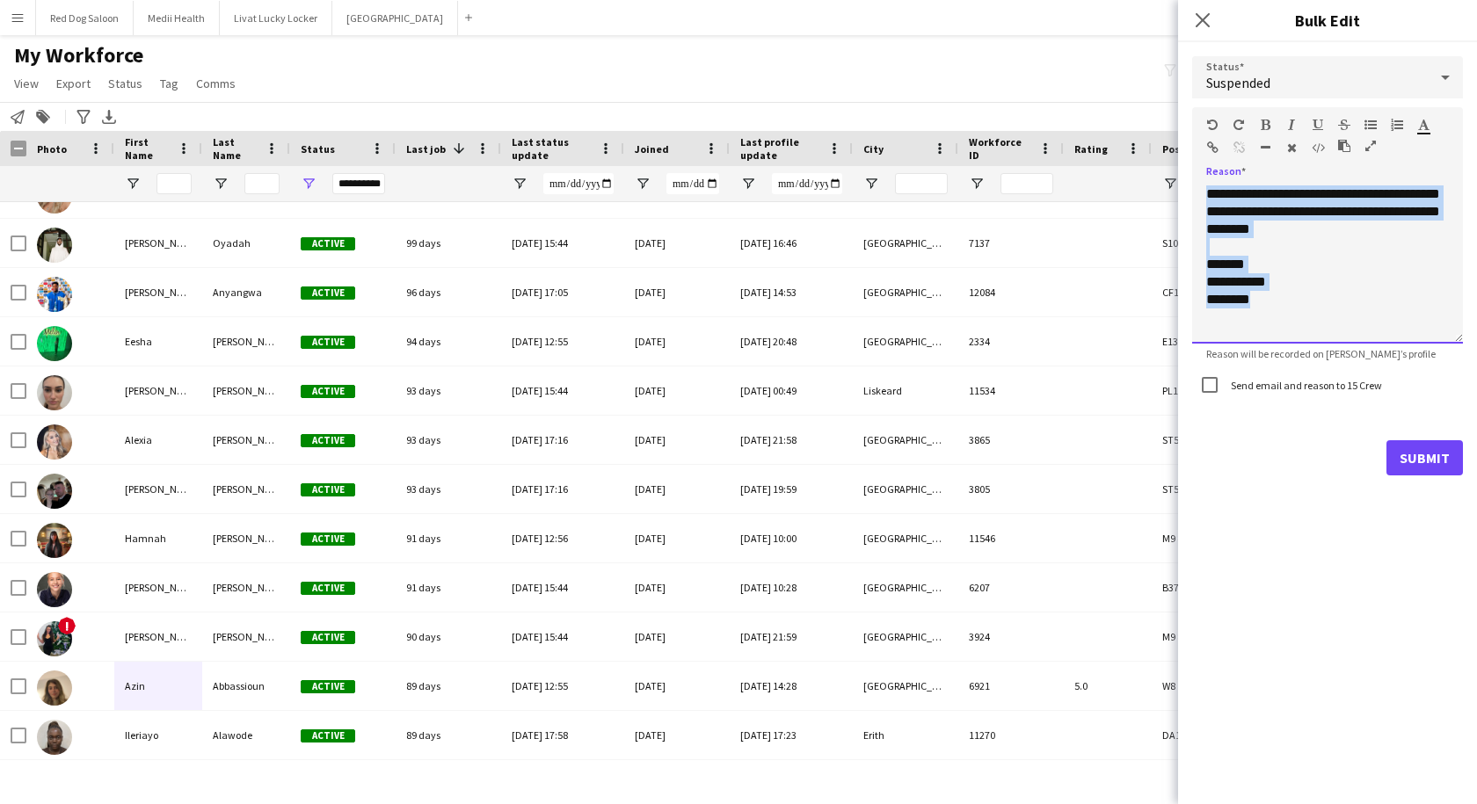
drag, startPoint x: 1263, startPoint y: 310, endPoint x: 1192, endPoint y: 144, distance: 180.7
click at [1192, 144] on div "**********" at bounding box center [1327, 225] width 271 height 236
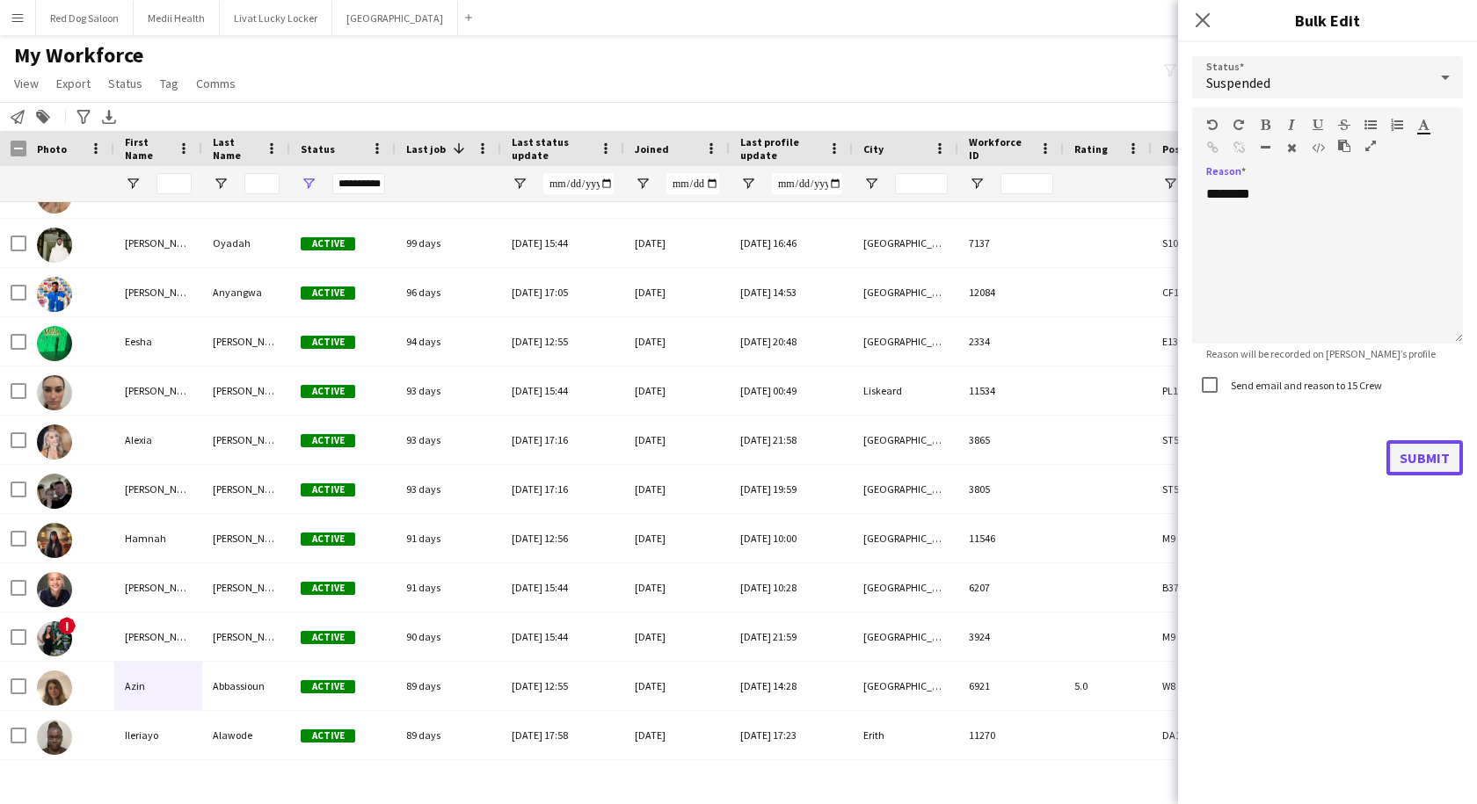
click at [1400, 463] on button "Submit" at bounding box center [1424, 457] width 76 height 35
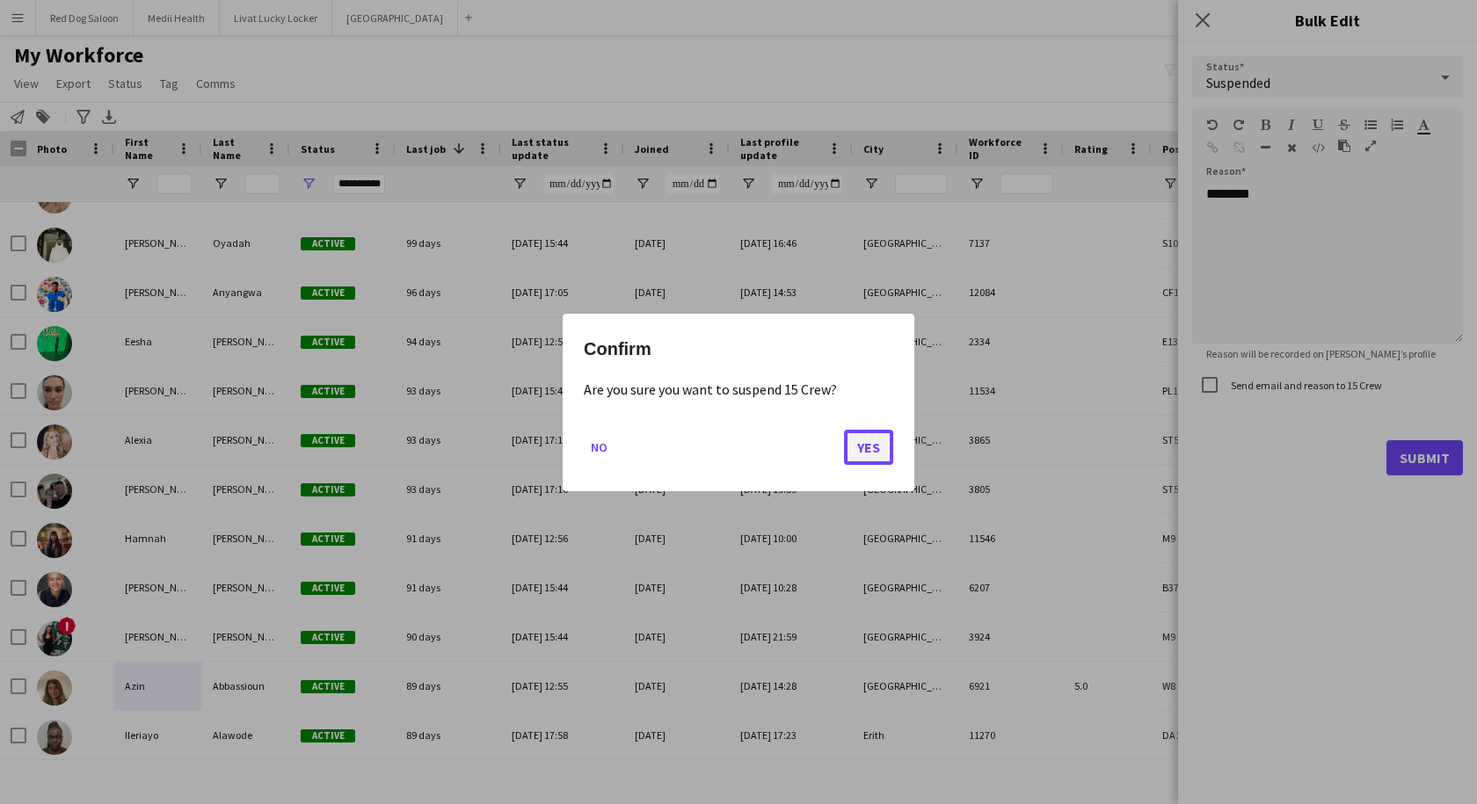
click at [876, 449] on button "Yes" at bounding box center [868, 446] width 49 height 35
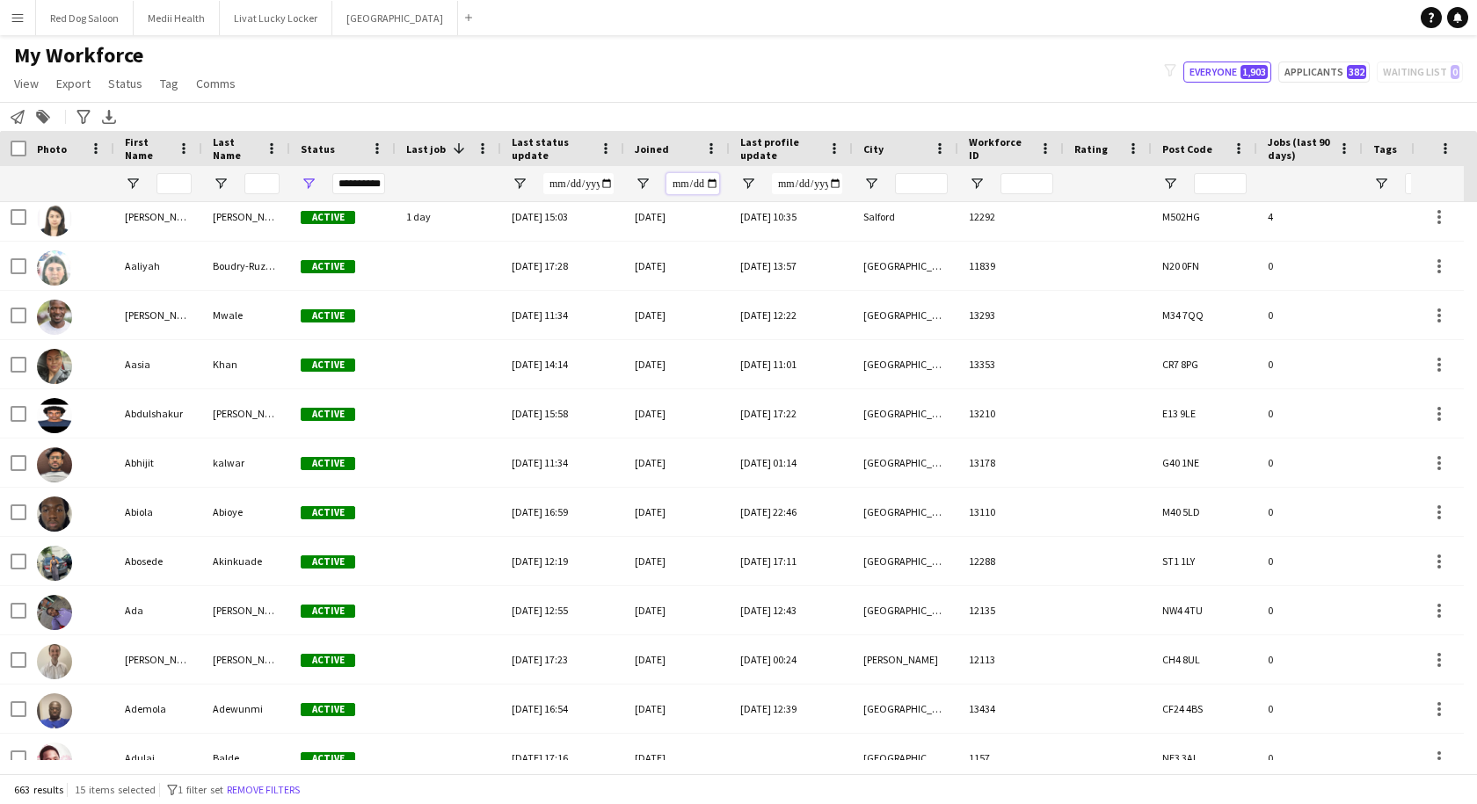
click at [679, 182] on input "Joined Filter Input" at bounding box center [692, 183] width 53 height 21
click at [642, 187] on span "Open Filter Menu" at bounding box center [643, 184] width 16 height 16
click at [684, 214] on div "Equals" at bounding box center [703, 216] width 107 height 13
click at [766, 247] on input "Filter Value" at bounding box center [710, 245] width 136 height 21
type input "**********"
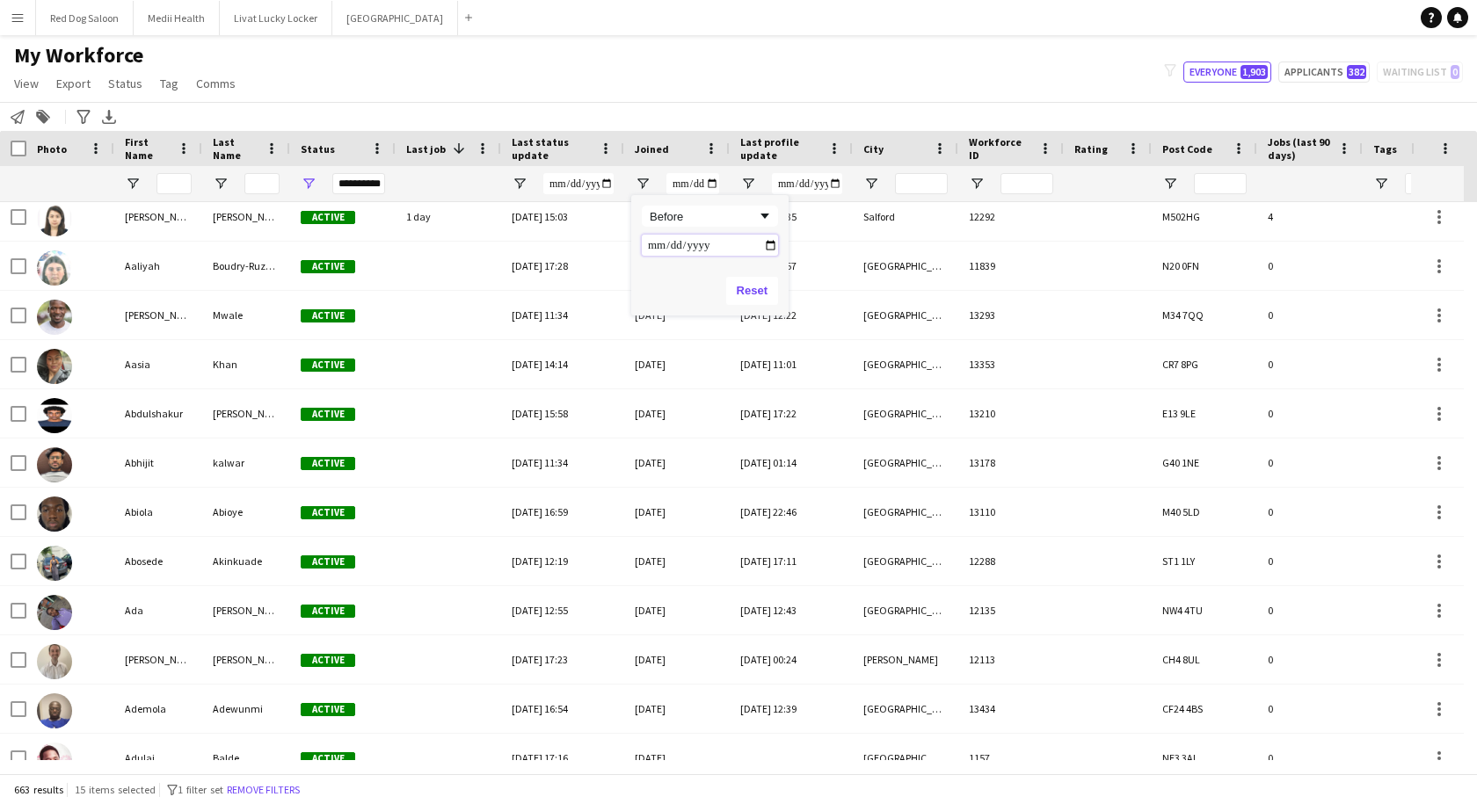
type input "**********"
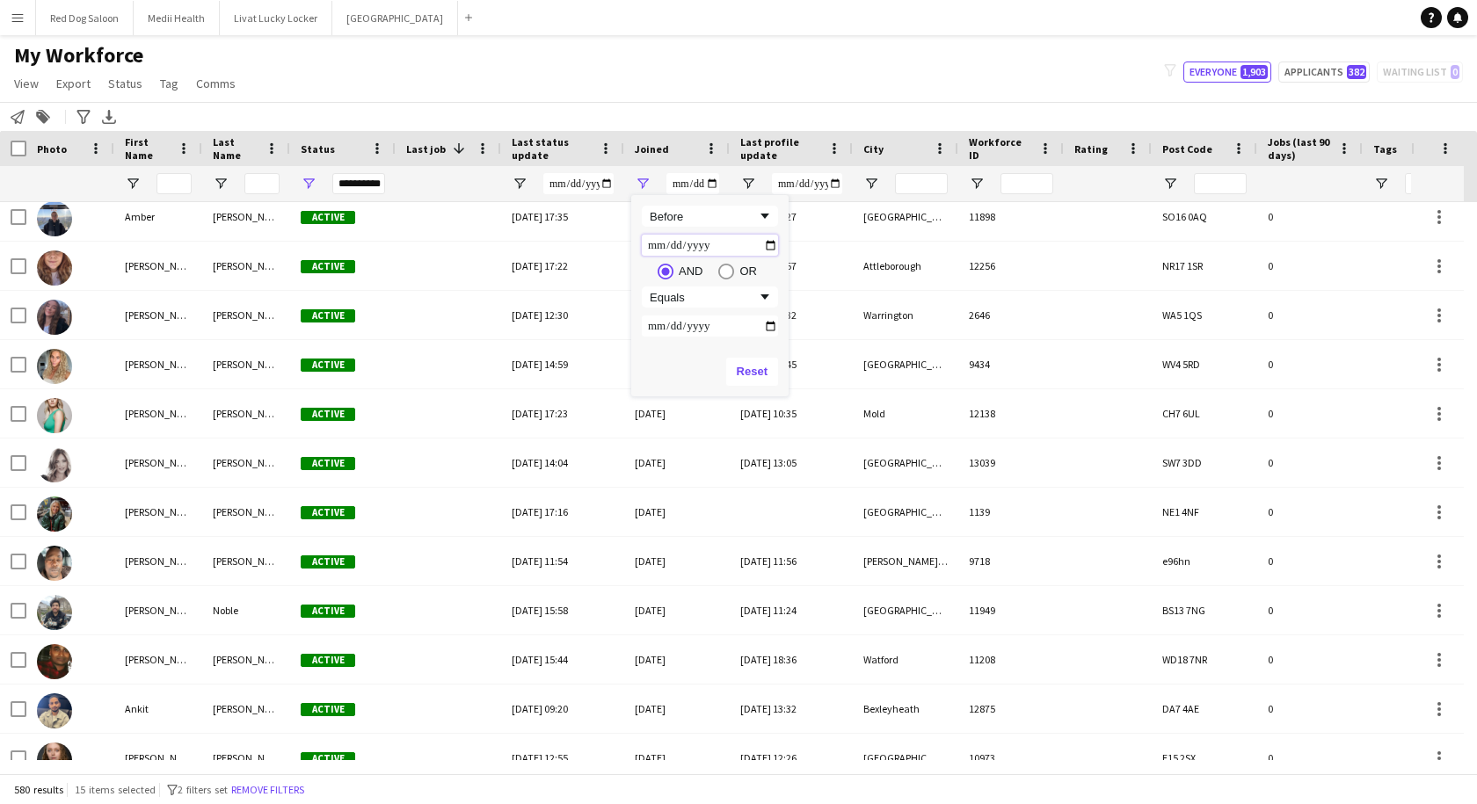
type input "**********"
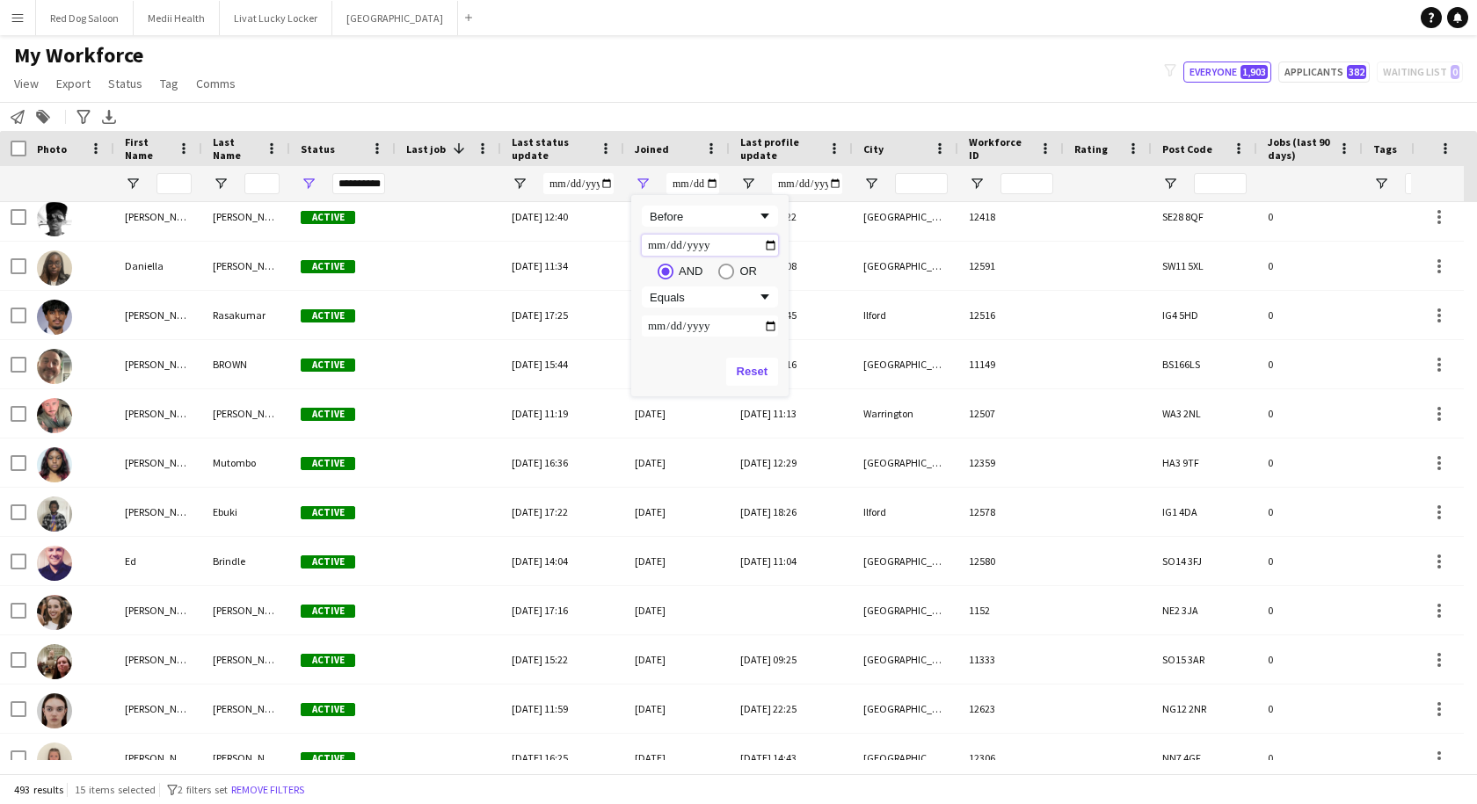
type input "**********"
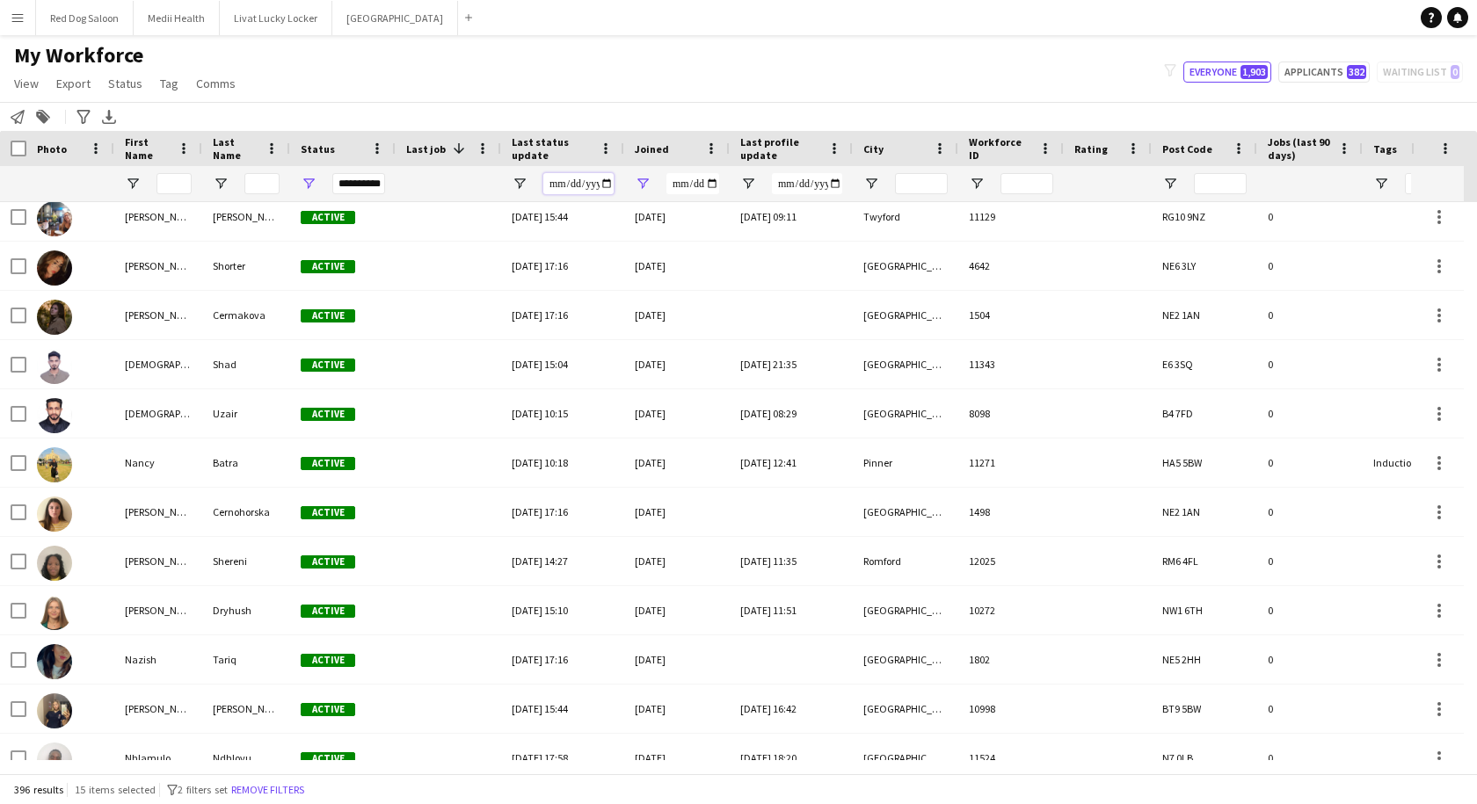
click at [602, 184] on input "Last status update Filter Input" at bounding box center [578, 183] width 70 height 21
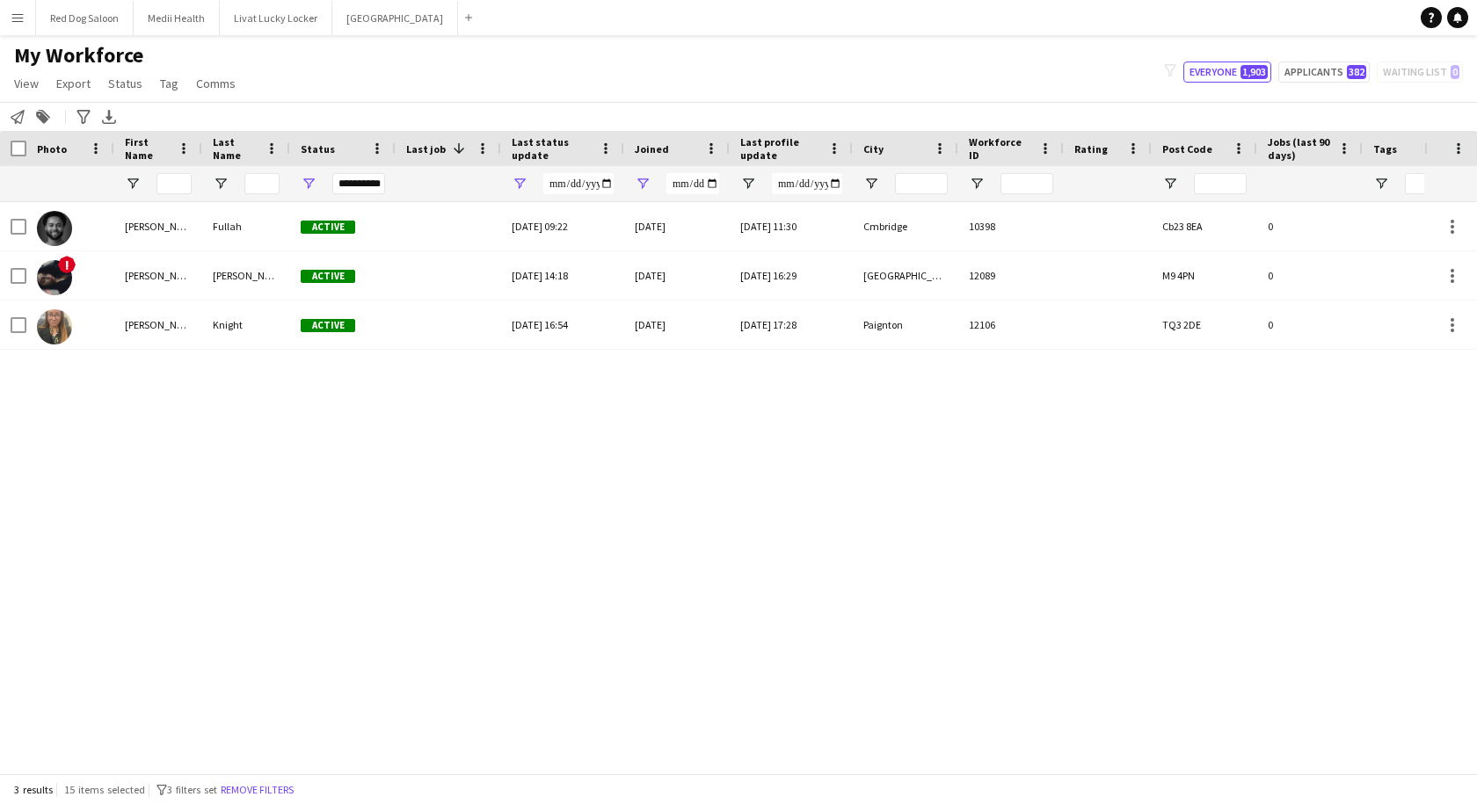
type input "**********"
click at [718, 84] on div "My Workforce View Views Default view New view Update view Delete view Edit name…" at bounding box center [738, 72] width 1477 height 60
click at [518, 185] on span "Open Filter Menu" at bounding box center [520, 184] width 16 height 16
click at [635, 367] on button "Reset" at bounding box center [629, 372] width 52 height 28
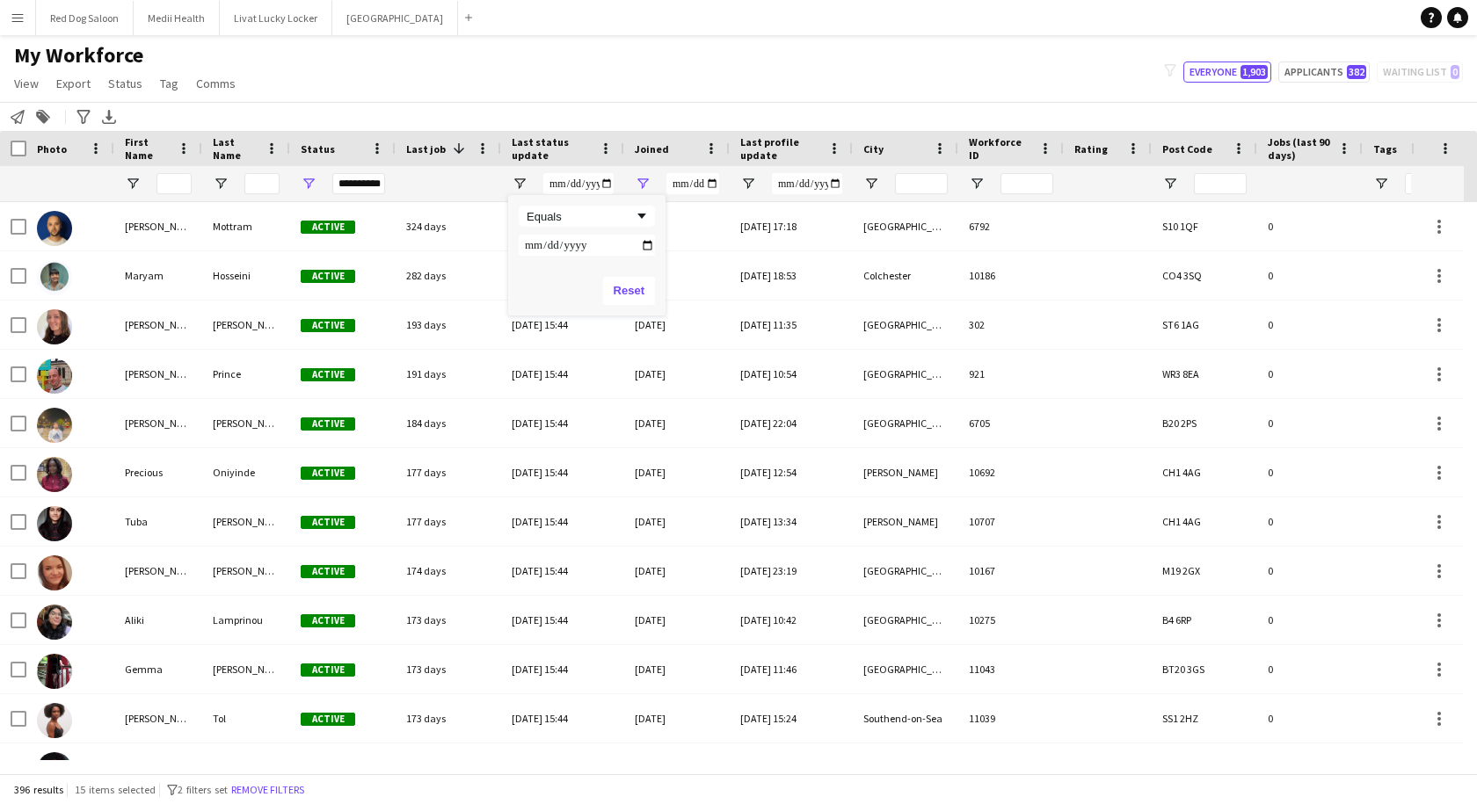
click at [733, 85] on div "My Workforce View Views Default view New view Update view Delete view Edit name…" at bounding box center [738, 72] width 1477 height 60
click at [802, 184] on input "Last profile update Filter Input" at bounding box center [807, 183] width 70 height 21
click at [832, 185] on input "Last profile update Filter Input" at bounding box center [807, 183] width 70 height 21
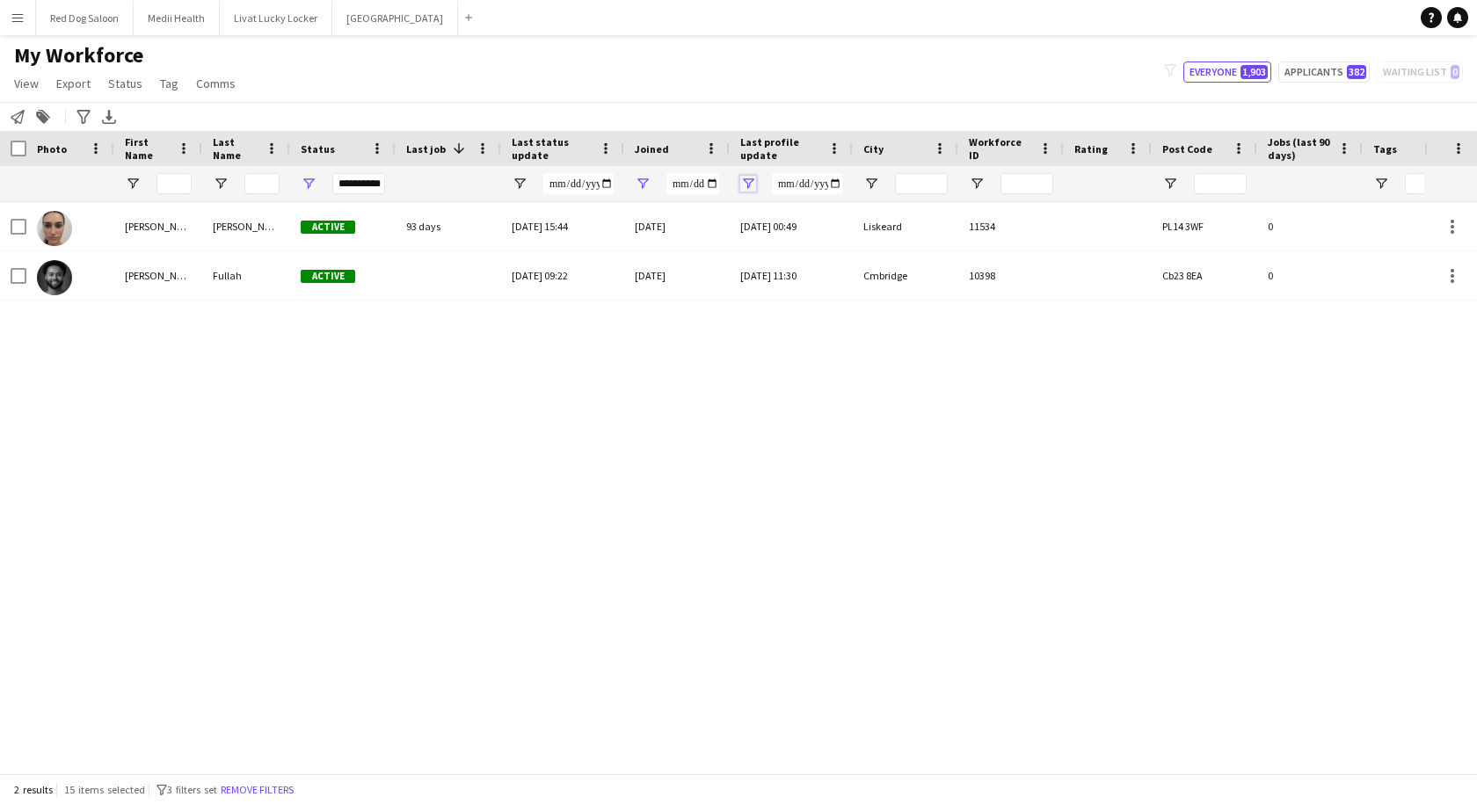
type input "**********"
click at [749, 185] on span "Open Filter Menu" at bounding box center [748, 184] width 16 height 16
click at [865, 380] on button "Reset" at bounding box center [857, 372] width 52 height 28
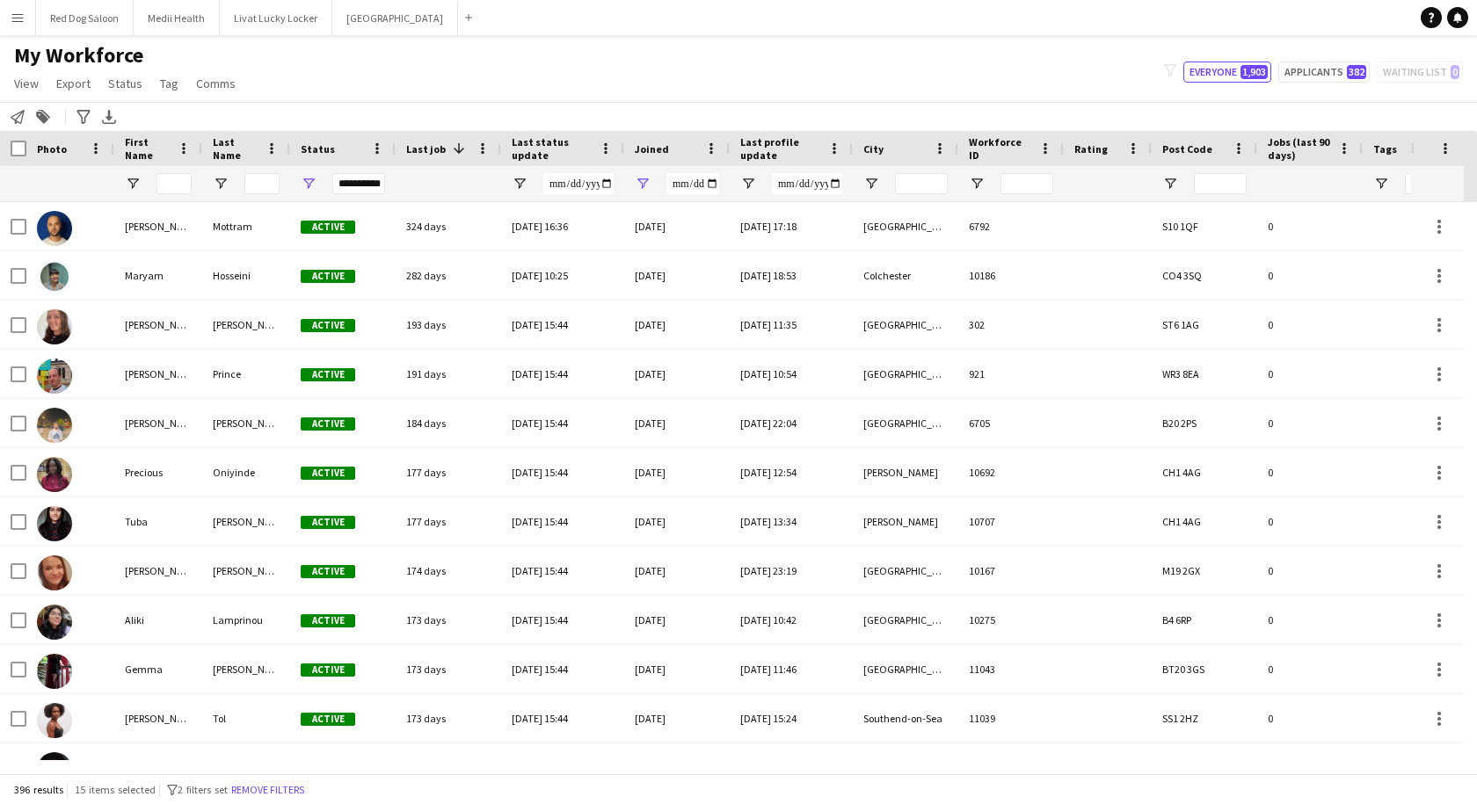
click at [798, 68] on div "My Workforce View Views Default view New view Update view Delete view Edit name…" at bounding box center [738, 72] width 1477 height 60
click at [606, 185] on input "Last status update Filter Input" at bounding box center [578, 183] width 70 height 21
click at [718, 83] on div "My Workforce View Views Default view New view Update view Delete view Edit name…" at bounding box center [738, 72] width 1477 height 60
click at [606, 182] on input "Last status update Filter Input" at bounding box center [578, 183] width 70 height 21
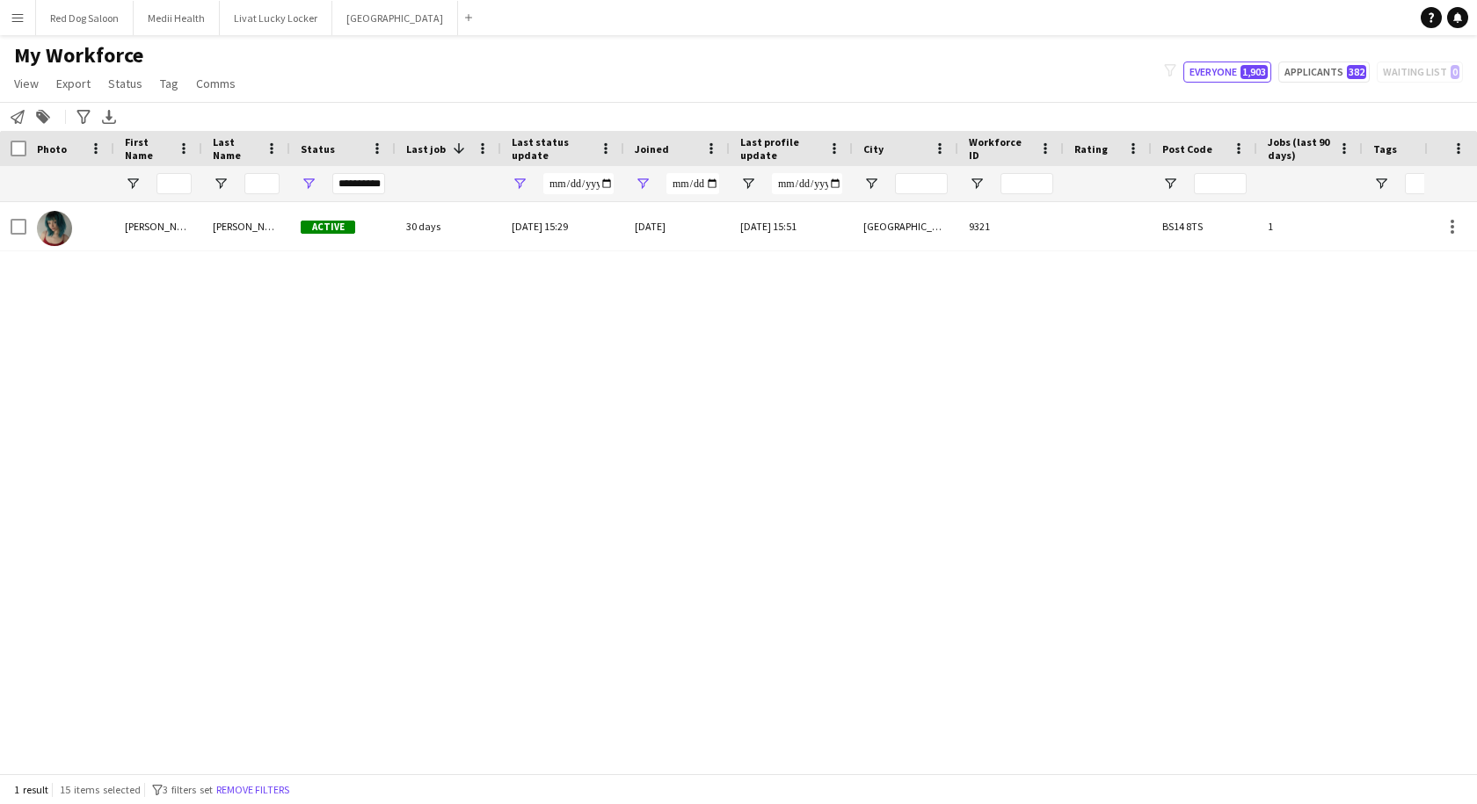
type input "**********"
click at [722, 91] on div "My Workforce View Views Default view New view Update view Delete view Edit name…" at bounding box center [738, 72] width 1477 height 60
click at [275, 795] on button "Remove filters" at bounding box center [253, 789] width 80 height 19
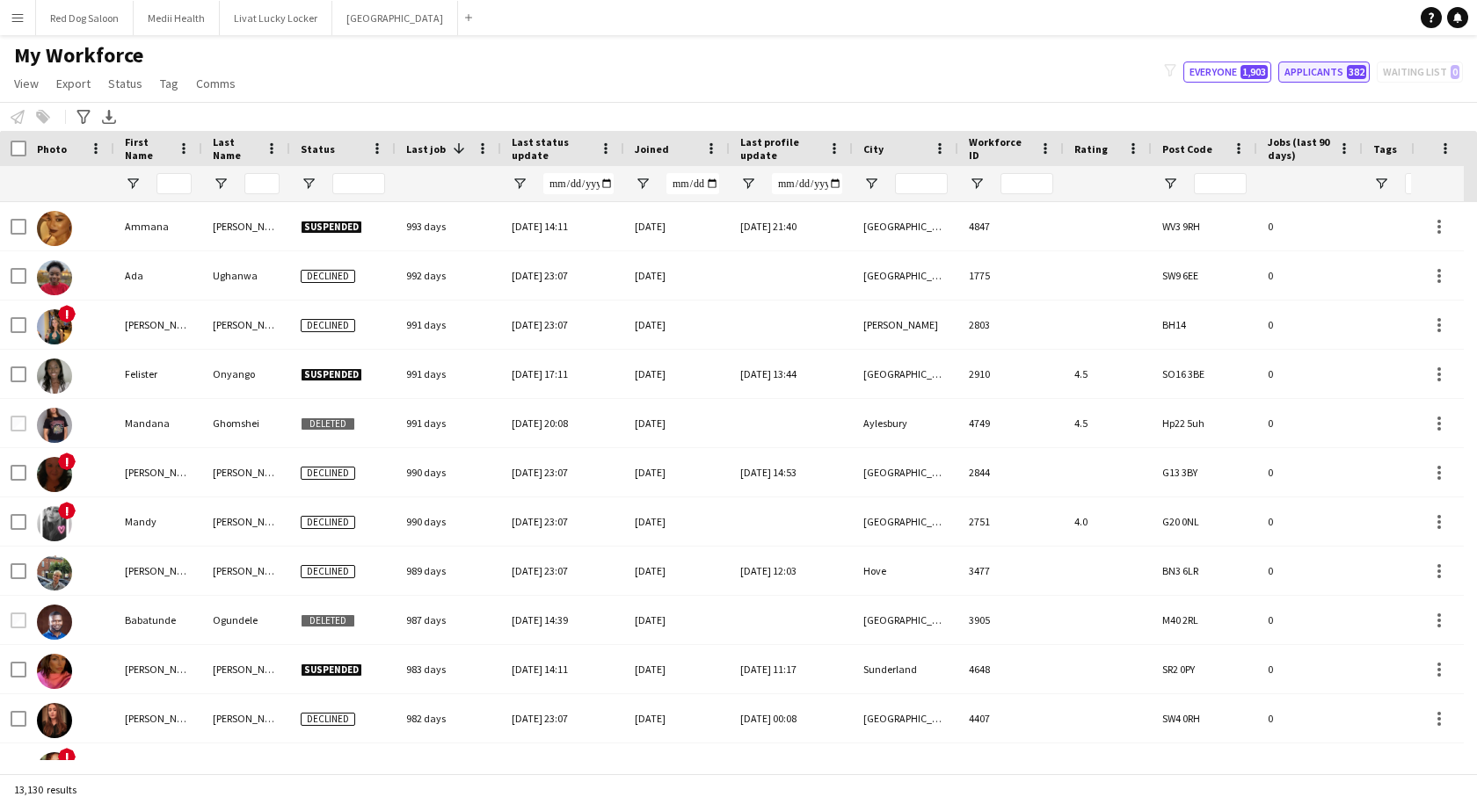
click at [1313, 69] on button "Applicants 382" at bounding box center [1323, 72] width 91 height 21
type input "**********"
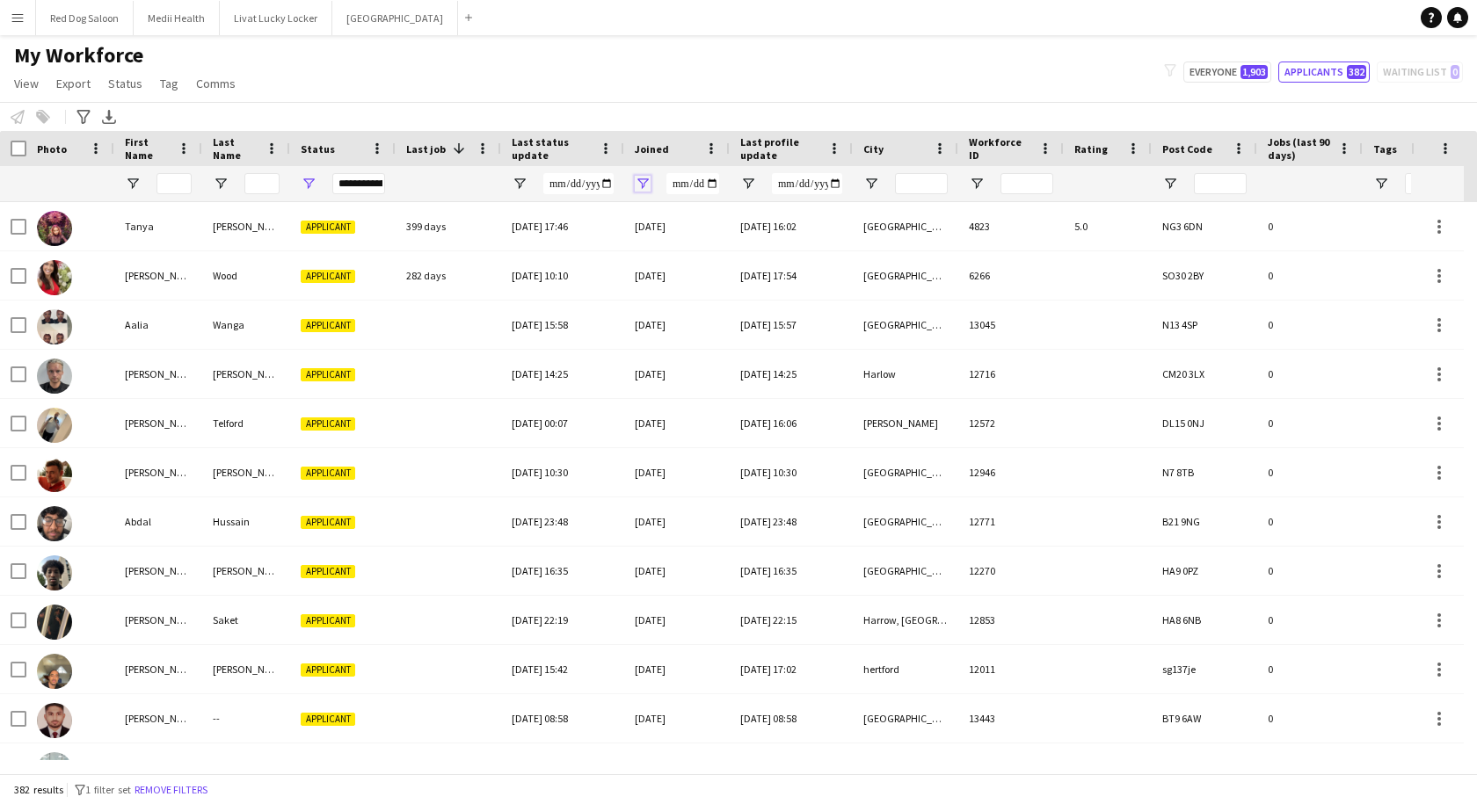
click at [647, 182] on span "Open Filter Menu" at bounding box center [643, 184] width 16 height 16
click at [721, 215] on div "Equals" at bounding box center [703, 216] width 107 height 13
click at [766, 247] on input "Filter Value" at bounding box center [710, 245] width 136 height 21
type input "**********"
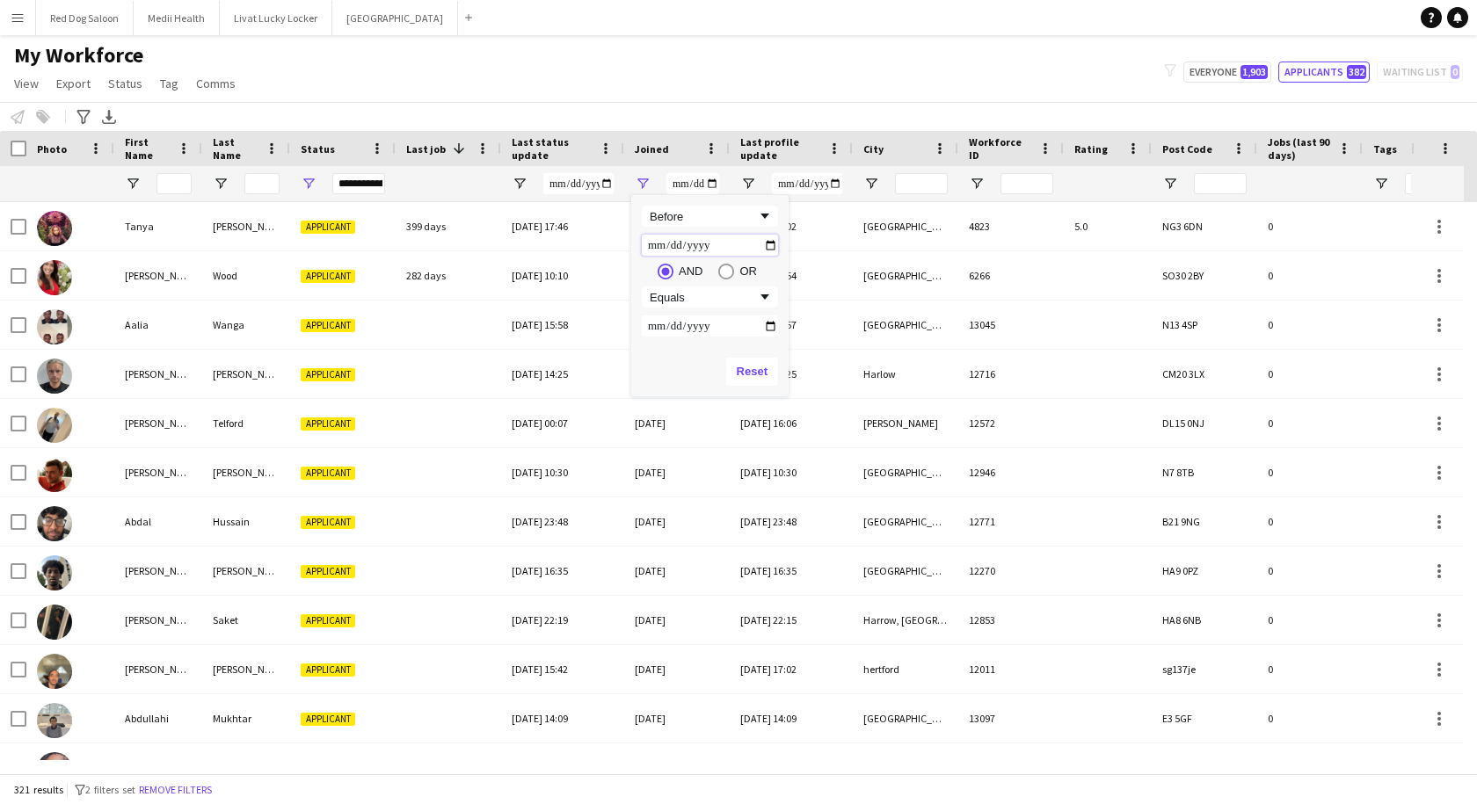
type input "**********"
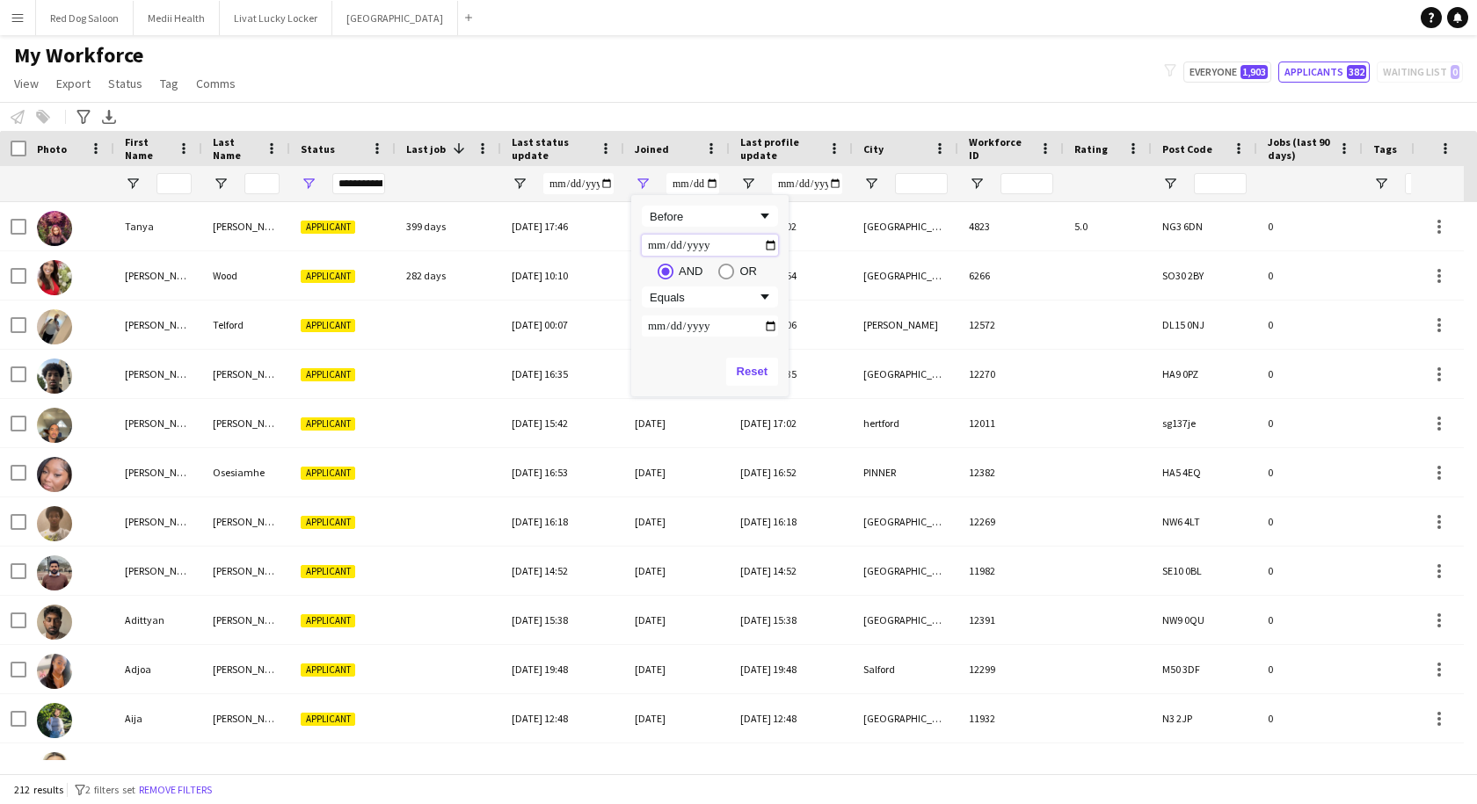
type input "**********"
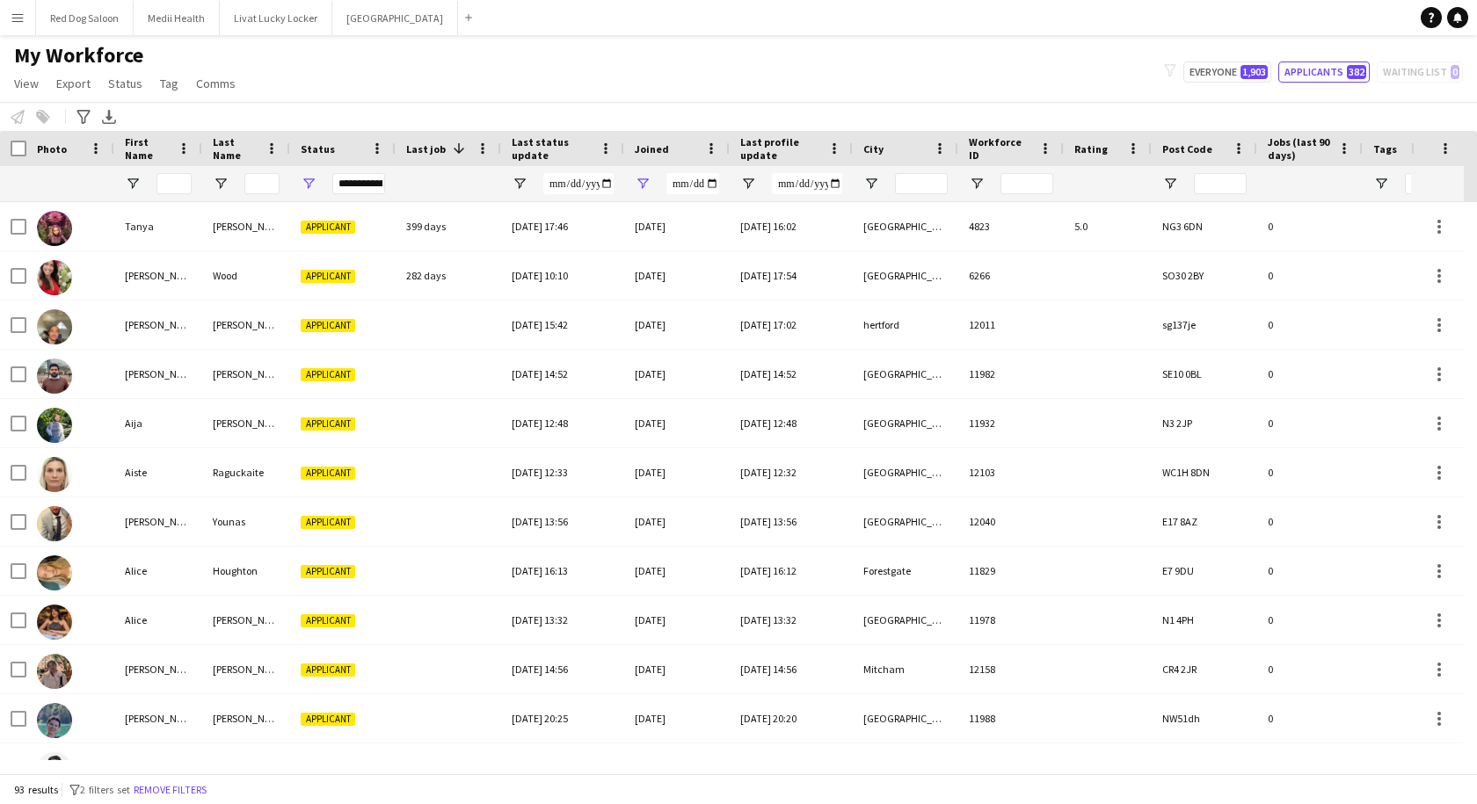
click at [771, 87] on div "My Workforce View Views Default view New view Update view Delete view Edit name…" at bounding box center [738, 72] width 1477 height 60
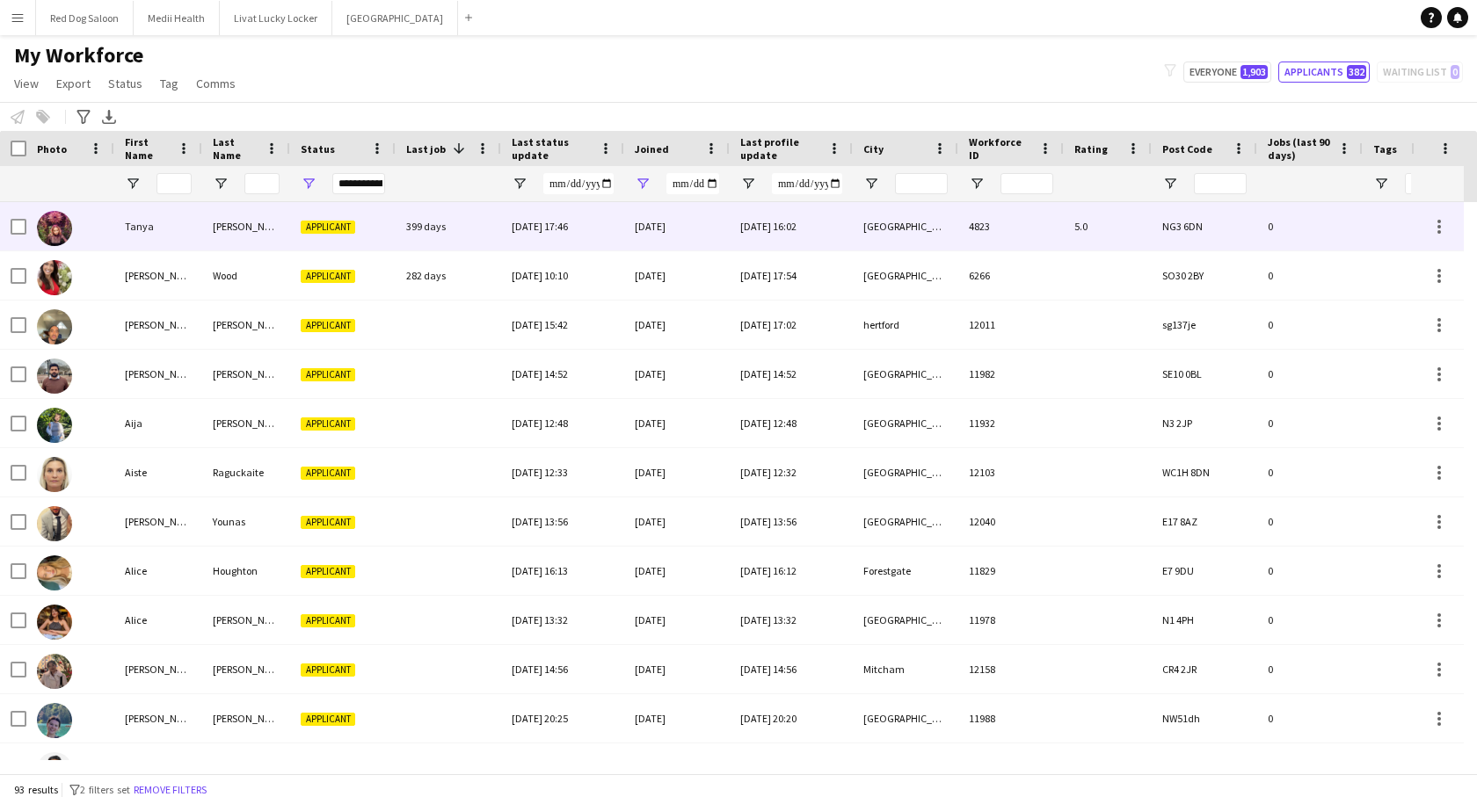
click at [146, 238] on div "Tanya" at bounding box center [158, 226] width 88 height 48
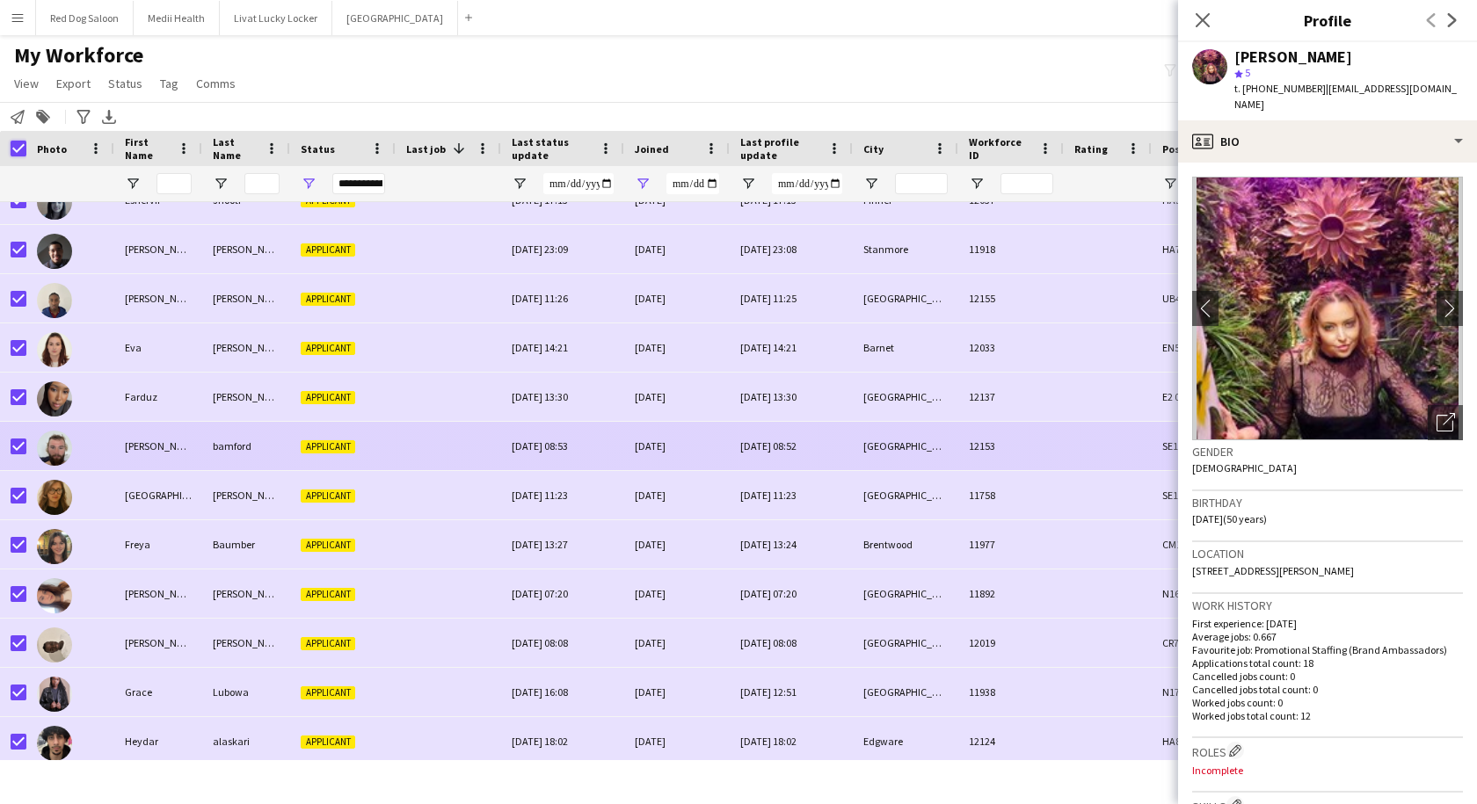
scroll to position [1109, 0]
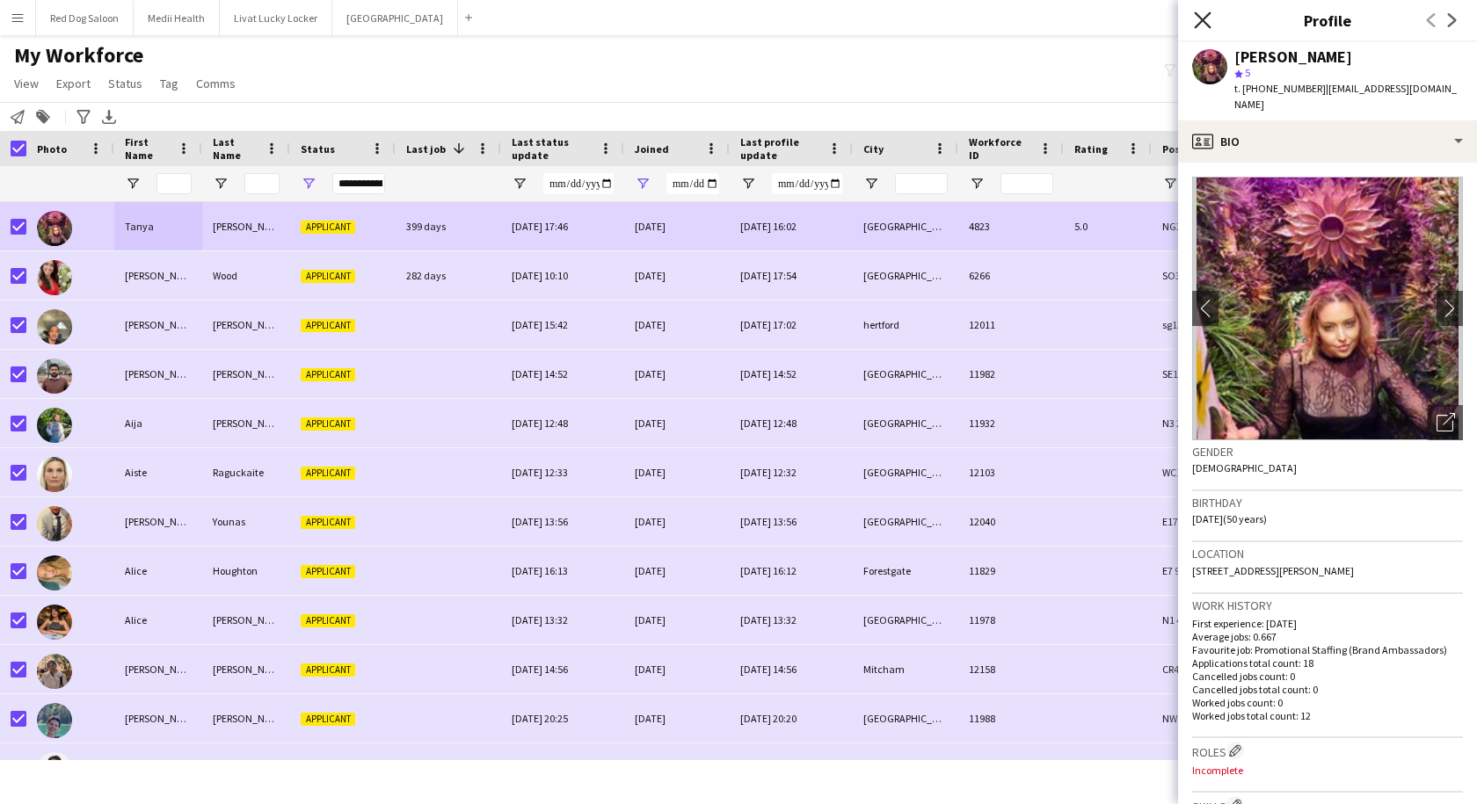
click at [1196, 21] on icon "Close pop-in" at bounding box center [1202, 19] width 17 height 17
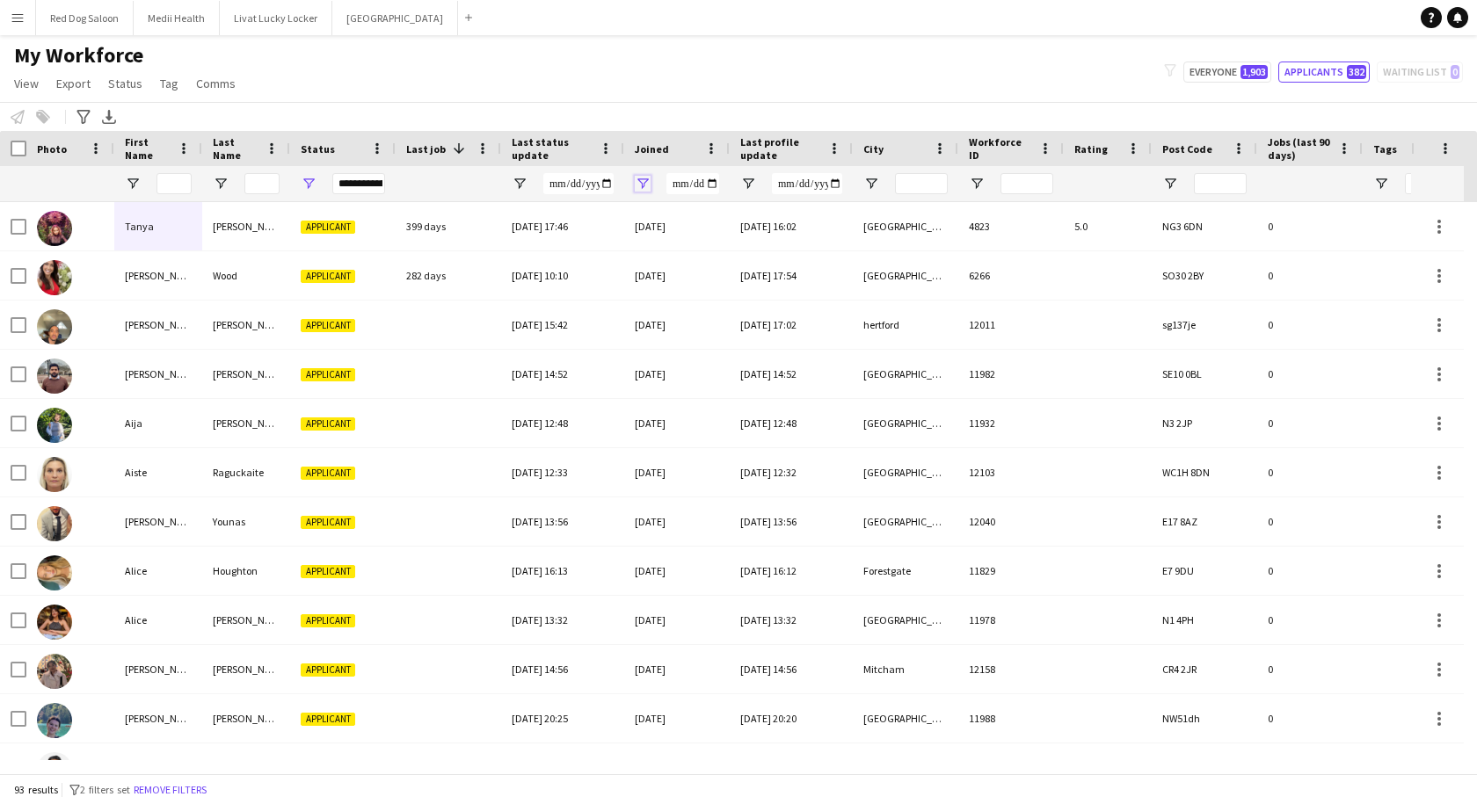
click at [642, 183] on span "Open Filter Menu" at bounding box center [643, 184] width 16 height 16
click at [766, 381] on button "Reset" at bounding box center [752, 372] width 52 height 28
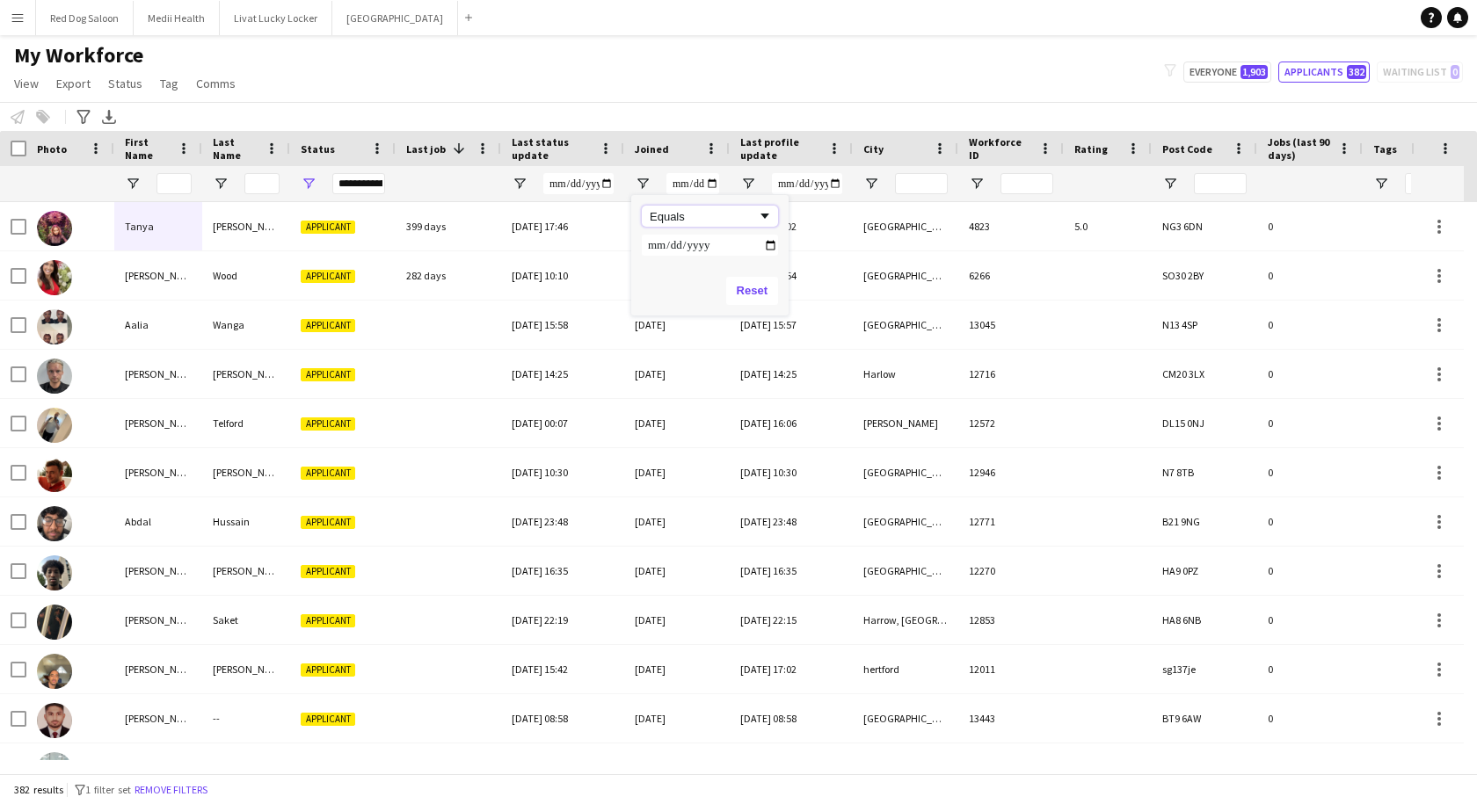
click at [664, 214] on div "Equals" at bounding box center [703, 216] width 107 height 13
click at [763, 244] on input "Filter Value" at bounding box center [710, 245] width 136 height 21
type input "**********"
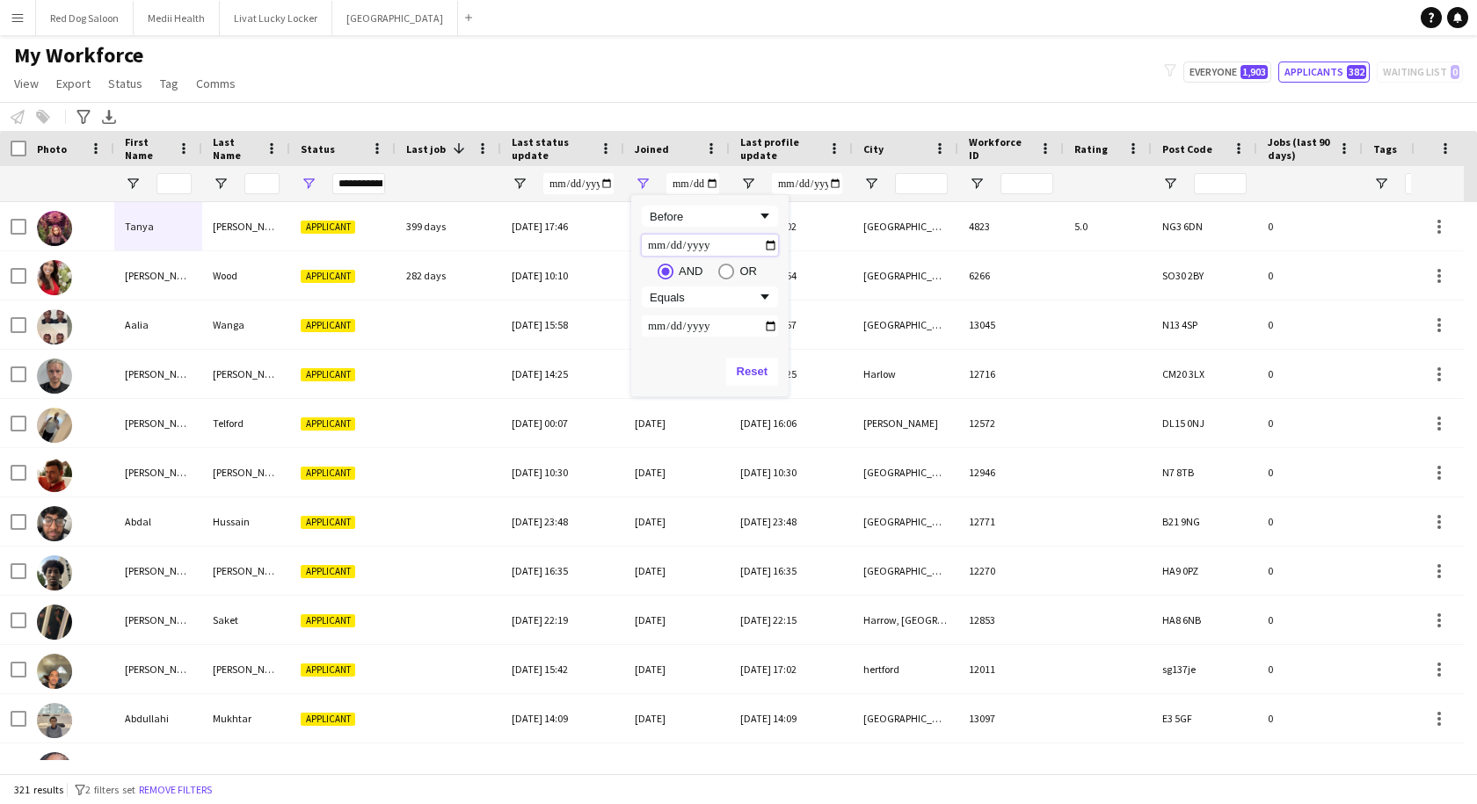
type input "**********"
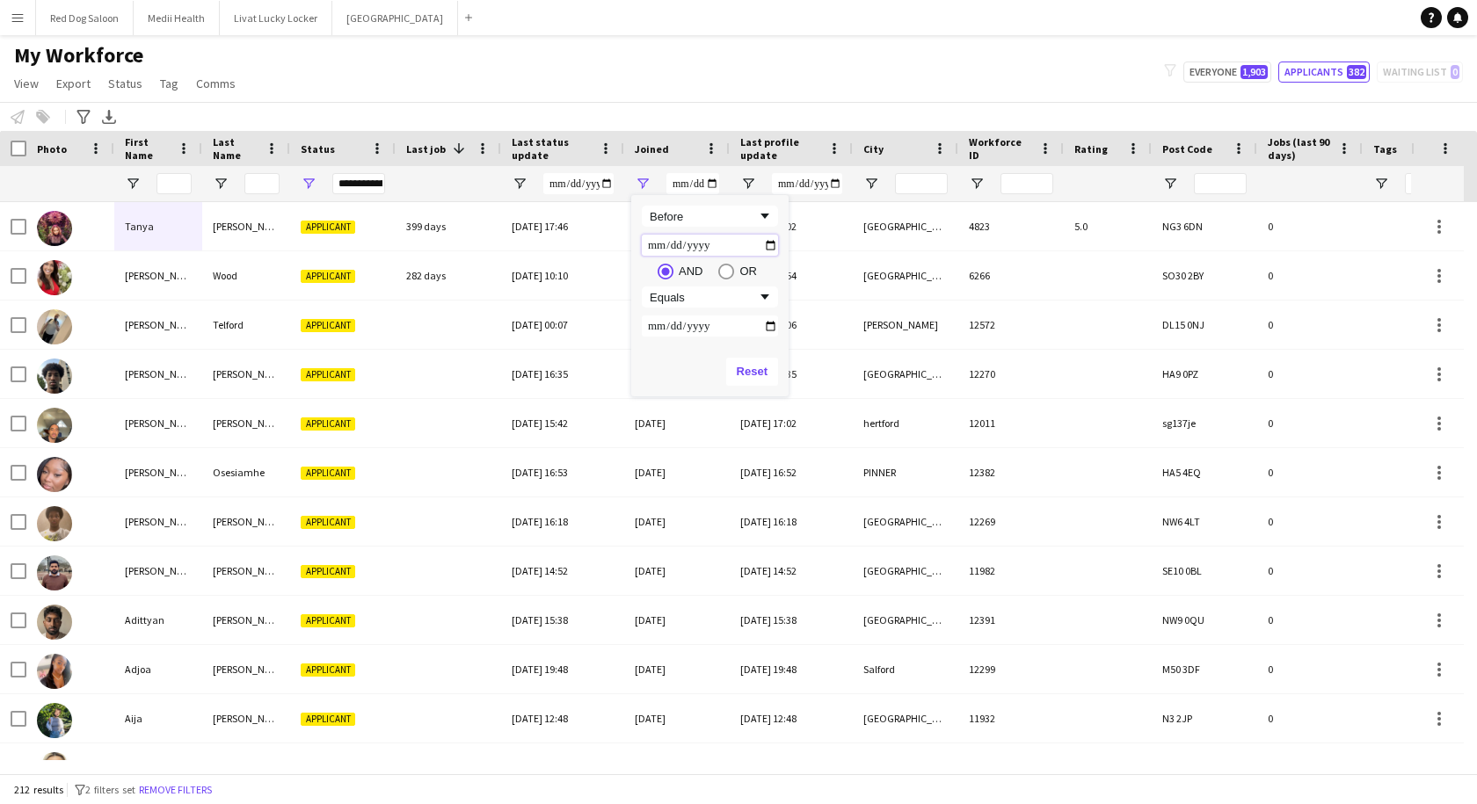
type input "**********"
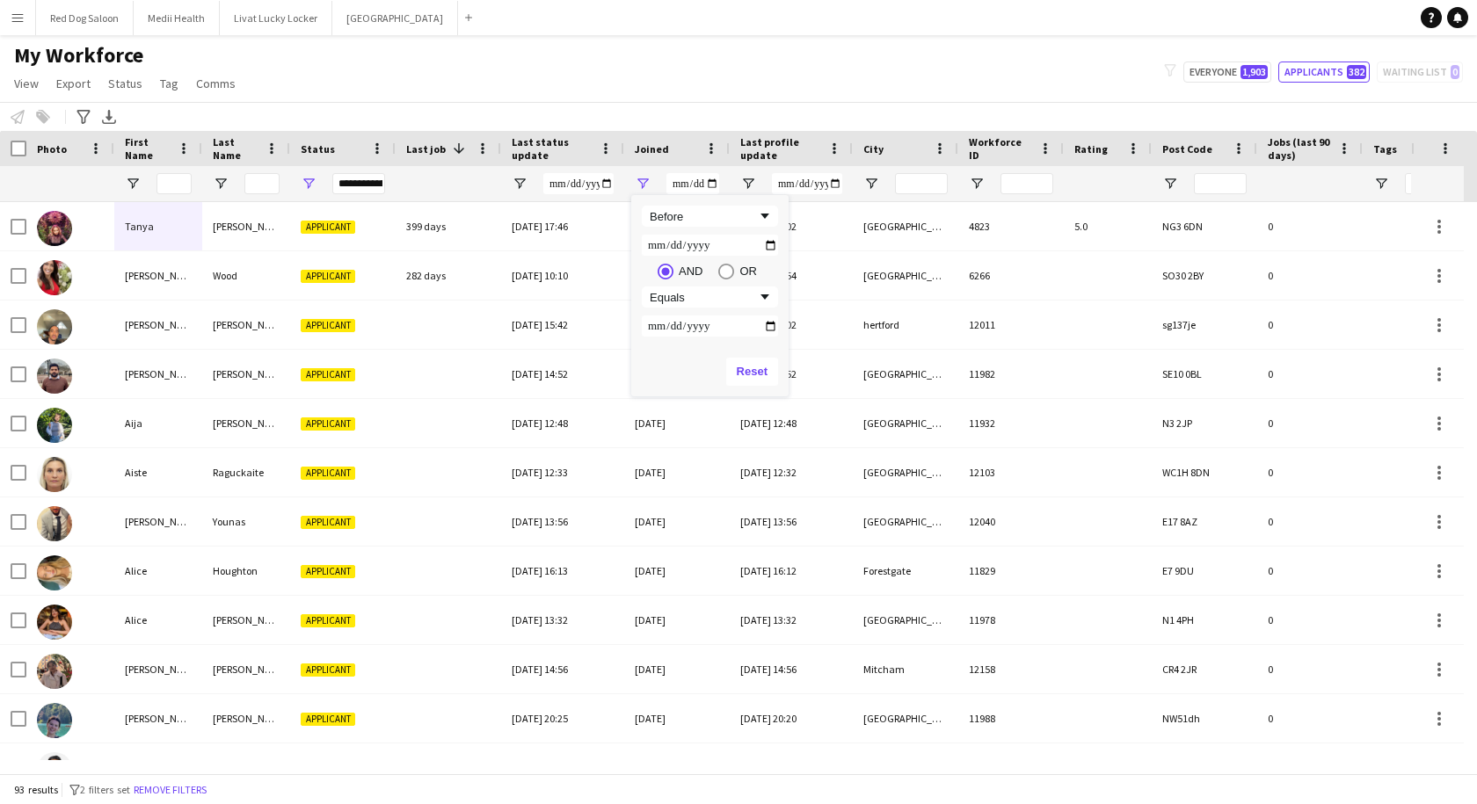
click at [714, 84] on div "My Workforce View Views Default view New view Update view Delete view Edit name…" at bounding box center [738, 72] width 1477 height 60
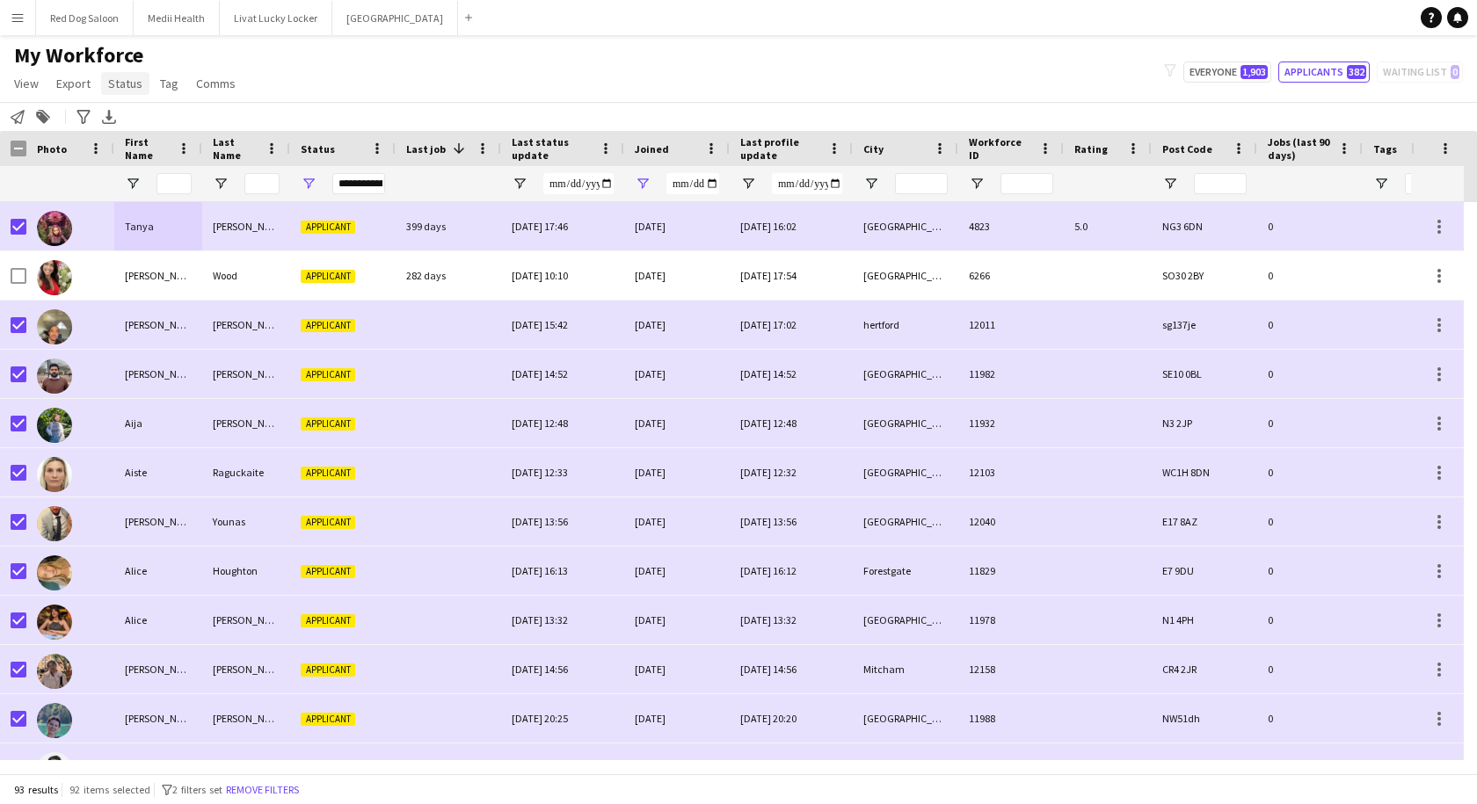
click at [125, 88] on span "Status" at bounding box center [125, 84] width 34 height 16
click at [120, 122] on span "Edit" at bounding box center [125, 121] width 20 height 16
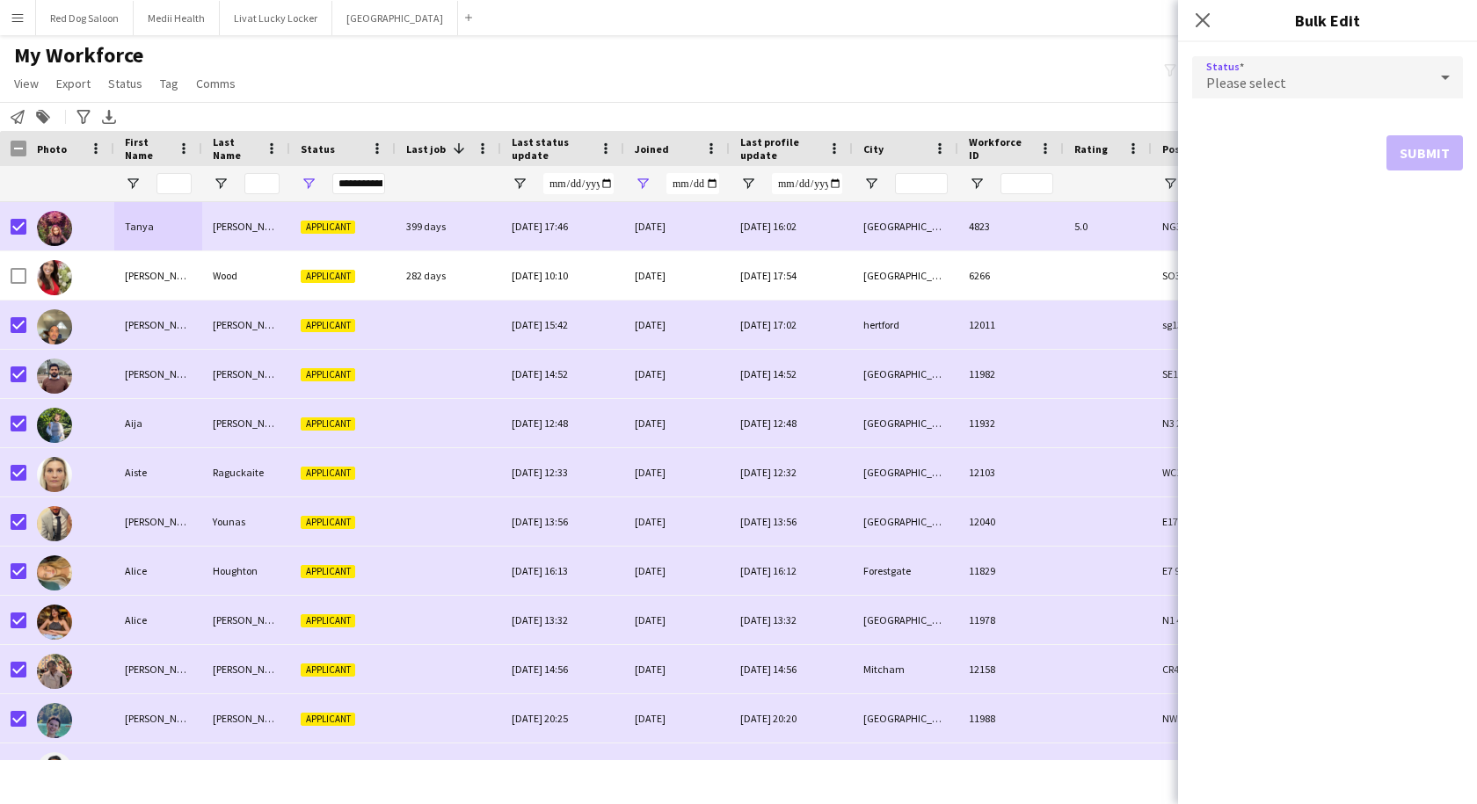
click at [1287, 64] on div "Please select" at bounding box center [1310, 77] width 236 height 42
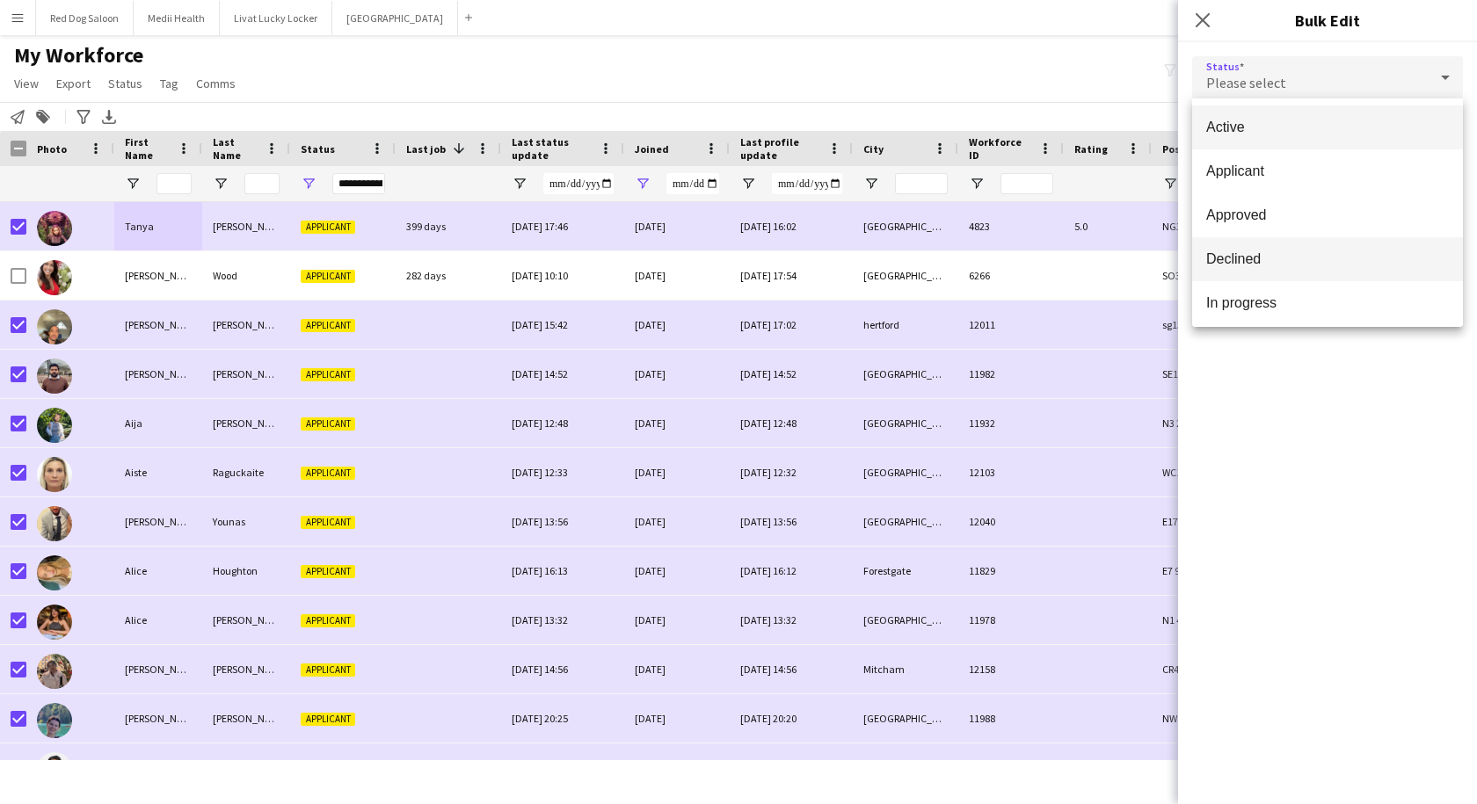
click at [1230, 266] on span "Declined" at bounding box center [1327, 258] width 243 height 17
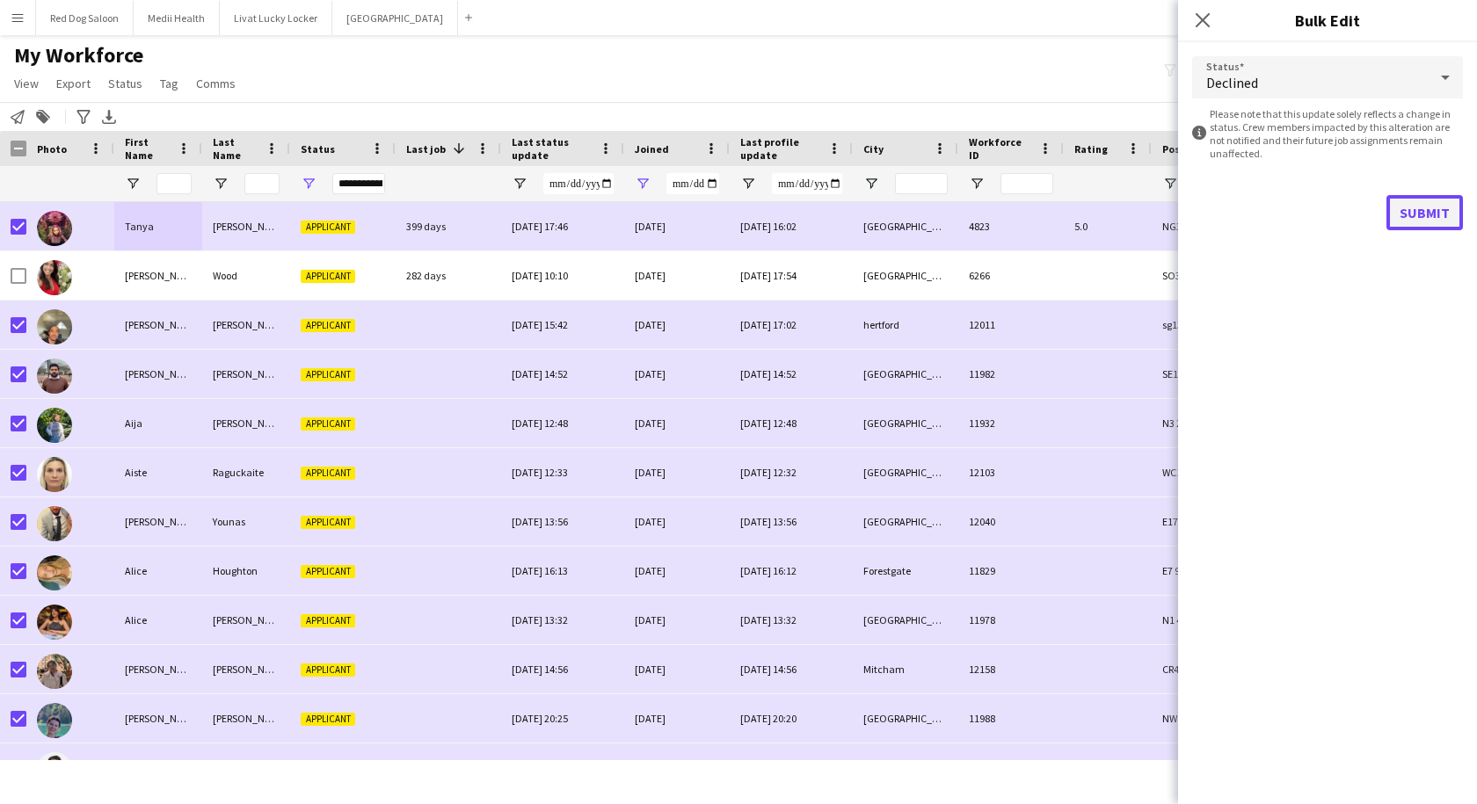
click at [1430, 211] on button "Submit" at bounding box center [1424, 212] width 76 height 35
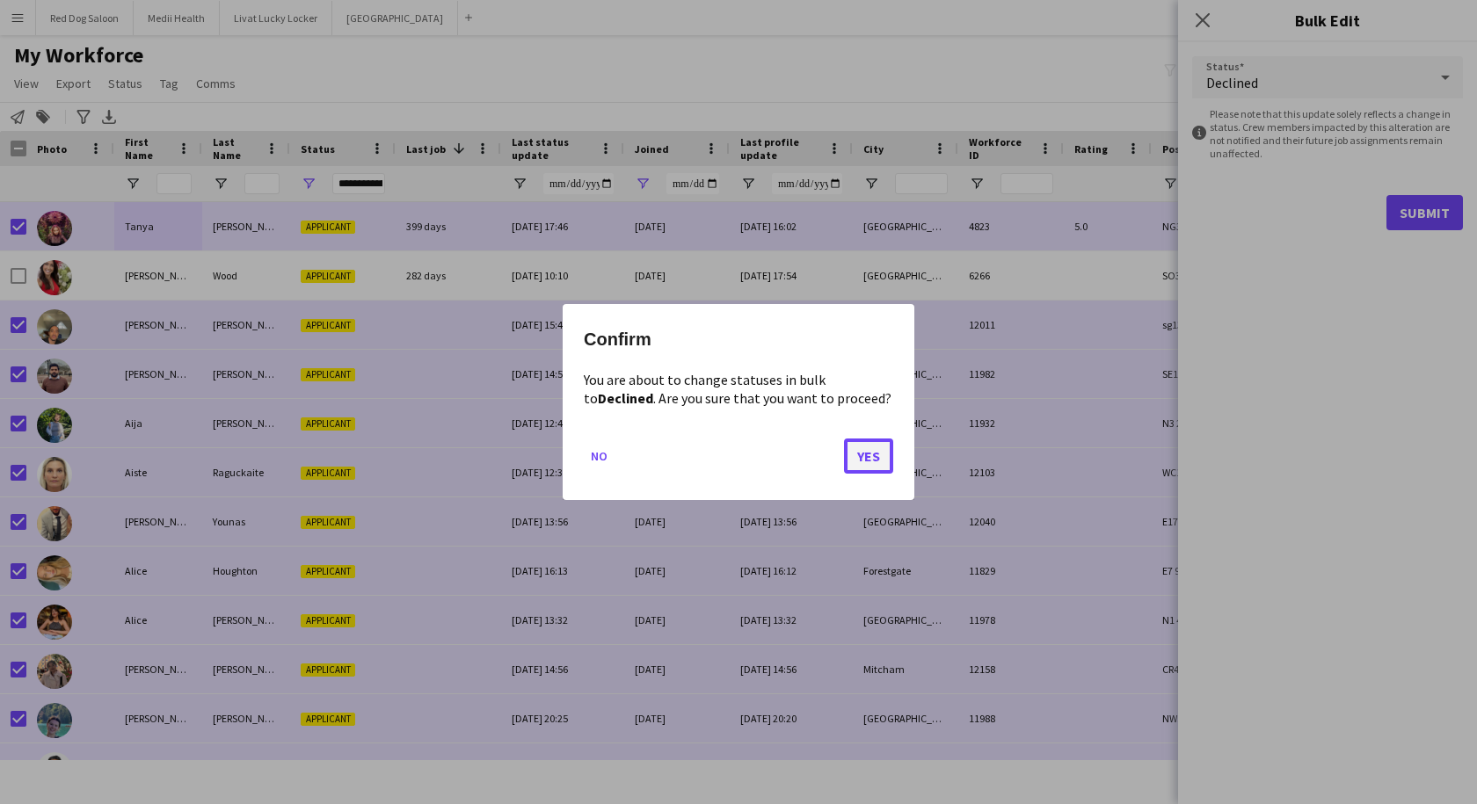
click at [866, 455] on button "Yes" at bounding box center [868, 456] width 49 height 35
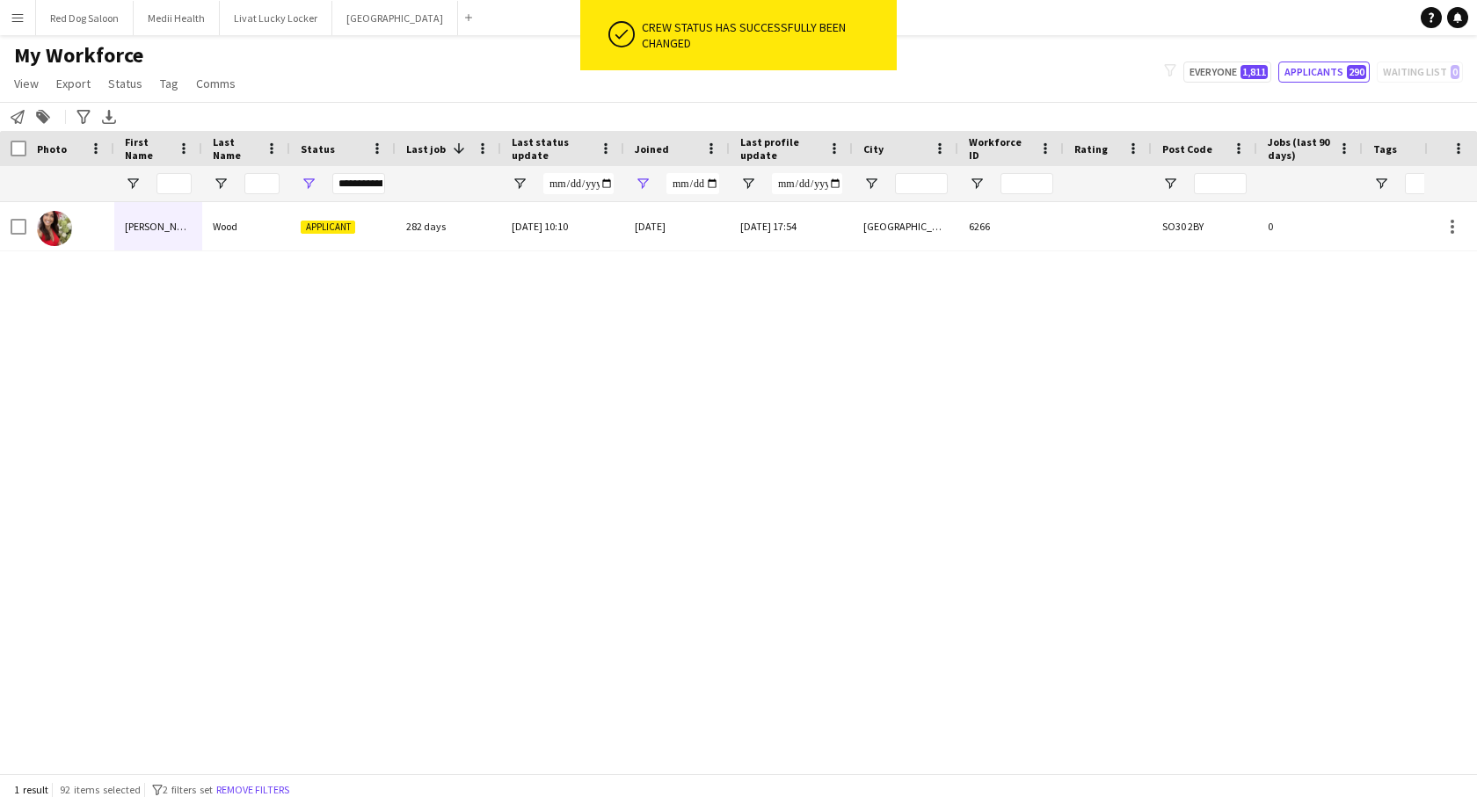
click at [349, 89] on div "My Workforce View Views Default view New view Update view Delete view Edit name…" at bounding box center [738, 72] width 1477 height 60
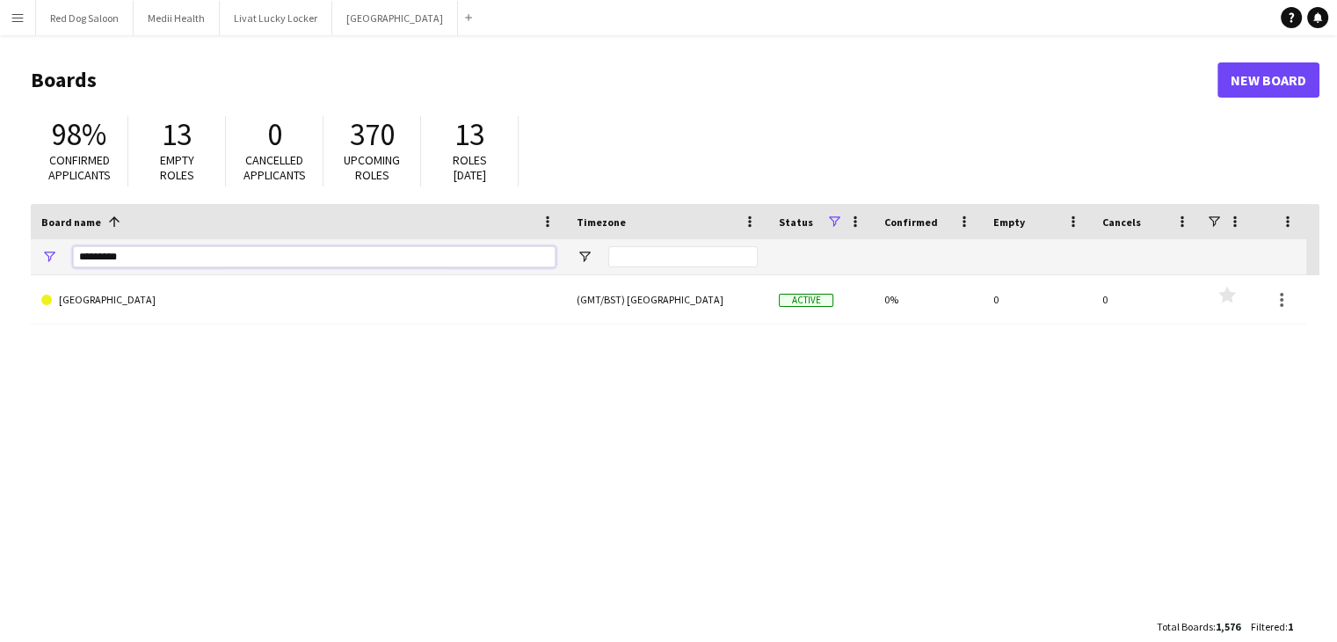
drag, startPoint x: 172, startPoint y: 258, endPoint x: 53, endPoint y: 247, distance: 120.0
click at [53, 247] on div "*********" at bounding box center [298, 256] width 535 height 35
type input "****"
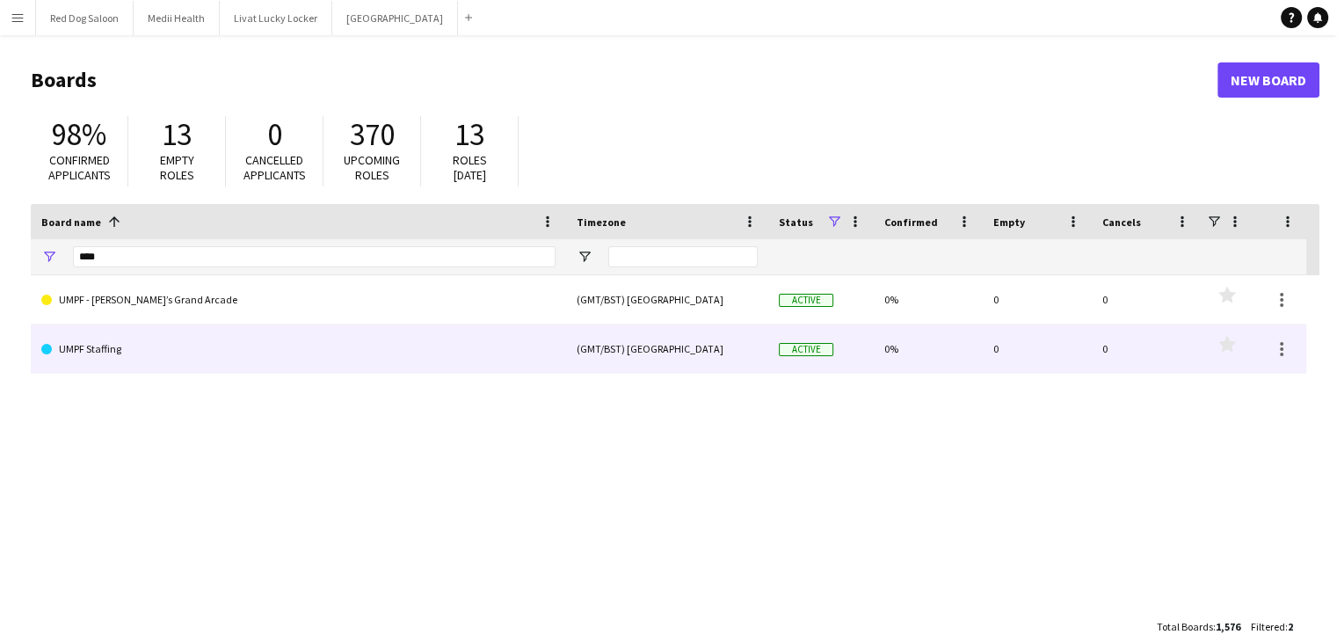
click at [149, 349] on link "UMPF Staffing" at bounding box center [298, 348] width 514 height 49
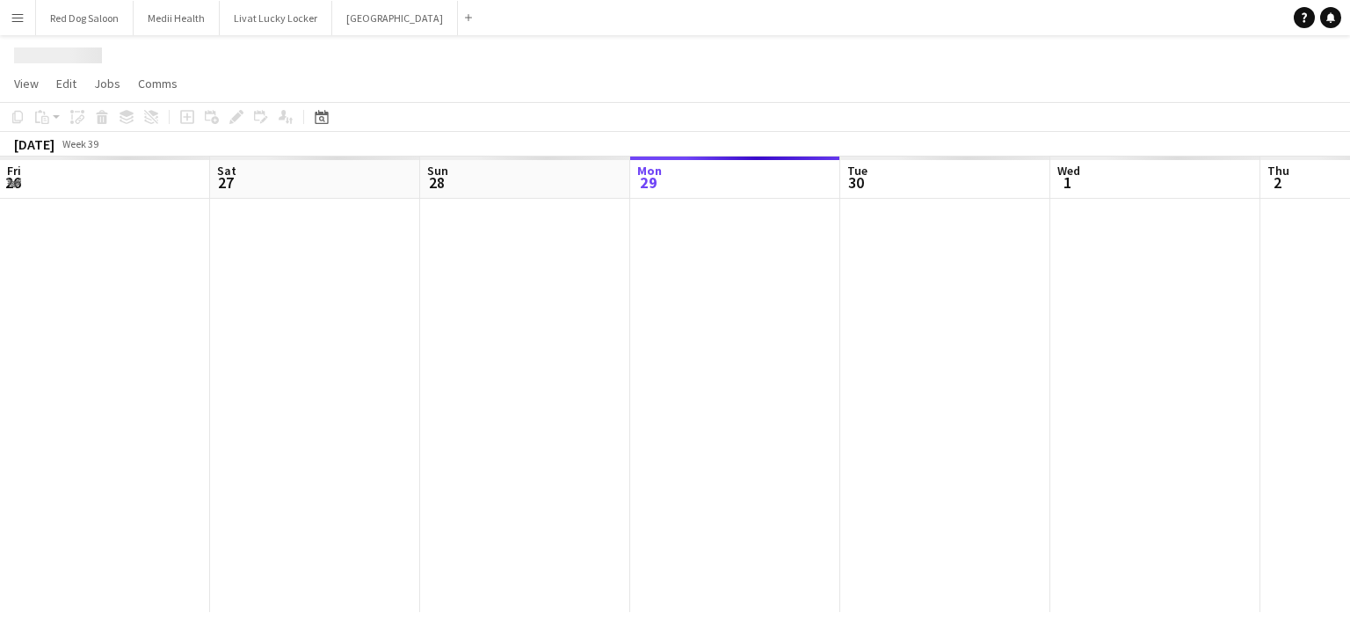
click at [149, 349] on div at bounding box center [1260, 405] width 2521 height 413
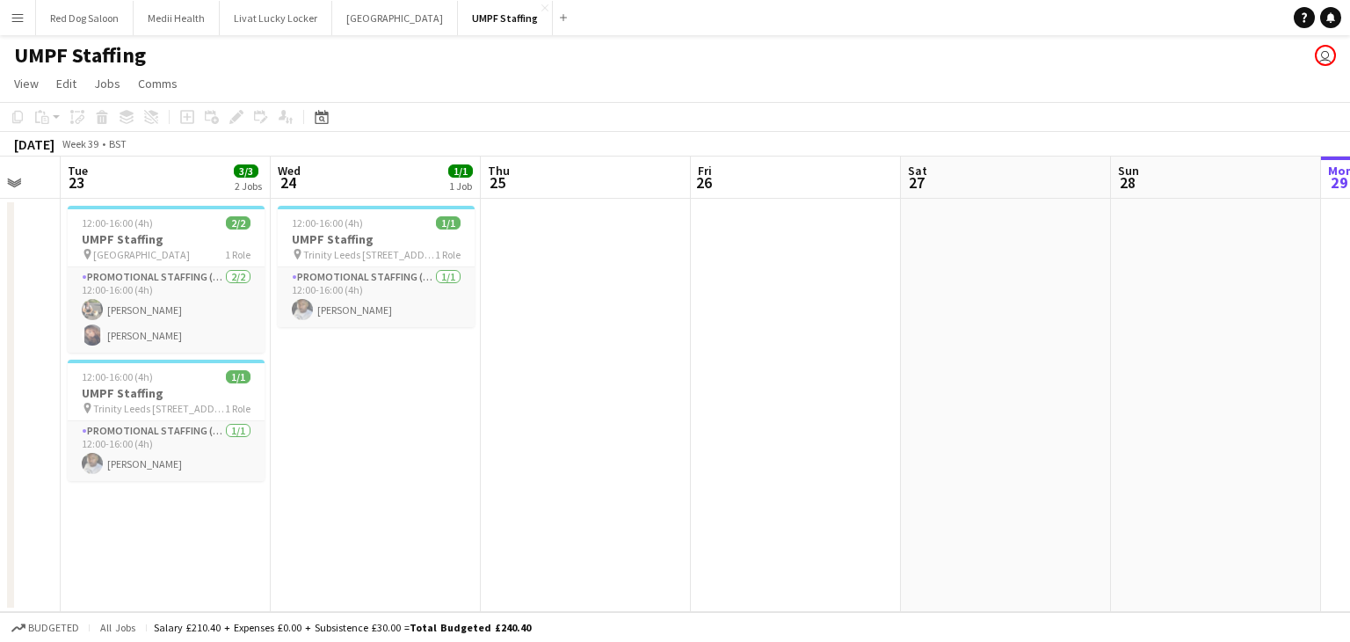
scroll to position [0, 570]
click at [560, 14] on app-icon "Add" at bounding box center [563, 17] width 7 height 7
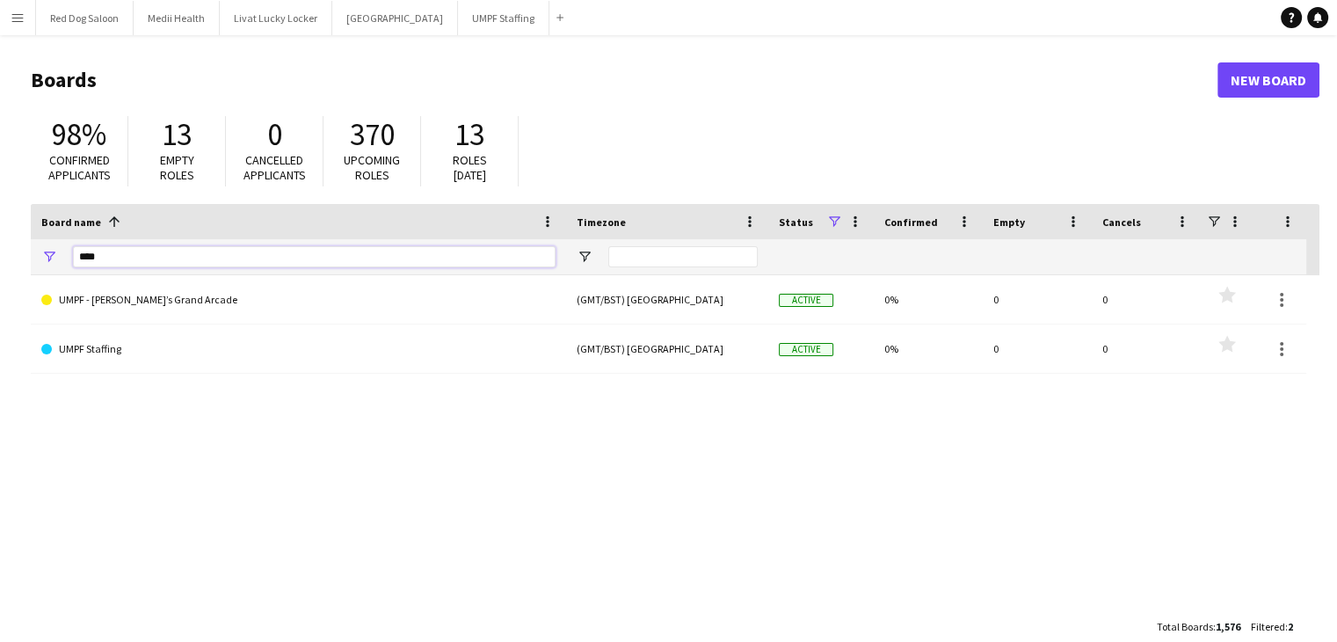
drag, startPoint x: 178, startPoint y: 263, endPoint x: 20, endPoint y: 254, distance: 157.6
click at [20, 254] on main "Boards New Board 98% Confirmed applicants 13 Empty roles 0 Cancelled applicants…" at bounding box center [668, 352] width 1337 height 635
type input "******"
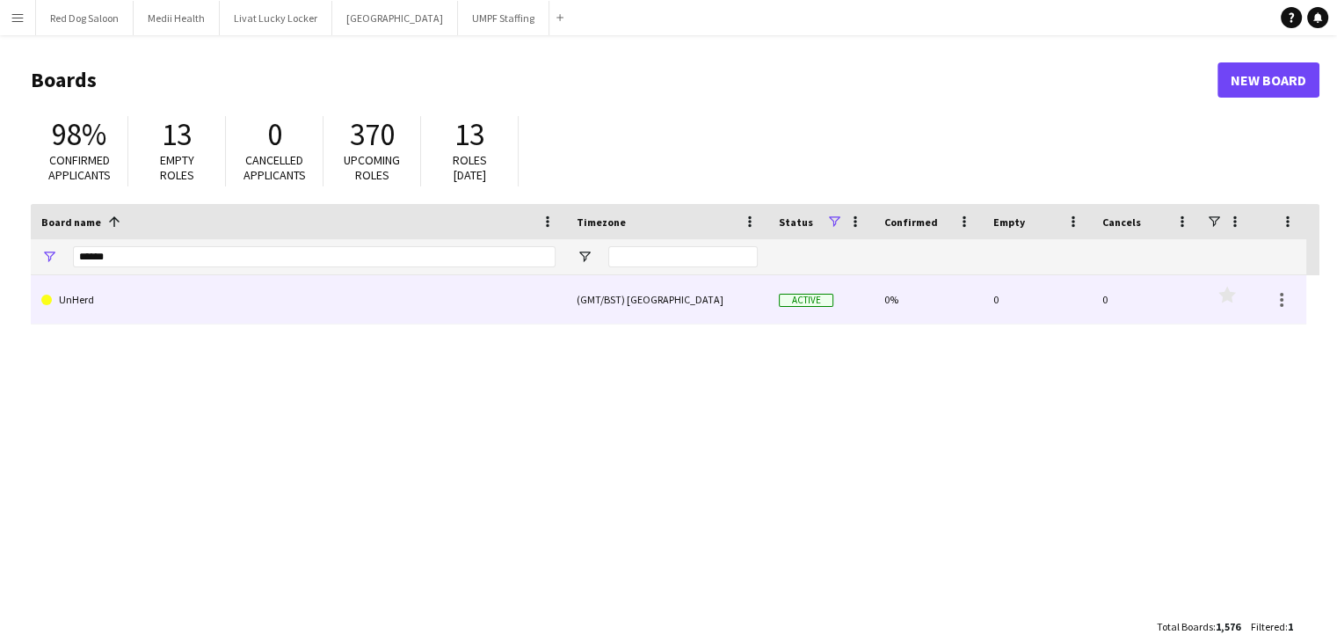
click at [113, 302] on link "UnHerd" at bounding box center [298, 299] width 514 height 49
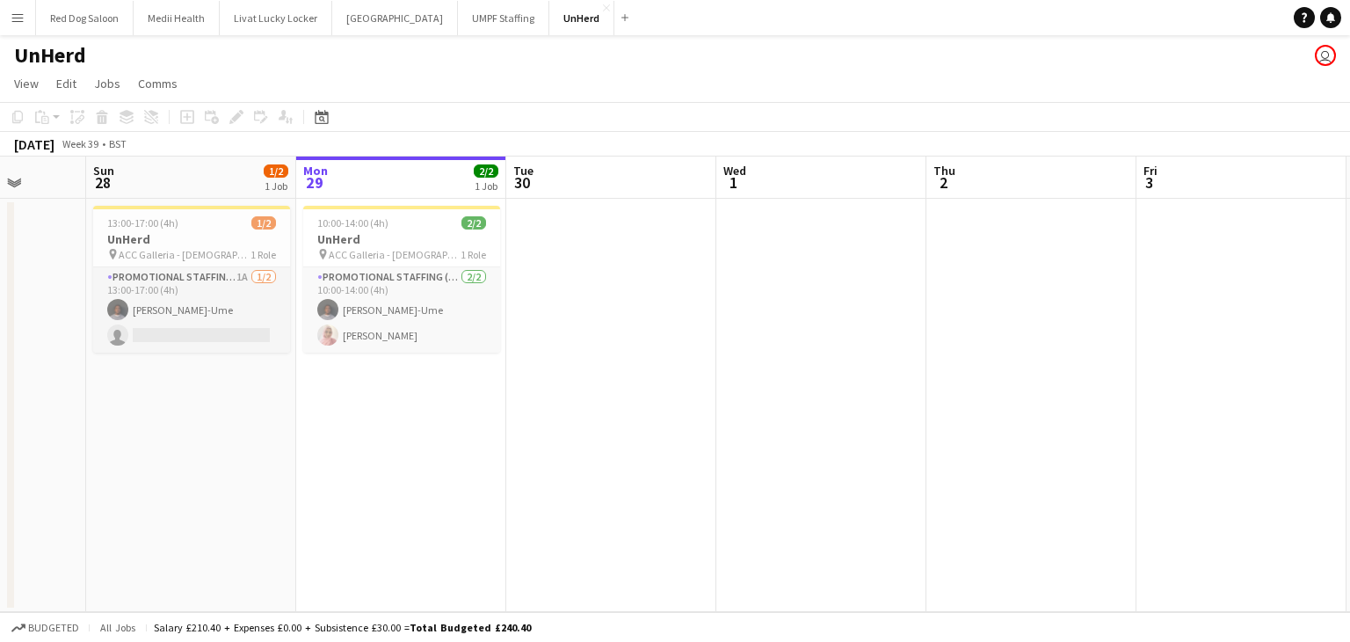
scroll to position [0, 406]
